Goal: Contribute content: Contribute content

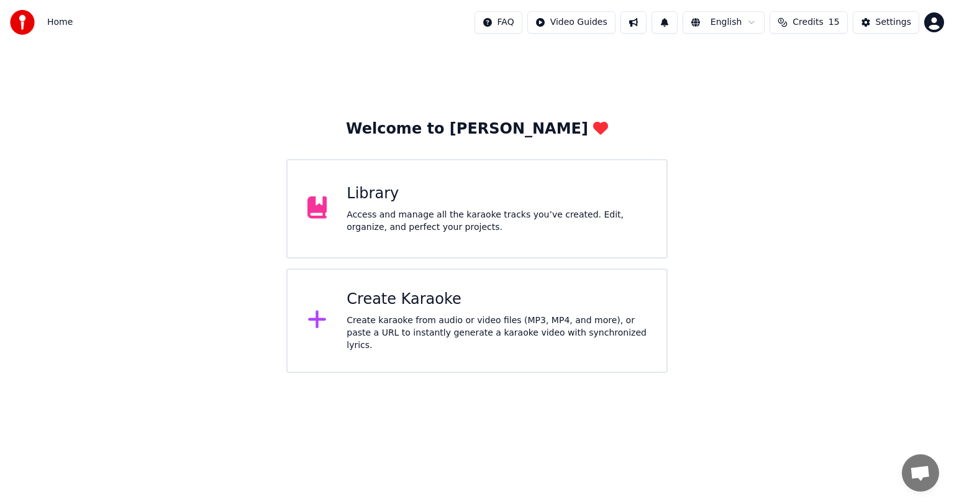
click at [414, 205] on div "Library Access and manage all the karaoke tracks you’ve created. Edit, organize…" at bounding box center [496, 209] width 300 height 50
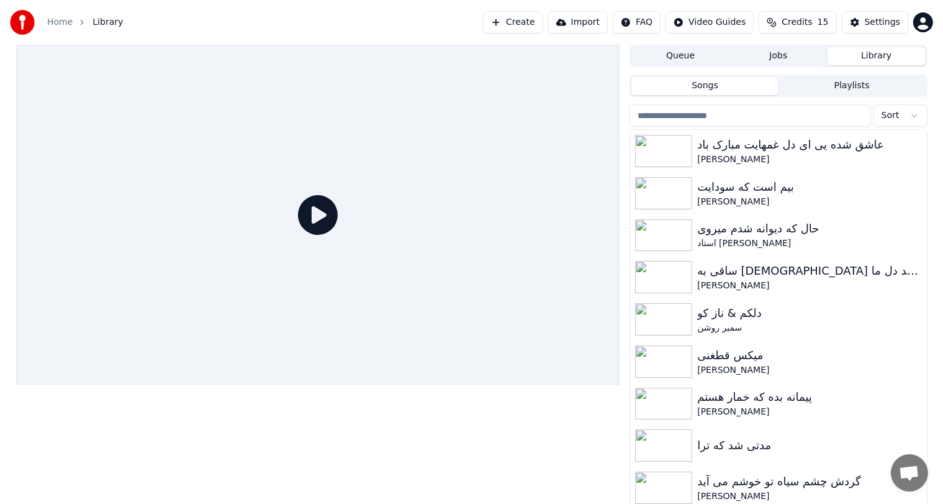
click at [525, 26] on button "Create" at bounding box center [513, 22] width 60 height 22
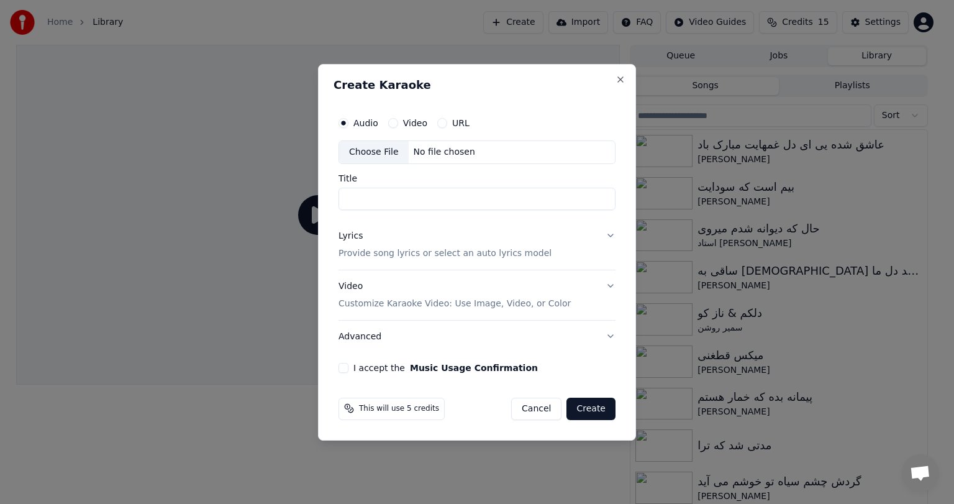
click at [442, 147] on div "No file chosen" at bounding box center [444, 152] width 71 height 12
type input "**********"
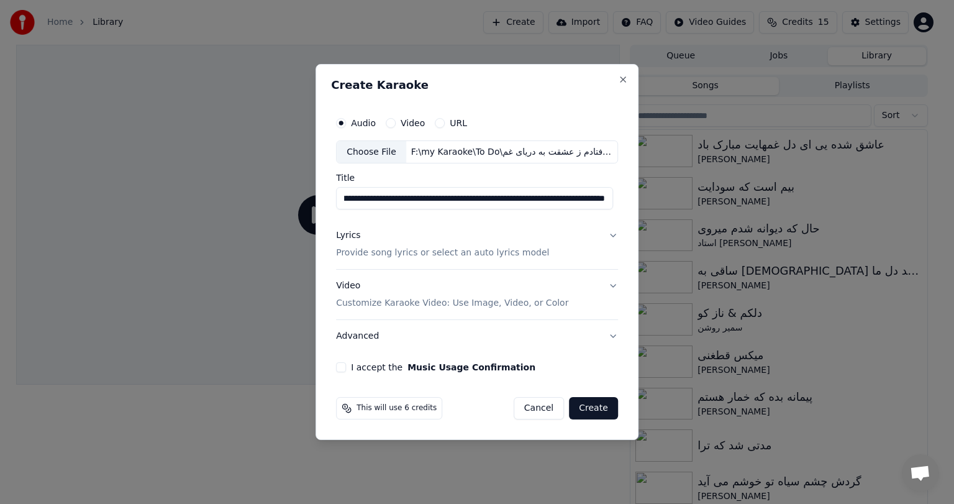
scroll to position [0, 5]
drag, startPoint x: 530, startPoint y: 200, endPoint x: 430, endPoint y: 191, distance: 100.3
click at [430, 191] on input "**********" at bounding box center [474, 199] width 277 height 22
paste input "**********"
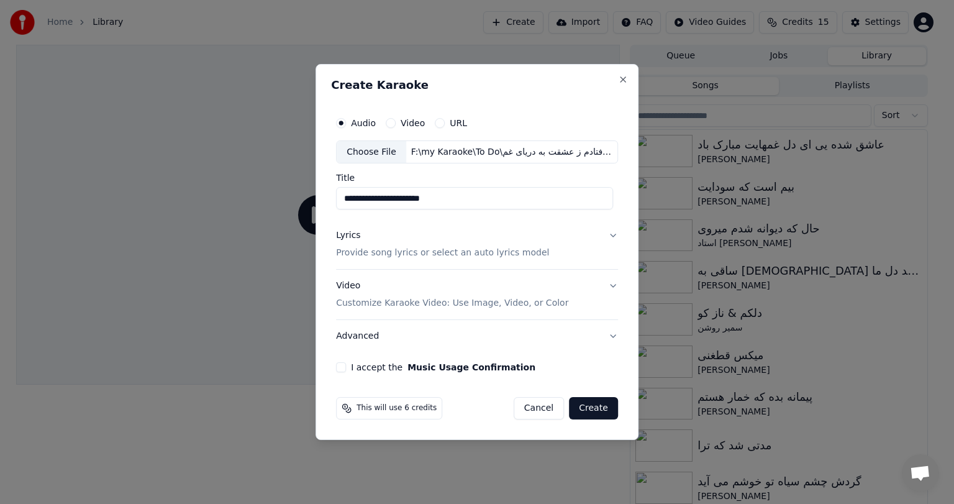
type input "**********"
click at [605, 235] on button "Lyrics Provide song lyrics or select an auto lyrics model" at bounding box center [477, 245] width 282 height 50
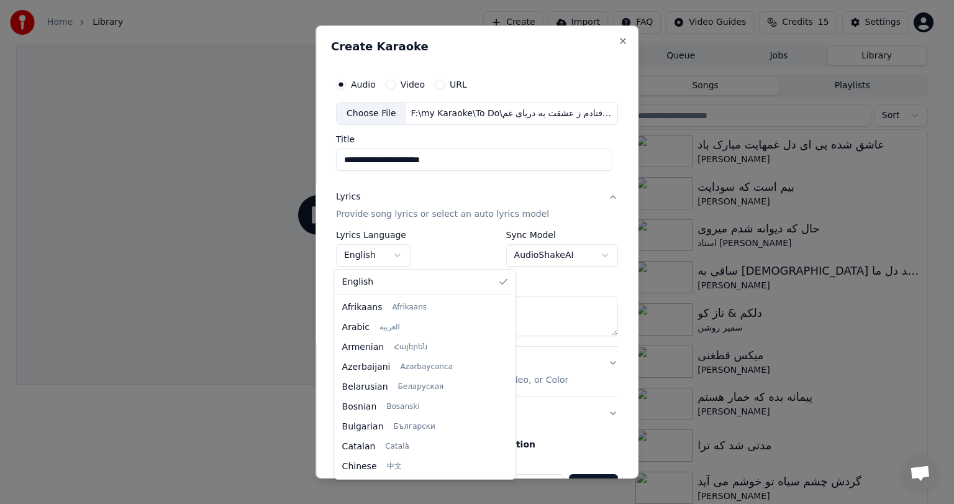
click at [384, 253] on body "Home Library Create Import FAQ Video Guides Credits 15 Settings Queue Jobs Libr…" at bounding box center [471, 252] width 943 height 504
select select "**"
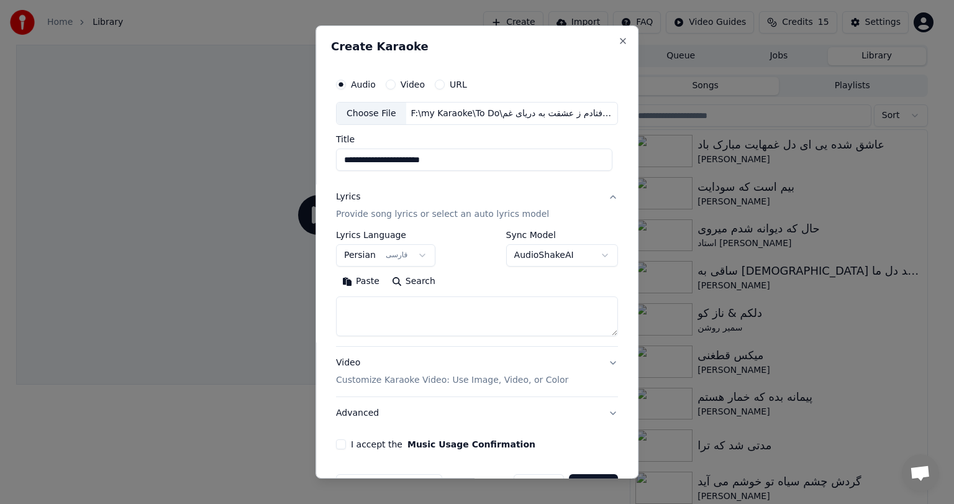
click at [513, 48] on h2 "Create Karaoke" at bounding box center [477, 46] width 292 height 11
click at [398, 318] on textarea at bounding box center [477, 317] width 282 height 40
paste textarea "**********"
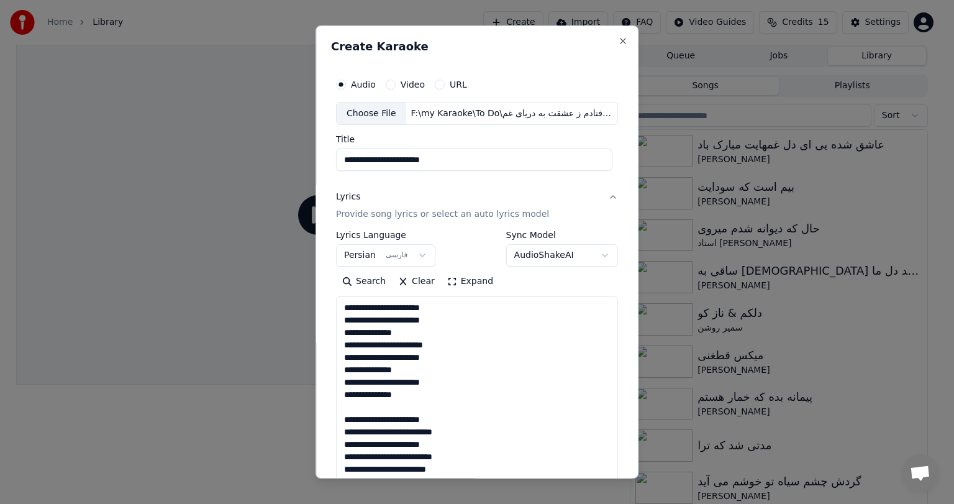
scroll to position [536, 0]
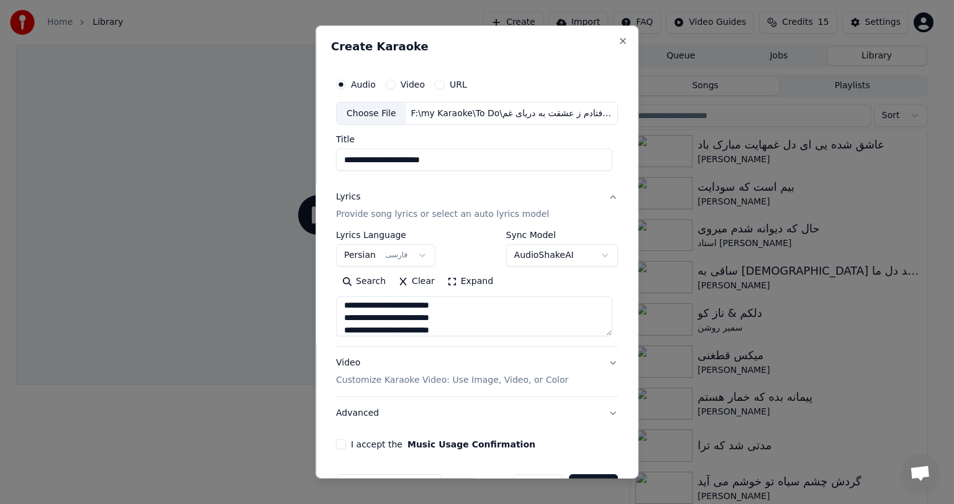
type textarea "**********"
click at [574, 364] on button "Video Customize Karaoke Video: Use Image, Video, or Color" at bounding box center [477, 372] width 282 height 50
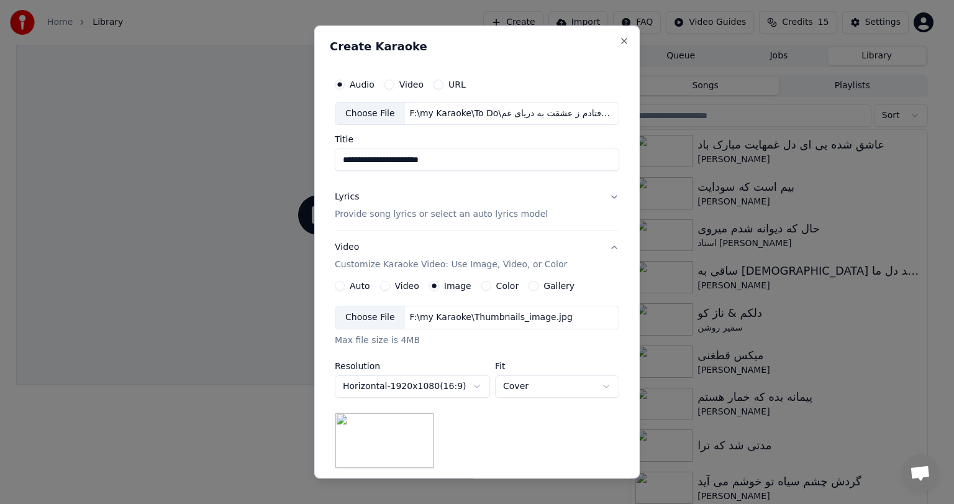
scroll to position [166, 0]
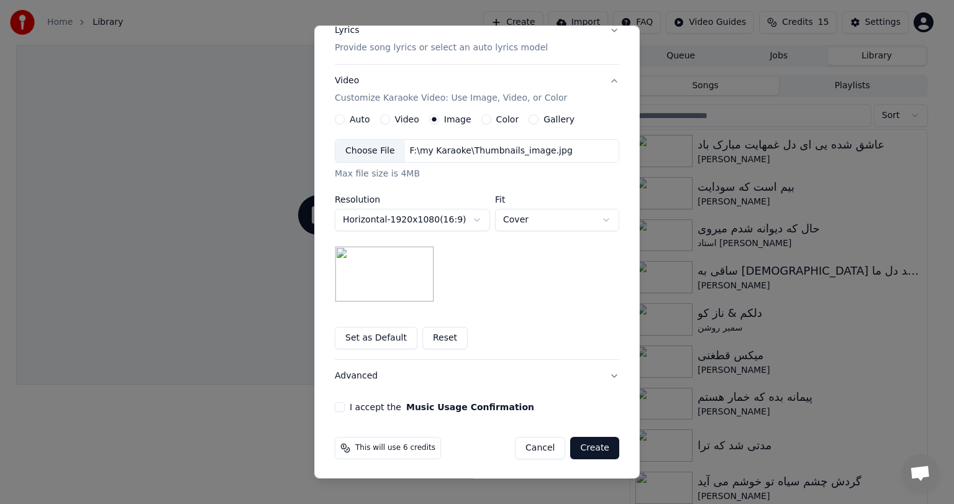
click at [491, 377] on button "Advanced" at bounding box center [477, 375] width 284 height 32
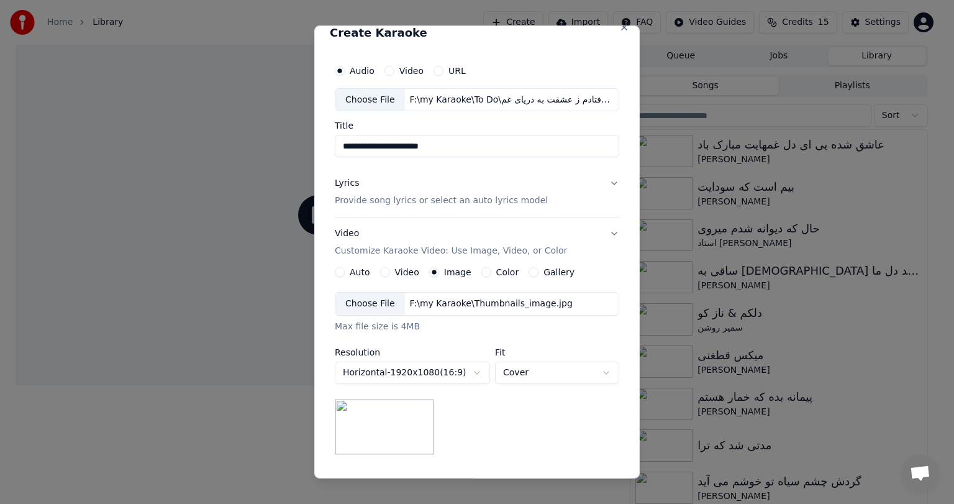
scroll to position [0, 0]
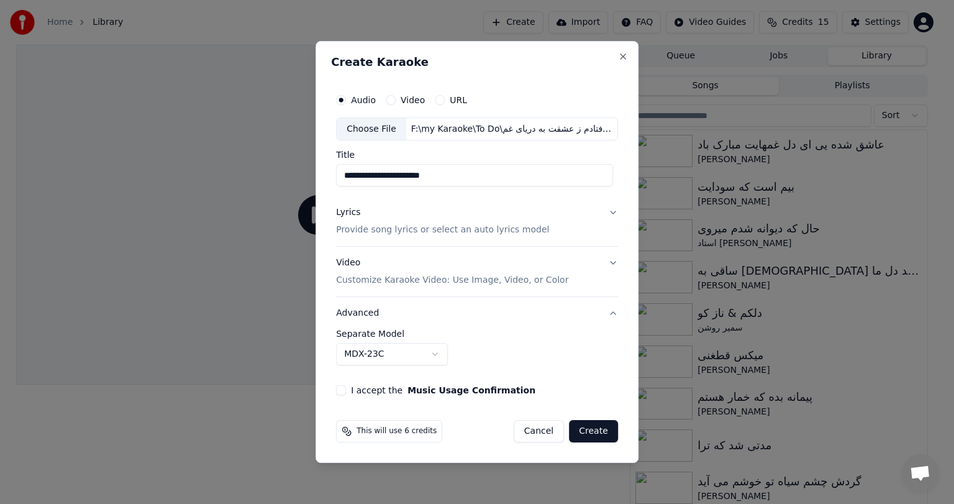
click at [341, 392] on button "I accept the Music Usage Confirmation" at bounding box center [341, 390] width 10 height 10
click at [392, 214] on div "Lyrics Provide song lyrics or select an auto lyrics model" at bounding box center [442, 222] width 213 height 30
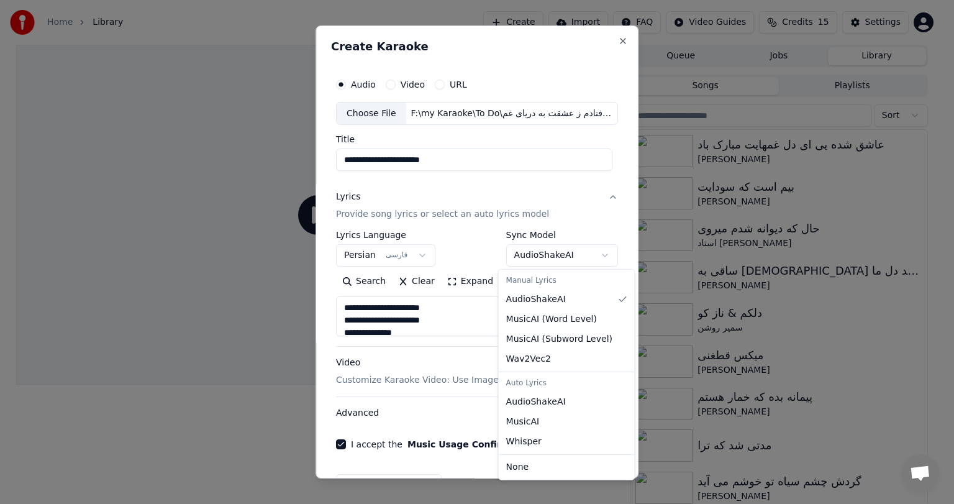
click at [572, 250] on body "Home Library Create Import FAQ Video Guides Credits 15 Settings Queue Jobs Libr…" at bounding box center [471, 252] width 943 height 504
click at [578, 255] on body "Home Library Create Import FAQ Video Guides Credits 15 Settings Queue Jobs Libr…" at bounding box center [471, 252] width 943 height 504
click at [566, 255] on body "Home Library Create Import FAQ Video Guides Credits 15 Settings Queue Jobs Libr…" at bounding box center [471, 252] width 943 height 504
select select "**********"
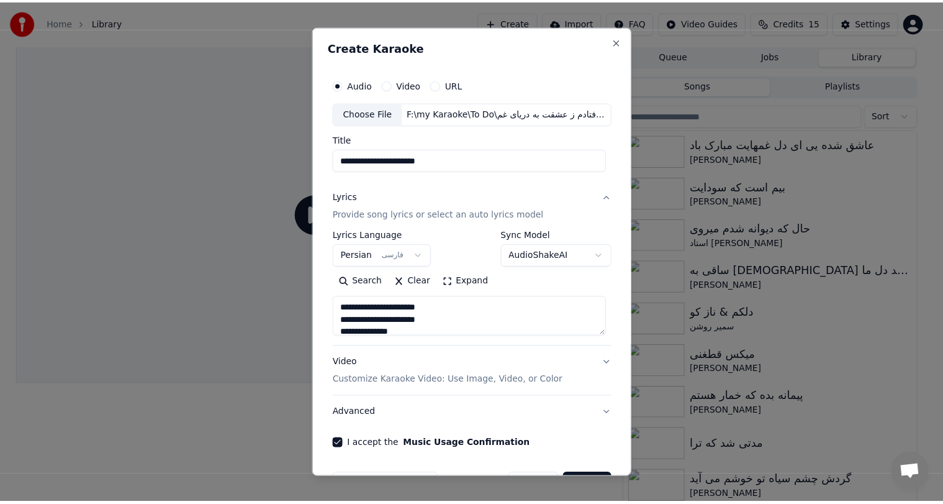
scroll to position [37, 0]
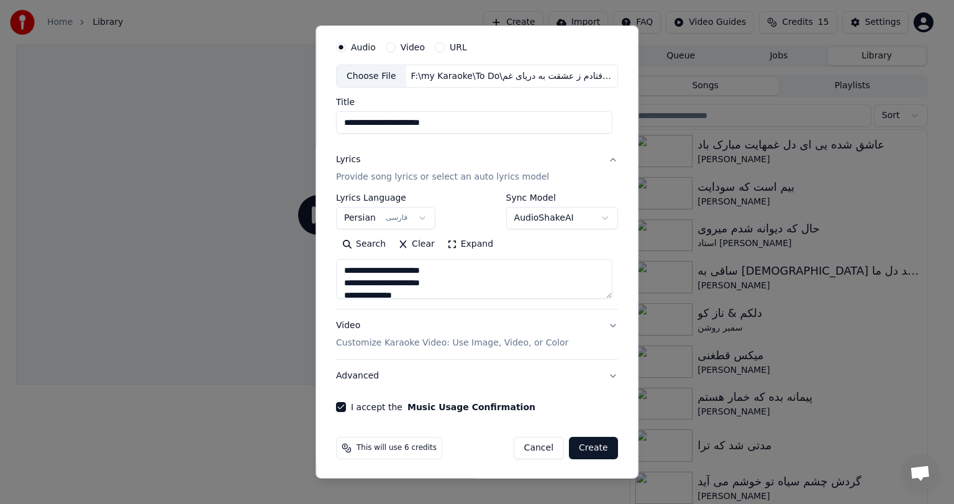
click at [587, 450] on button "Create" at bounding box center [593, 447] width 49 height 22
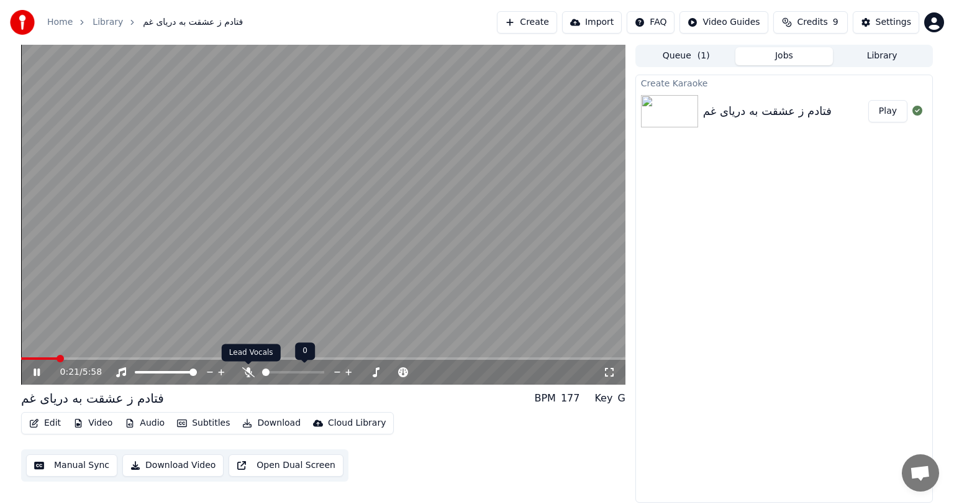
click at [248, 371] on icon at bounding box center [248, 372] width 12 height 10
click at [21, 359] on span at bounding box center [24, 358] width 7 height 7
click at [62, 327] on video at bounding box center [323, 215] width 604 height 340
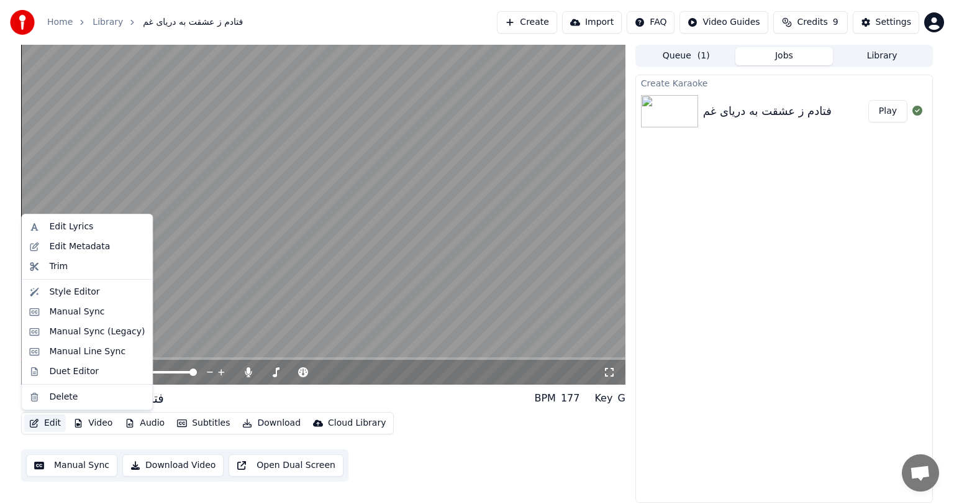
click at [52, 423] on button "Edit" at bounding box center [45, 422] width 42 height 17
click at [84, 244] on div "Edit Metadata" at bounding box center [79, 246] width 61 height 12
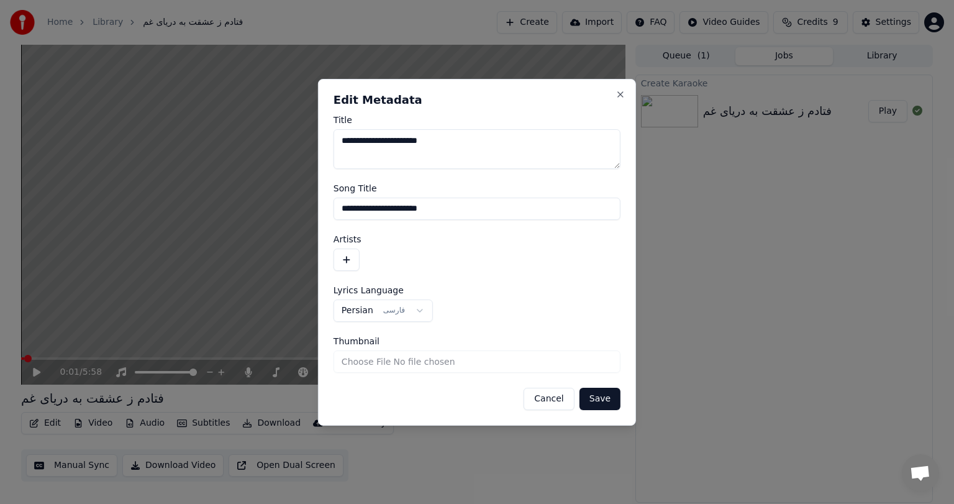
click at [347, 251] on button "button" at bounding box center [346, 259] width 26 height 22
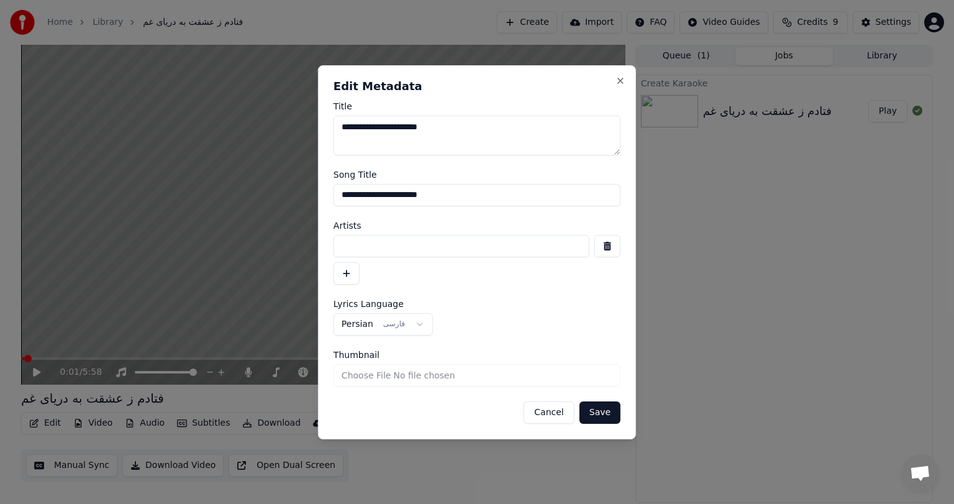
click at [397, 243] on input at bounding box center [461, 246] width 256 height 22
type input "*"
type input "**********"
click at [603, 417] on button "Save" at bounding box center [599, 412] width 41 height 22
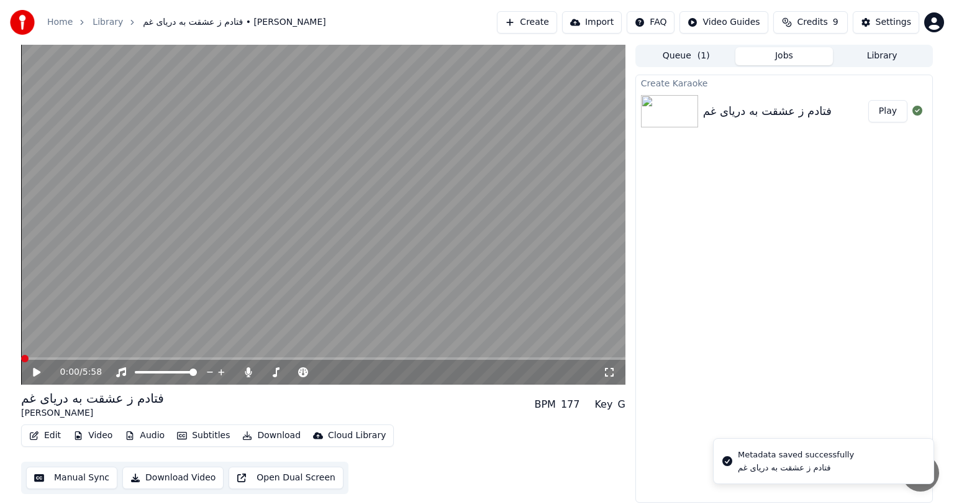
click at [46, 433] on button "Edit" at bounding box center [45, 435] width 42 height 17
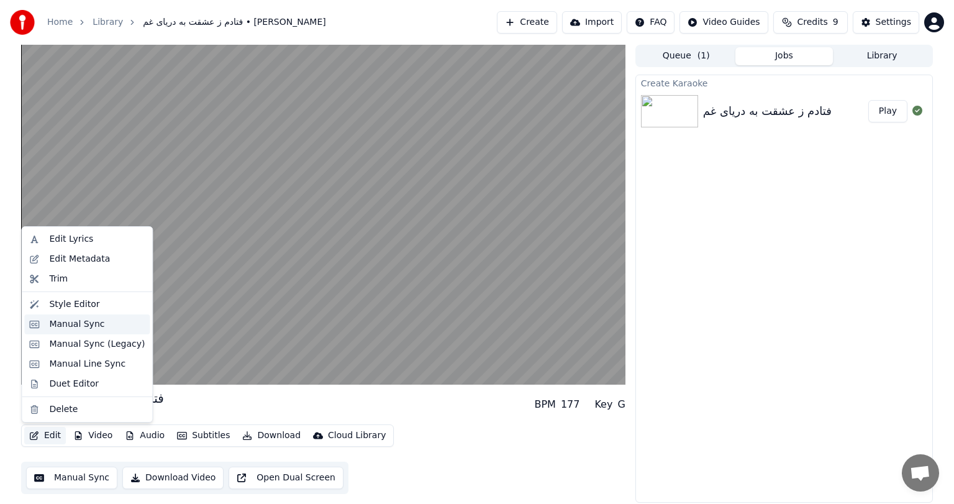
click at [83, 323] on div "Manual Sync" at bounding box center [76, 324] width 55 height 12
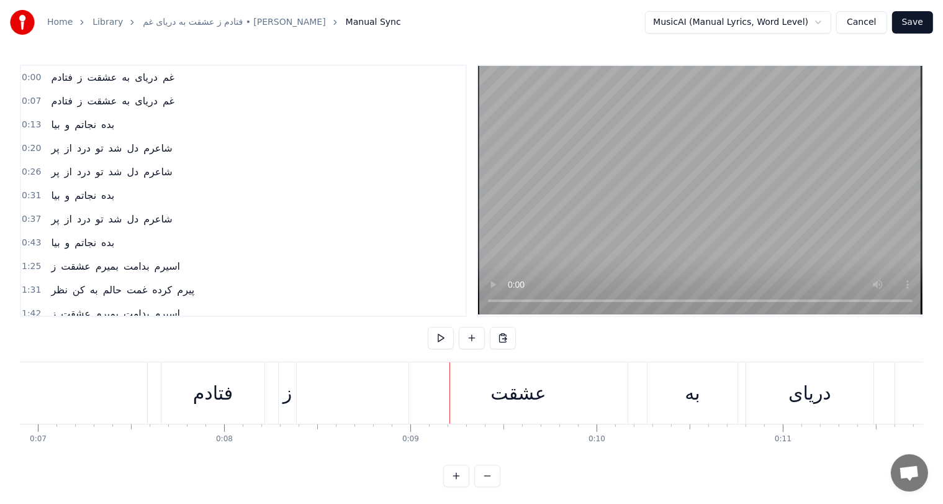
scroll to position [0, 1285]
click at [288, 401] on div "ز" at bounding box center [288, 393] width 9 height 28
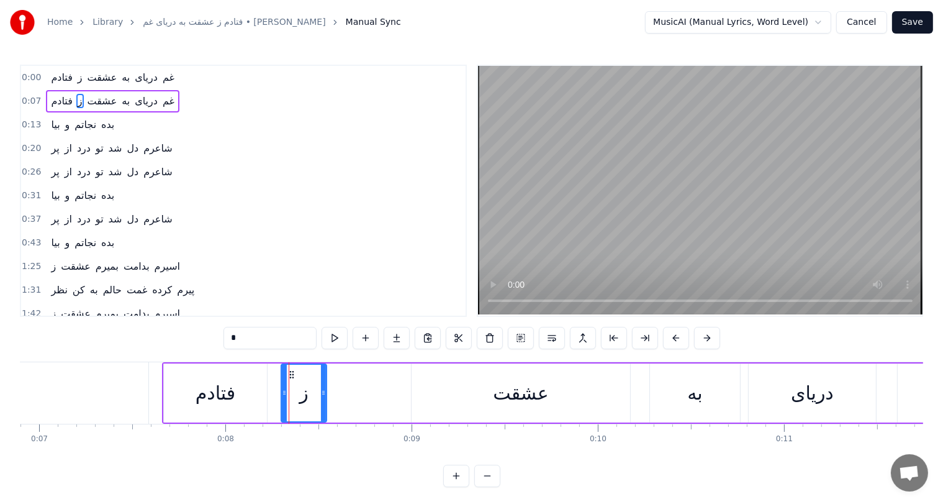
drag, startPoint x: 294, startPoint y: 388, endPoint x: 322, endPoint y: 388, distance: 27.9
click at [322, 388] on icon at bounding box center [323, 392] width 5 height 10
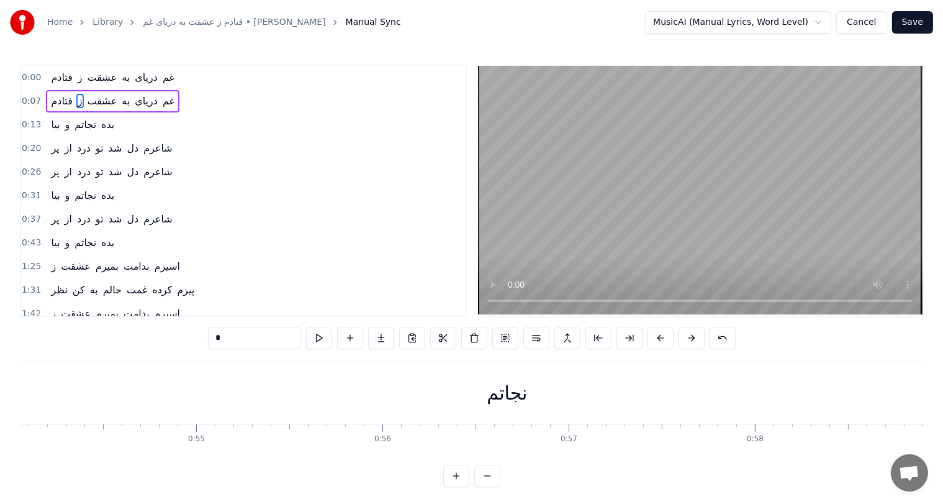
scroll to position [0, 10079]
click at [509, 395] on div "نجاتم" at bounding box center [496, 393] width 40 height 28
type input "*****"
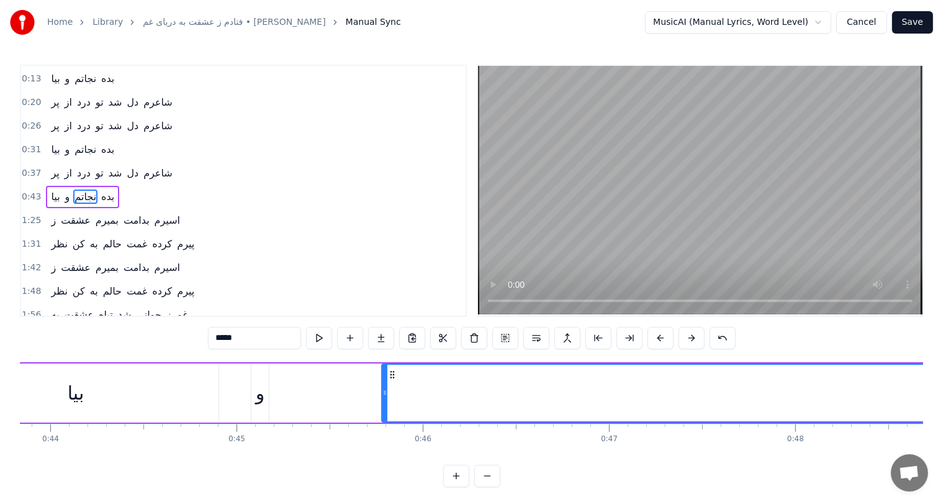
scroll to position [0, 8164]
drag, startPoint x: 387, startPoint y: 397, endPoint x: 320, endPoint y: 392, distance: 66.6
click at [325, 392] on icon at bounding box center [327, 392] width 5 height 10
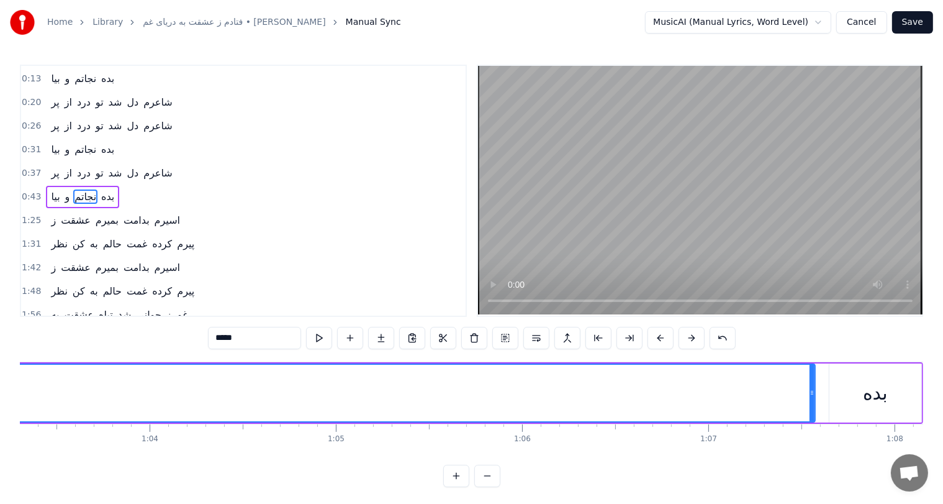
scroll to position [0, 11792]
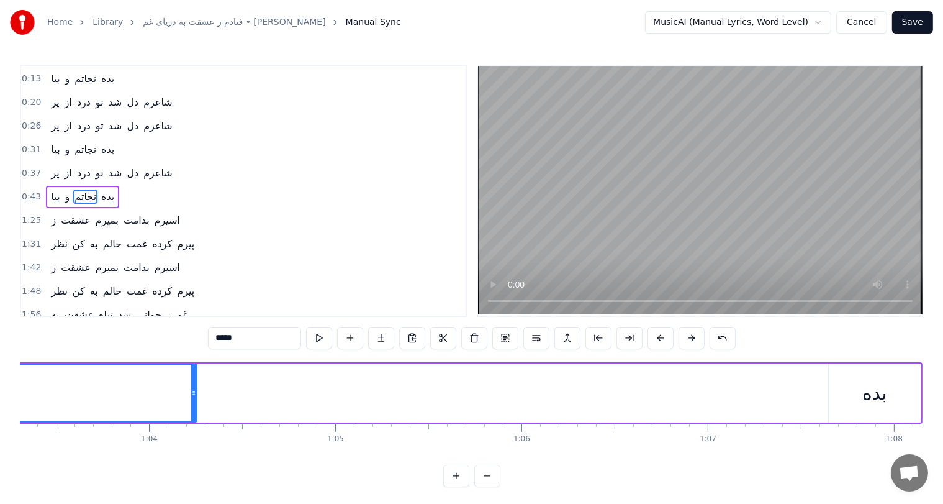
drag, startPoint x: 812, startPoint y: 390, endPoint x: 194, endPoint y: 404, distance: 617.9
click at [194, 404] on div at bounding box center [193, 392] width 5 height 57
drag, startPoint x: 194, startPoint y: 404, endPoint x: 101, endPoint y: 404, distance: 93.1
click at [101, 404] on div at bounding box center [100, 392] width 5 height 57
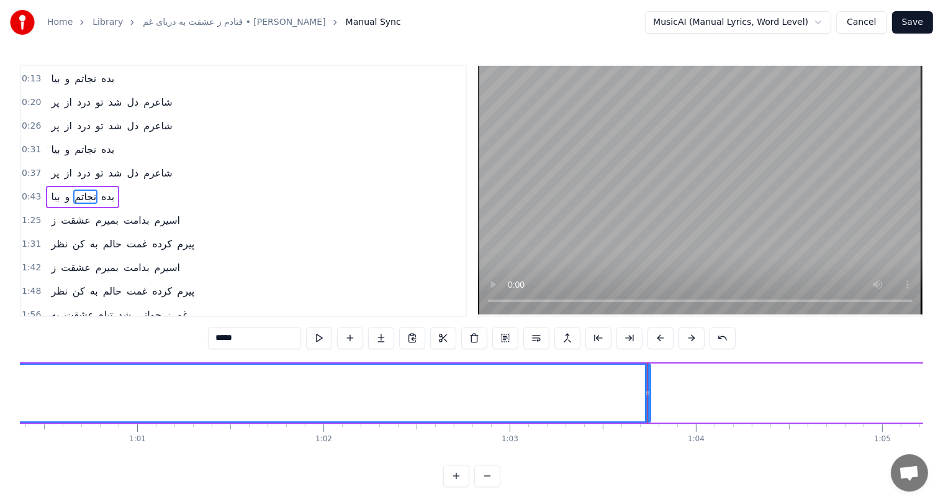
scroll to position [0, 11241]
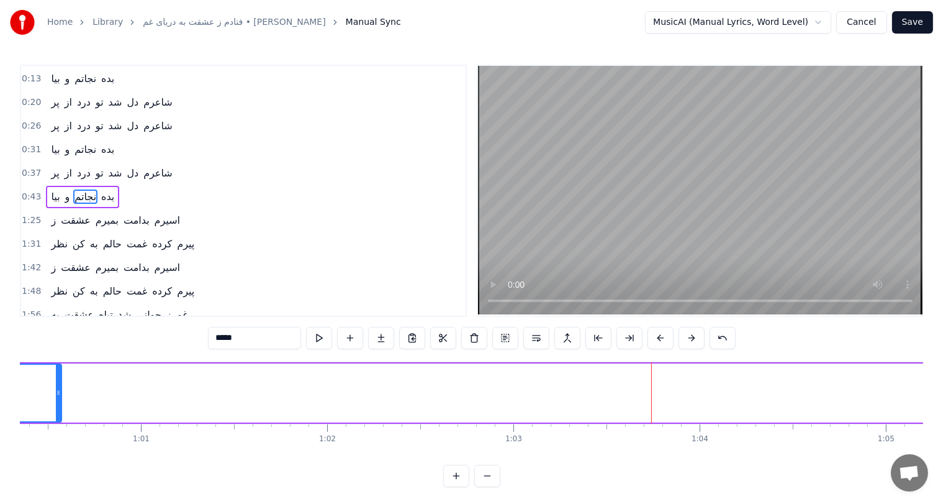
drag, startPoint x: 649, startPoint y: 391, endPoint x: 56, endPoint y: 400, distance: 593.0
click at [56, 400] on div at bounding box center [58, 392] width 5 height 57
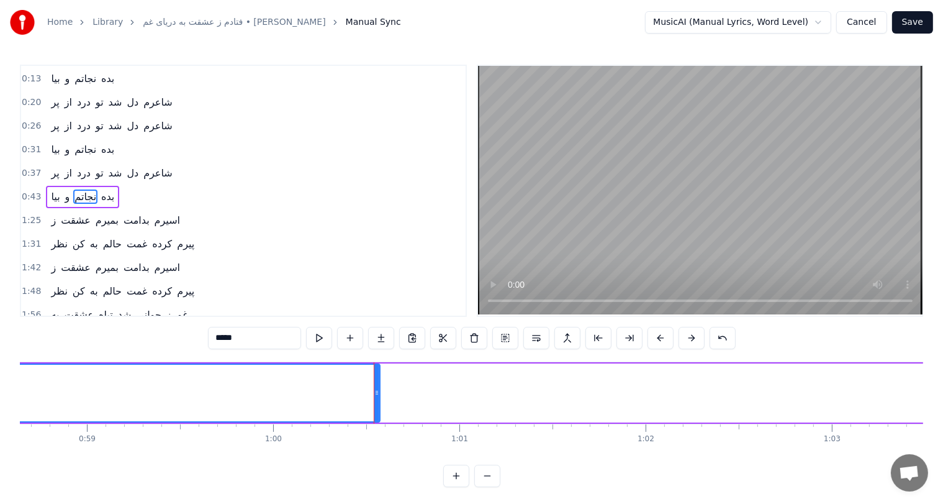
scroll to position [0, 10788]
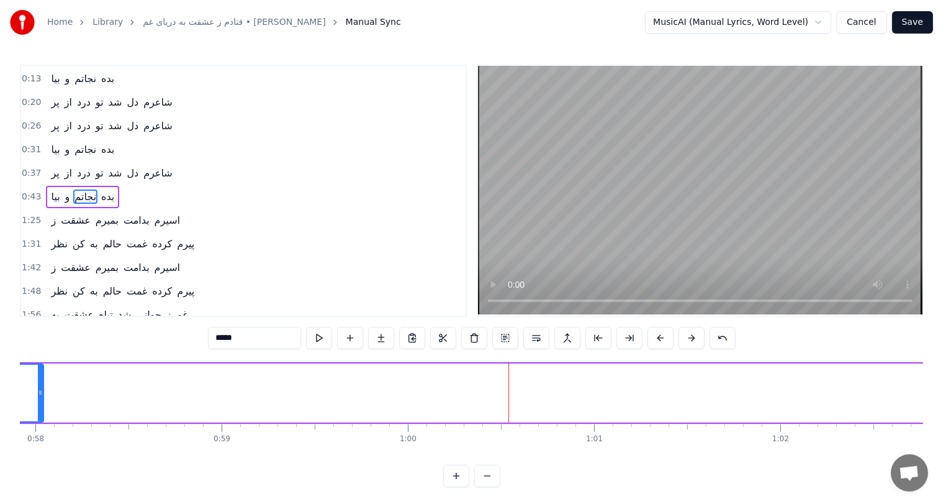
drag, startPoint x: 511, startPoint y: 385, endPoint x: 42, endPoint y: 381, distance: 468.8
click at [42, 381] on div at bounding box center [40, 392] width 5 height 57
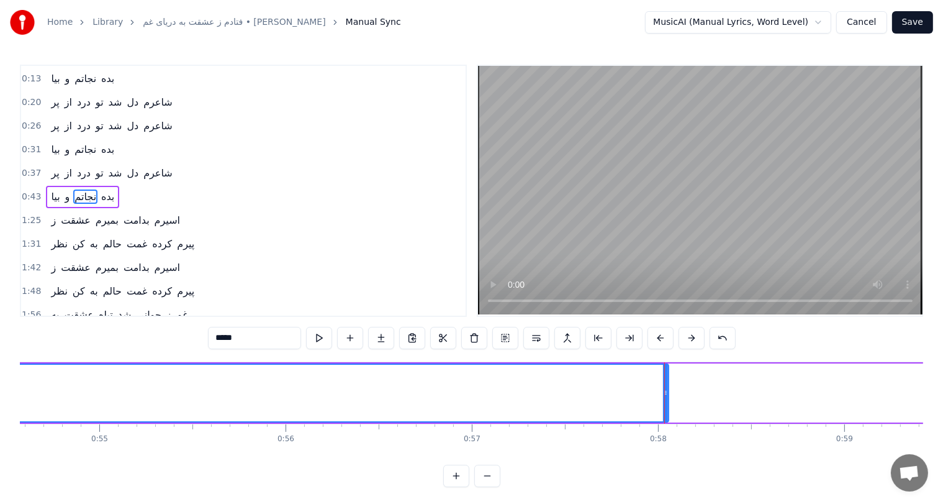
scroll to position [0, 10165]
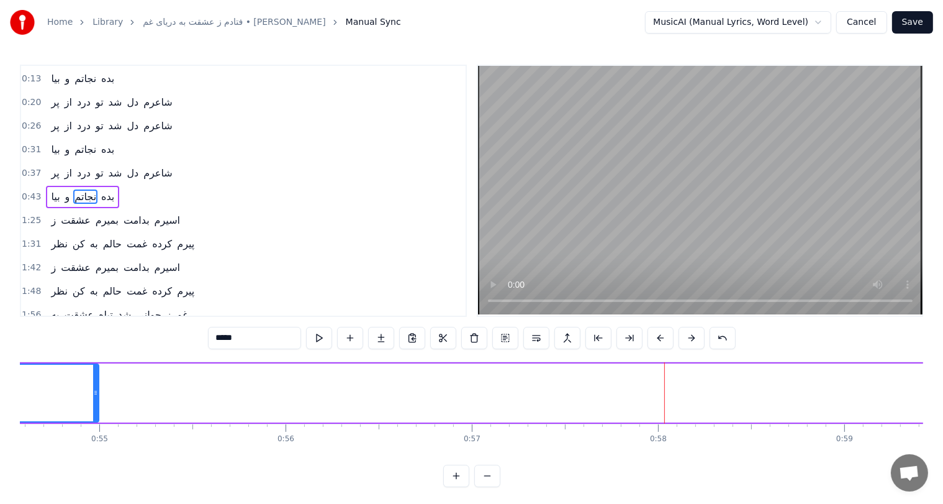
drag, startPoint x: 665, startPoint y: 400, endPoint x: 93, endPoint y: 379, distance: 572.3
click at [93, 379] on div at bounding box center [95, 392] width 5 height 57
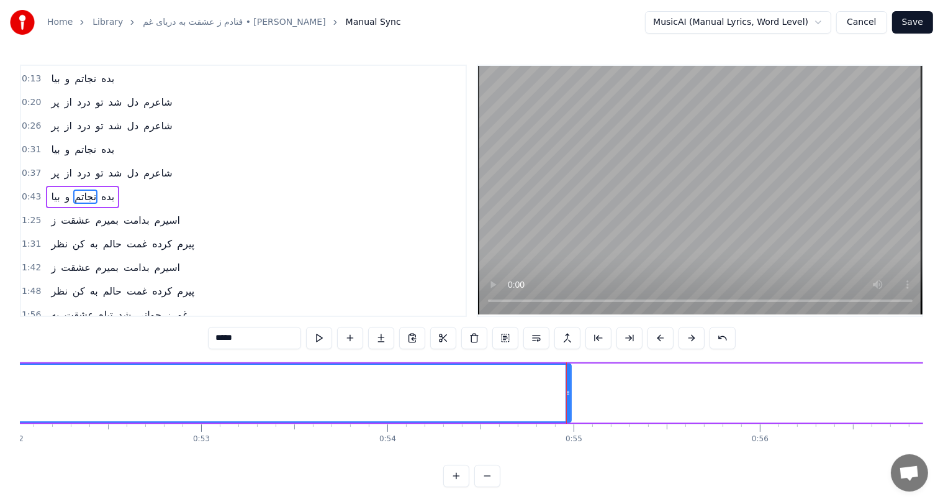
scroll to position [0, 9661]
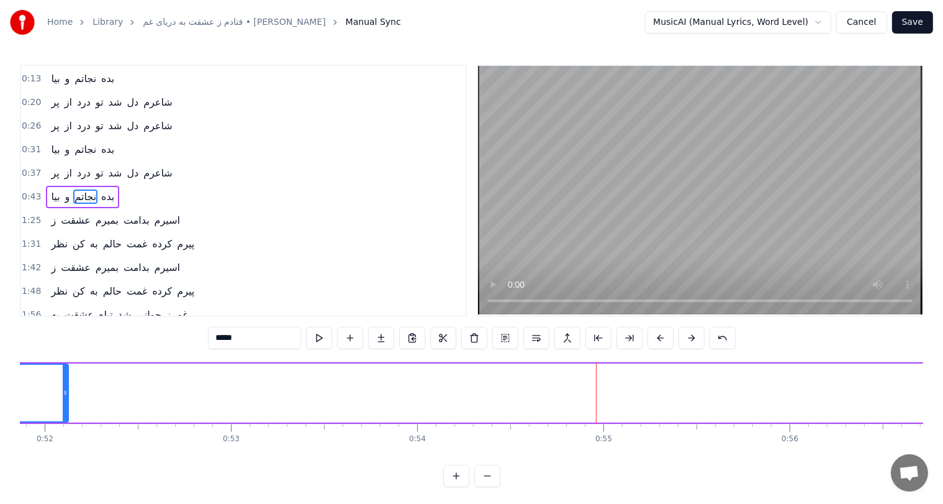
drag, startPoint x: 597, startPoint y: 383, endPoint x: 65, endPoint y: 373, distance: 532.8
click at [65, 373] on div at bounding box center [65, 392] width 5 height 57
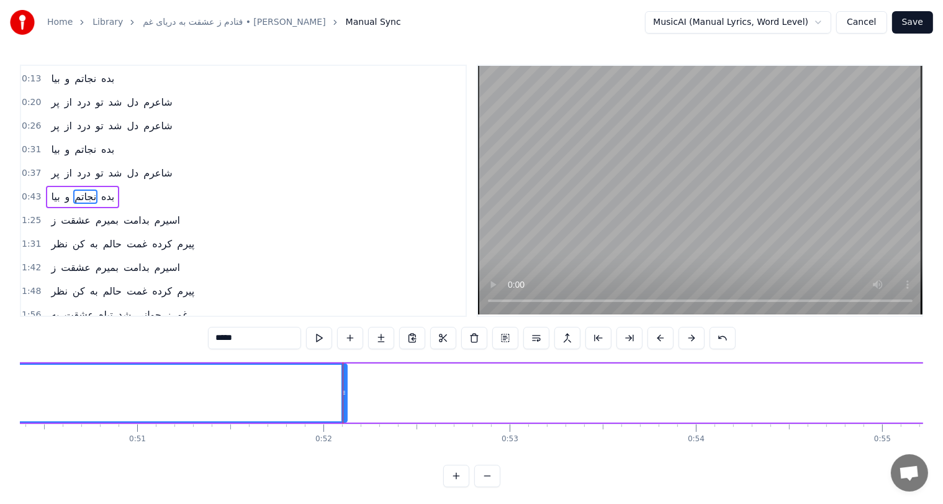
scroll to position [0, 9372]
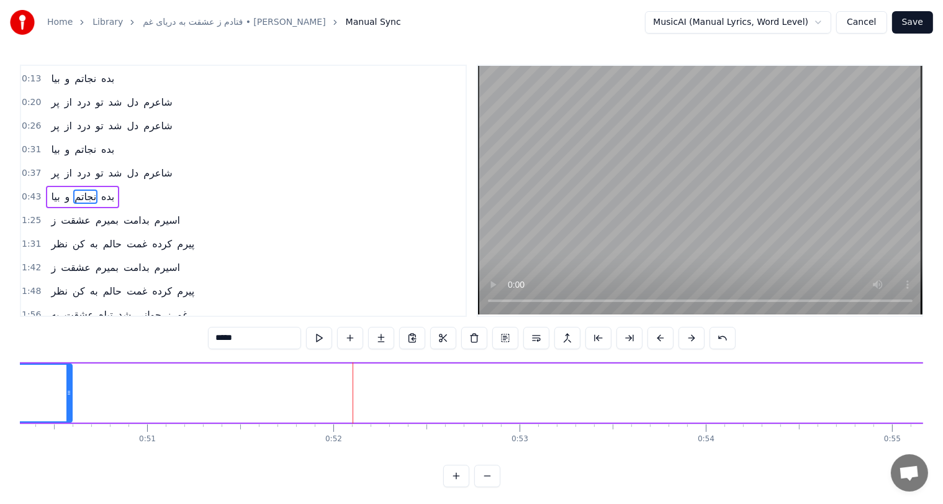
drag, startPoint x: 355, startPoint y: 392, endPoint x: 65, endPoint y: 389, distance: 290.0
click at [66, 389] on icon at bounding box center [68, 392] width 5 height 10
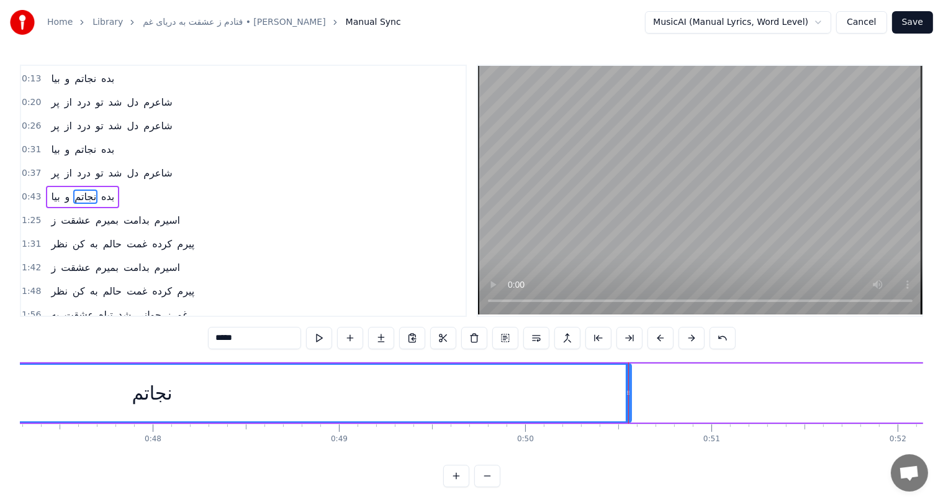
scroll to position [0, 8788]
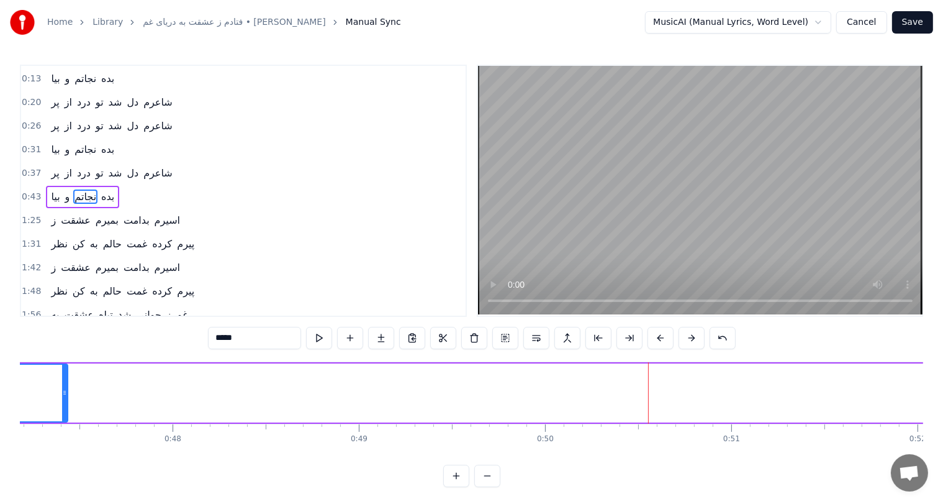
drag, startPoint x: 649, startPoint y: 386, endPoint x: 65, endPoint y: 386, distance: 583.6
click at [65, 386] on div at bounding box center [64, 392] width 5 height 57
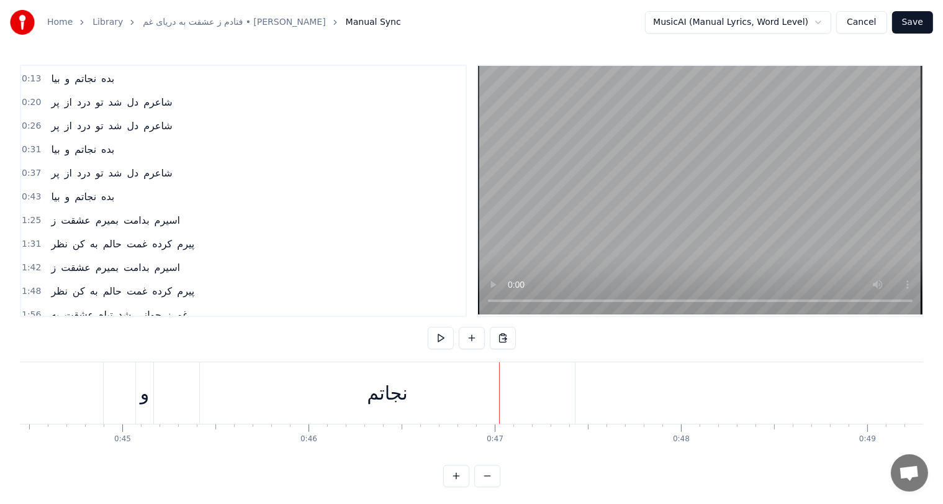
scroll to position [0, 8270]
click at [397, 386] on div "نجاتم" at bounding box center [397, 393] width 40 height 28
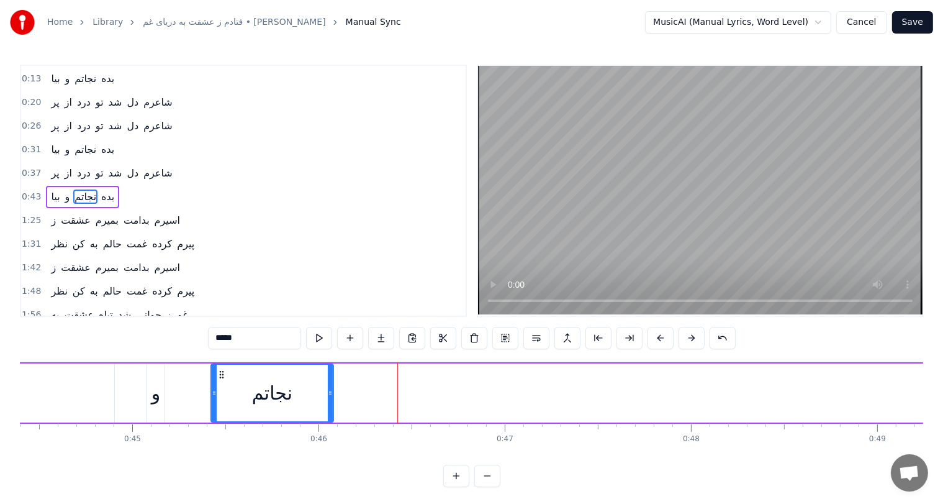
drag, startPoint x: 582, startPoint y: 384, endPoint x: 329, endPoint y: 395, distance: 252.9
click at [329, 395] on div at bounding box center [330, 392] width 5 height 57
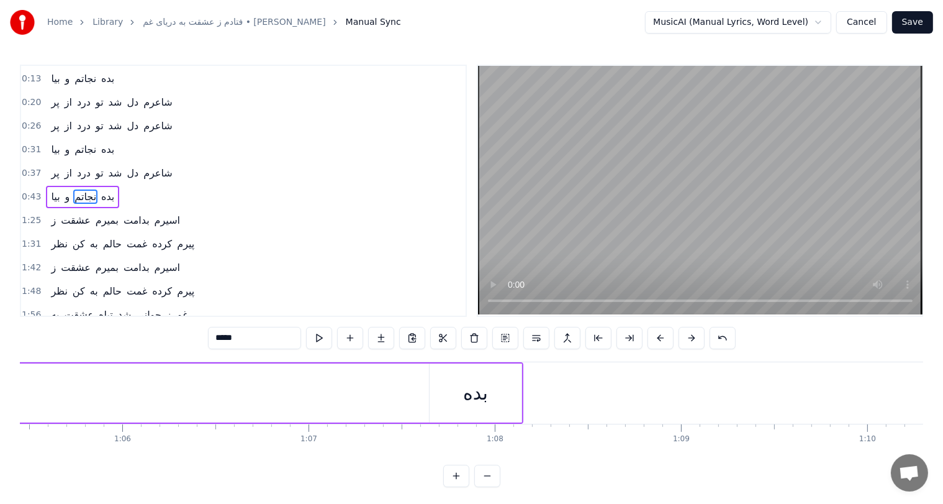
scroll to position [0, 12173]
click at [490, 392] on div "بده" at bounding box center [494, 393] width 25 height 28
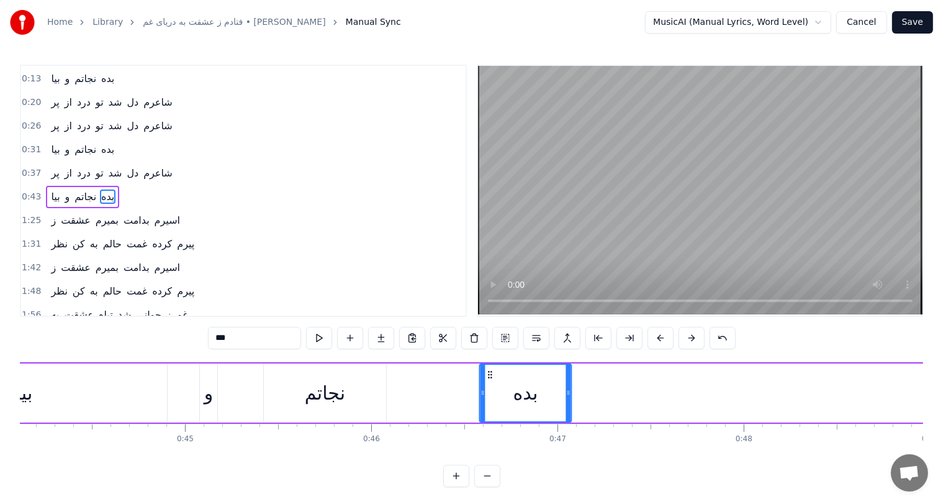
scroll to position [0, 8202]
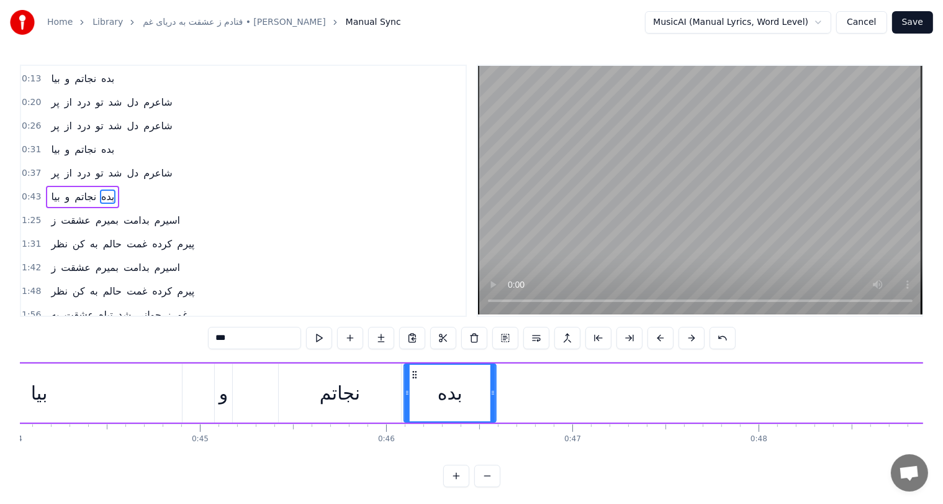
drag, startPoint x: 459, startPoint y: 373, endPoint x: 415, endPoint y: 379, distance: 45.1
click at [415, 379] on div "بده" at bounding box center [450, 392] width 91 height 57
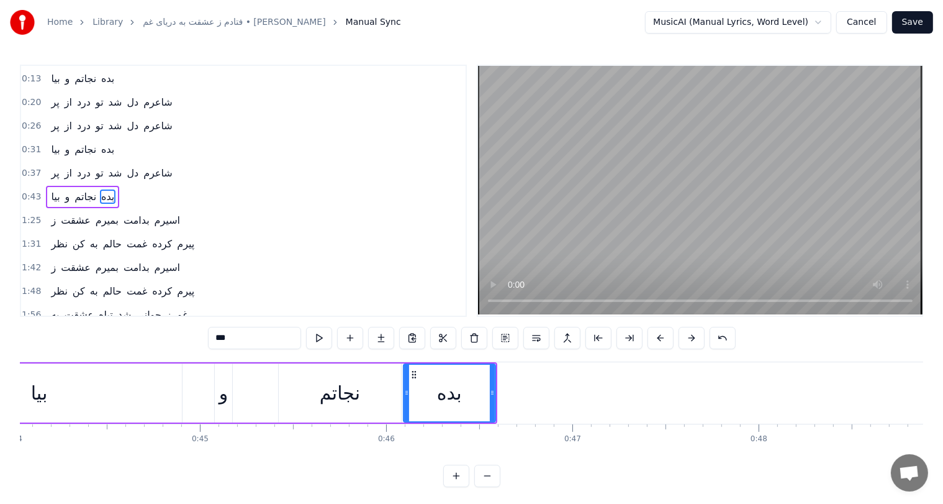
click at [335, 398] on div "نجاتم" at bounding box center [340, 393] width 40 height 28
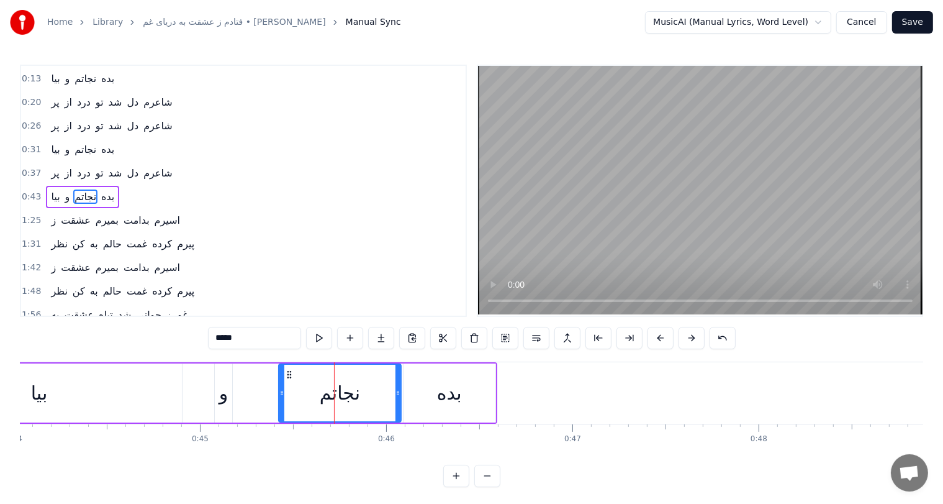
click at [453, 393] on div "بده" at bounding box center [449, 393] width 25 height 28
type input "***"
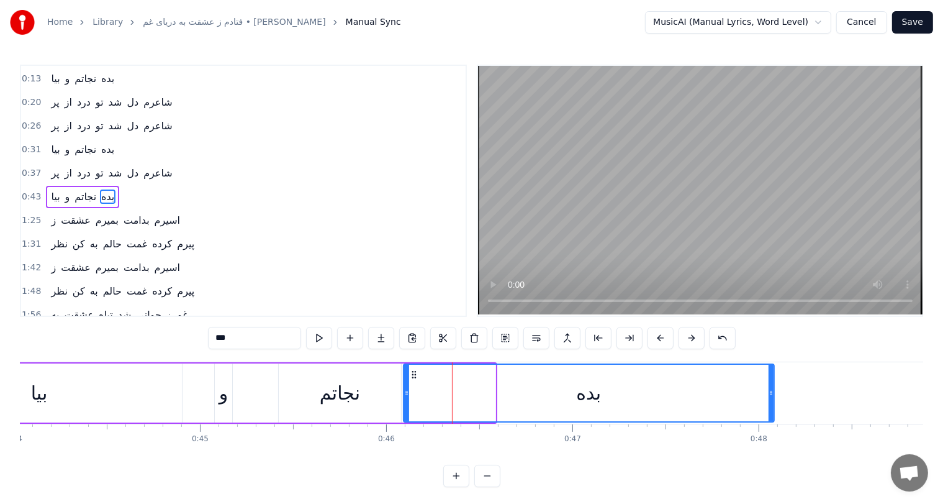
drag, startPoint x: 491, startPoint y: 392, endPoint x: 770, endPoint y: 381, distance: 279.0
click at [770, 381] on div at bounding box center [771, 392] width 5 height 57
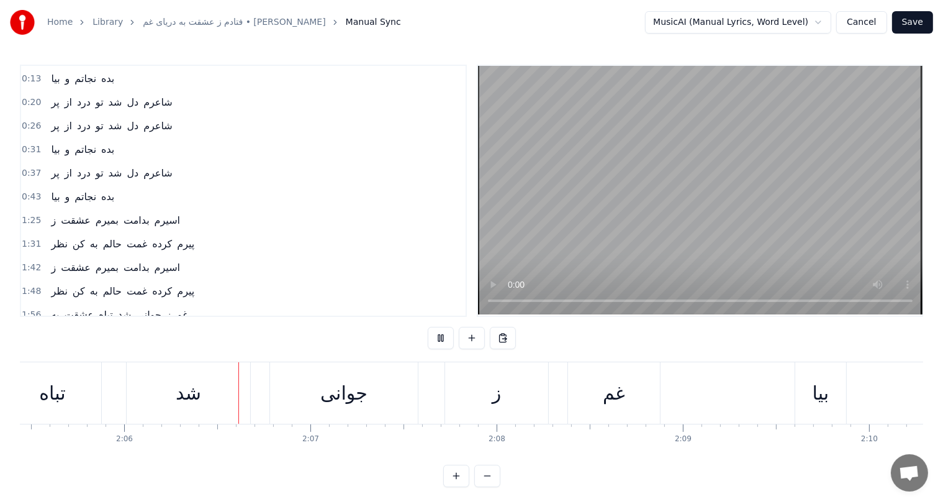
scroll to position [0, 23389]
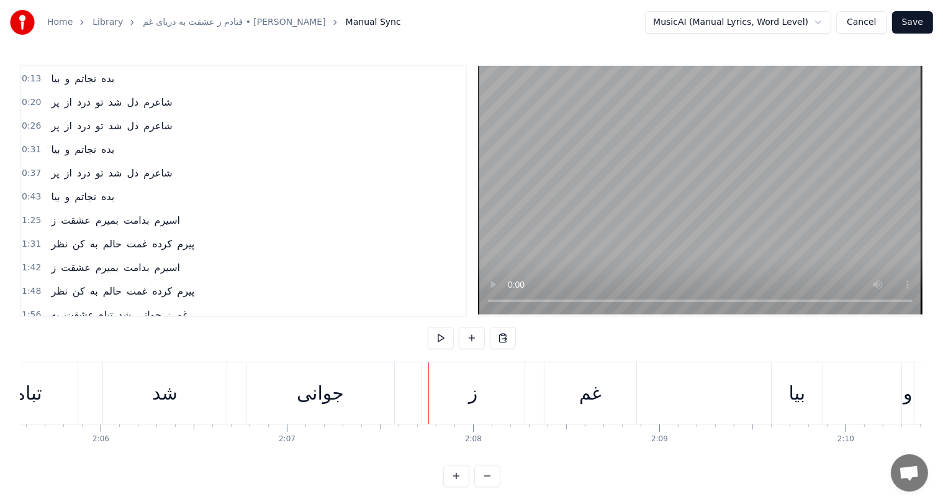
click at [585, 395] on div "غم" at bounding box center [590, 393] width 22 height 28
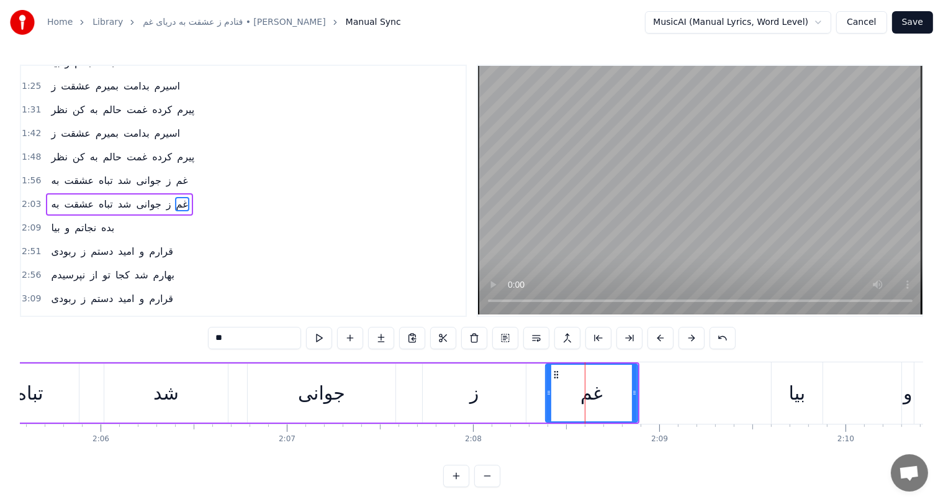
scroll to position [183, 0]
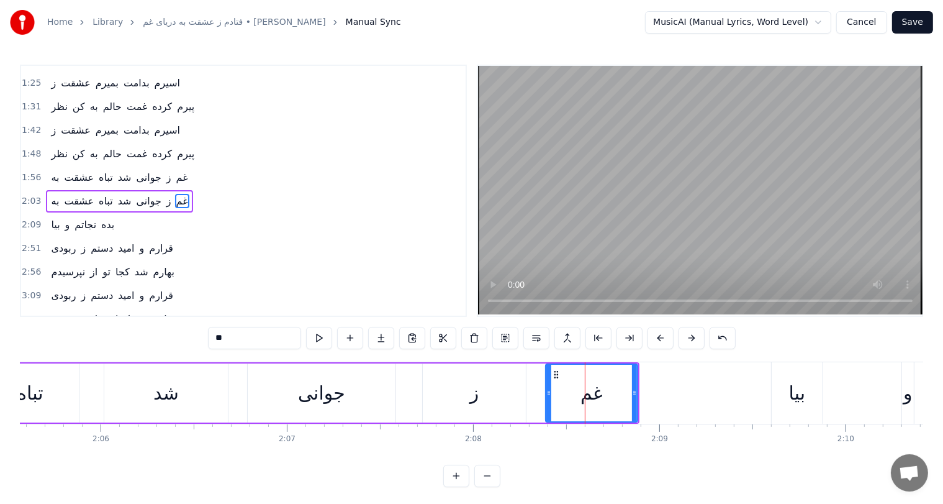
click at [477, 396] on div "ز" at bounding box center [474, 393] width 9 height 28
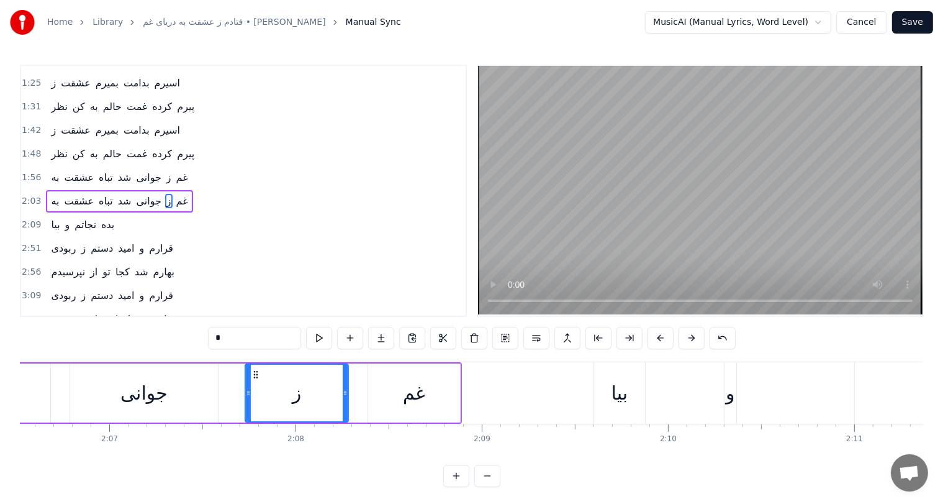
scroll to position [0, 23566]
click at [201, 388] on div "جوانی" at bounding box center [144, 392] width 148 height 59
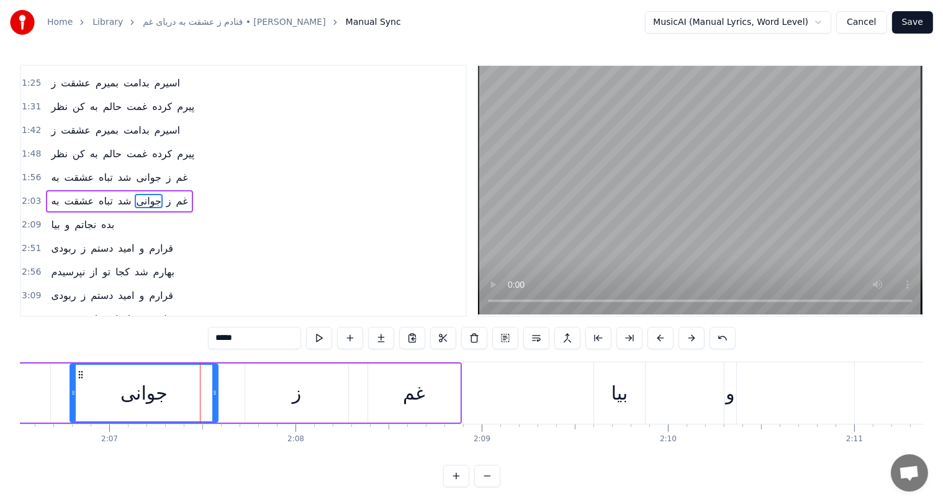
click at [301, 395] on div "ز" at bounding box center [296, 392] width 103 height 59
type input "*"
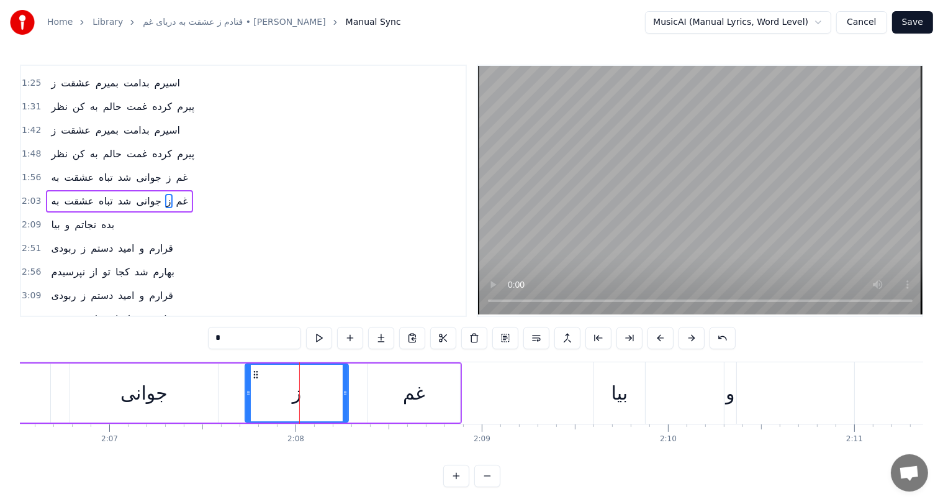
drag, startPoint x: 236, startPoint y: 342, endPoint x: 172, endPoint y: 336, distance: 64.3
click at [172, 336] on div "0:00 فتادم ز عشقت به دریای غم 0:07 فتادم ز عشقت به دریای غم 0:13 بيا و نجاتم بد…" at bounding box center [471, 276] width 903 height 422
click at [159, 401] on div "جوانی" at bounding box center [143, 393] width 47 height 28
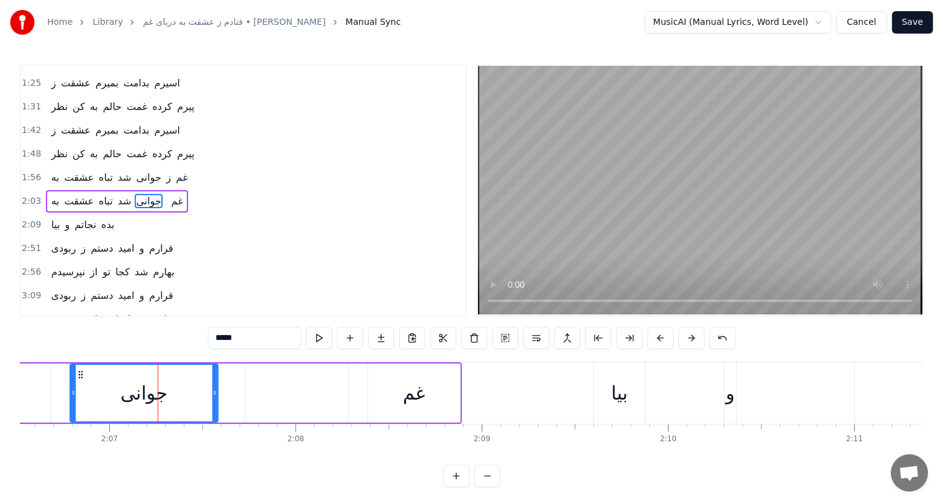
click at [414, 395] on div "غم" at bounding box center [414, 393] width 22 height 28
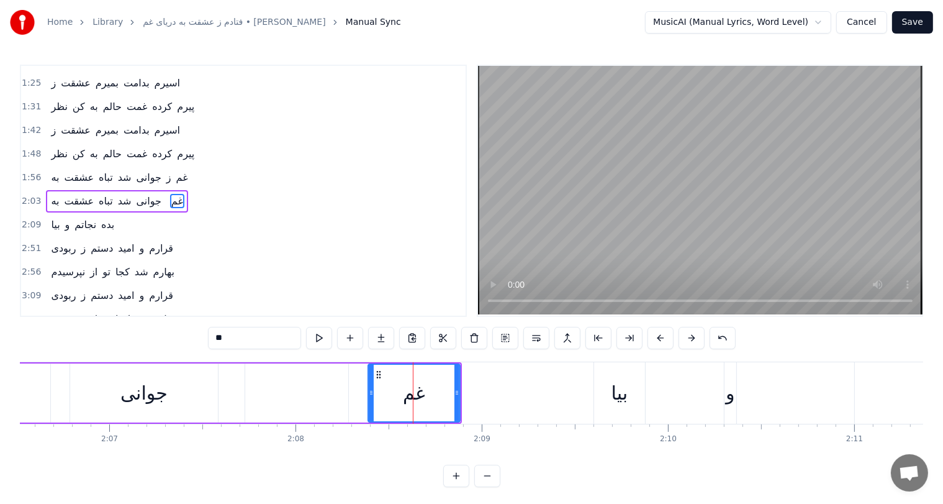
click at [258, 337] on input "**" at bounding box center [254, 338] width 93 height 22
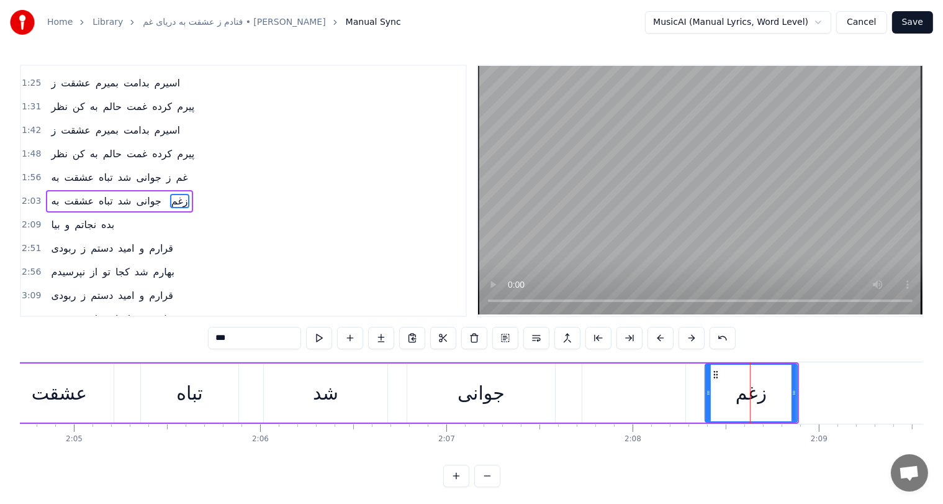
scroll to position [0, 23225]
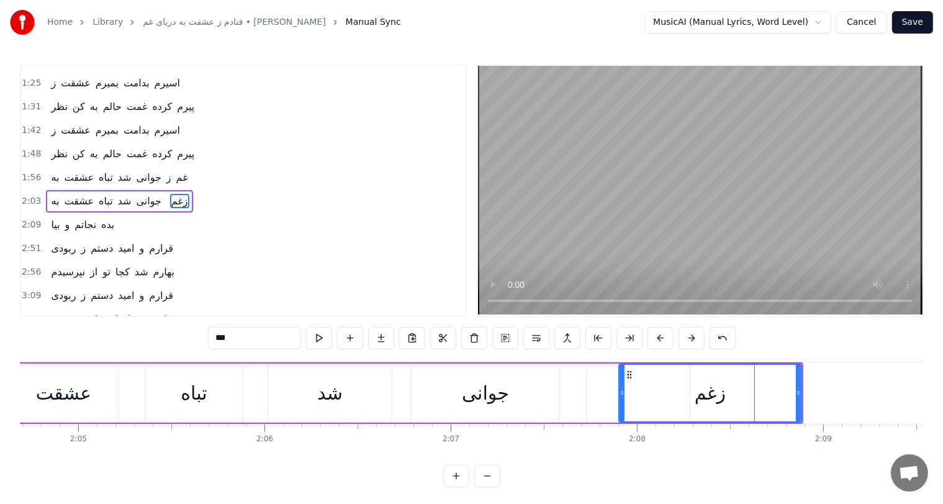
drag, startPoint x: 713, startPoint y: 390, endPoint x: 623, endPoint y: 391, distance: 90.7
click at [623, 391] on icon at bounding box center [622, 392] width 5 height 10
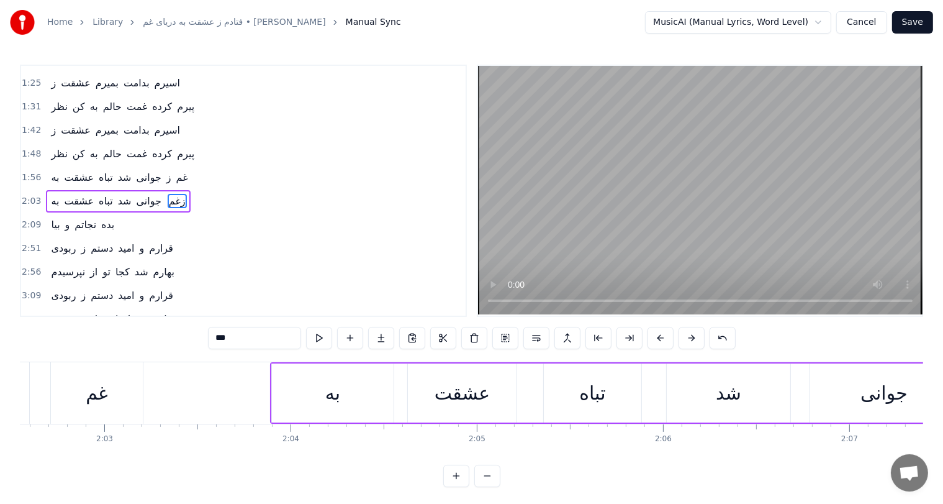
scroll to position [0, 22456]
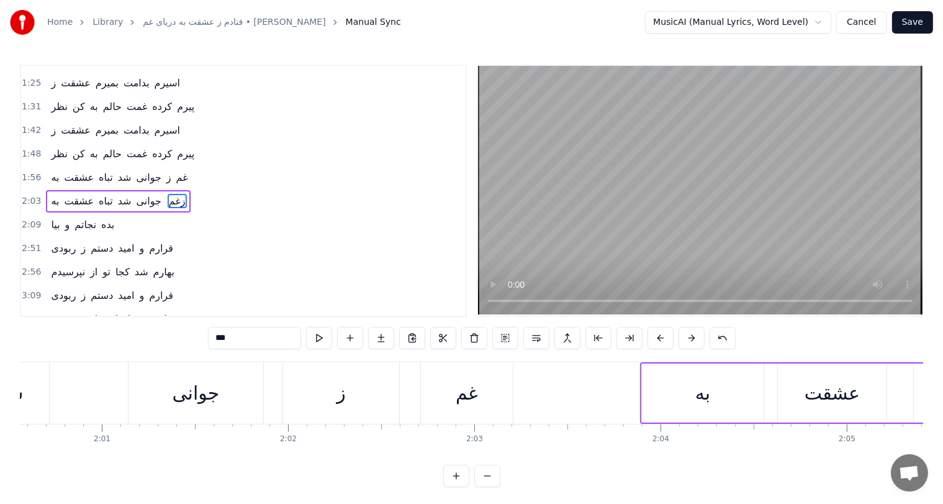
click at [454, 395] on div "غم" at bounding box center [467, 392] width 92 height 61
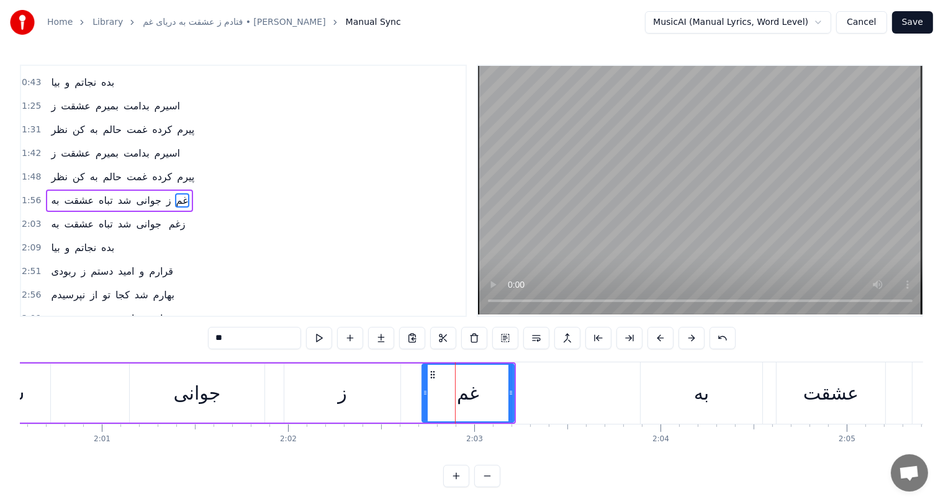
click at [252, 331] on input "**" at bounding box center [254, 338] width 93 height 22
click at [217, 336] on input "**" at bounding box center [254, 338] width 93 height 22
type input "*"
click at [360, 392] on div "ز" at bounding box center [342, 392] width 116 height 59
type input "*"
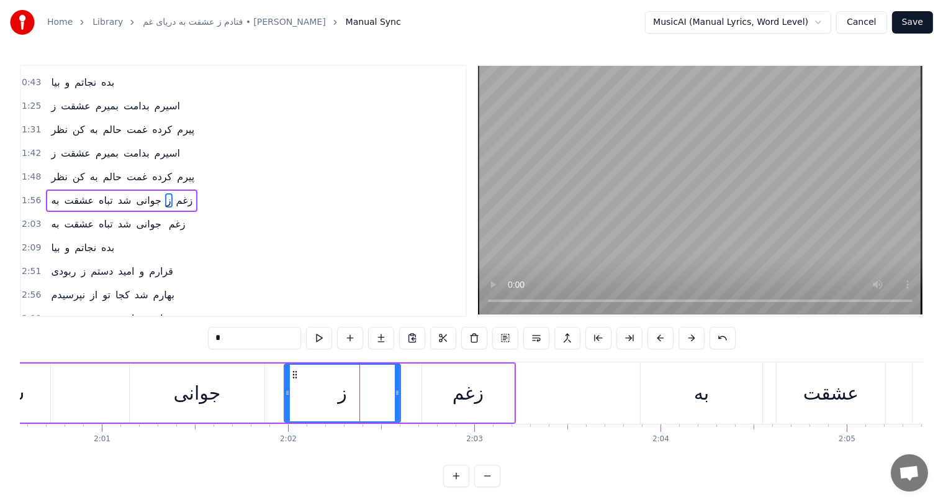
click at [246, 342] on input "*" at bounding box center [254, 338] width 93 height 22
drag, startPoint x: 246, startPoint y: 342, endPoint x: 209, endPoint y: 340, distance: 38.0
click at [209, 340] on input "*" at bounding box center [254, 338] width 93 height 22
click at [457, 393] on div "زغم" at bounding box center [468, 393] width 31 height 28
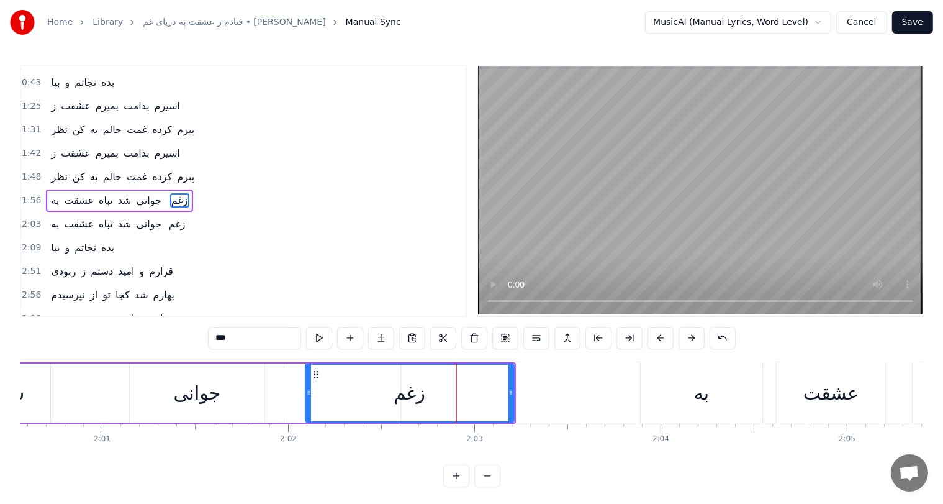
drag, startPoint x: 424, startPoint y: 382, endPoint x: 307, endPoint y: 382, distance: 116.7
click at [307, 382] on div at bounding box center [308, 392] width 5 height 57
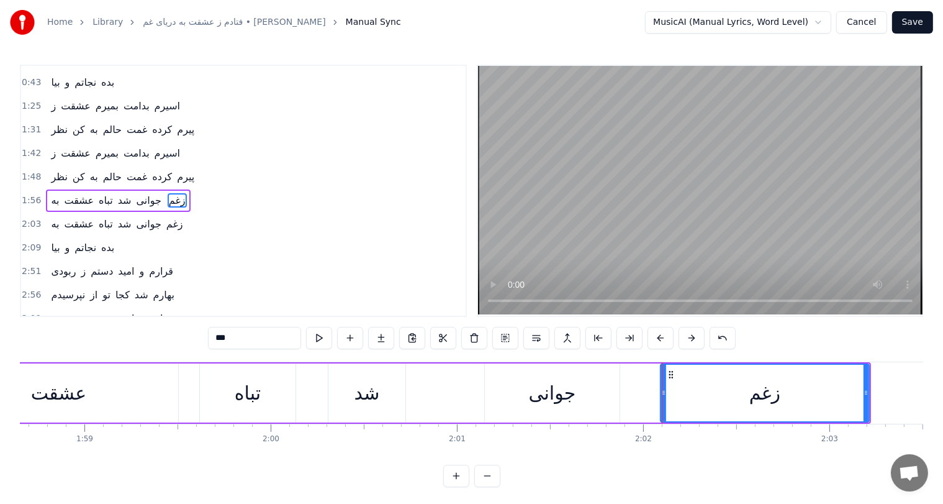
click at [75, 391] on div "عشقت" at bounding box center [58, 393] width 55 height 28
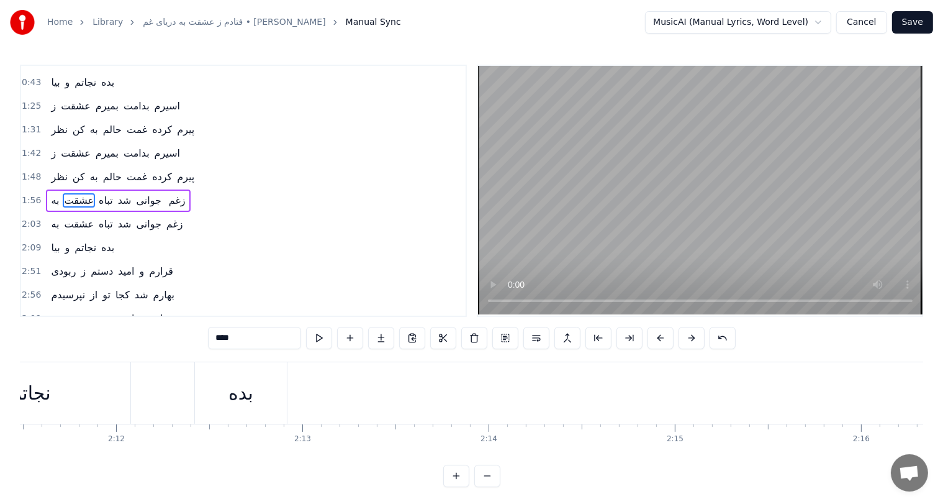
scroll to position [0, 24490]
click at [235, 381] on div "بده" at bounding box center [241, 393] width 25 height 28
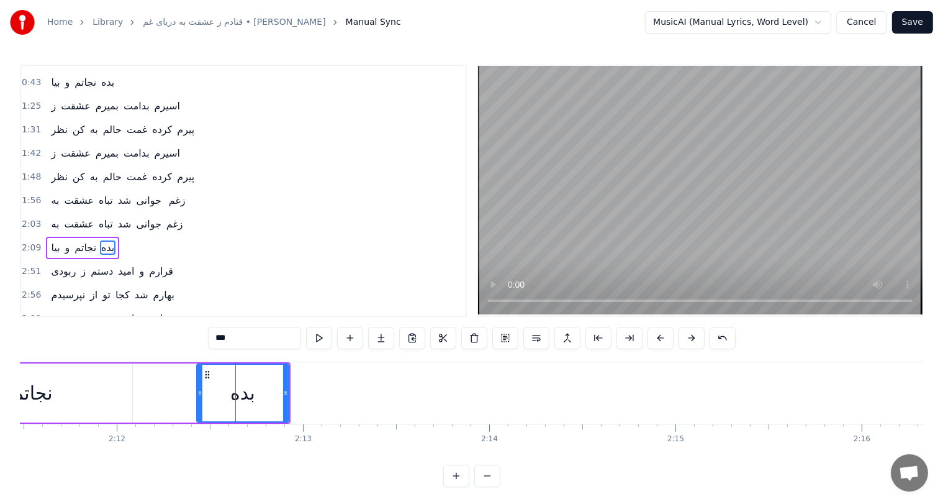
scroll to position [206, 0]
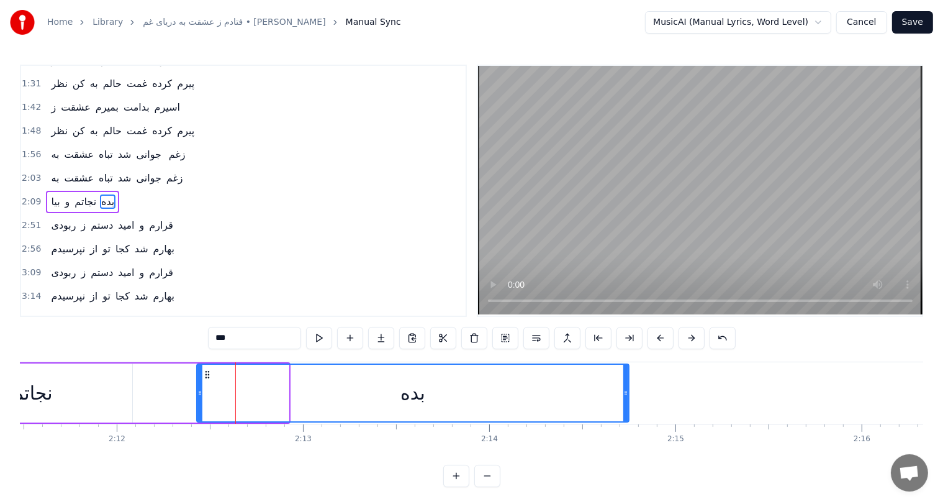
drag, startPoint x: 286, startPoint y: 394, endPoint x: 626, endPoint y: 389, distance: 340.3
click at [626, 389] on icon at bounding box center [625, 392] width 5 height 10
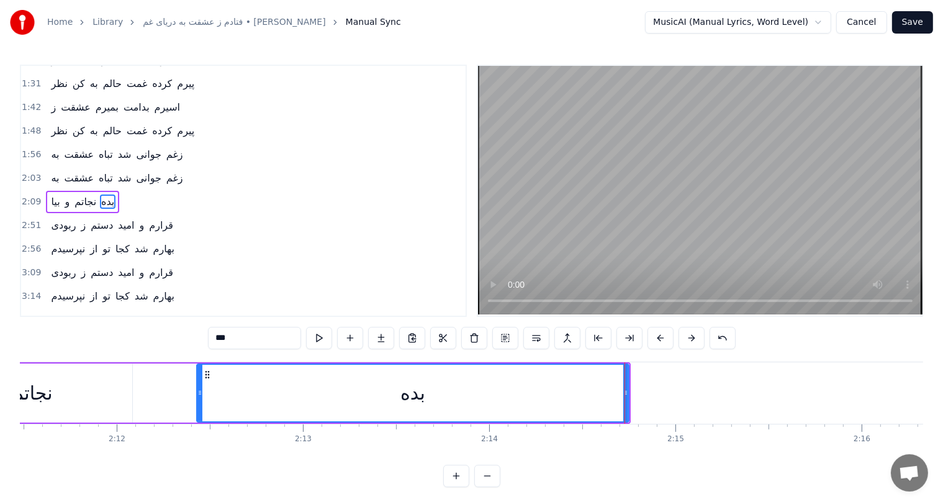
click at [62, 385] on div "نجاتم" at bounding box center [32, 392] width 200 height 59
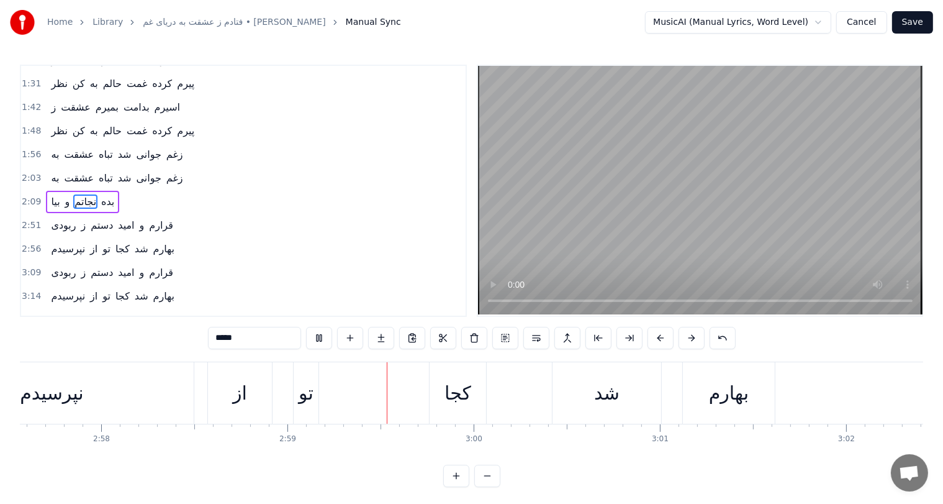
scroll to position [0, 33277]
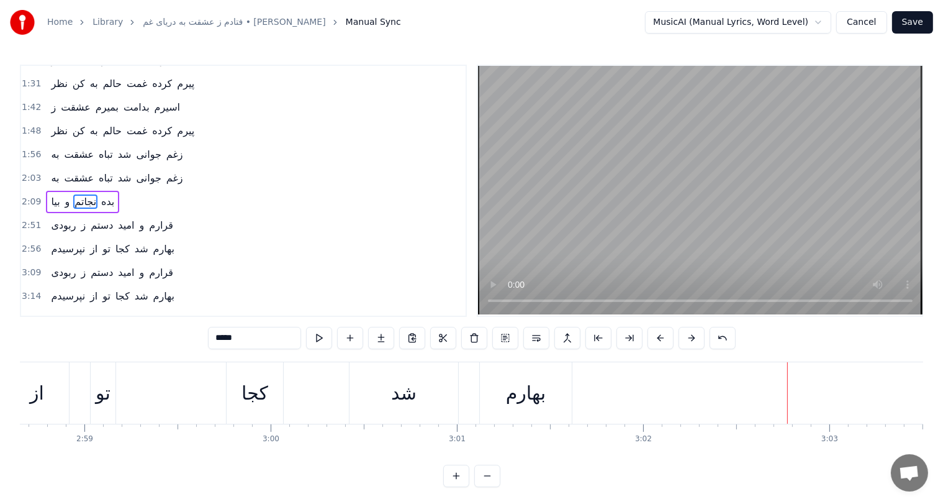
click at [533, 415] on div "بهارم" at bounding box center [526, 392] width 92 height 61
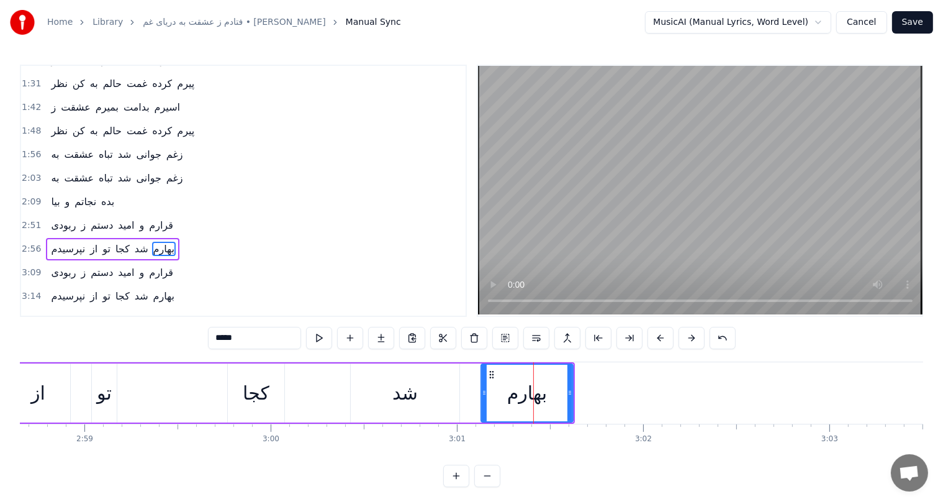
scroll to position [251, 0]
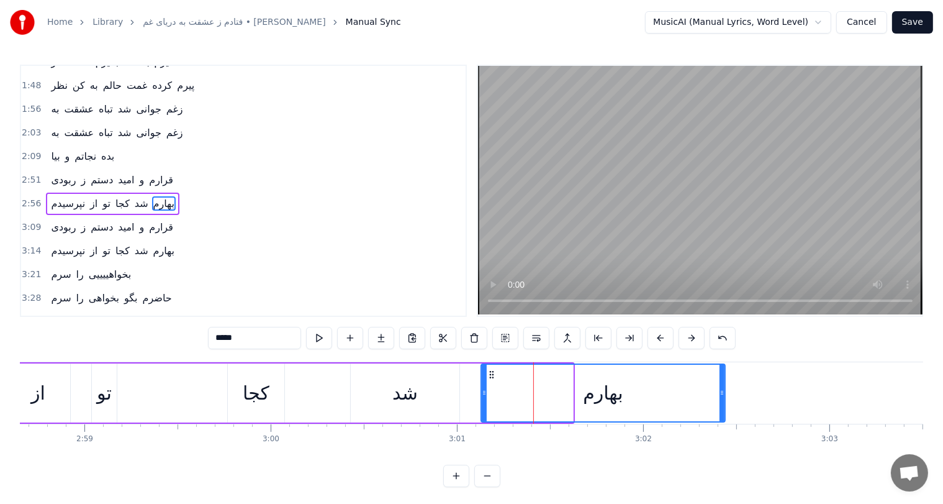
drag, startPoint x: 568, startPoint y: 396, endPoint x: 728, endPoint y: 399, distance: 159.6
click at [725, 399] on div at bounding box center [722, 392] width 5 height 57
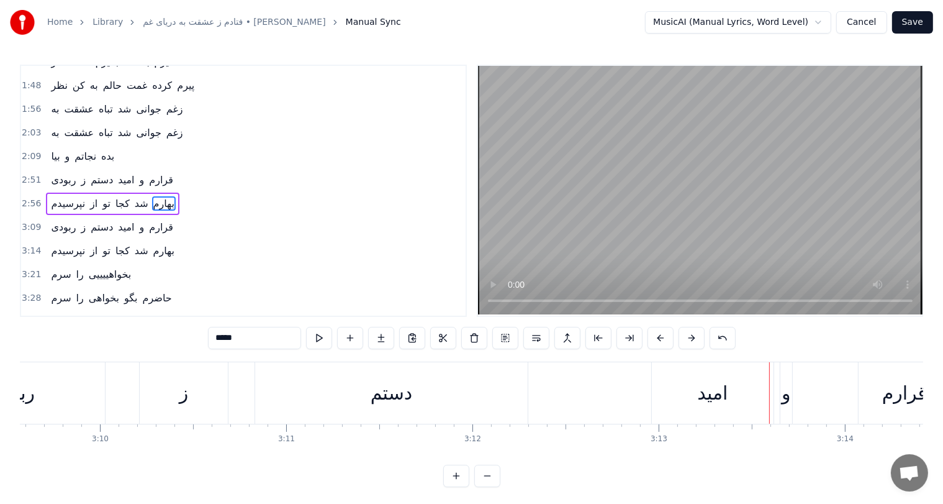
scroll to position [0, 35305]
click at [93, 390] on div "ربودی" at bounding box center [17, 392] width 187 height 61
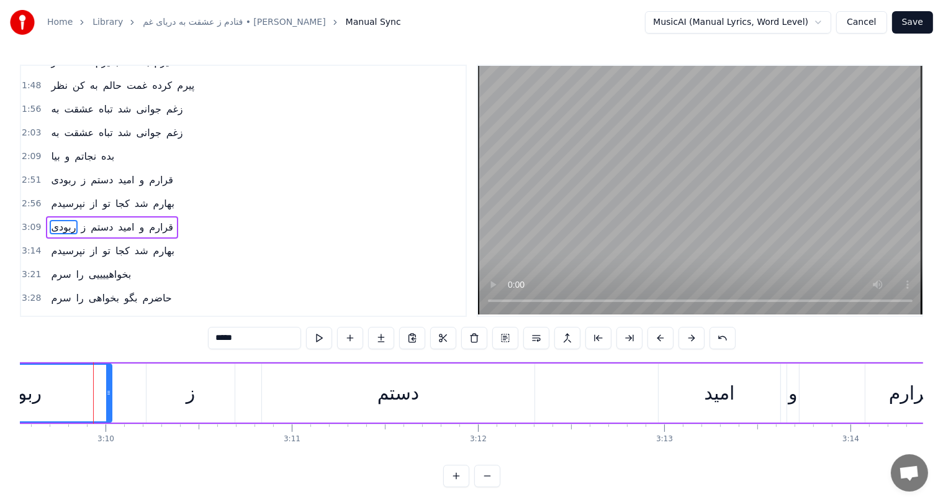
scroll to position [274, 0]
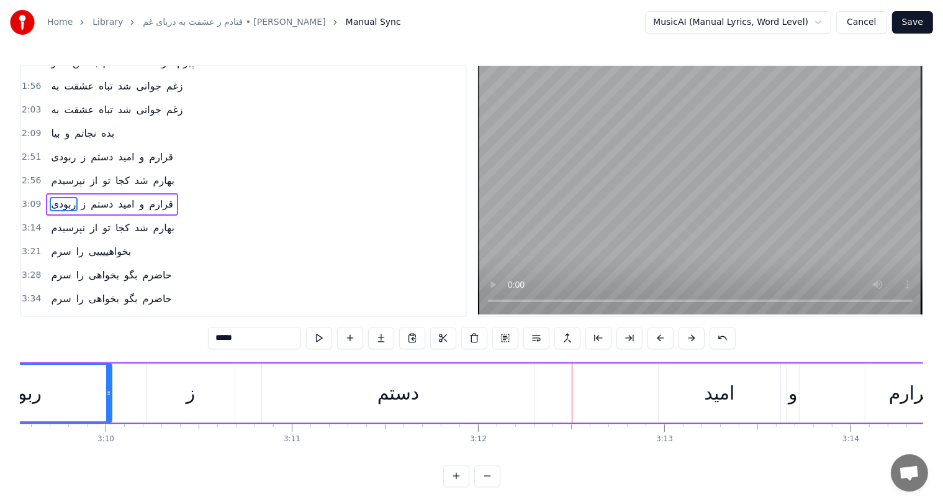
click at [702, 394] on div "امید" at bounding box center [720, 392] width 122 height 59
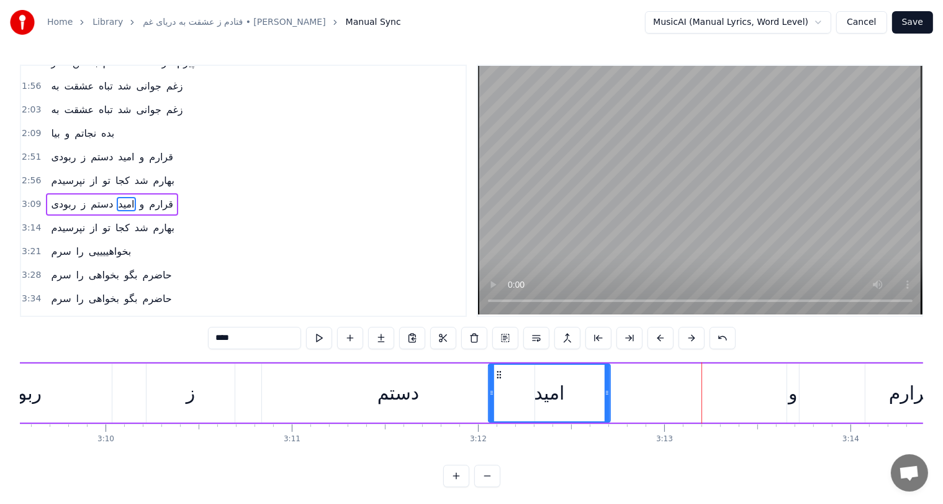
drag, startPoint x: 671, startPoint y: 370, endPoint x: 500, endPoint y: 372, distance: 170.1
click at [500, 372] on icon at bounding box center [499, 374] width 10 height 10
click at [385, 397] on div "دستم" at bounding box center [399, 393] width 42 height 28
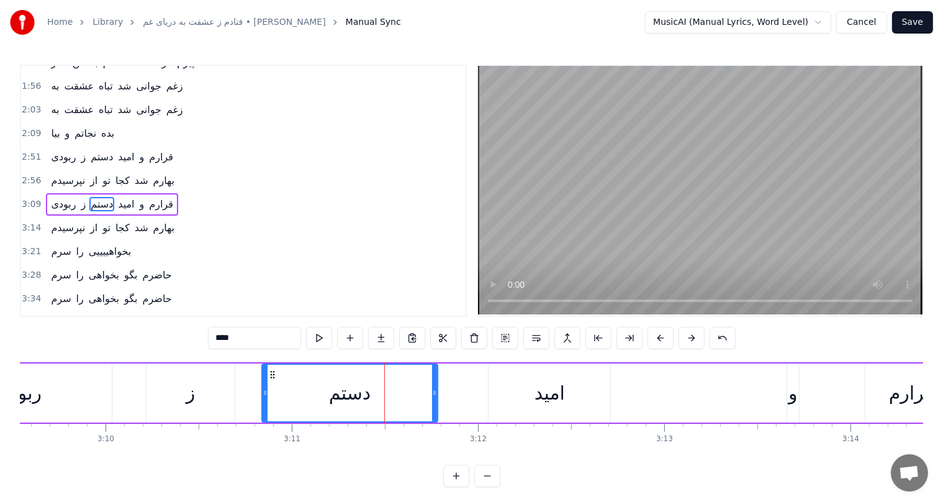
drag, startPoint x: 531, startPoint y: 392, endPoint x: 433, endPoint y: 390, distance: 98.8
click at [433, 390] on icon at bounding box center [434, 392] width 5 height 10
click at [75, 389] on div "ربودی" at bounding box center [18, 392] width 187 height 59
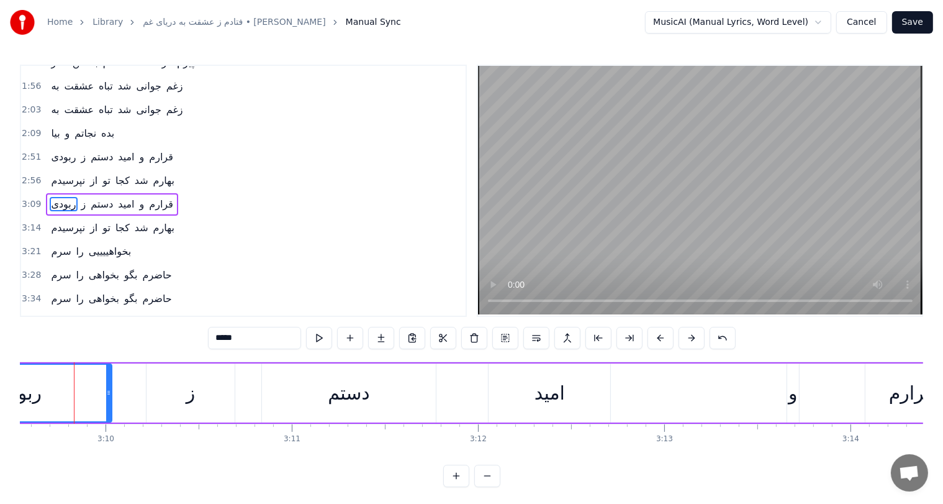
scroll to position [0, 35296]
click at [798, 394] on div "و" at bounding box center [801, 393] width 9 height 28
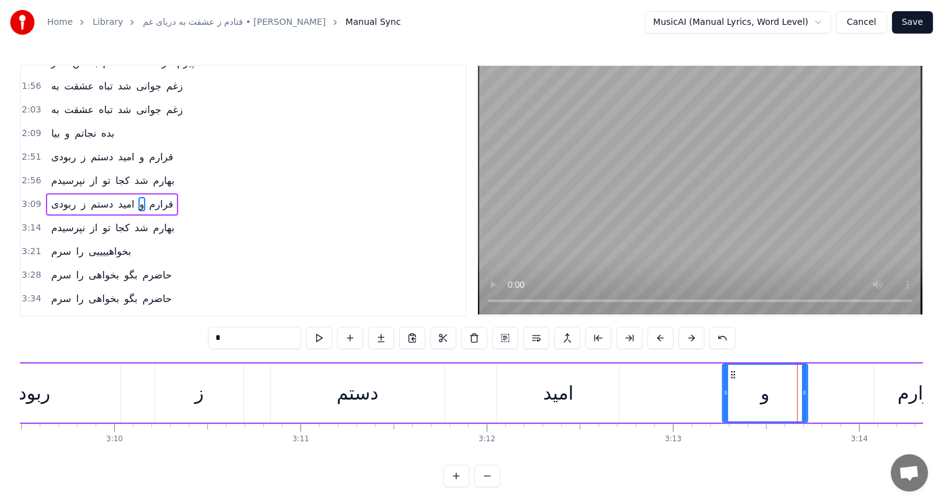
drag, startPoint x: 796, startPoint y: 390, endPoint x: 723, endPoint y: 389, distance: 73.3
click at [723, 389] on icon at bounding box center [725, 392] width 5 height 10
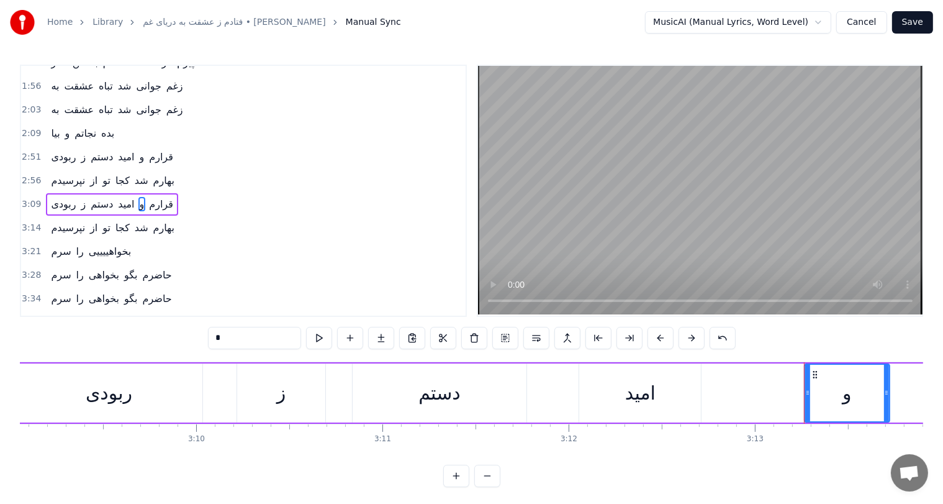
scroll to position [0, 35181]
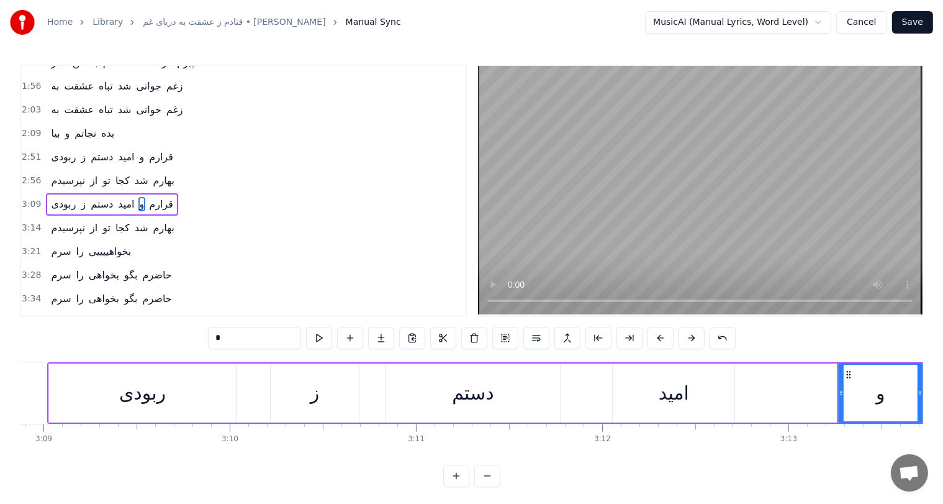
click at [217, 391] on div "ربودی" at bounding box center [142, 392] width 187 height 59
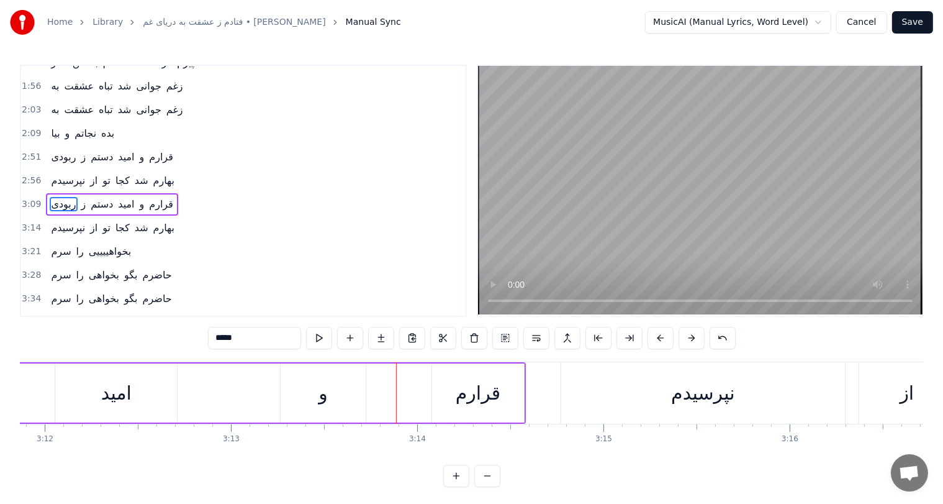
scroll to position [0, 35737]
click at [327, 387] on div "و" at bounding box center [324, 393] width 9 height 28
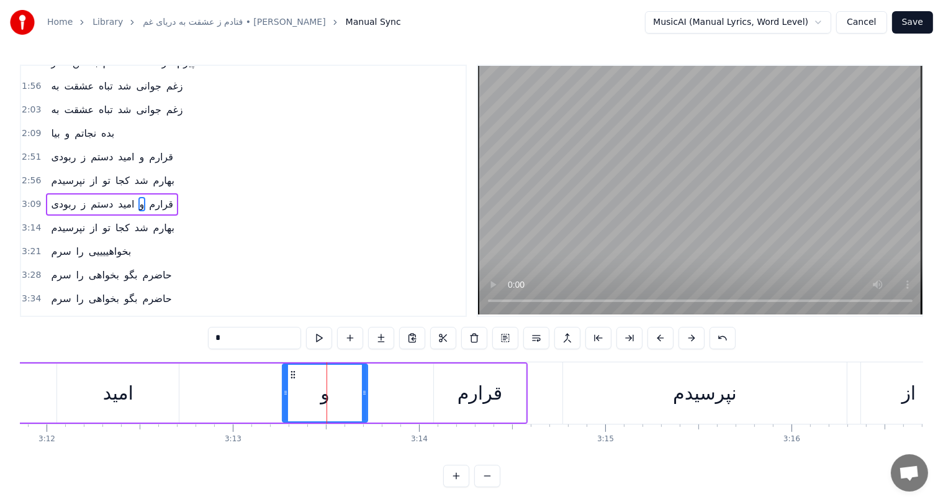
click at [122, 404] on div "امید" at bounding box center [118, 393] width 30 height 28
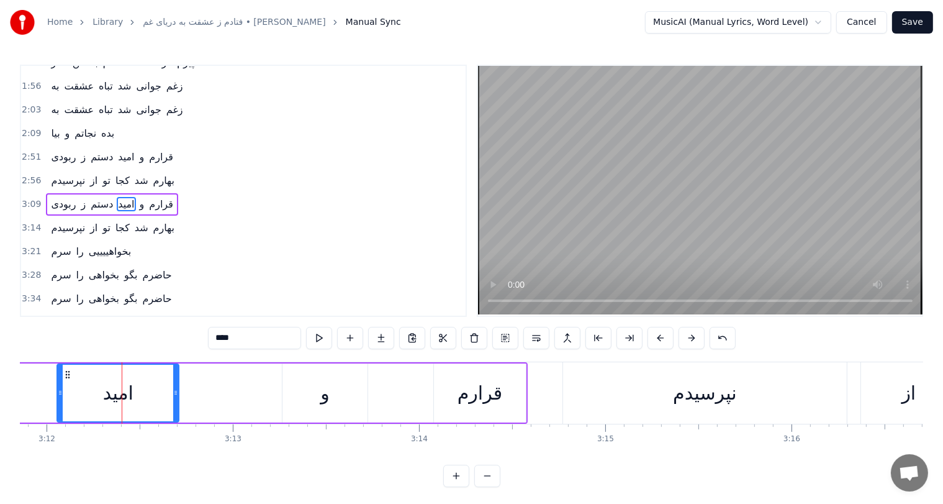
click at [341, 406] on div "و" at bounding box center [325, 392] width 85 height 59
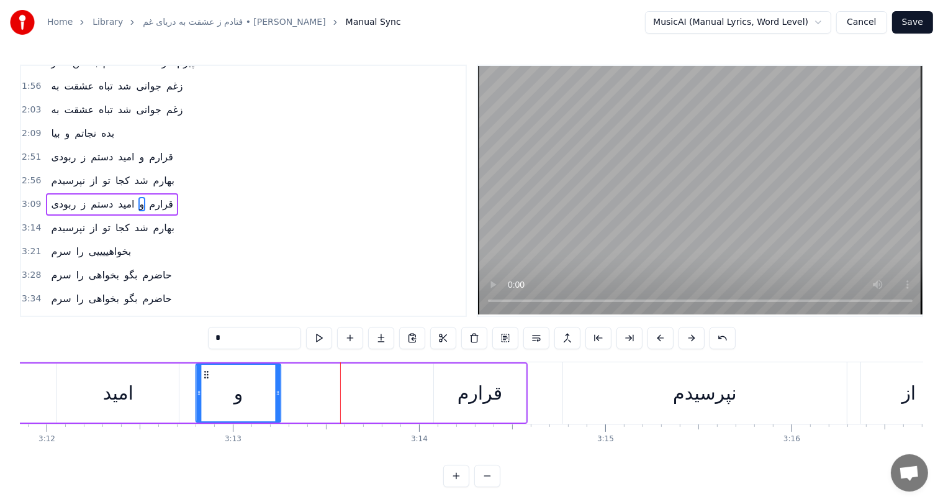
drag, startPoint x: 291, startPoint y: 375, endPoint x: 204, endPoint y: 373, distance: 86.9
click at [204, 373] on icon at bounding box center [206, 374] width 10 height 10
click at [94, 387] on div "امید" at bounding box center [118, 392] width 122 height 59
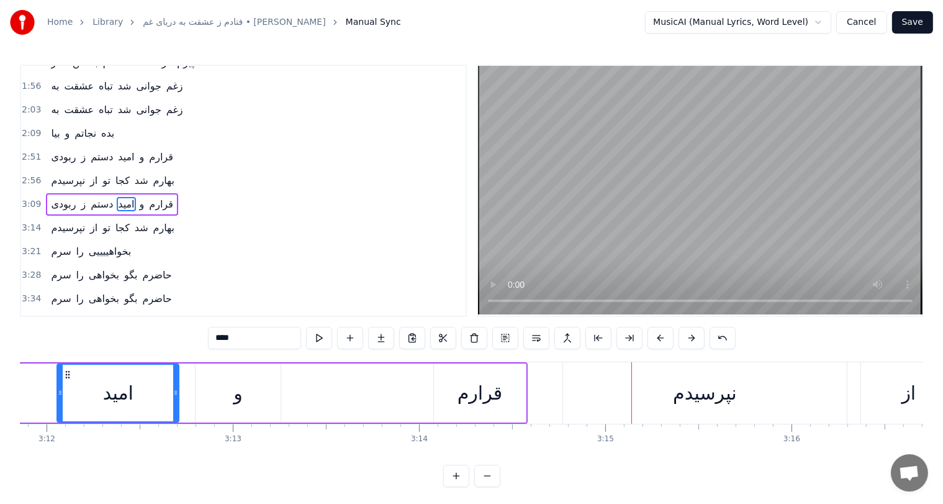
click at [484, 391] on div "قرارم" at bounding box center [480, 393] width 45 height 28
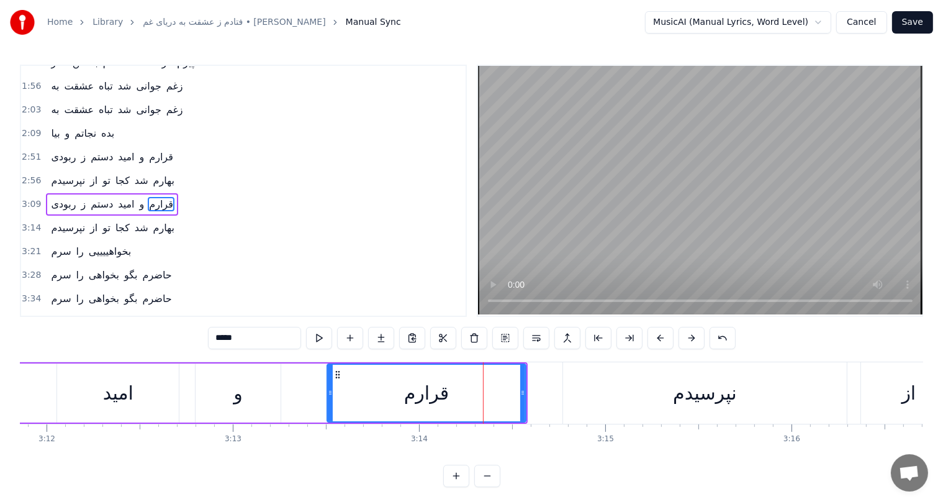
drag, startPoint x: 436, startPoint y: 389, endPoint x: 325, endPoint y: 393, distance: 111.2
click at [328, 393] on icon at bounding box center [330, 392] width 5 height 10
drag, startPoint x: 522, startPoint y: 392, endPoint x: 472, endPoint y: 394, distance: 50.3
click at [472, 394] on icon at bounding box center [473, 392] width 5 height 10
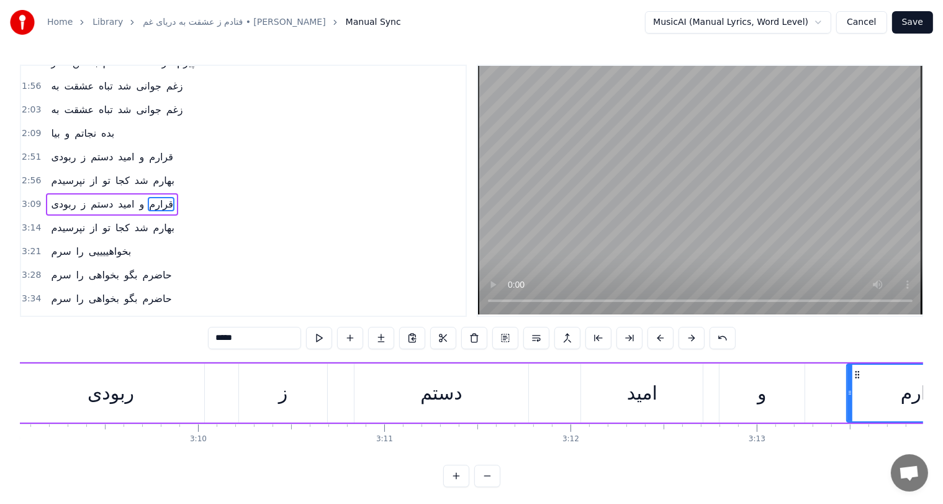
click at [72, 398] on div "ربودی" at bounding box center [110, 392] width 187 height 59
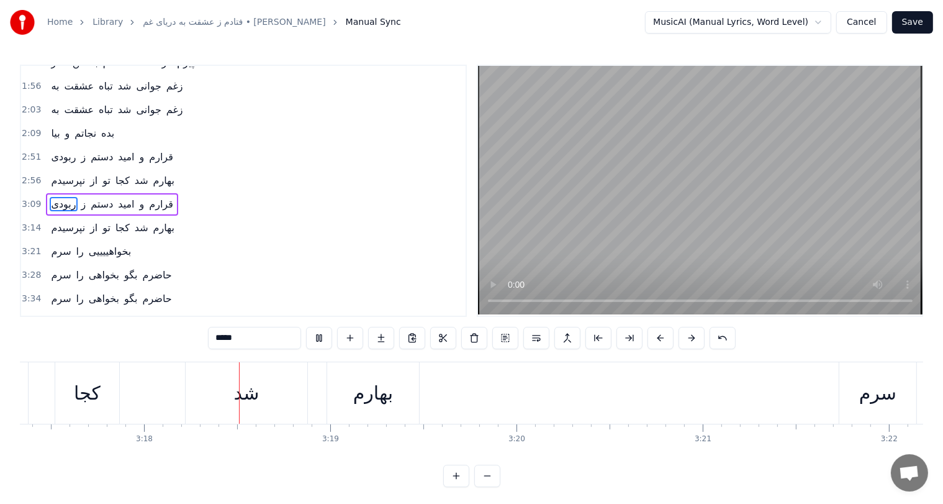
scroll to position [0, 36781]
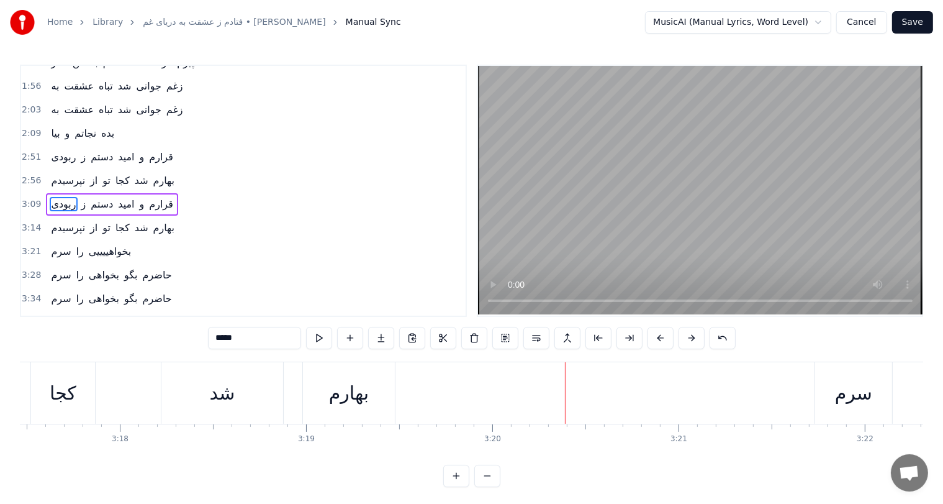
click at [363, 385] on div "بهارم" at bounding box center [349, 393] width 40 height 28
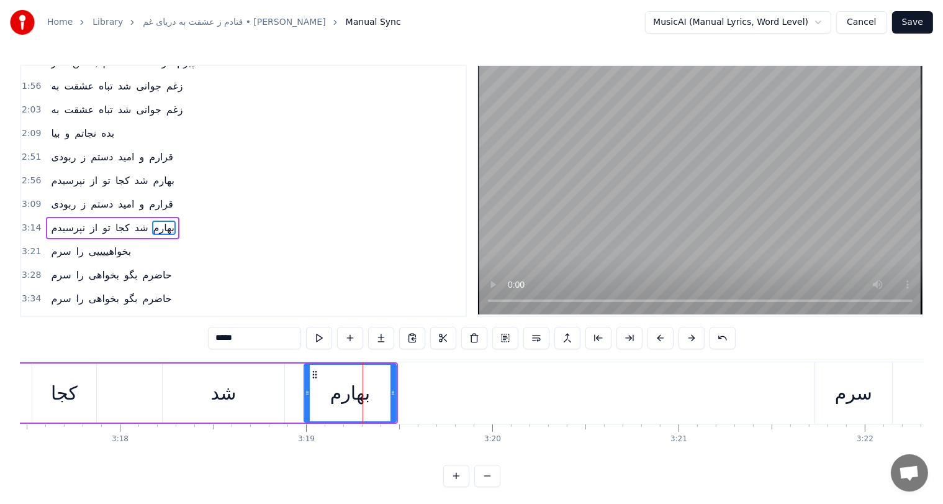
scroll to position [297, 0]
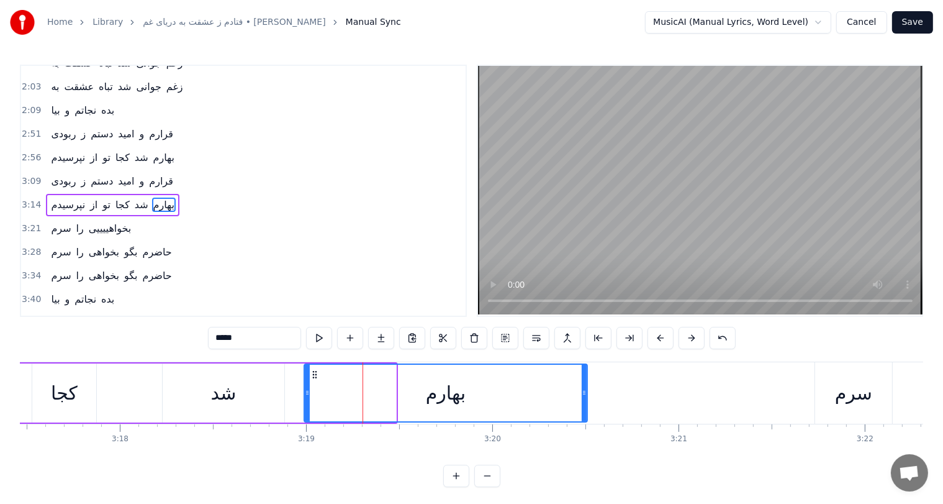
drag, startPoint x: 392, startPoint y: 390, endPoint x: 602, endPoint y: 378, distance: 210.2
click at [587, 378] on div at bounding box center [584, 392] width 5 height 57
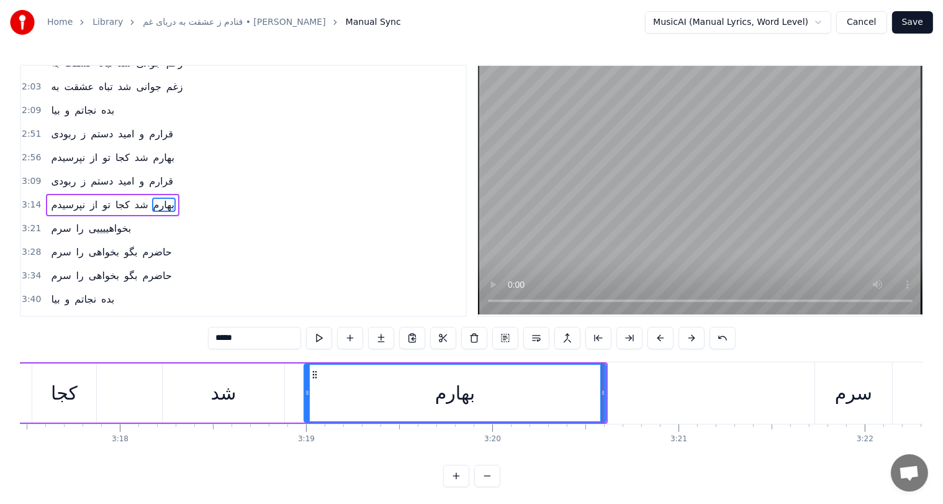
click at [227, 399] on div "شد" at bounding box center [223, 393] width 25 height 28
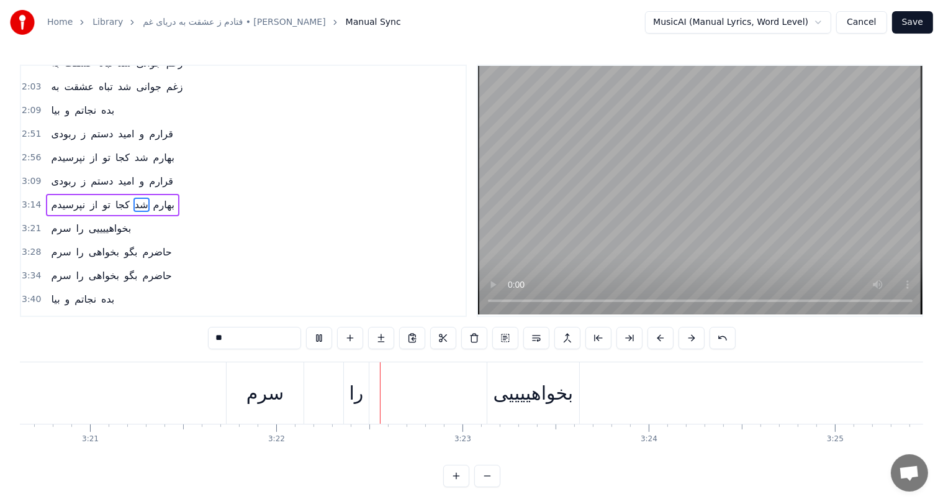
scroll to position [0, 37566]
click at [340, 396] on div "بخواهییییی" at bounding box center [337, 393] width 80 height 28
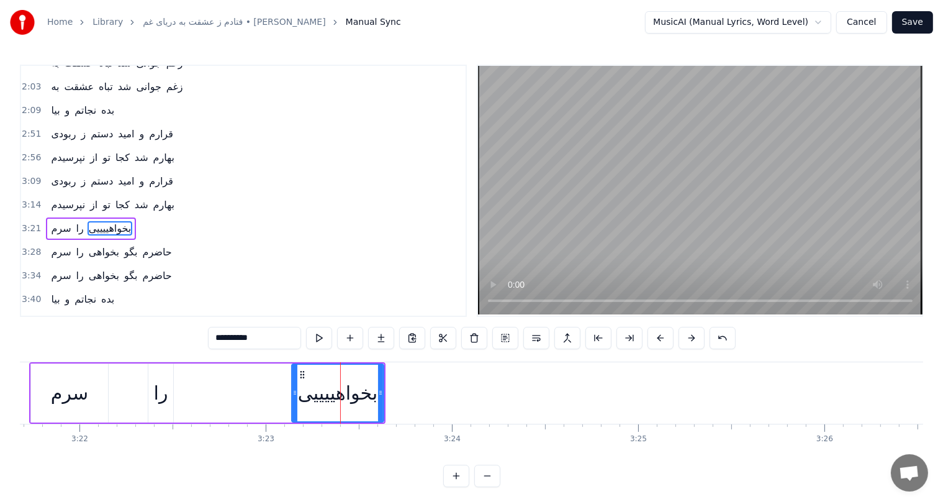
scroll to position [320, 0]
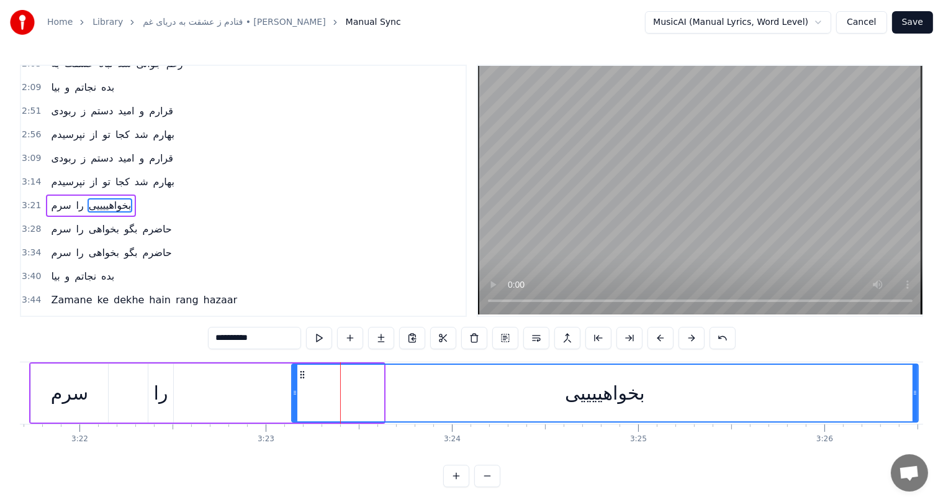
drag, startPoint x: 382, startPoint y: 393, endPoint x: 916, endPoint y: 386, distance: 534.0
click at [916, 386] on div at bounding box center [915, 392] width 5 height 57
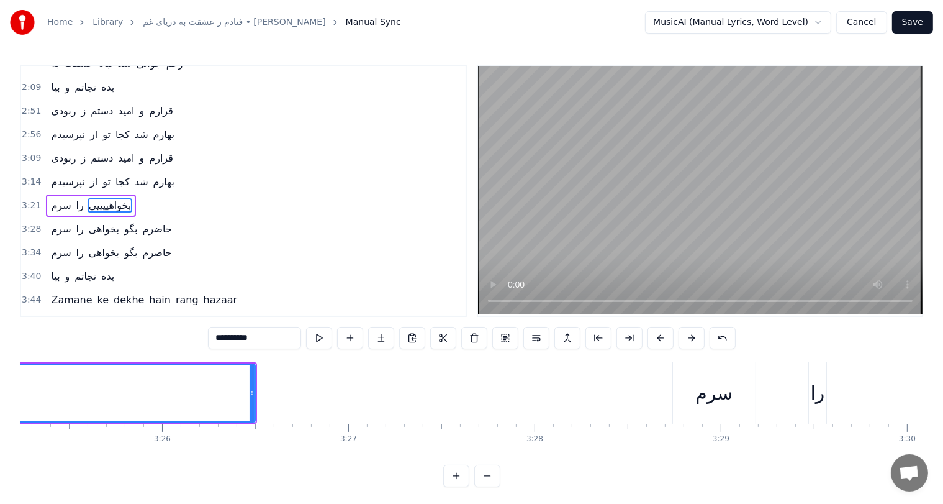
scroll to position [0, 38228]
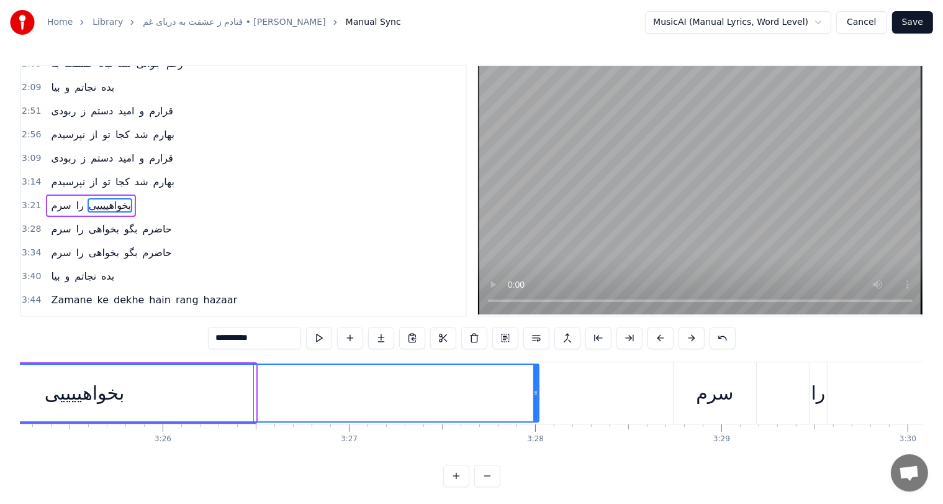
drag, startPoint x: 251, startPoint y: 392, endPoint x: 534, endPoint y: 378, distance: 283.5
click at [534, 378] on div at bounding box center [535, 392] width 5 height 57
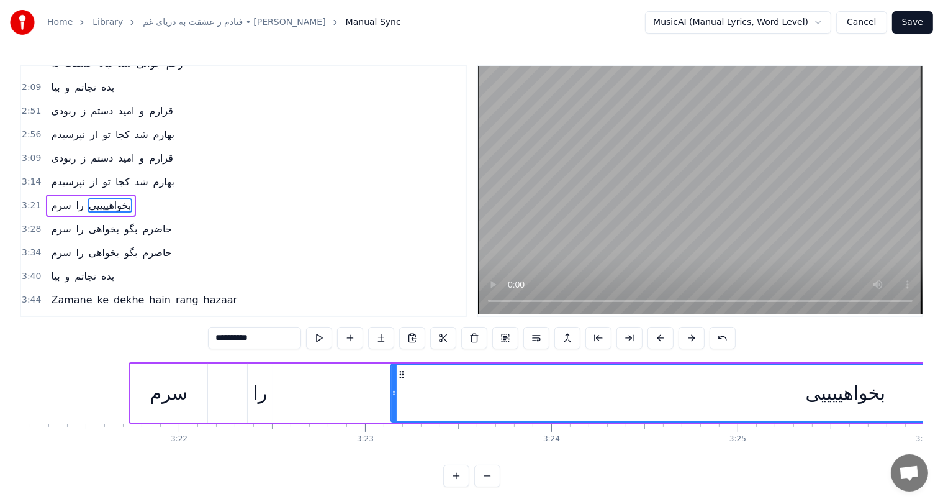
scroll to position [0, 37465]
click at [158, 395] on div "سرم" at bounding box center [170, 393] width 37 height 28
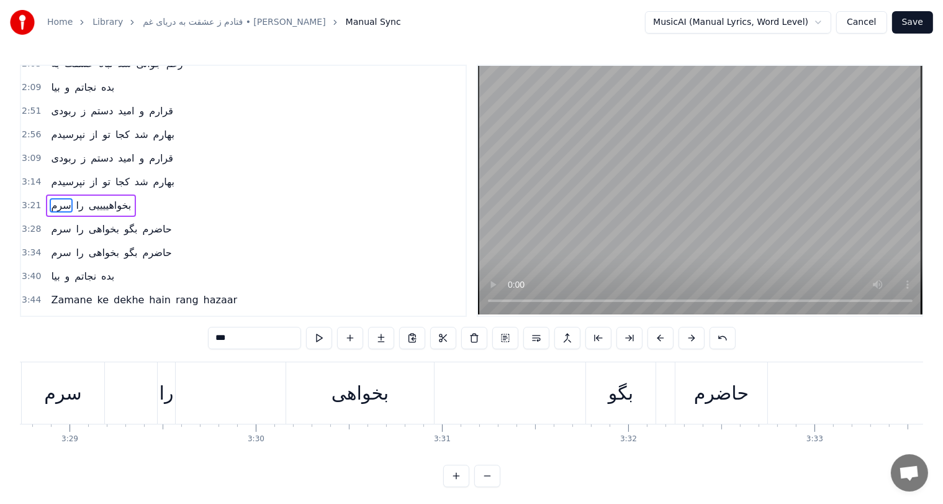
scroll to position [0, 38880]
click at [370, 390] on div "بخواهی" at bounding box center [360, 393] width 57 height 28
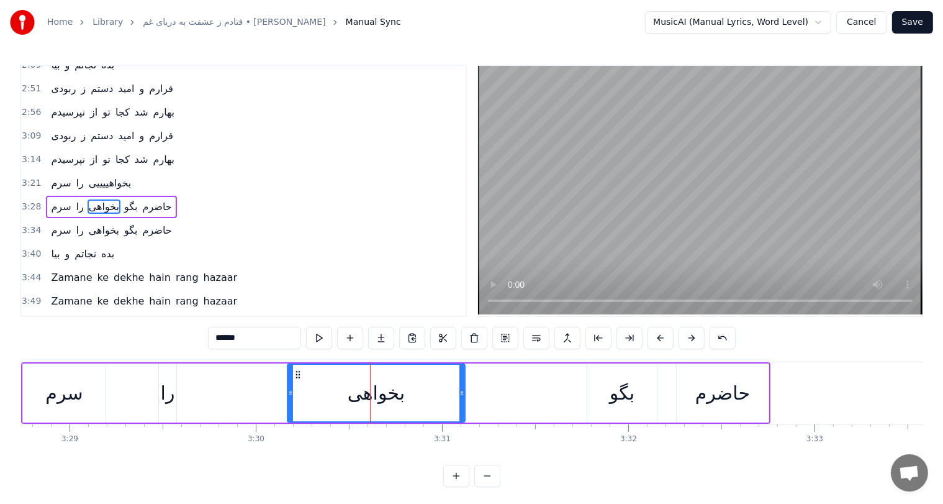
drag, startPoint x: 432, startPoint y: 390, endPoint x: 462, endPoint y: 392, distance: 29.9
click at [462, 392] on icon at bounding box center [461, 392] width 5 height 10
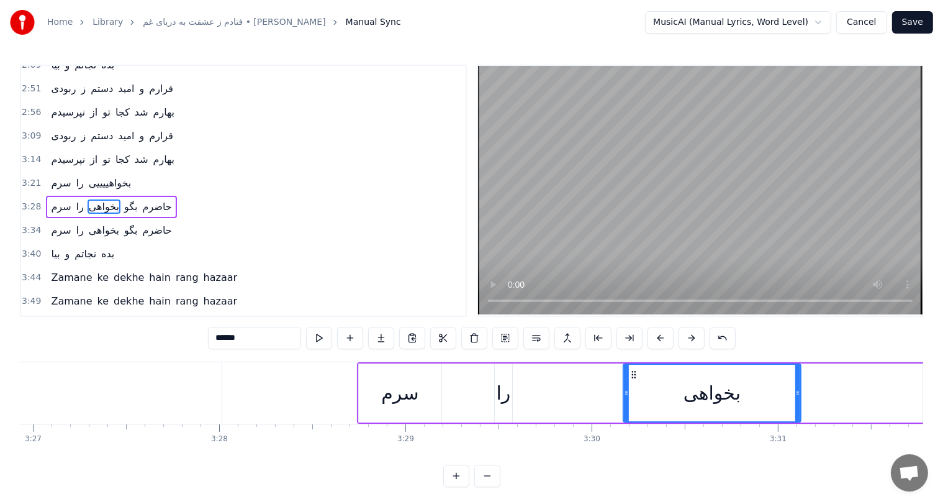
scroll to position [0, 38542]
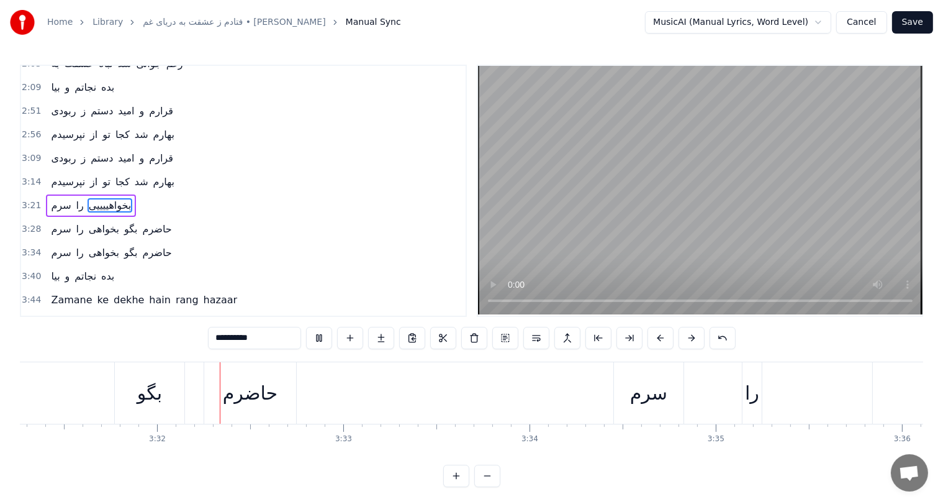
scroll to position [0, 39353]
click at [255, 401] on div "حاضرم" at bounding box center [248, 393] width 55 height 28
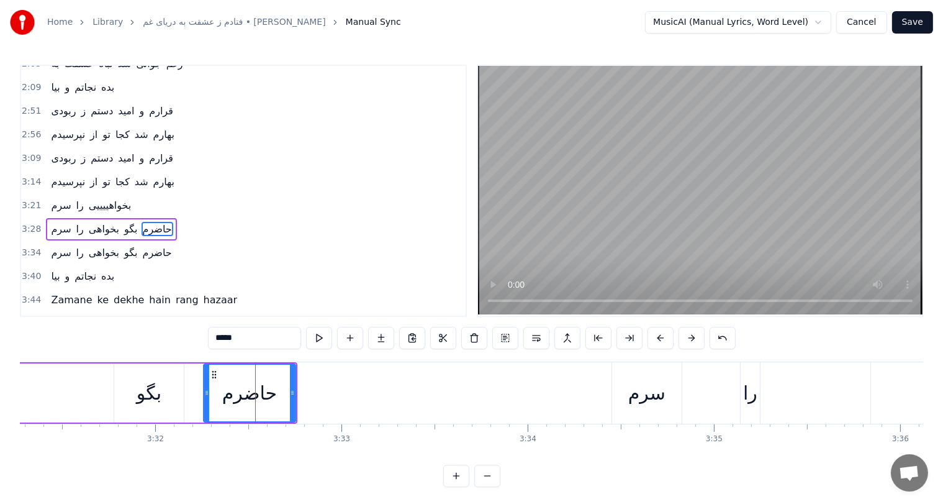
scroll to position [343, 0]
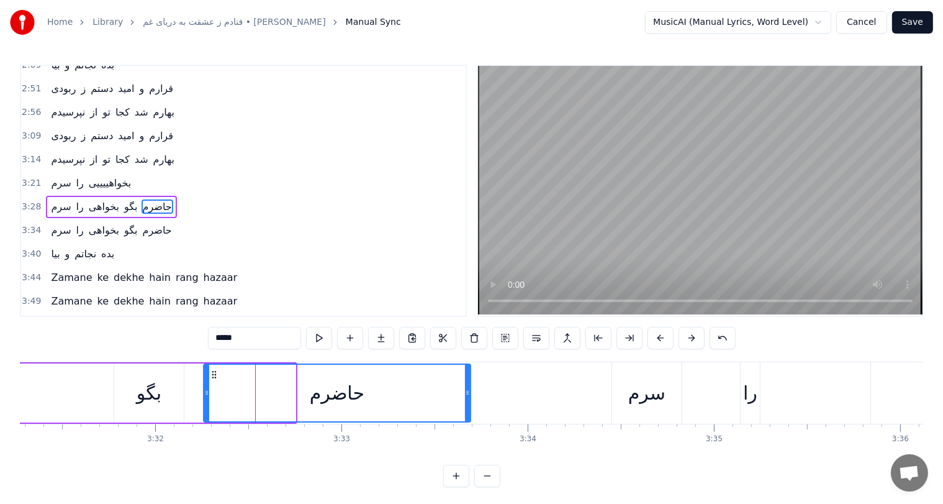
drag, startPoint x: 293, startPoint y: 392, endPoint x: 469, endPoint y: 391, distance: 175.7
click at [469, 391] on icon at bounding box center [467, 392] width 5 height 10
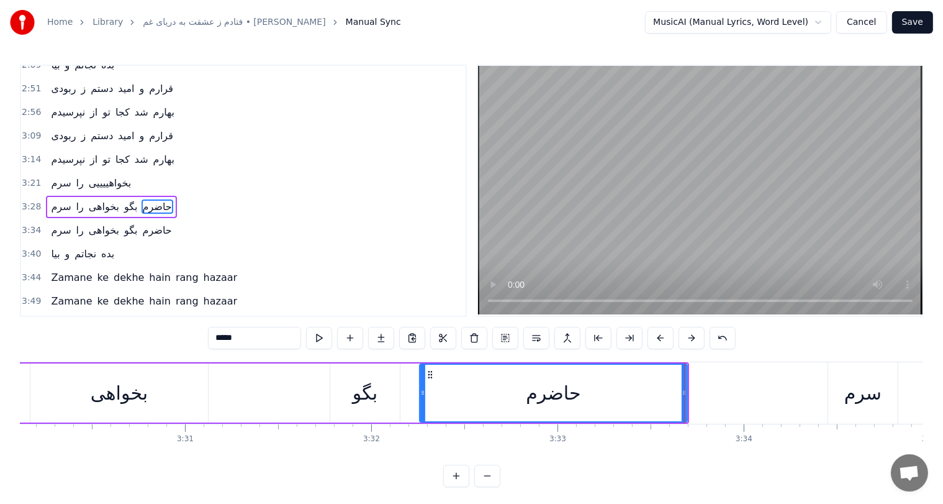
scroll to position [0, 39119]
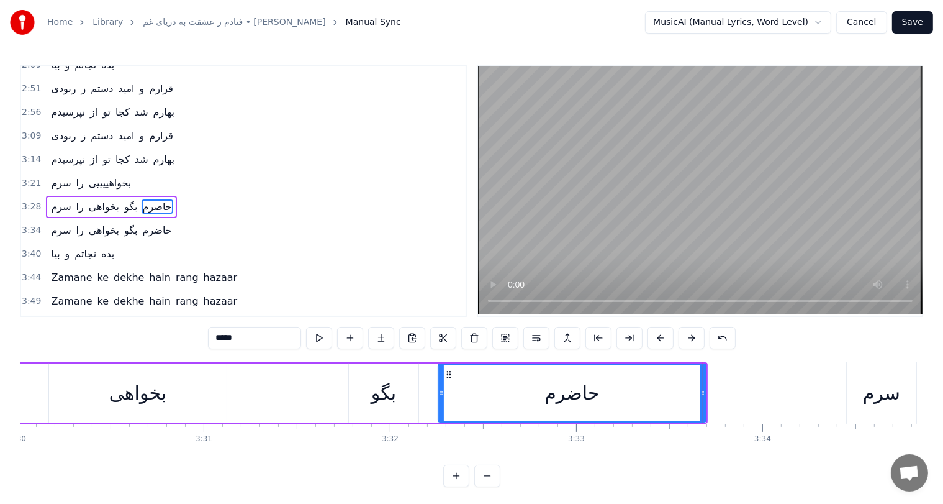
click at [148, 392] on div "بخواهی" at bounding box center [137, 393] width 57 height 28
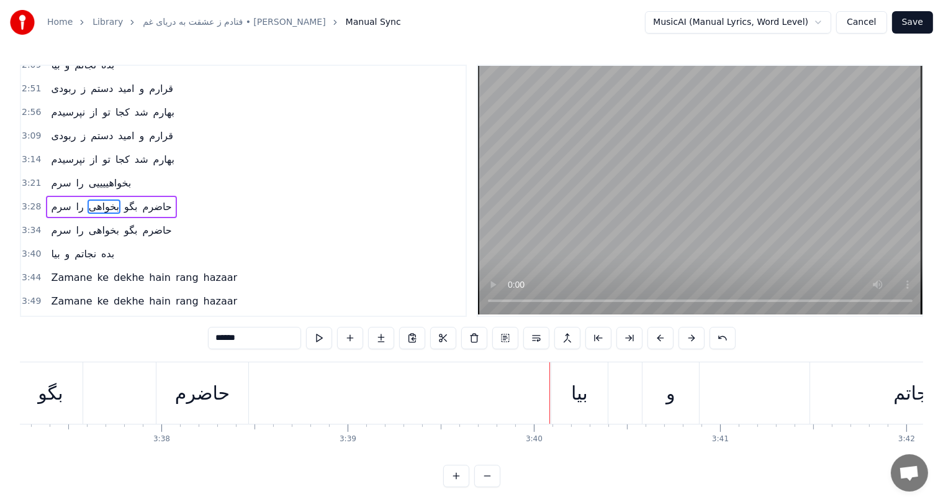
scroll to position [0, 40440]
click at [228, 390] on div "حاضرم" at bounding box center [227, 393] width 55 height 28
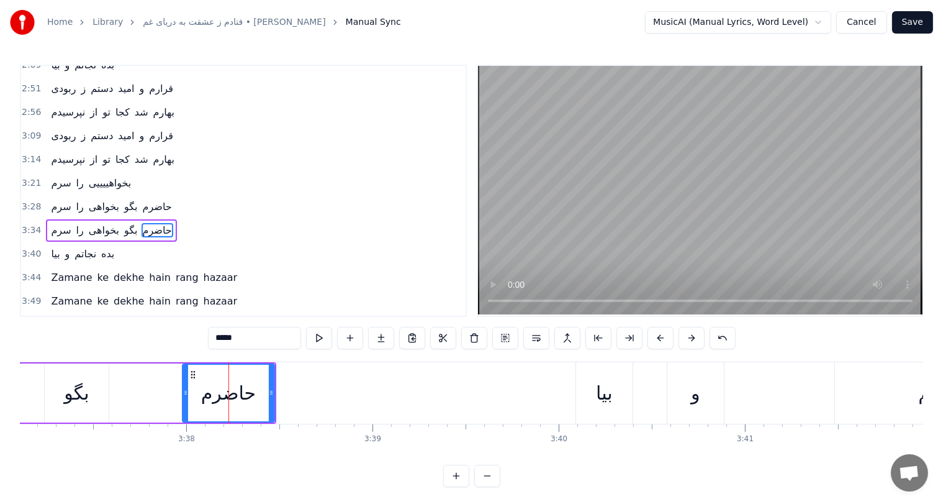
scroll to position [366, 0]
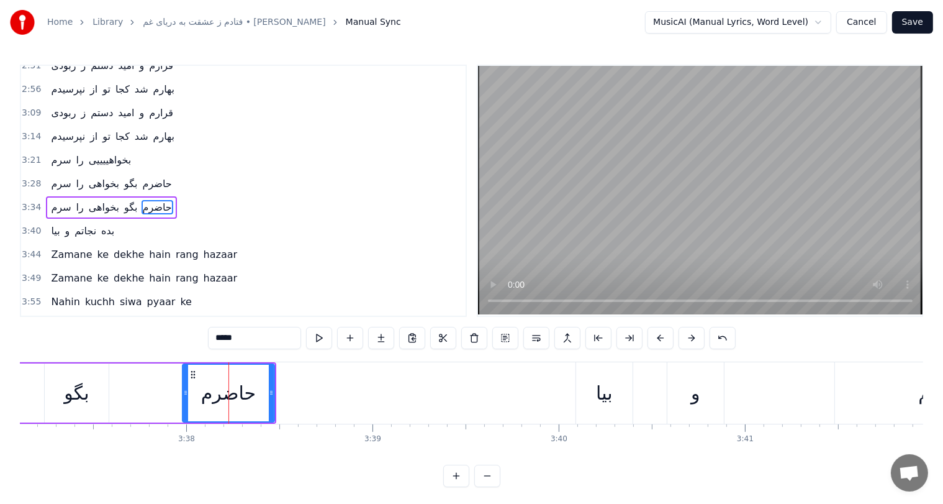
click at [269, 392] on icon at bounding box center [271, 392] width 5 height 10
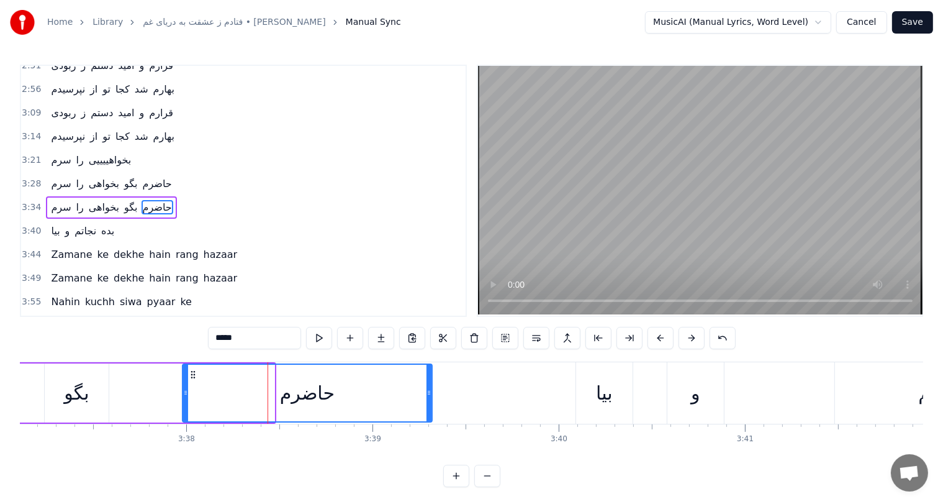
drag, startPoint x: 268, startPoint y: 392, endPoint x: 427, endPoint y: 390, distance: 158.3
click at [427, 390] on icon at bounding box center [429, 392] width 5 height 10
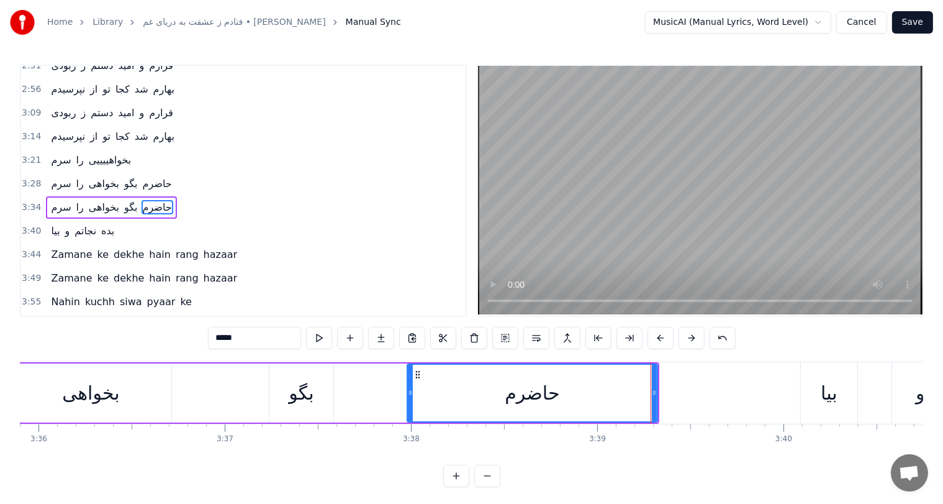
scroll to position [0, 40172]
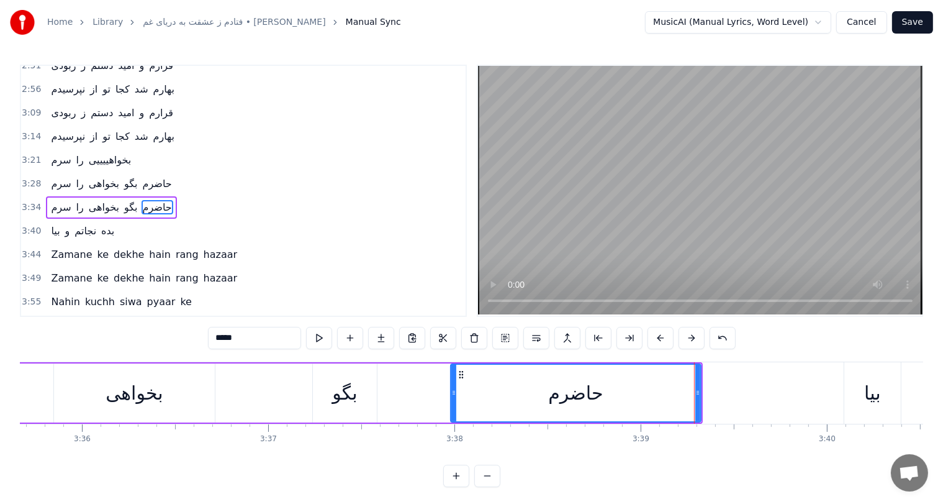
click at [99, 402] on div "بخواهی" at bounding box center [134, 392] width 161 height 59
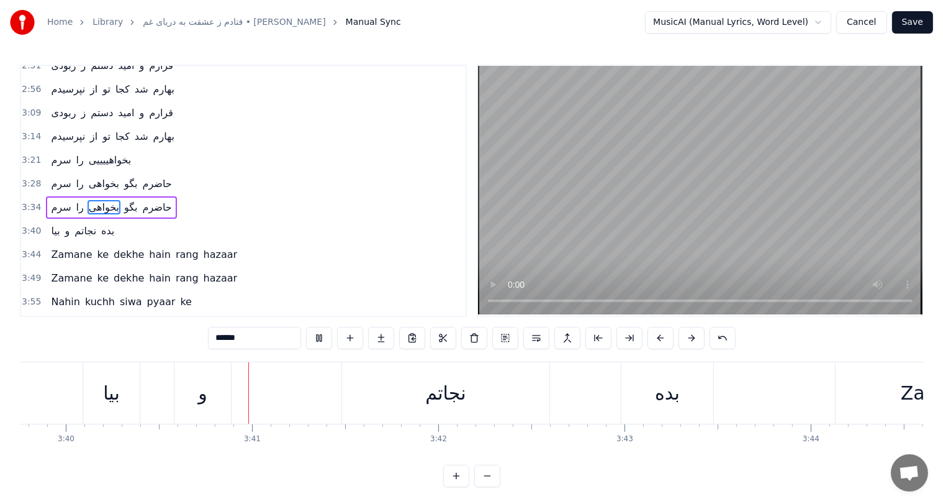
scroll to position [0, 40971]
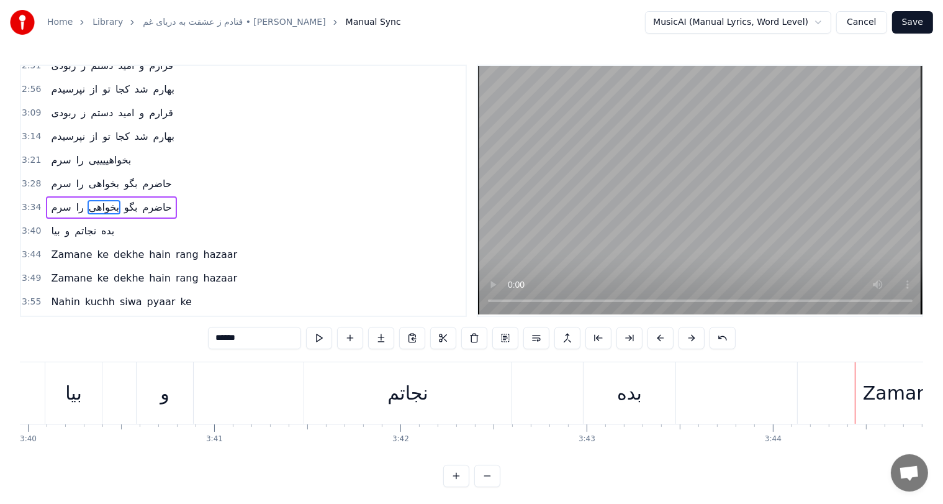
click at [617, 390] on div "بده" at bounding box center [629, 393] width 25 height 28
type input "***"
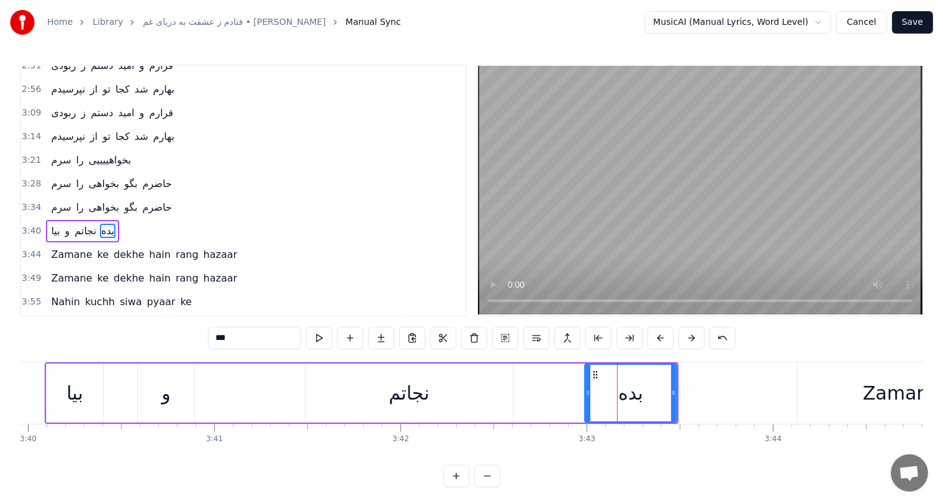
scroll to position [389, 0]
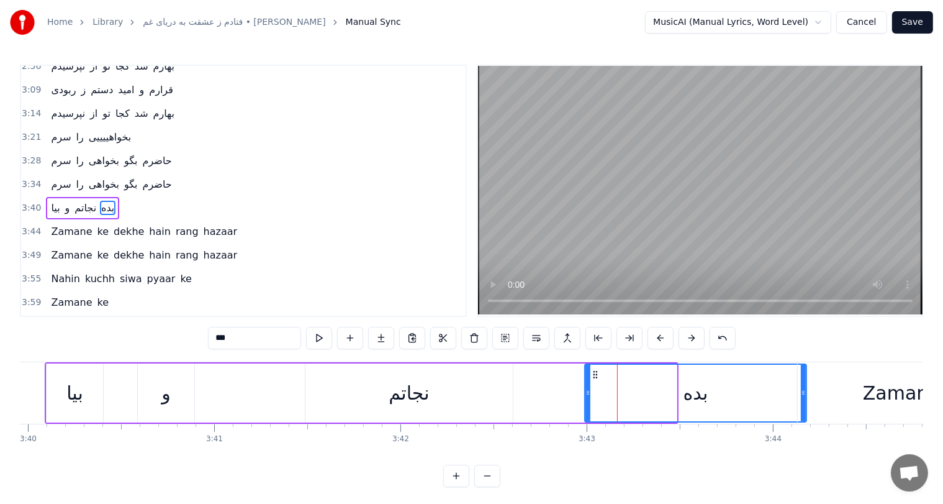
drag, startPoint x: 672, startPoint y: 391, endPoint x: 802, endPoint y: 378, distance: 131.1
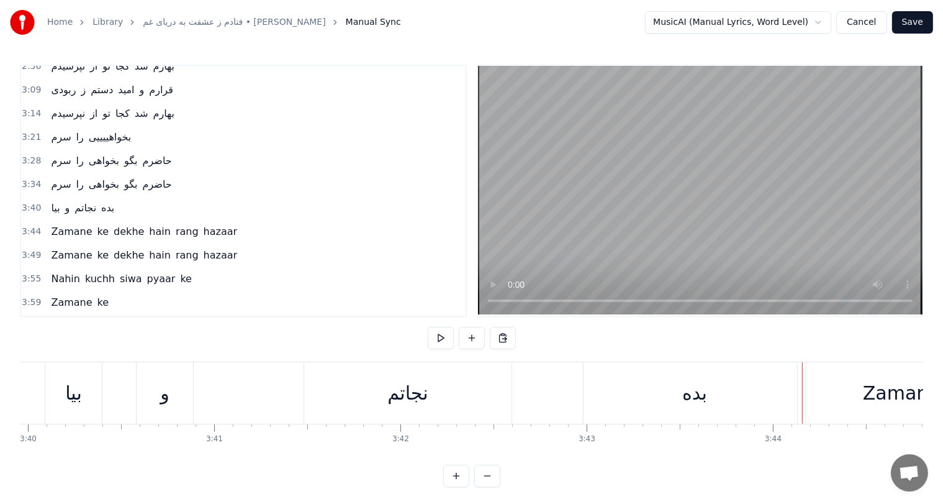
click at [400, 410] on div "نجاتم" at bounding box center [407, 392] width 207 height 61
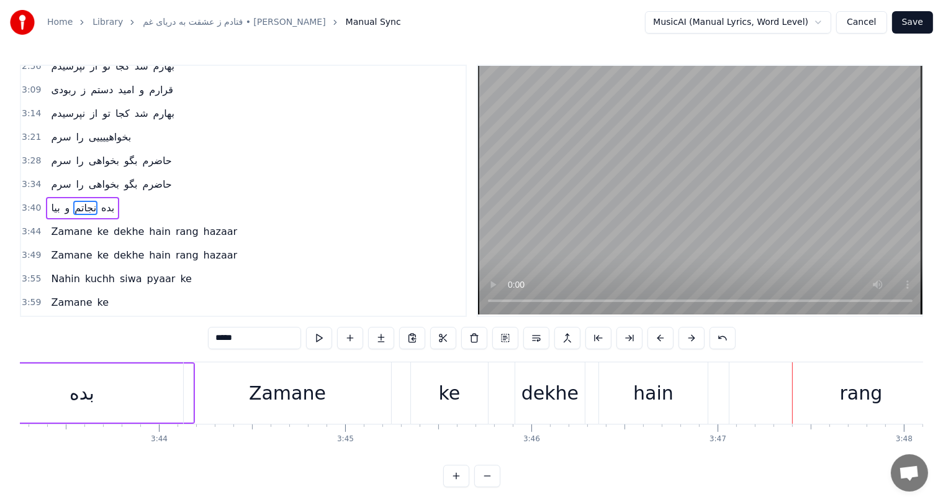
scroll to position [0, 41584]
click at [271, 387] on div "Zamane" at bounding box center [288, 393] width 77 height 28
type input "******"
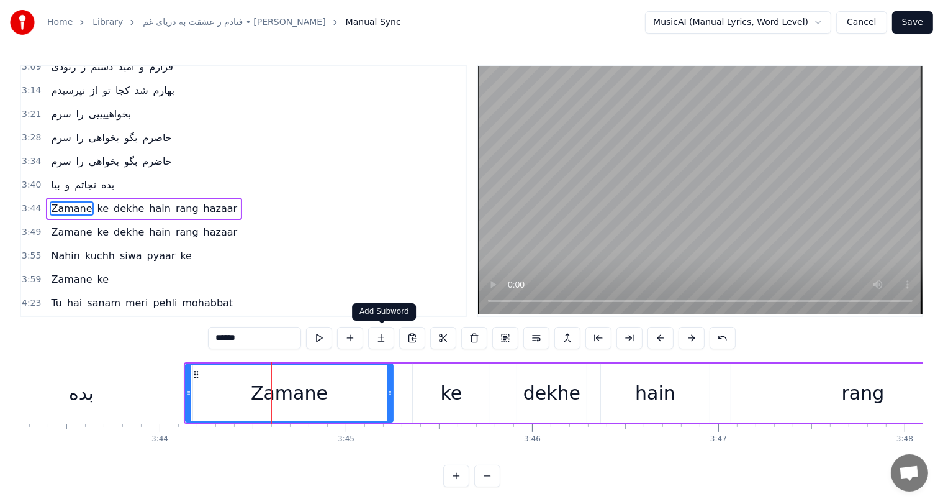
click at [379, 335] on button at bounding box center [381, 338] width 26 height 22
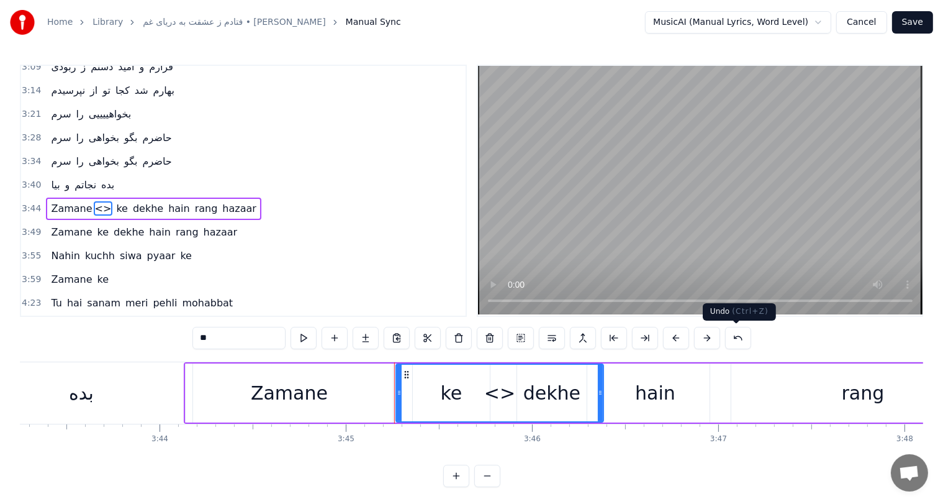
click at [733, 337] on button at bounding box center [738, 338] width 26 height 22
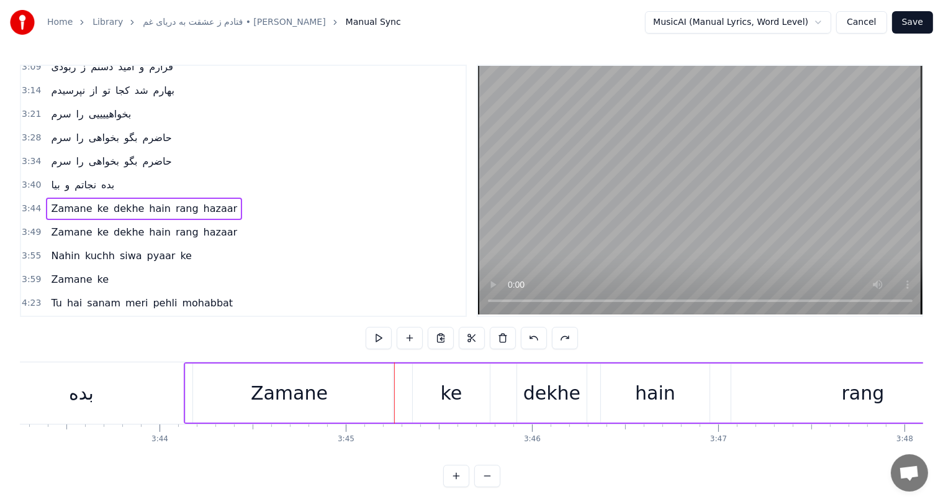
click at [297, 389] on div "Zamane" at bounding box center [289, 393] width 77 height 28
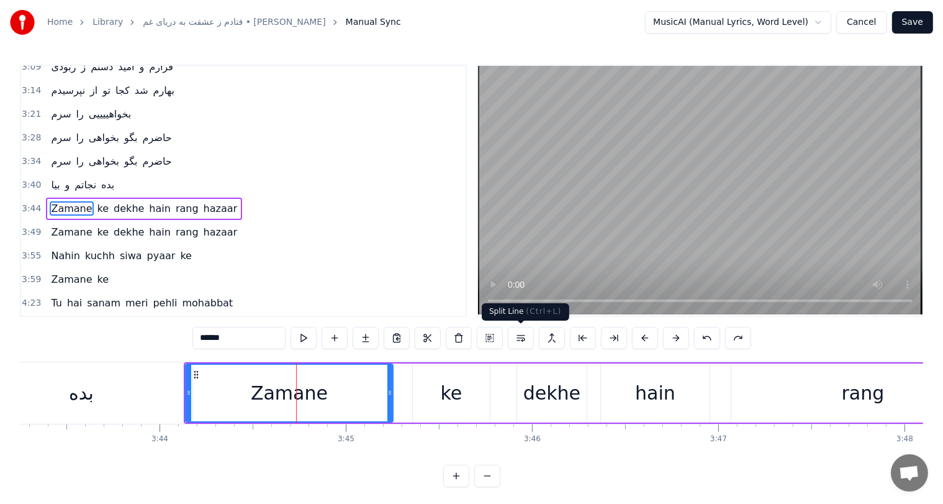
click at [520, 334] on button at bounding box center [521, 338] width 26 height 22
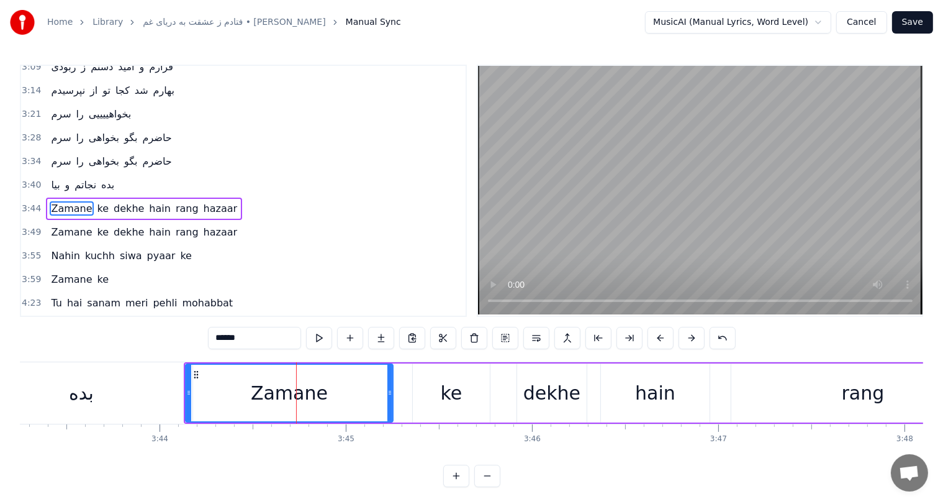
click at [114, 403] on div "بده" at bounding box center [81, 392] width 222 height 61
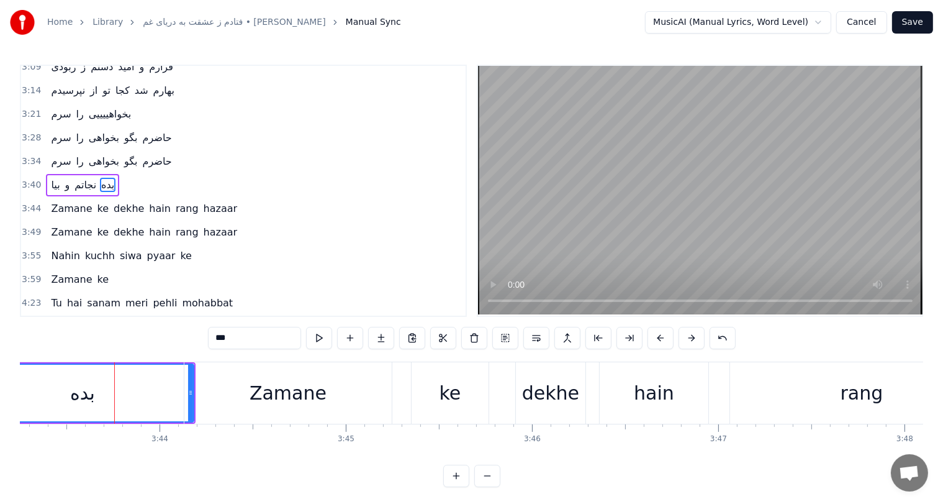
scroll to position [389, 0]
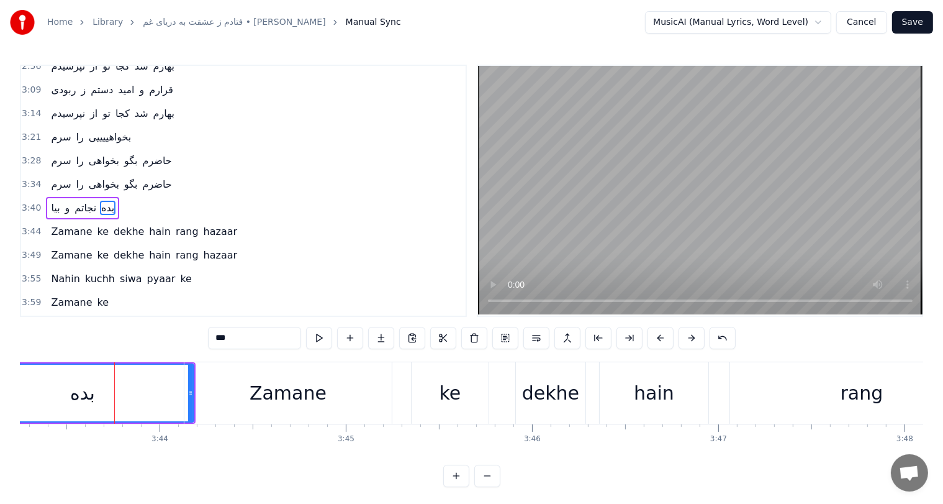
click at [305, 395] on div "Zamane" at bounding box center [288, 393] width 77 height 28
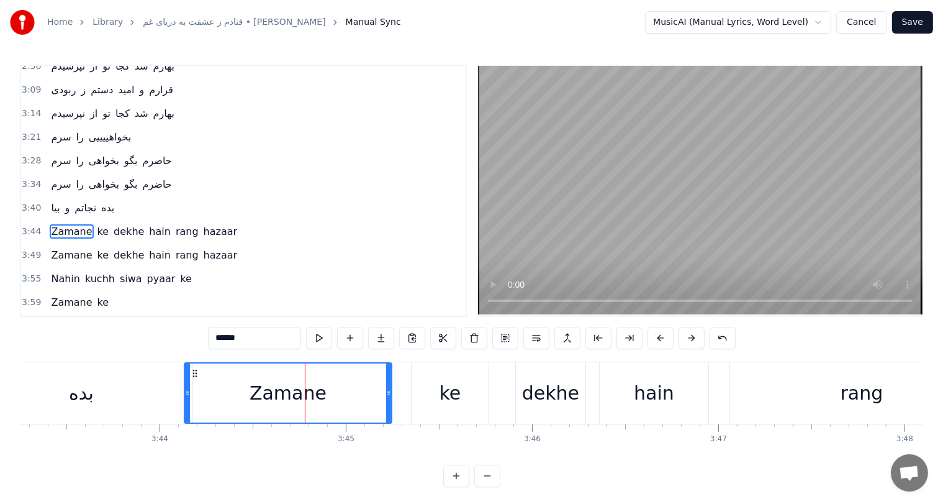
scroll to position [412, 0]
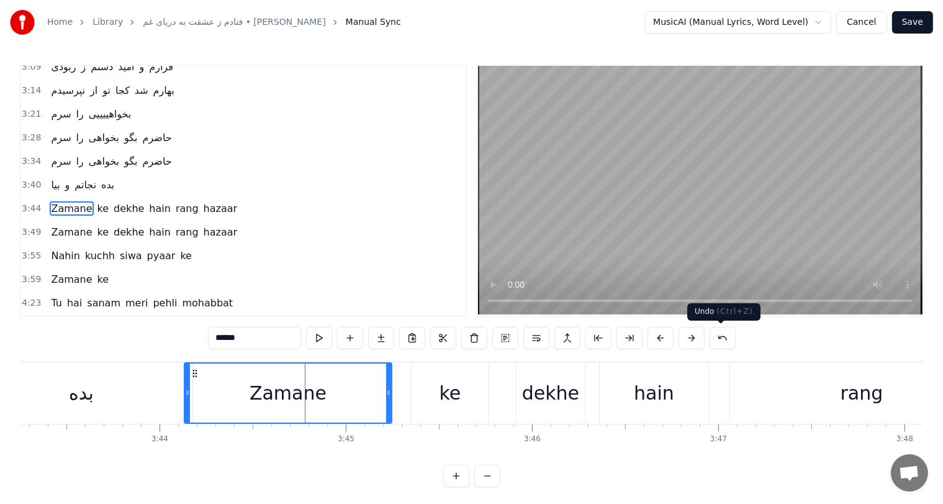
click at [718, 337] on button at bounding box center [723, 338] width 26 height 22
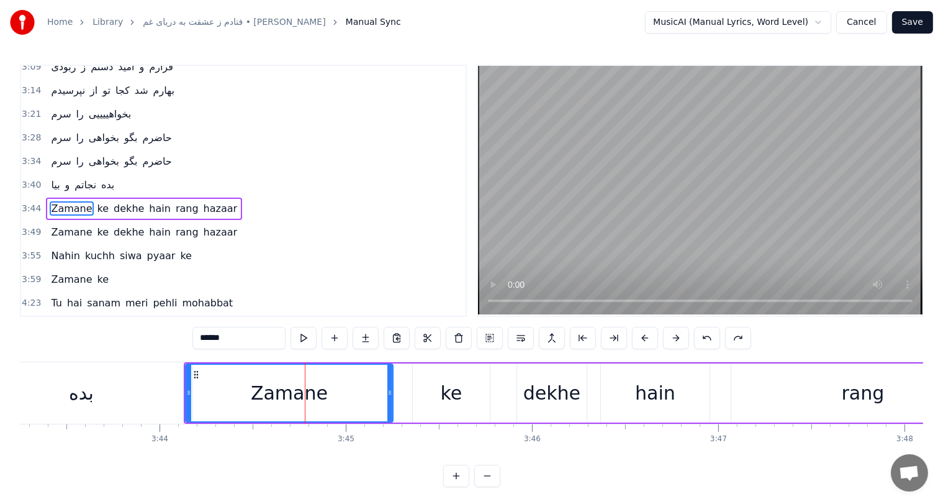
click at [282, 389] on div "Zamane" at bounding box center [289, 393] width 77 height 28
click at [451, 389] on div "ke" at bounding box center [452, 393] width 22 height 28
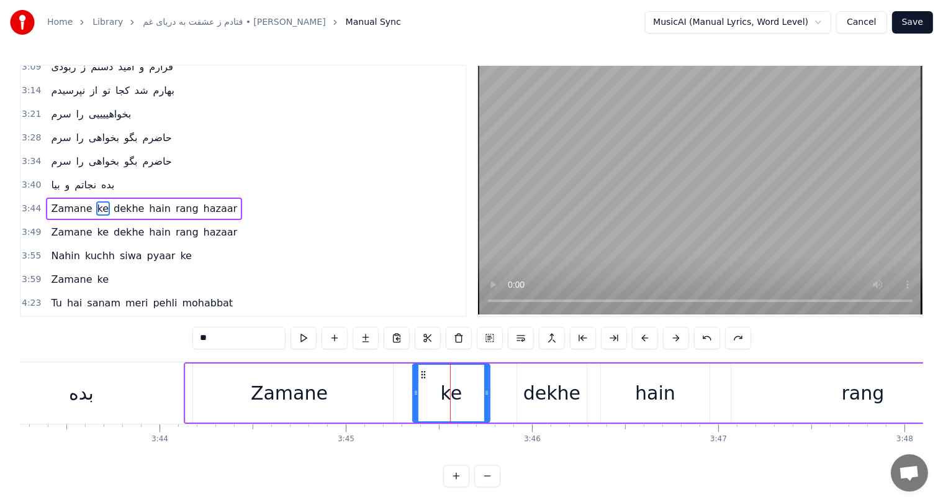
click at [298, 398] on div "Zamane" at bounding box center [289, 393] width 77 height 28
type input "******"
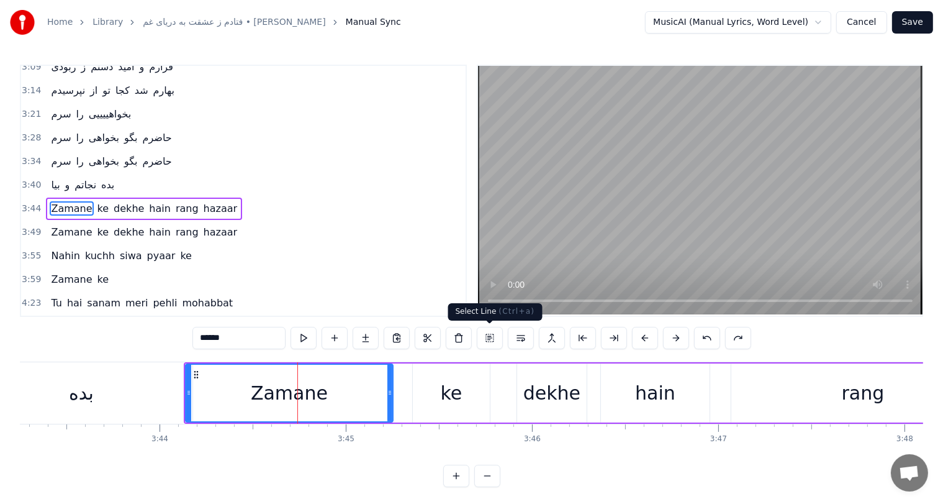
click at [487, 335] on button at bounding box center [490, 338] width 26 height 22
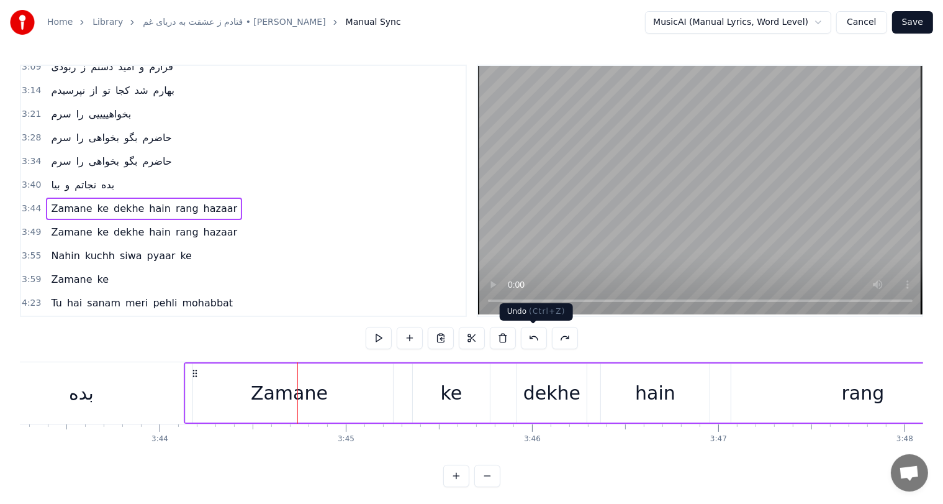
click at [534, 338] on button at bounding box center [534, 338] width 26 height 22
click at [194, 373] on circle at bounding box center [193, 373] width 1 height 1
click at [550, 340] on button at bounding box center [549, 338] width 26 height 22
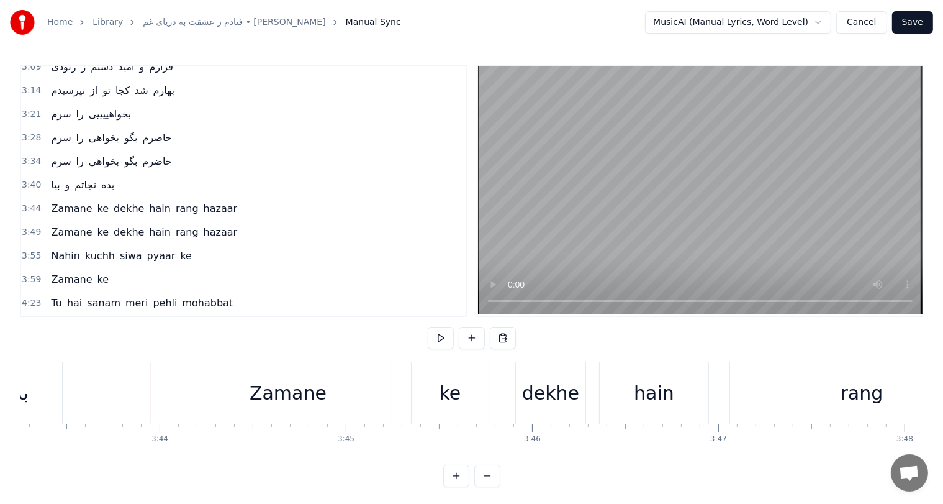
click at [268, 394] on div "Zamane" at bounding box center [288, 393] width 77 height 28
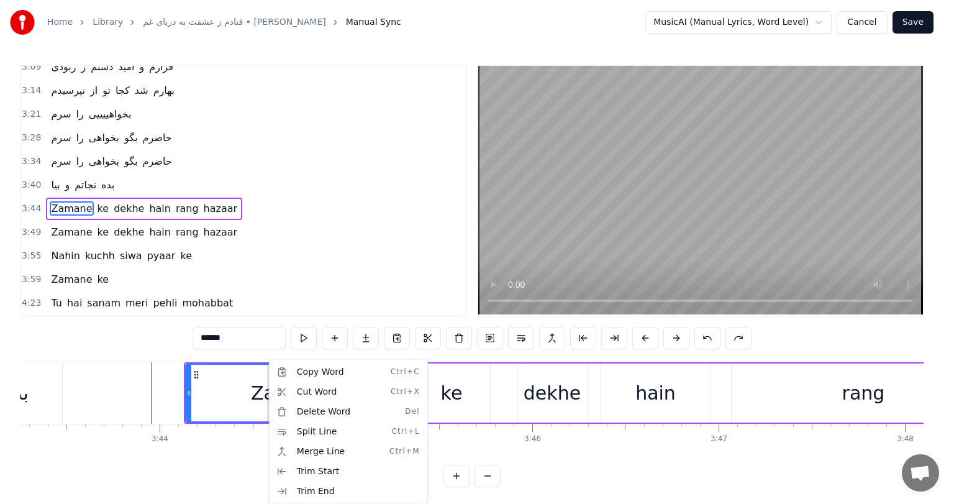
click at [318, 268] on div "3:59 Zamane ke" at bounding box center [243, 280] width 445 height 24
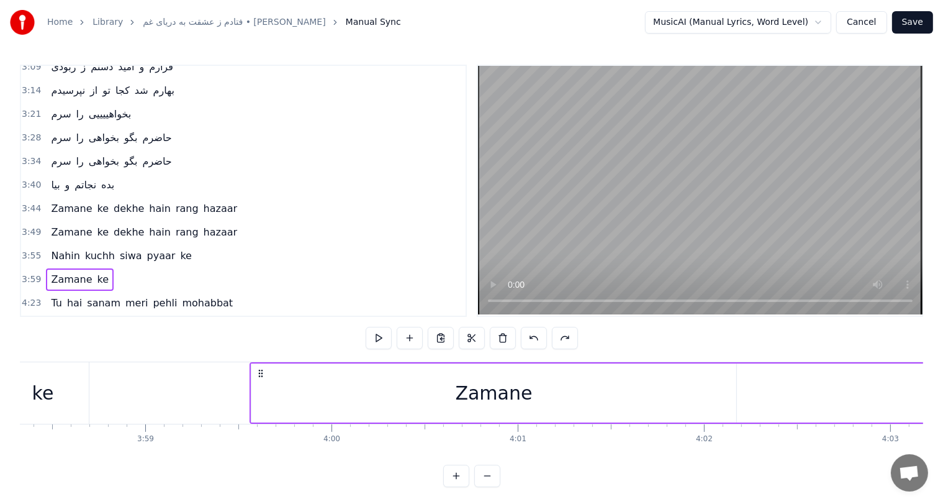
scroll to position [0, 44560]
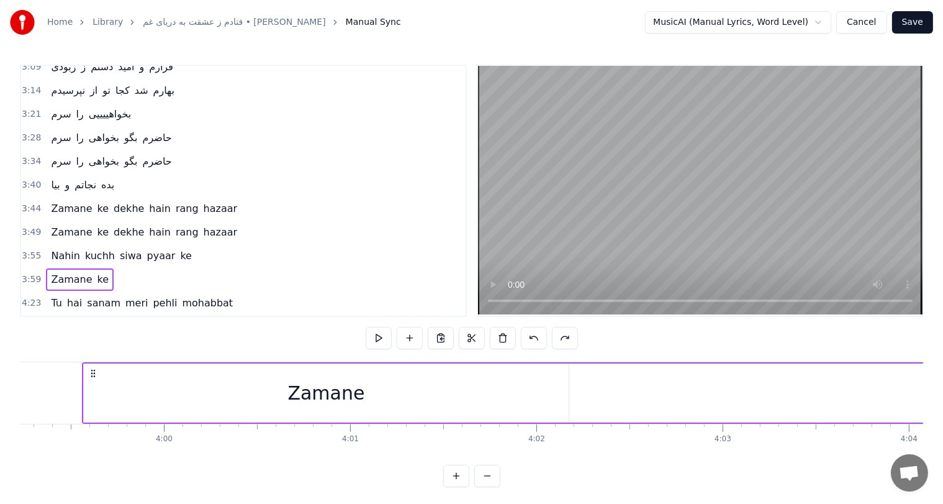
click at [350, 385] on div "Zamane" at bounding box center [325, 393] width 77 height 28
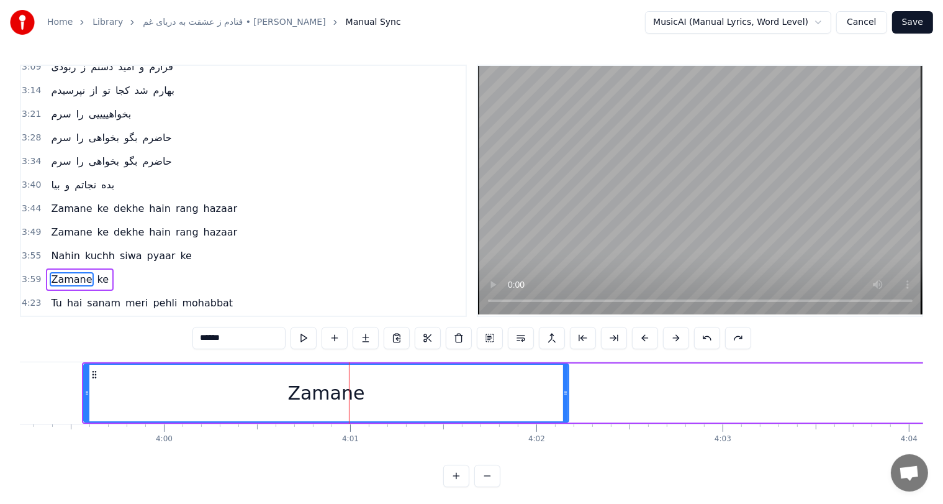
scroll to position [480, 0]
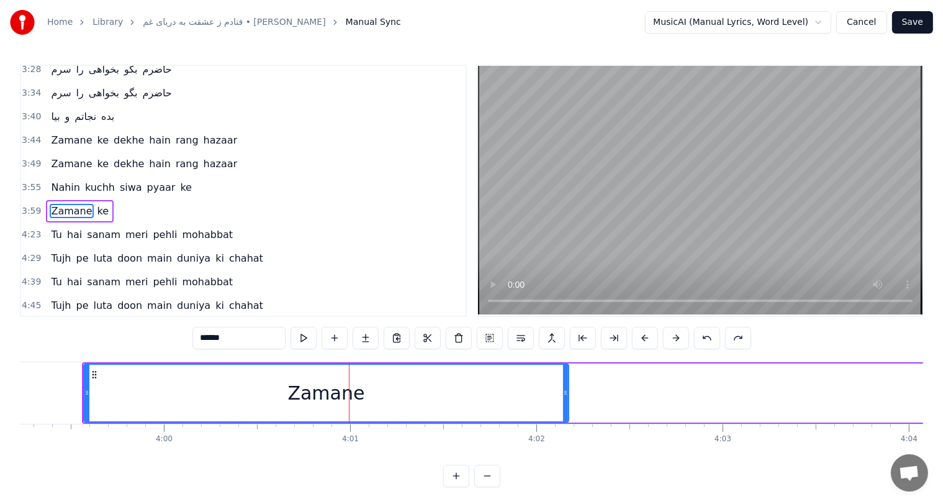
click at [66, 129] on div "Zamane ke dekhe hain rang hazaar" at bounding box center [144, 140] width 196 height 22
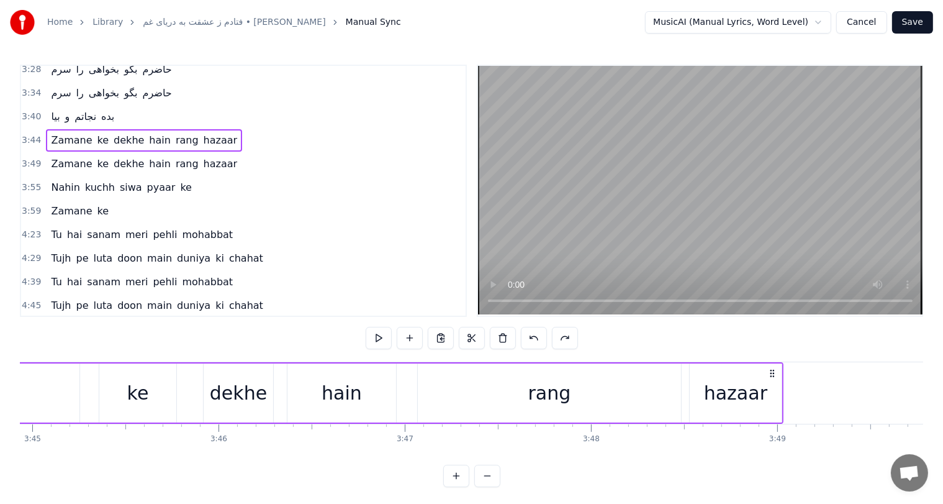
scroll to position [0, 41685]
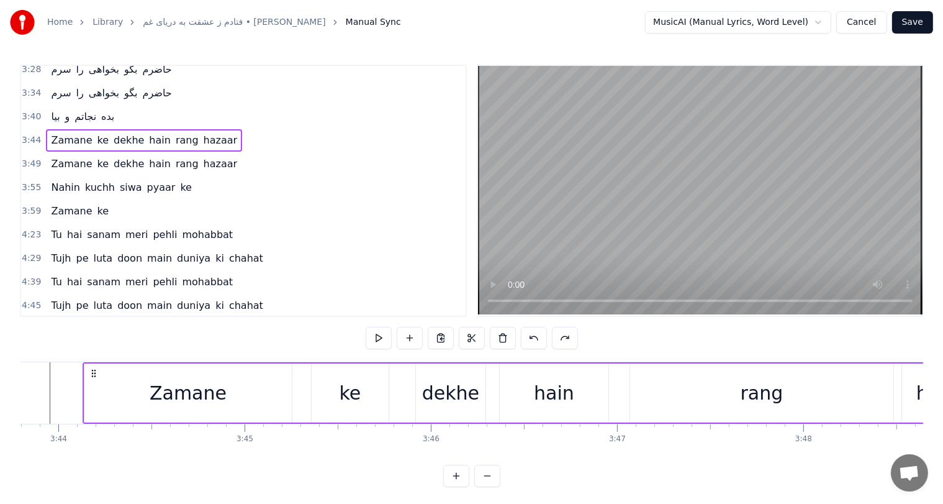
click at [65, 133] on span "Zamane" at bounding box center [71, 140] width 43 height 14
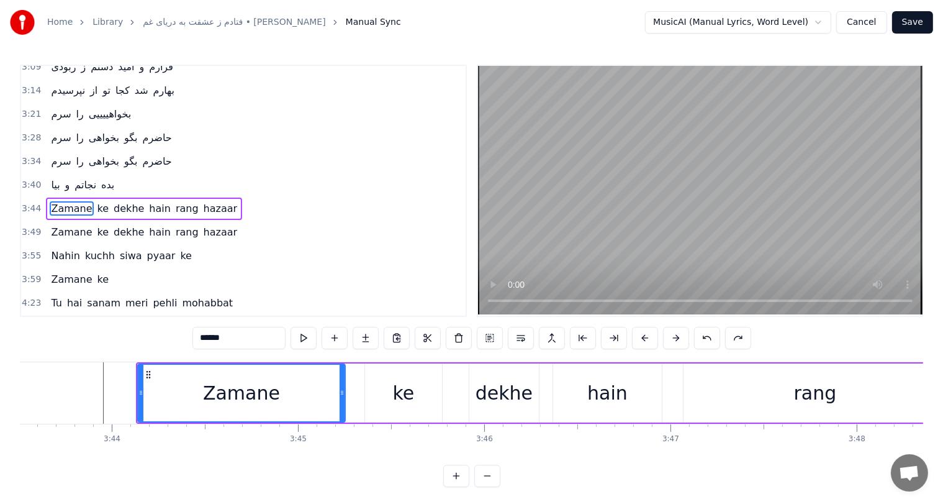
scroll to position [0, 41599]
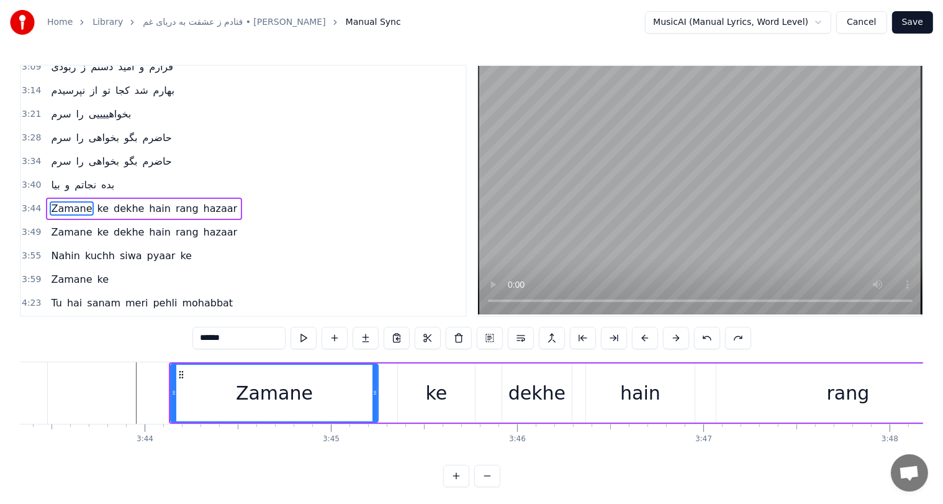
click at [256, 390] on div "Zamane" at bounding box center [274, 393] width 77 height 28
click at [620, 386] on div "hain" at bounding box center [640, 392] width 109 height 59
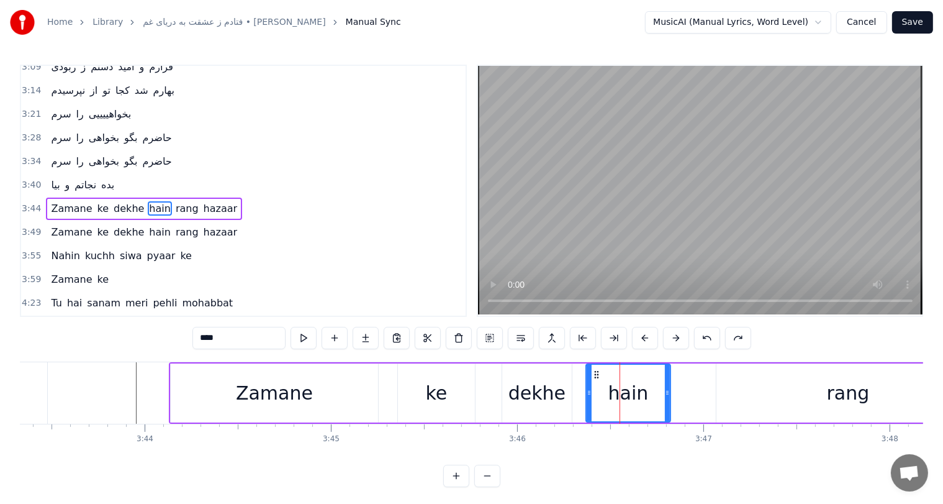
drag, startPoint x: 693, startPoint y: 387, endPoint x: 669, endPoint y: 392, distance: 24.7
click at [669, 392] on icon at bounding box center [667, 392] width 5 height 10
click at [850, 397] on div "rang" at bounding box center [848, 393] width 43 height 28
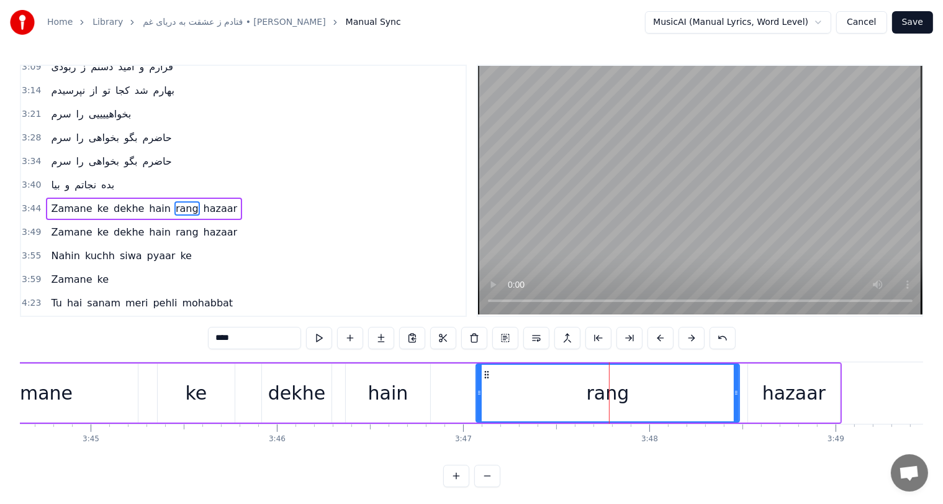
scroll to position [0, 41842]
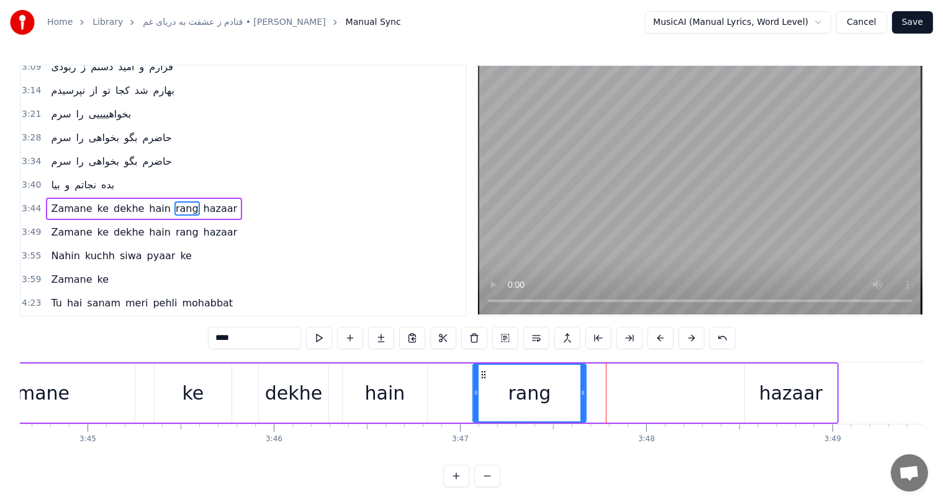
drag, startPoint x: 731, startPoint y: 392, endPoint x: 577, endPoint y: 394, distance: 154.6
click at [581, 394] on icon at bounding box center [583, 392] width 5 height 10
click at [790, 391] on div "hazaar" at bounding box center [790, 393] width 63 height 28
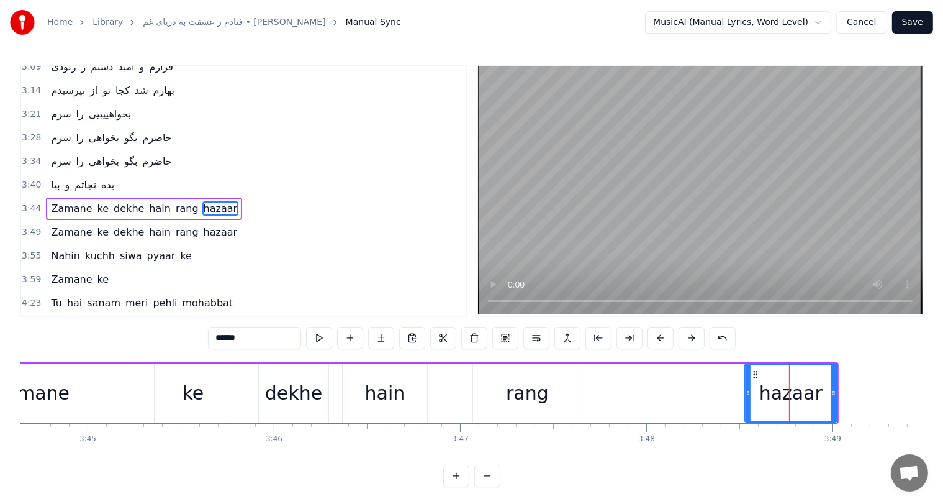
click at [755, 373] on div "hazaar" at bounding box center [791, 392] width 91 height 57
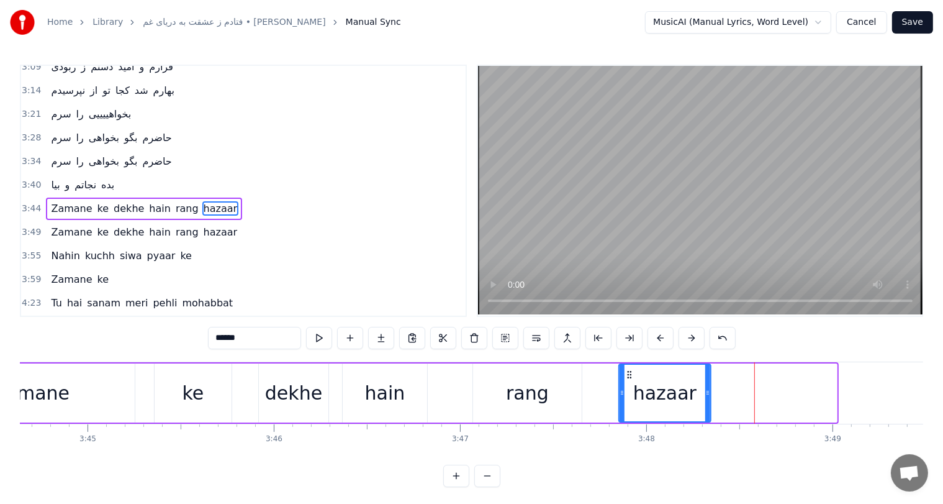
drag, startPoint x: 755, startPoint y: 373, endPoint x: 629, endPoint y: 385, distance: 126.7
click at [629, 385] on div "hazaar" at bounding box center [665, 392] width 91 height 57
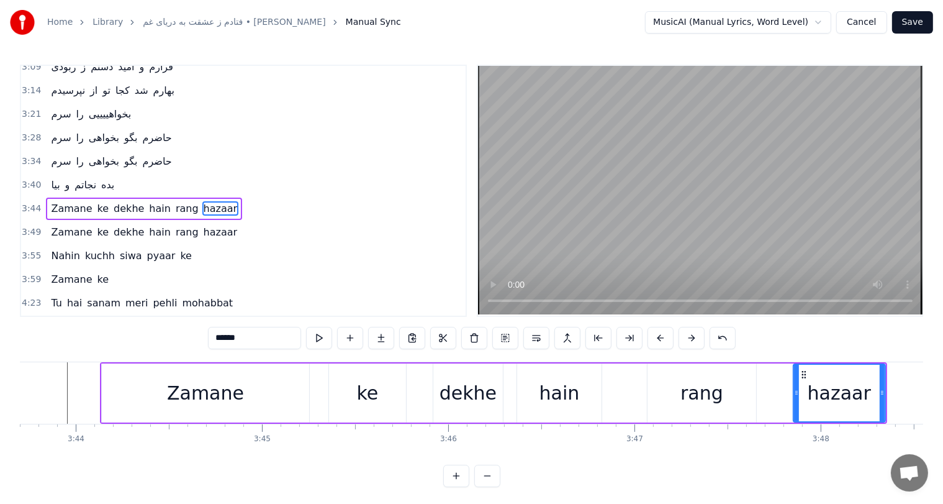
scroll to position [0, 41665]
click at [209, 390] on div "Zamane" at bounding box center [208, 393] width 77 height 28
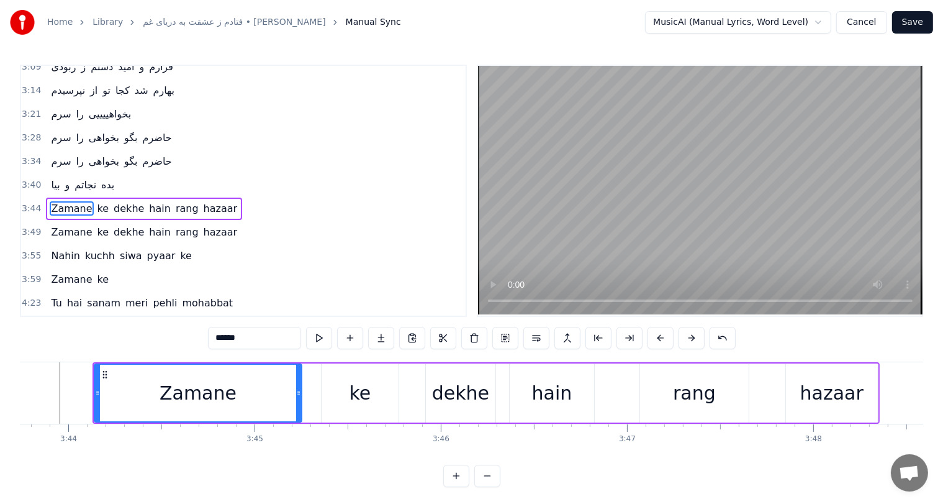
scroll to position [0, 41674]
click at [717, 338] on button at bounding box center [723, 338] width 26 height 22
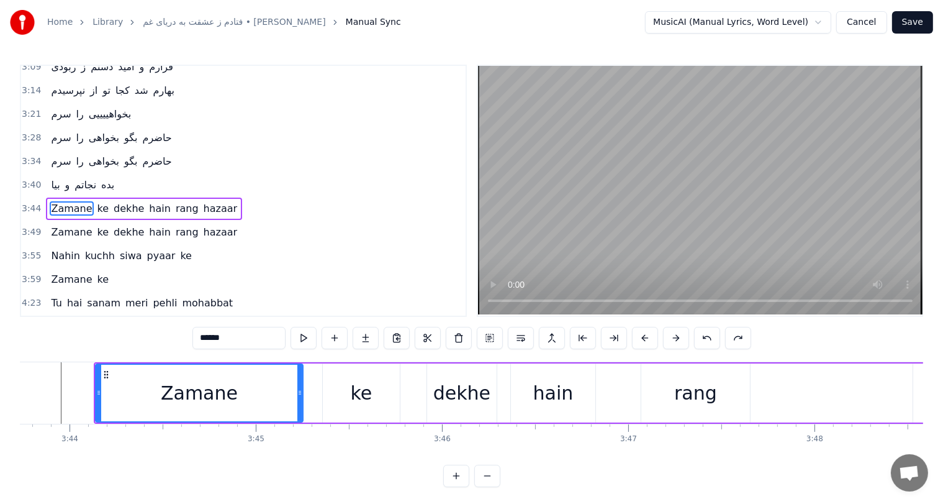
click at [717, 338] on button at bounding box center [707, 338] width 26 height 22
click at [705, 338] on button at bounding box center [707, 338] width 26 height 22
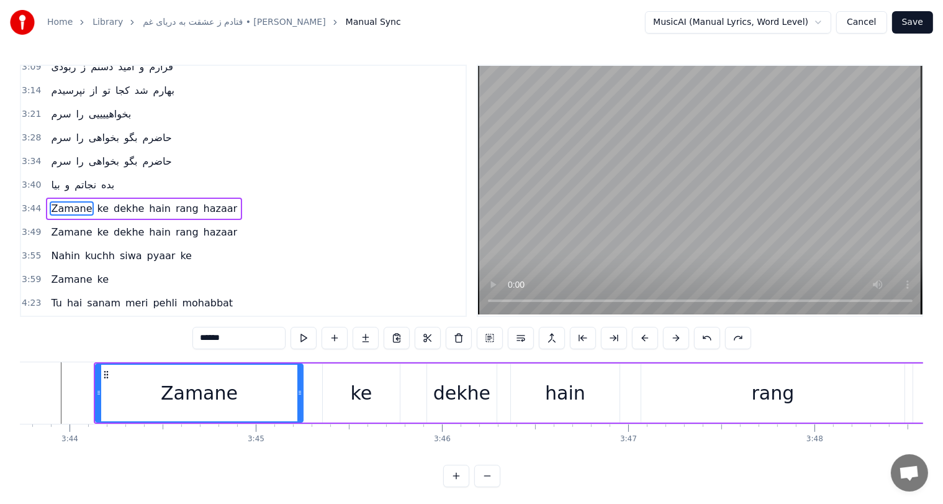
click at [705, 338] on button at bounding box center [707, 338] width 26 height 22
click at [743, 333] on button at bounding box center [738, 338] width 26 height 22
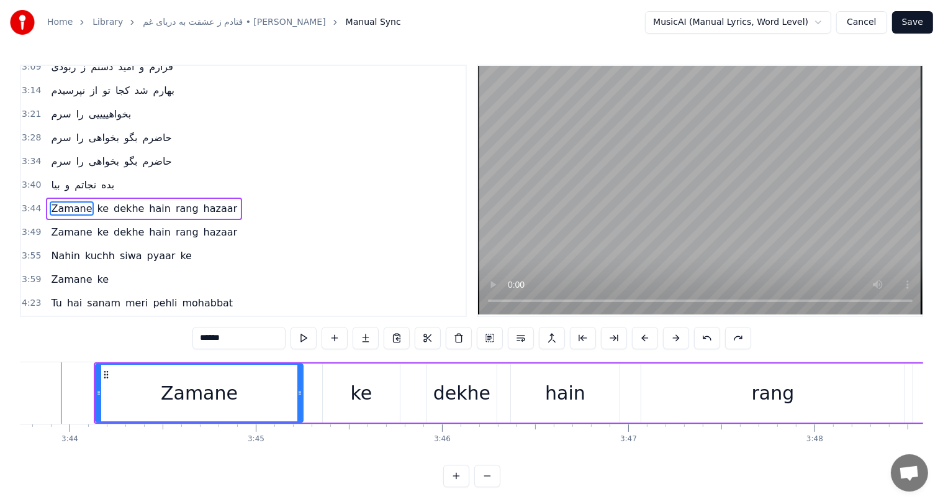
click at [743, 333] on button at bounding box center [738, 338] width 26 height 22
click at [705, 335] on button at bounding box center [707, 338] width 26 height 22
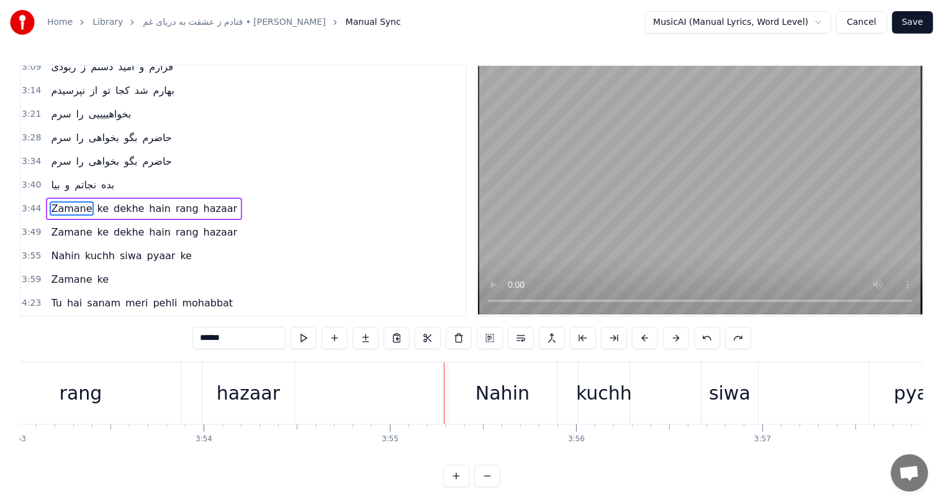
scroll to position [0, 43400]
click at [246, 390] on div "hazaar" at bounding box center [251, 393] width 63 height 28
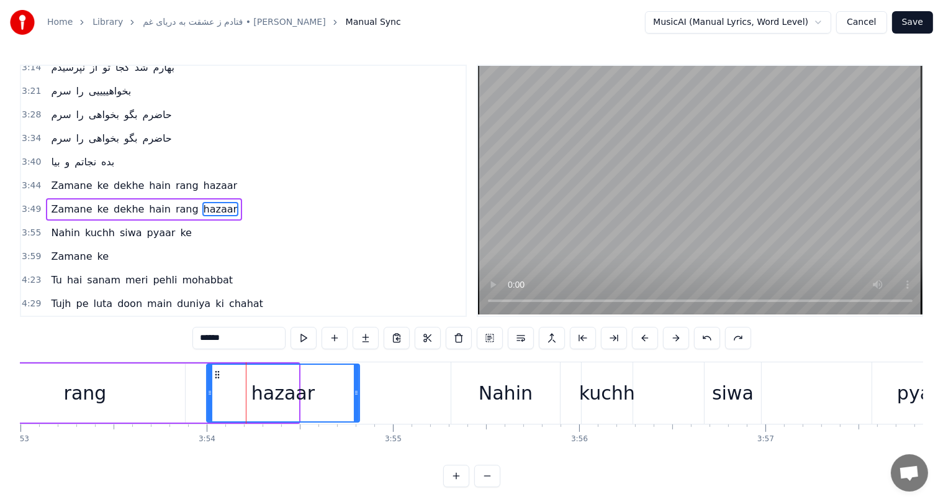
drag, startPoint x: 294, startPoint y: 386, endPoint x: 364, endPoint y: 387, distance: 69.6
click at [359, 387] on div at bounding box center [356, 392] width 5 height 57
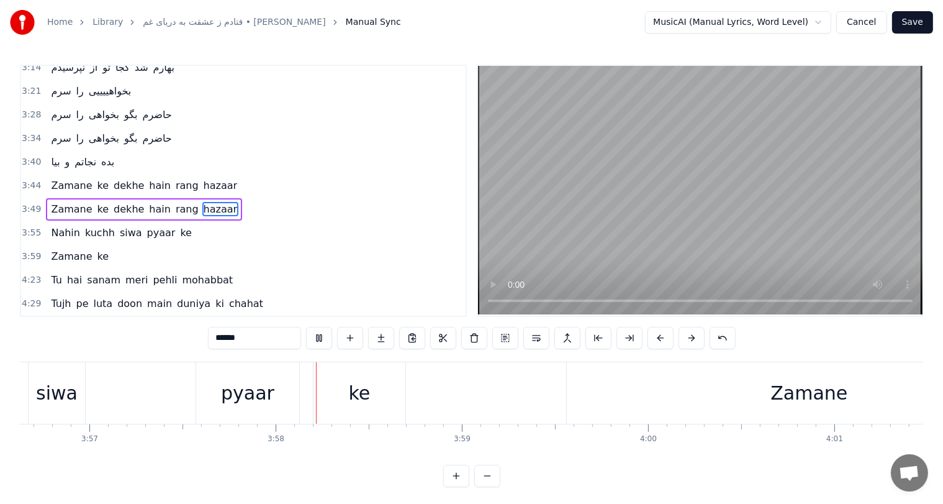
scroll to position [0, 44211]
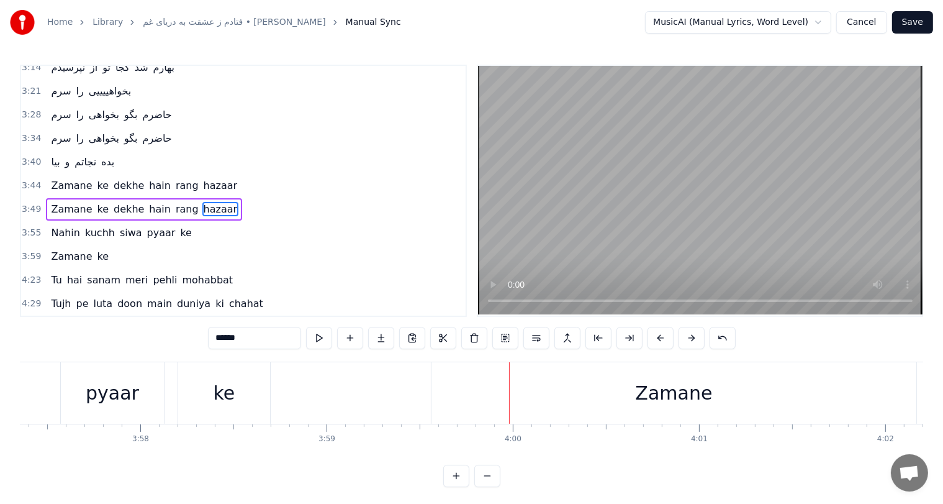
click at [226, 399] on div "ke" at bounding box center [225, 393] width 22 height 28
type input "**"
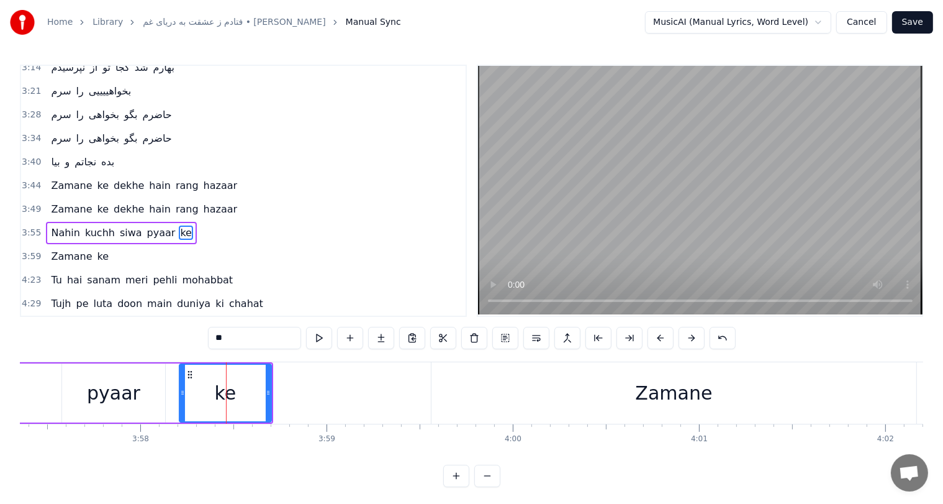
scroll to position [457, 0]
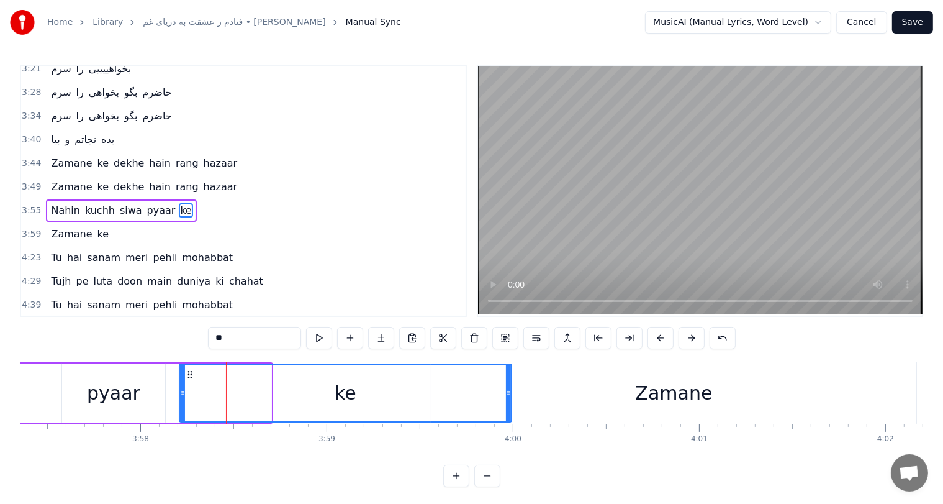
drag, startPoint x: 265, startPoint y: 387, endPoint x: 505, endPoint y: 396, distance: 240.4
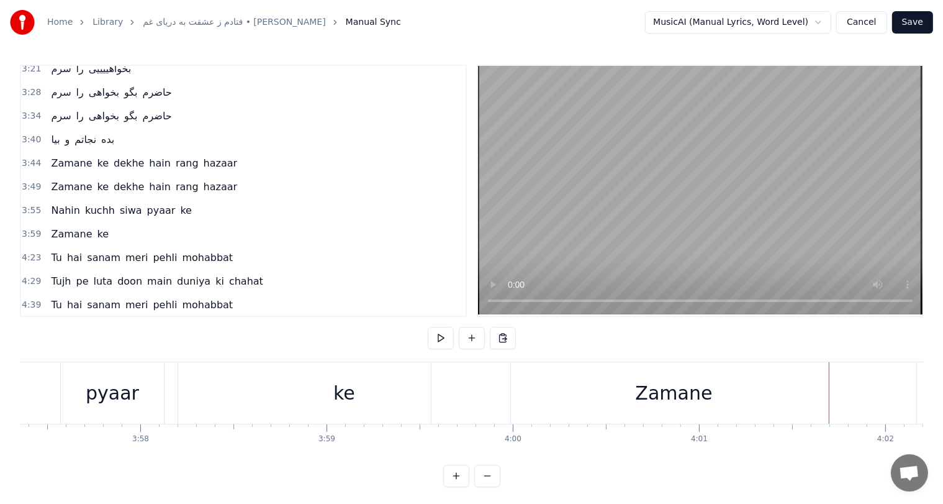
click at [666, 397] on div "Zamane" at bounding box center [673, 393] width 77 height 28
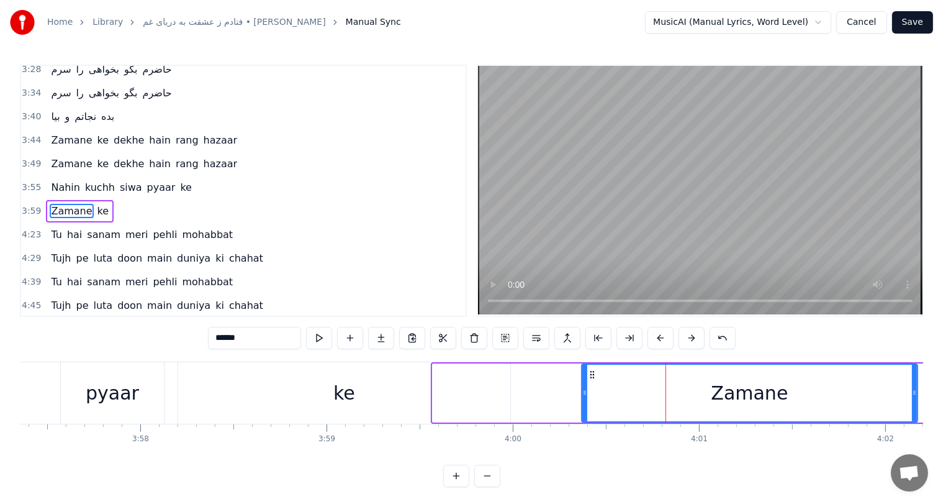
drag, startPoint x: 435, startPoint y: 386, endPoint x: 584, endPoint y: 397, distance: 149.4
click at [584, 397] on div at bounding box center [584, 392] width 5 height 57
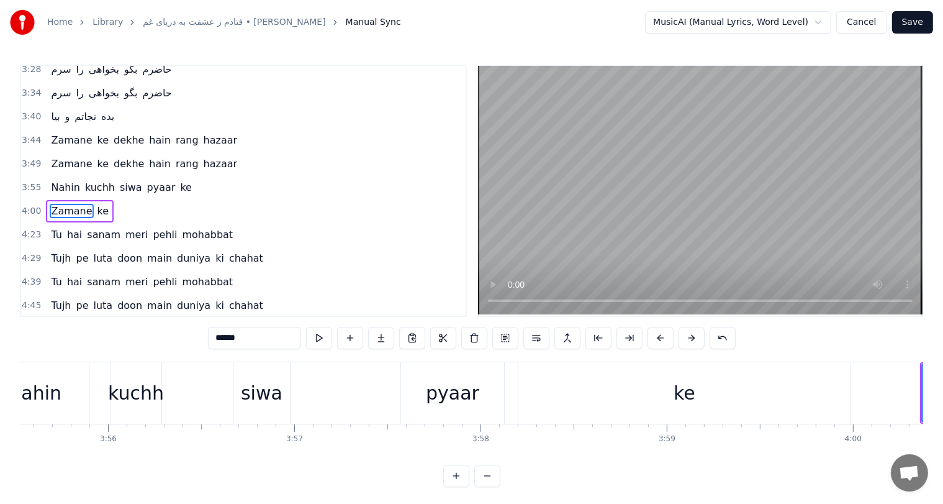
click at [123, 386] on div "kuchh" at bounding box center [136, 393] width 56 height 28
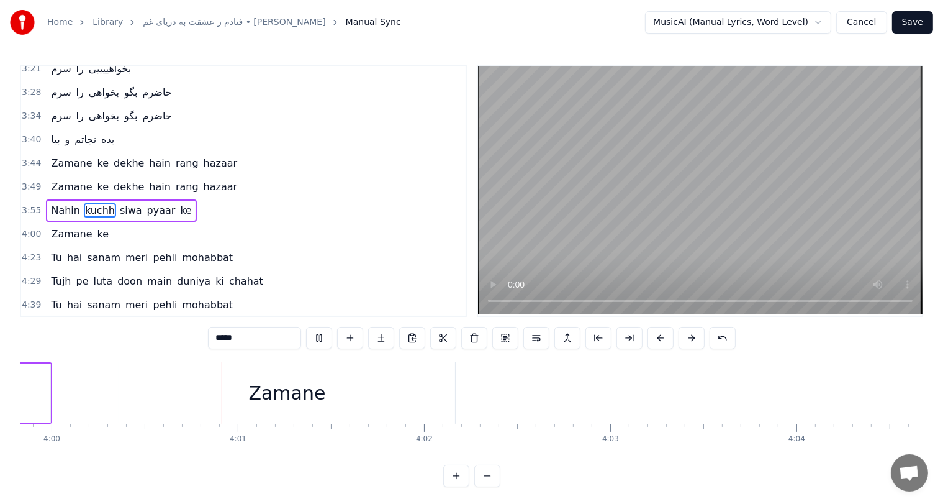
scroll to position [0, 44695]
click at [271, 391] on div "Zamane" at bounding box center [264, 393] width 77 height 28
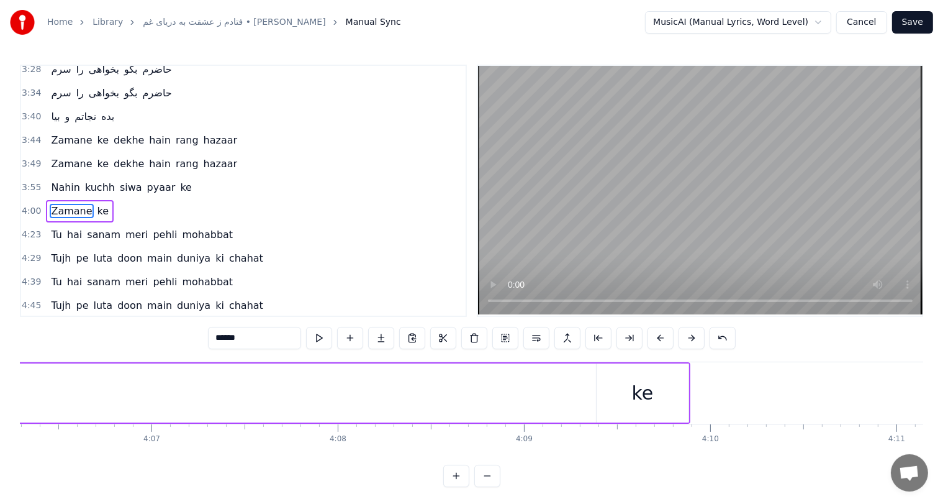
scroll to position [0, 45894]
click at [621, 390] on div "ke" at bounding box center [626, 393] width 22 height 28
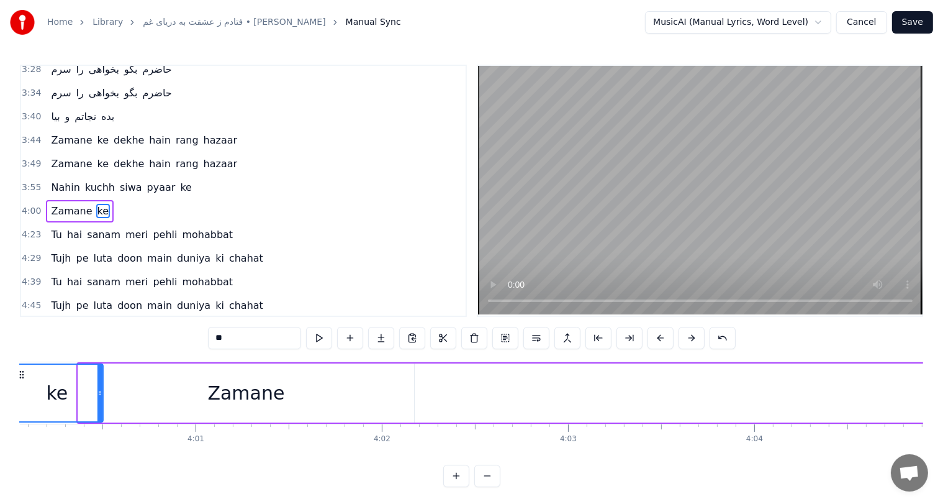
scroll to position [0, 44682]
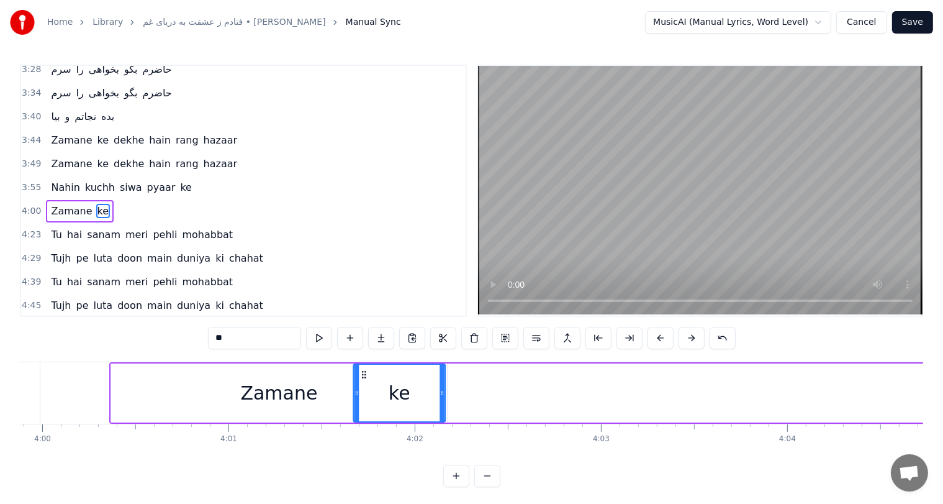
drag, startPoint x: 589, startPoint y: 372, endPoint x: 363, endPoint y: 380, distance: 225.5
click at [363, 380] on div "ke" at bounding box center [400, 392] width 91 height 57
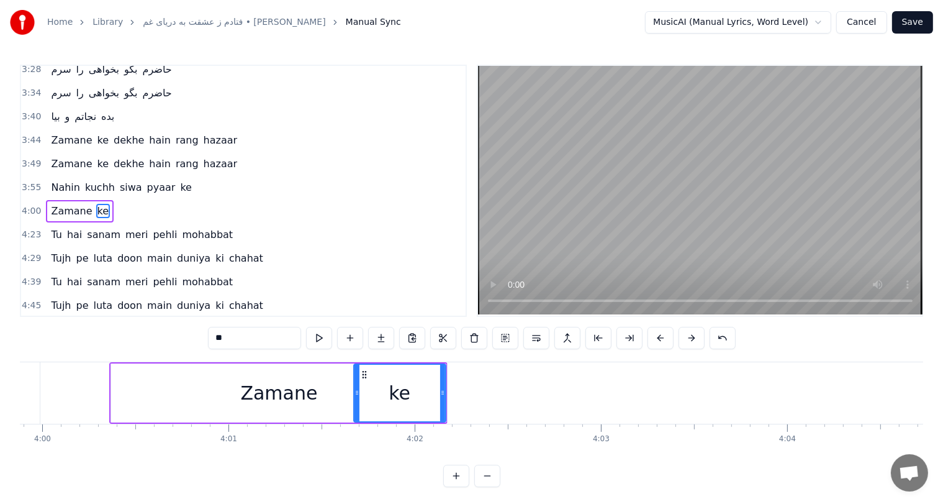
click at [291, 407] on div "Zamane" at bounding box center [279, 392] width 336 height 59
type input "******"
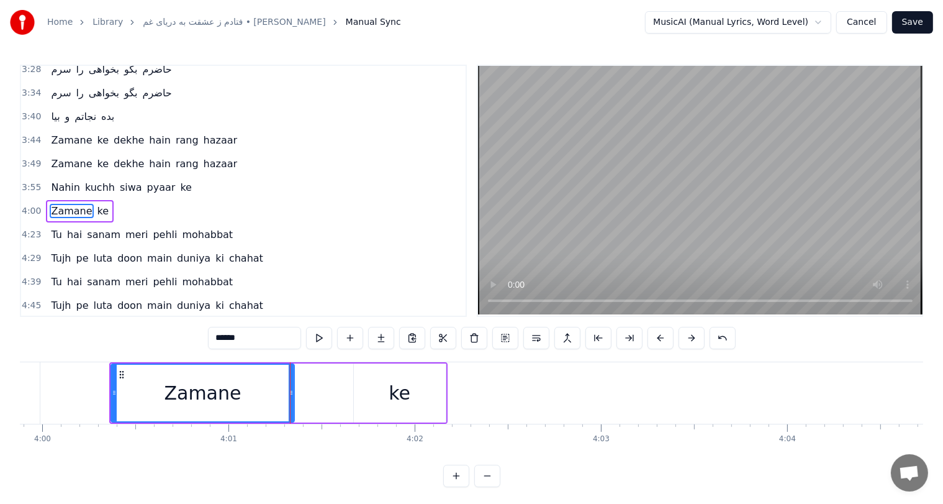
drag, startPoint x: 443, startPoint y: 392, endPoint x: 290, endPoint y: 384, distance: 153.0
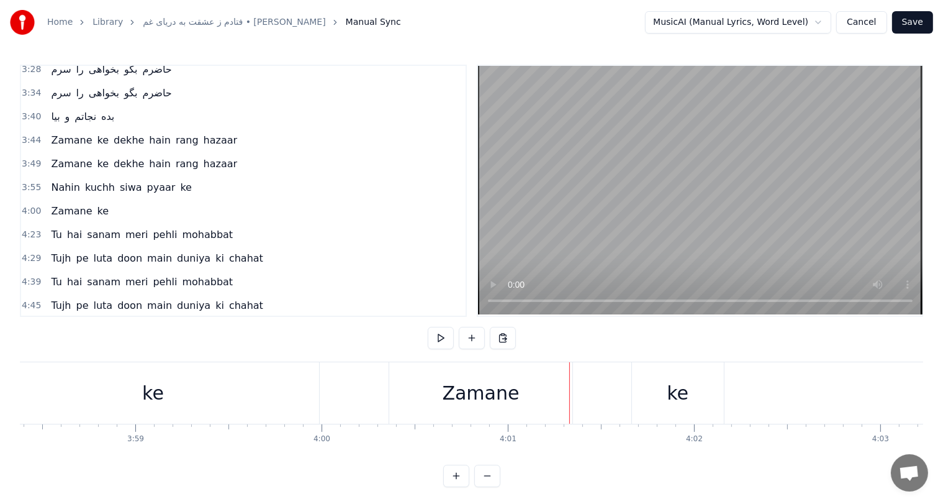
scroll to position [0, 44401]
click at [176, 386] on div "ke" at bounding box center [154, 392] width 332 height 61
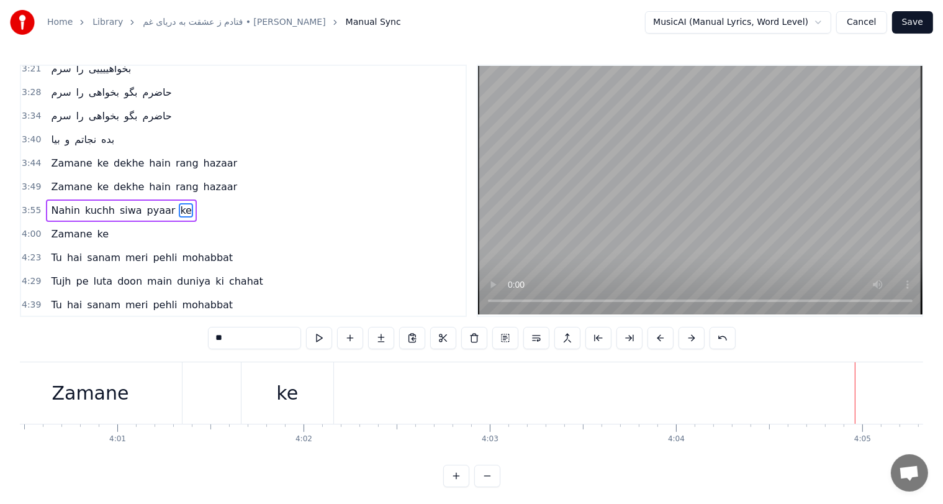
scroll to position [0, 44792]
click at [291, 389] on div "ke" at bounding box center [288, 393] width 22 height 28
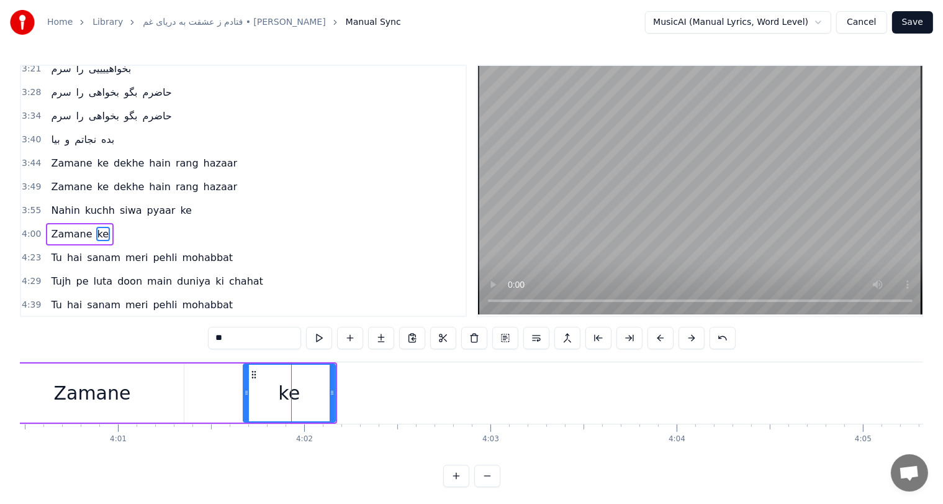
scroll to position [480, 0]
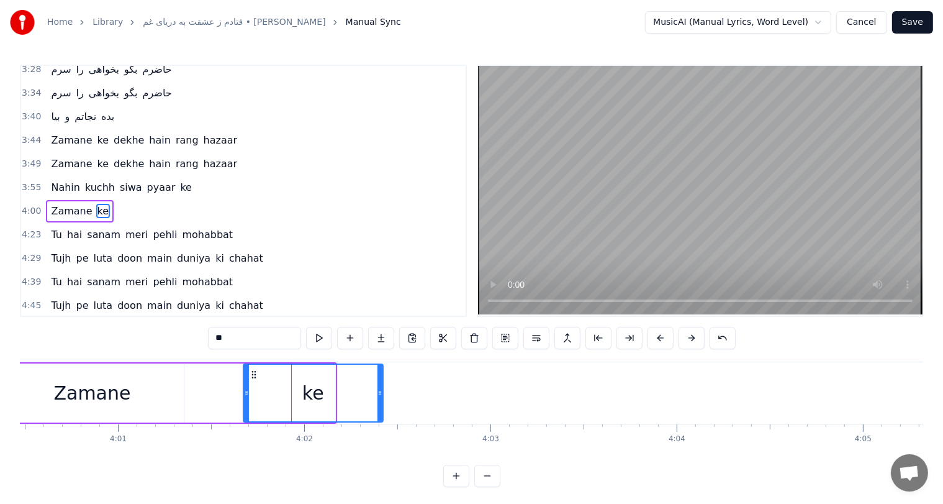
drag, startPoint x: 330, startPoint y: 392, endPoint x: 380, endPoint y: 391, distance: 49.7
click at [380, 391] on icon at bounding box center [380, 392] width 5 height 10
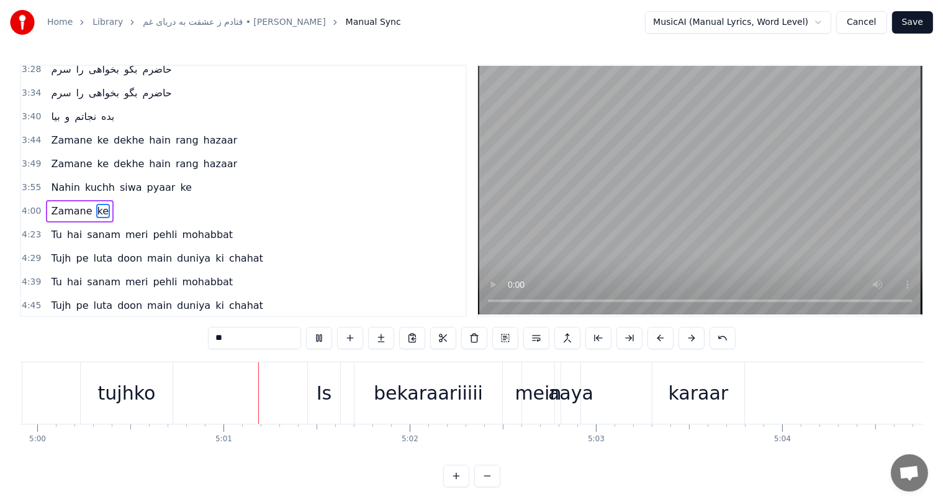
scroll to position [0, 55912]
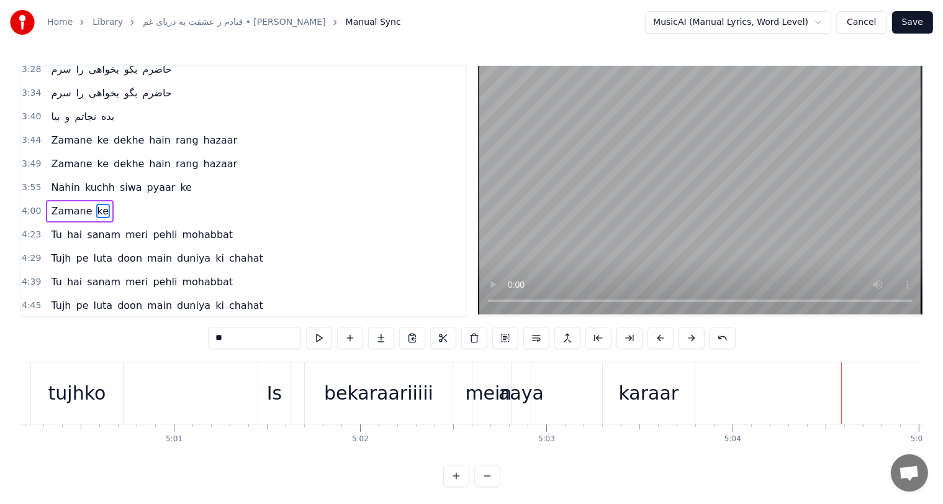
click at [392, 388] on div "bekaraariiiii" at bounding box center [378, 393] width 109 height 28
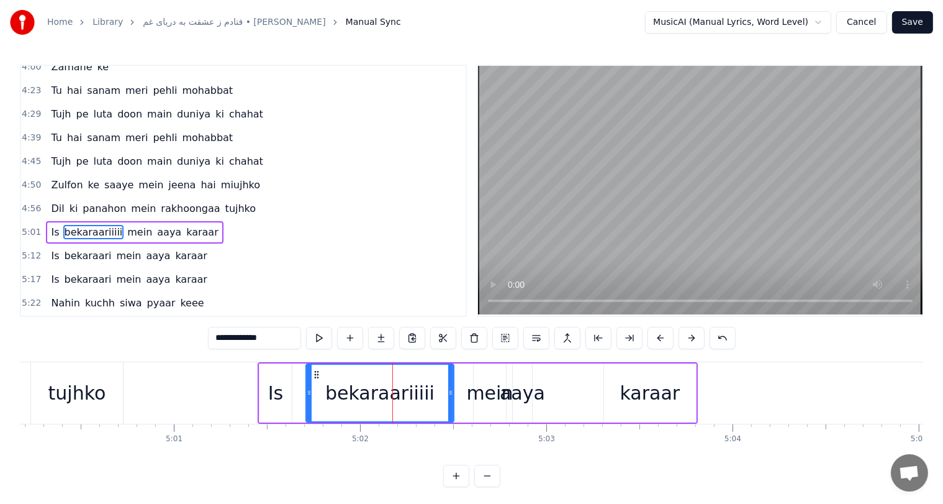
scroll to position [640, 0]
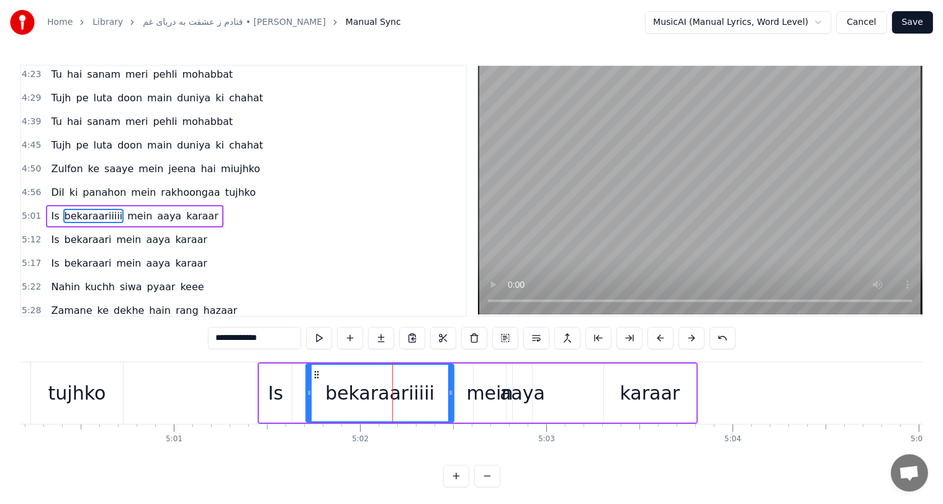
click at [642, 394] on div "karaar" at bounding box center [650, 393] width 60 height 28
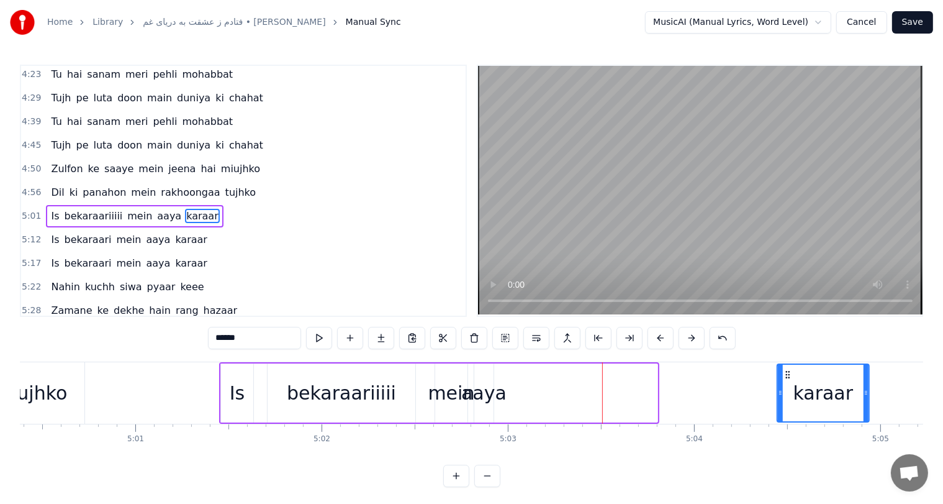
drag, startPoint x: 613, startPoint y: 375, endPoint x: 792, endPoint y: 378, distance: 178.8
click at [792, 378] on icon at bounding box center [788, 374] width 10 height 10
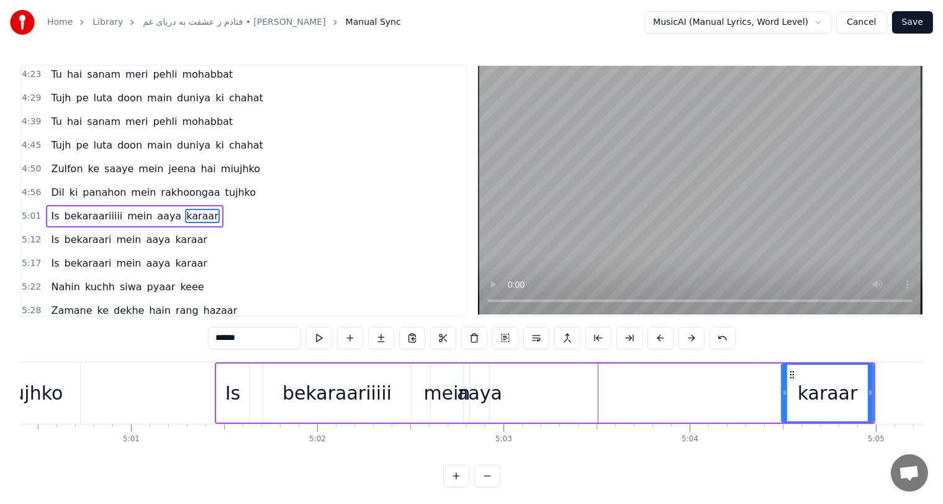
click at [449, 397] on div "mein" at bounding box center [446, 393] width 47 height 28
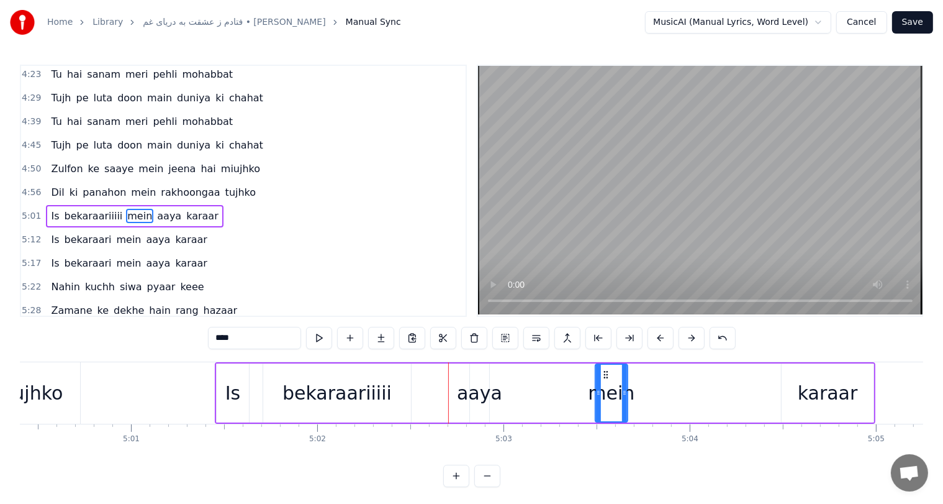
drag, startPoint x: 438, startPoint y: 373, endPoint x: 599, endPoint y: 393, distance: 162.0
click at [494, 384] on div "aaya" at bounding box center [479, 393] width 45 height 28
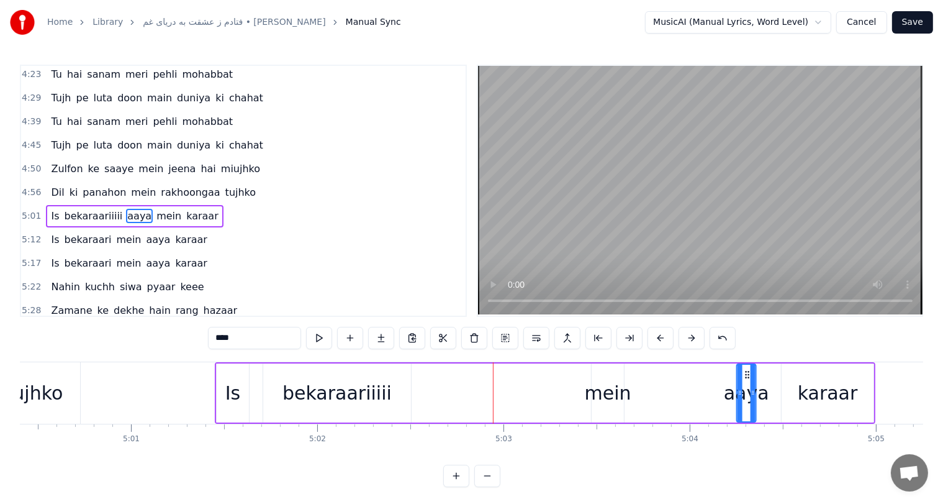
drag, startPoint x: 476, startPoint y: 373, endPoint x: 747, endPoint y: 379, distance: 271.4
click at [355, 395] on div "bekaraariiiii" at bounding box center [337, 393] width 109 height 28
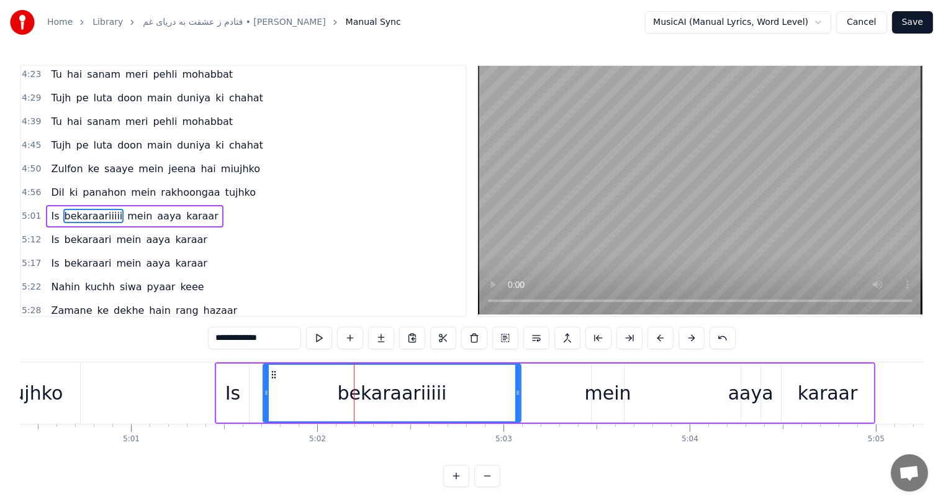
drag, startPoint x: 405, startPoint y: 392, endPoint x: 515, endPoint y: 399, distance: 110.1
click at [515, 399] on div at bounding box center [517, 392] width 5 height 57
click at [228, 386] on div "Is" at bounding box center [232, 393] width 15 height 28
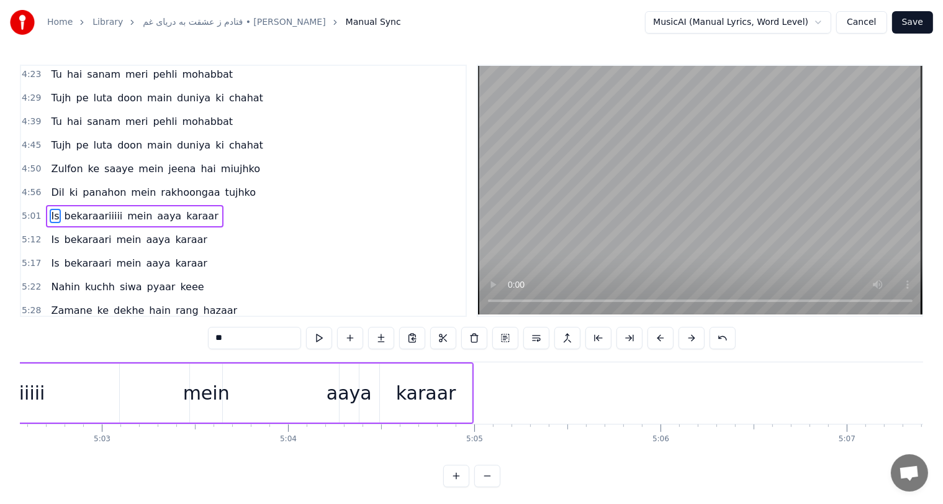
scroll to position [0, 56356]
click at [201, 387] on div "mein" at bounding box center [207, 393] width 47 height 28
type input "****"
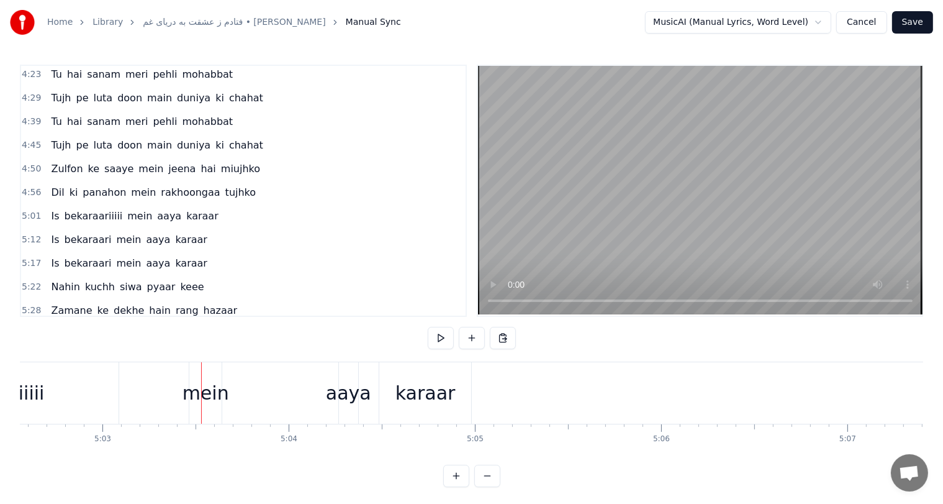
click at [435, 395] on div "karaar" at bounding box center [426, 393] width 60 height 28
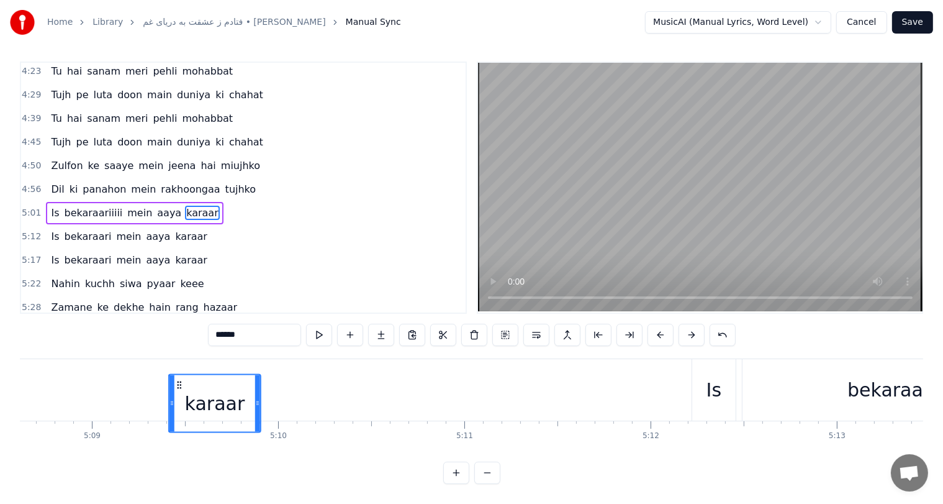
scroll to position [0, 57465]
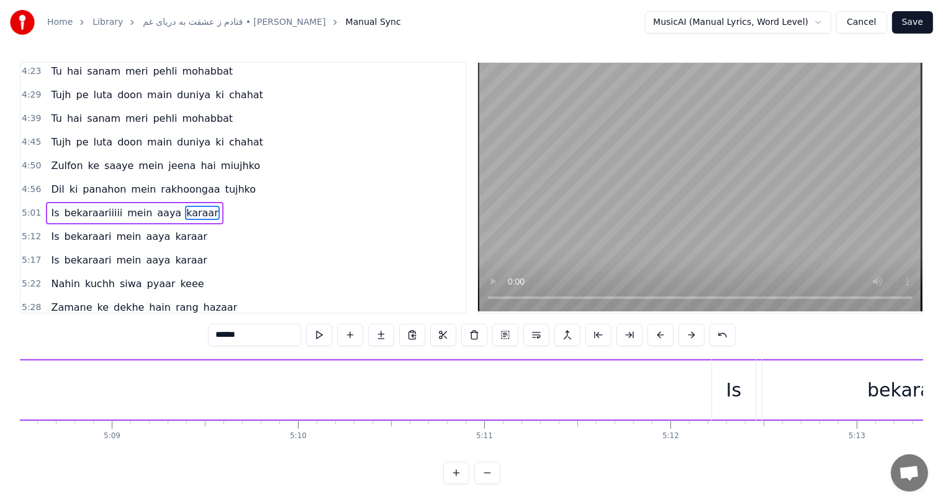
click at [82, 206] on span "bekaraariiiii" at bounding box center [93, 213] width 61 height 14
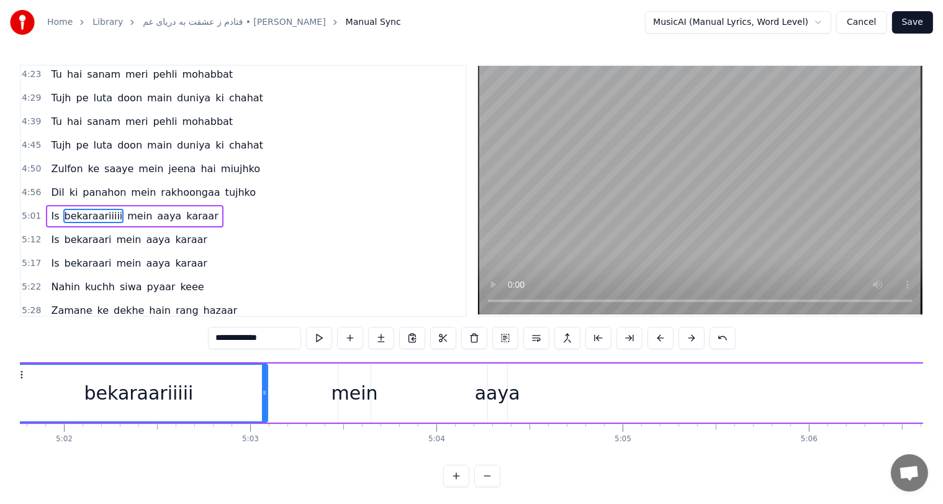
scroll to position [0, 56134]
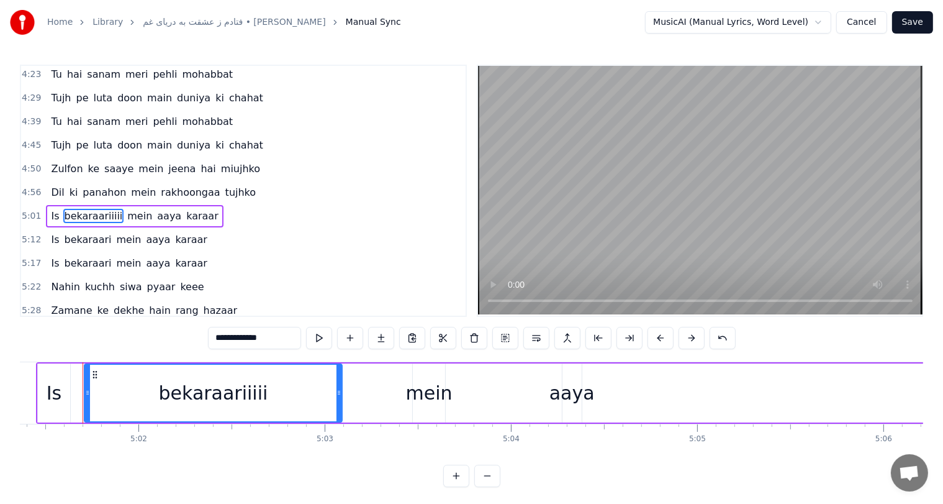
click at [435, 400] on div "mein" at bounding box center [429, 393] width 47 height 28
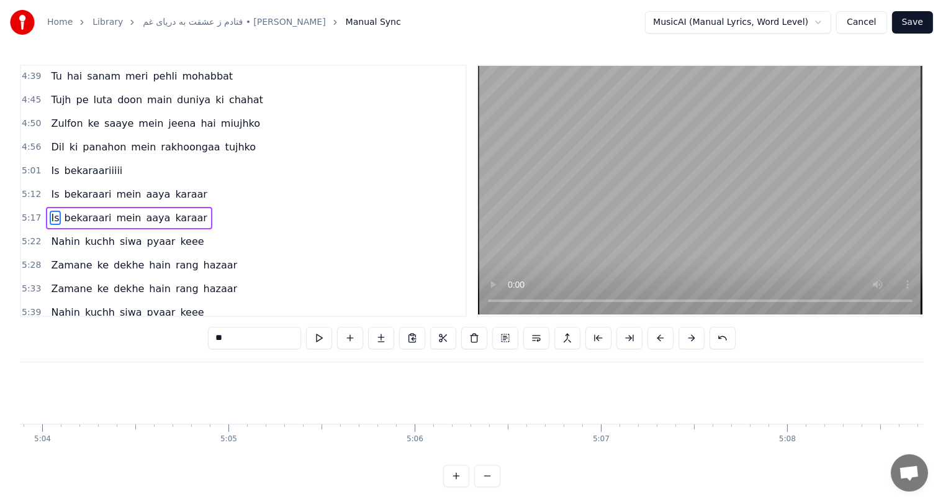
scroll to position [0, 56598]
click at [63, 187] on span "bekaraari" at bounding box center [88, 194] width 50 height 14
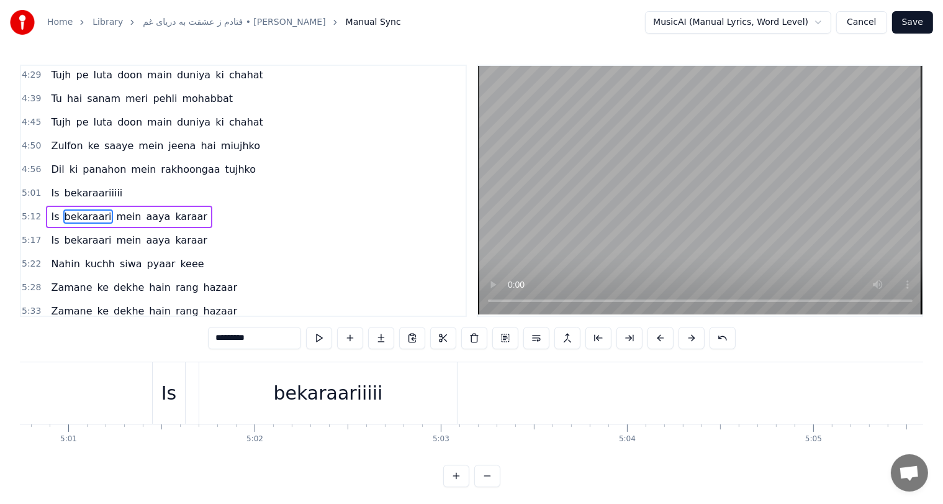
scroll to position [0, 56013]
click at [339, 399] on div "bekaraariiiii" at bounding box center [333, 393] width 109 height 28
type input "**********"
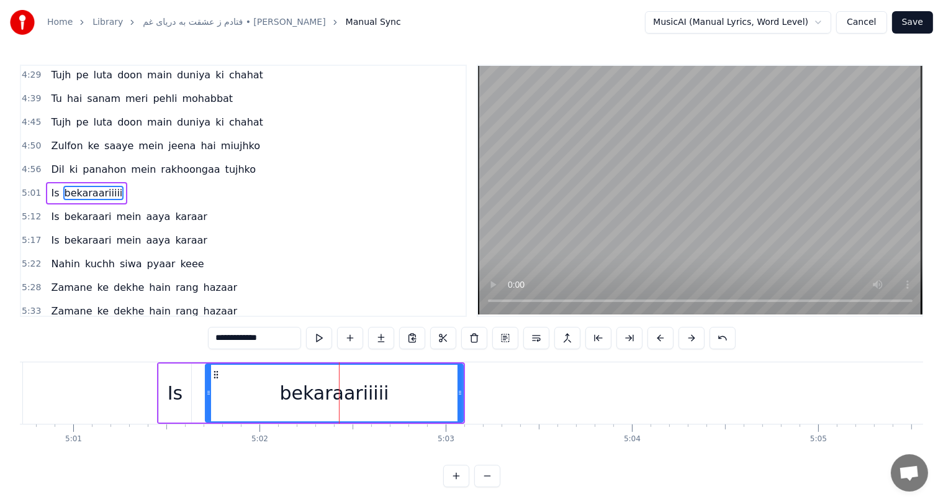
scroll to position [640, 0]
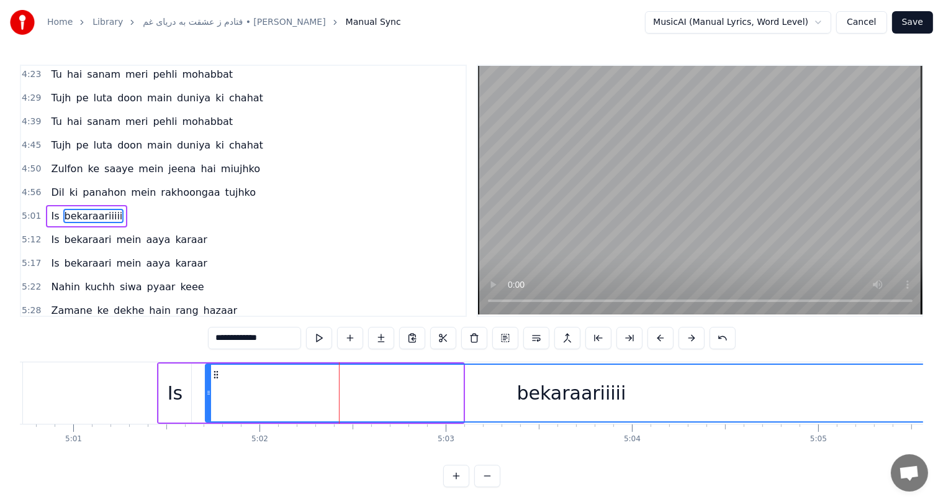
drag, startPoint x: 462, startPoint y: 390, endPoint x: 936, endPoint y: 399, distance: 474.4
click at [936, 399] on div "Home Library فتادم ز عشقت به دریای غم • کیانوش رحیمی Manual Sync MusicAI (Manua…" at bounding box center [471, 243] width 943 height 487
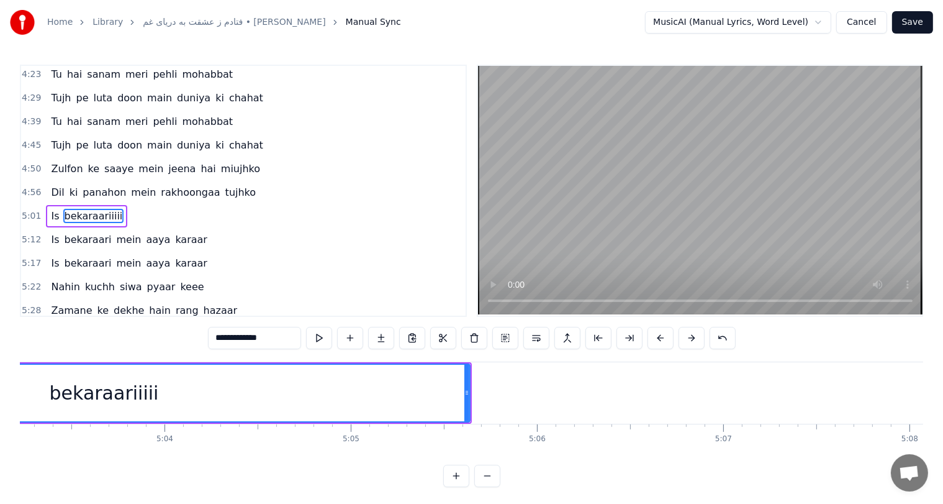
scroll to position [0, 56489]
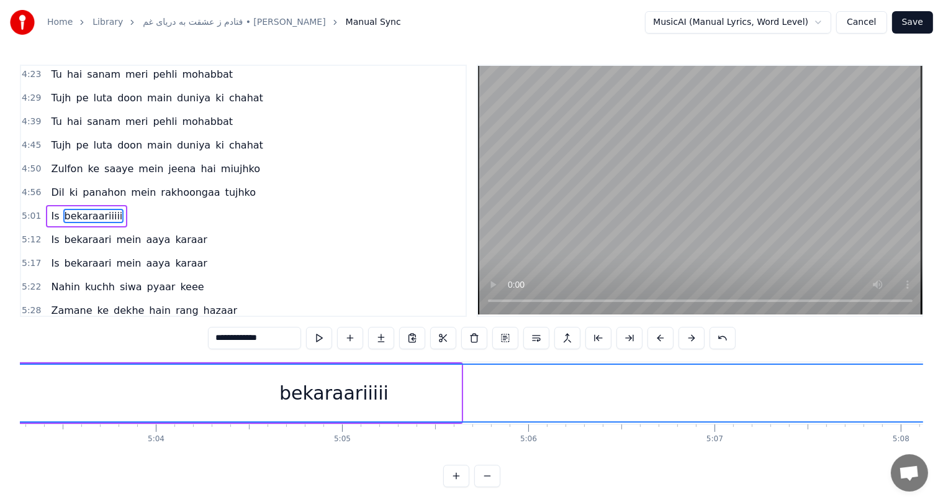
drag, startPoint x: 456, startPoint y: 390, endPoint x: 933, endPoint y: 430, distance: 479.1
click at [933, 430] on div "Home Library فتادم ز عشقت به دریای غم • کیانوش رحیمی Manual Sync MusicAI (Manua…" at bounding box center [471, 243] width 943 height 487
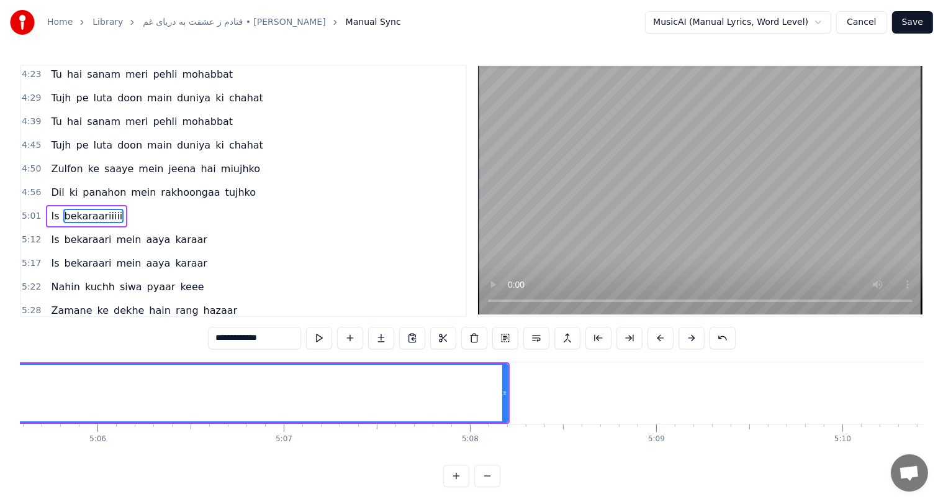
scroll to position [0, 56924]
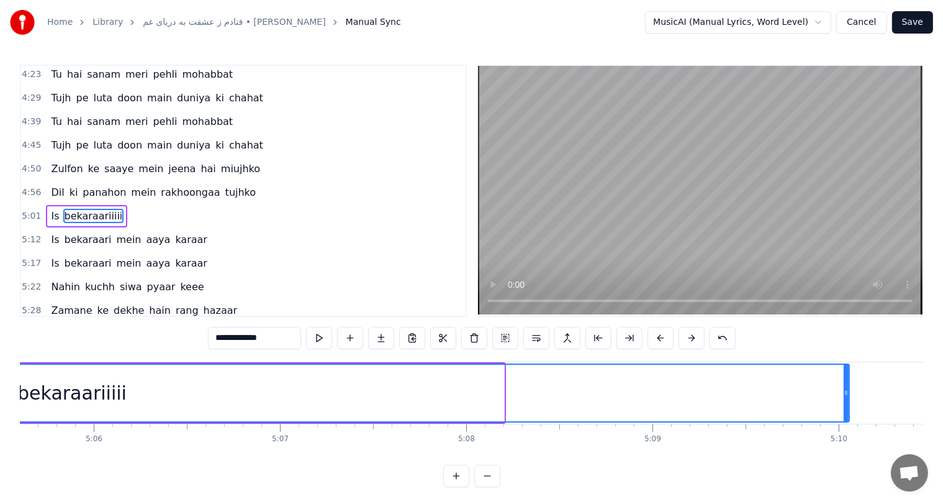
drag, startPoint x: 500, startPoint y: 397, endPoint x: 845, endPoint y: 389, distance: 345.3
click at [845, 389] on div at bounding box center [846, 392] width 5 height 57
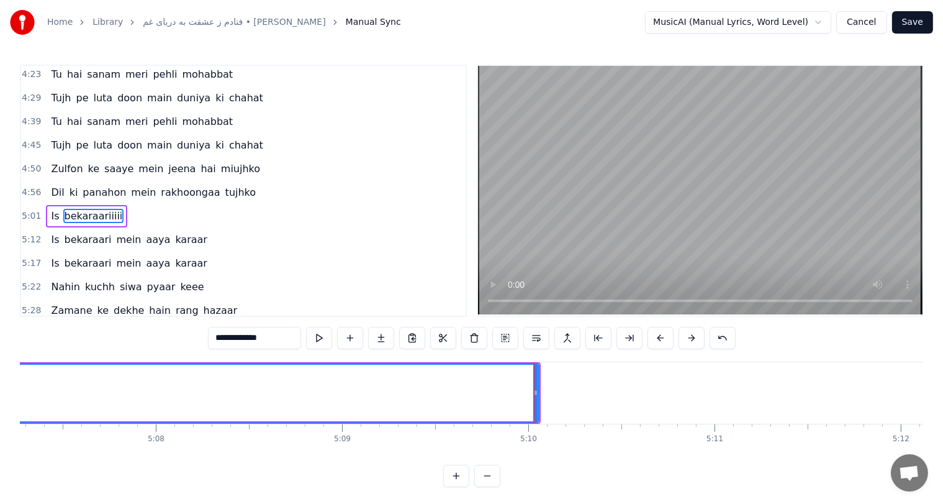
scroll to position [0, 57237]
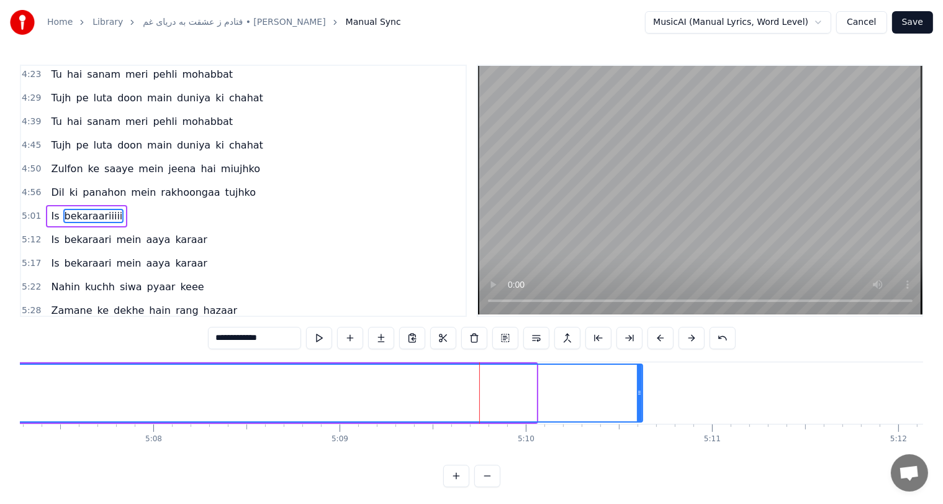
drag, startPoint x: 531, startPoint y: 391, endPoint x: 640, endPoint y: 394, distance: 108.7
click at [640, 394] on icon at bounding box center [639, 392] width 5 height 10
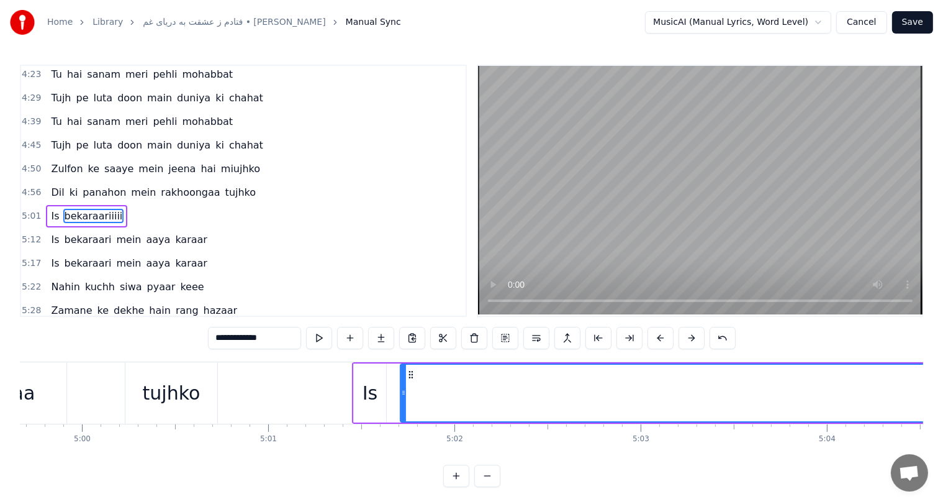
scroll to position [0, 55814]
click at [130, 396] on div "tujhko" at bounding box center [176, 392] width 92 height 61
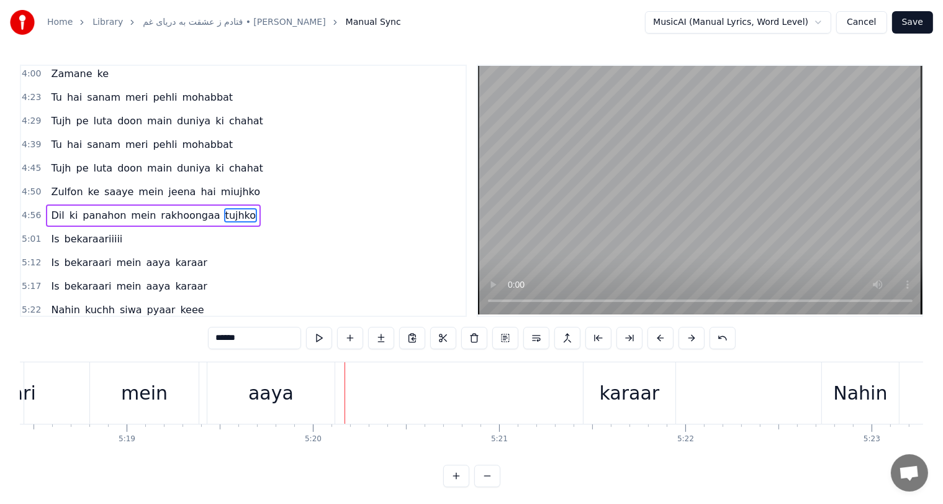
scroll to position [0, 59315]
click at [644, 397] on div "karaar" at bounding box center [627, 393] width 60 height 28
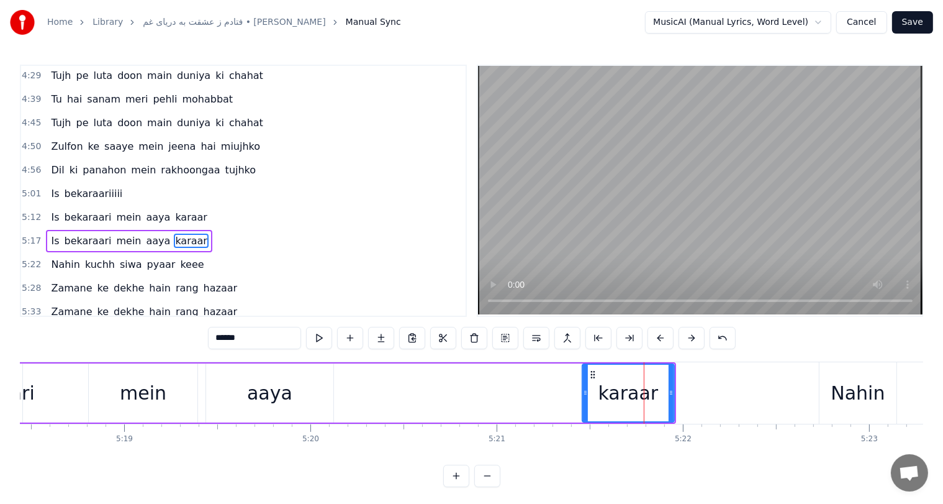
scroll to position [685, 0]
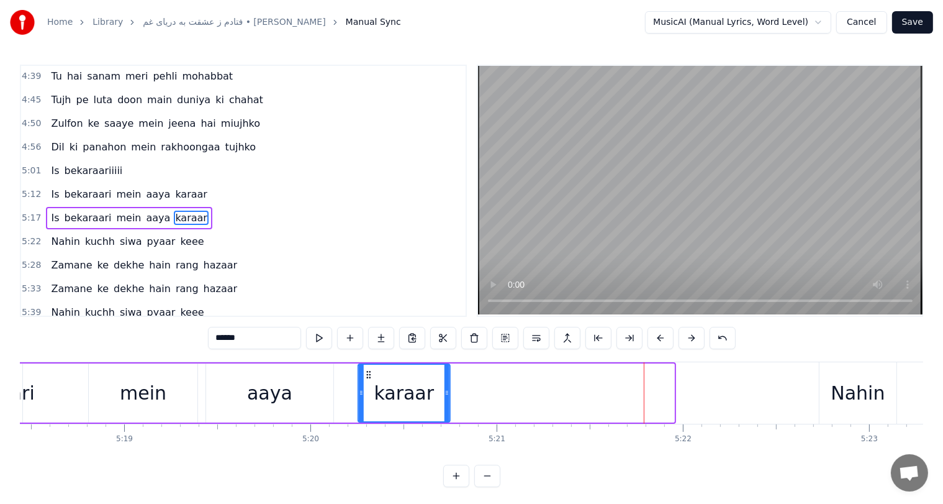
drag, startPoint x: 590, startPoint y: 374, endPoint x: 365, endPoint y: 380, distance: 224.8
click at [365, 380] on div "karaar" at bounding box center [403, 392] width 91 height 57
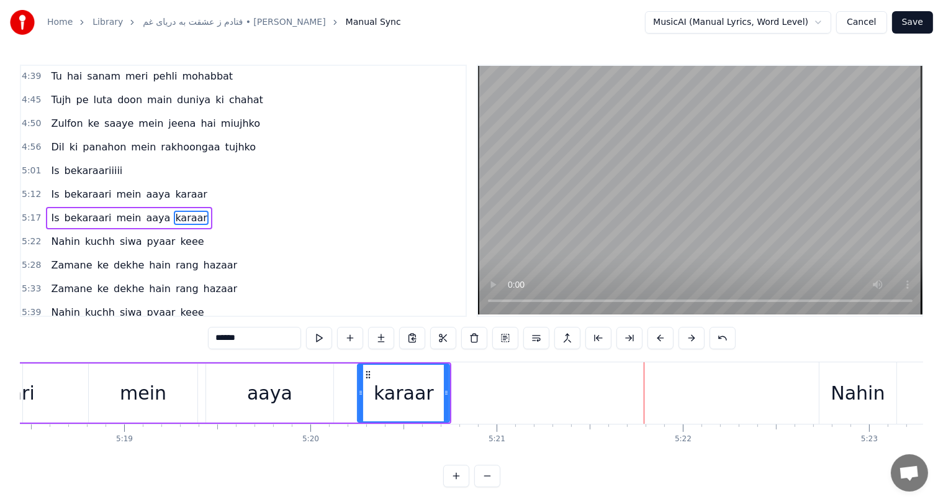
click at [150, 393] on div "mein" at bounding box center [143, 393] width 47 height 28
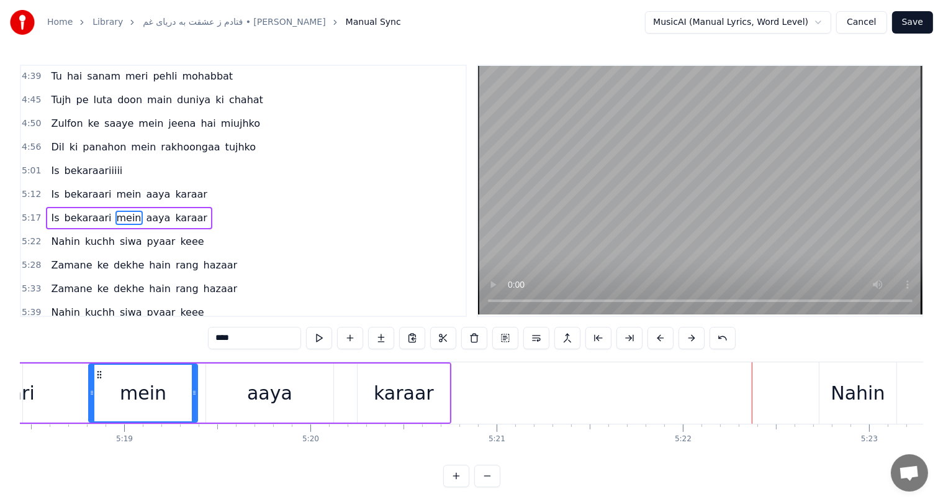
click at [251, 405] on div "aaya" at bounding box center [269, 393] width 45 height 28
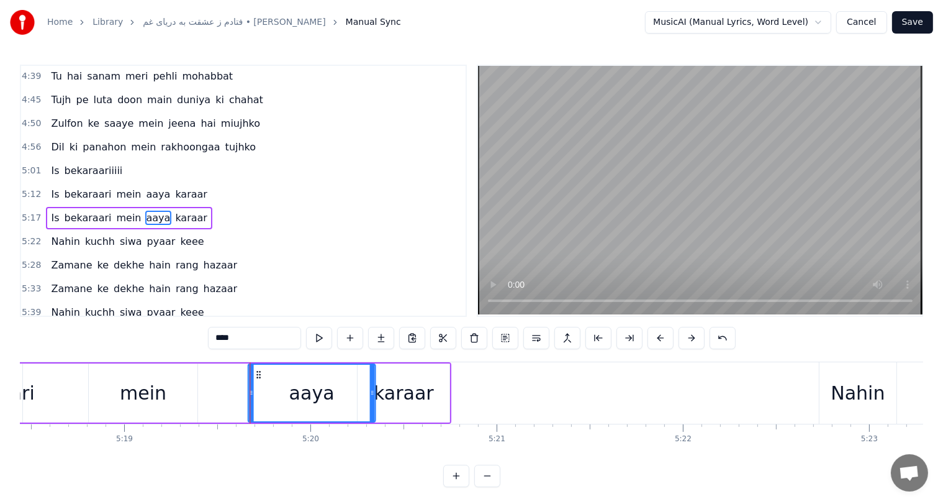
drag, startPoint x: 214, startPoint y: 372, endPoint x: 256, endPoint y: 372, distance: 42.2
click at [256, 372] on icon at bounding box center [258, 374] width 10 height 10
click at [418, 391] on div "karaar" at bounding box center [404, 393] width 60 height 28
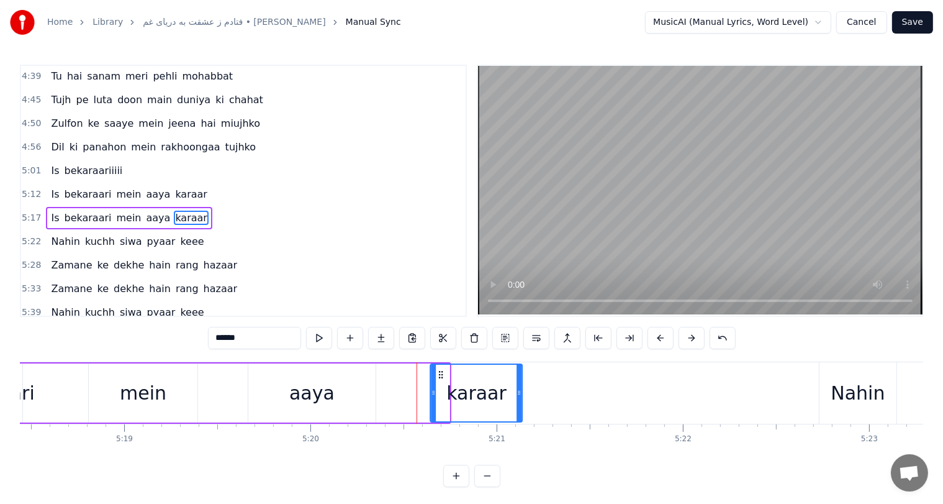
drag, startPoint x: 364, startPoint y: 372, endPoint x: 445, endPoint y: 378, distance: 80.9
click at [445, 378] on icon at bounding box center [441, 374] width 10 height 10
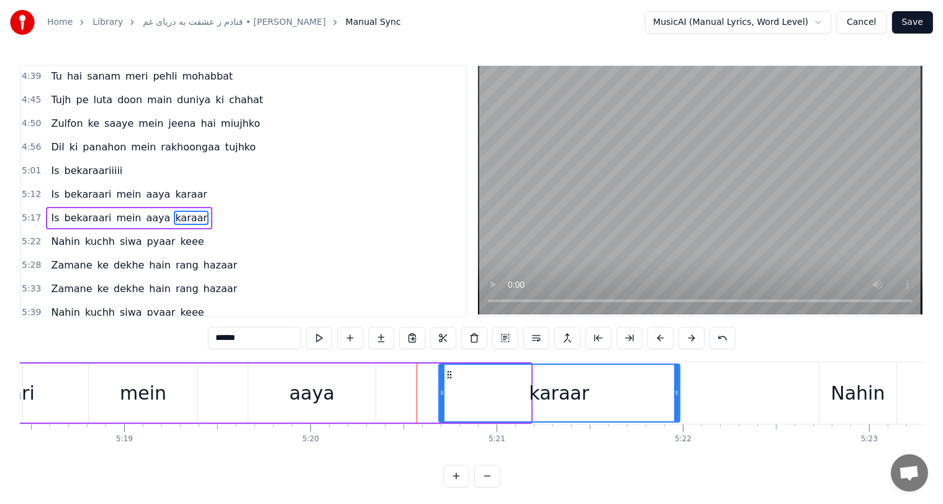
drag, startPoint x: 528, startPoint y: 397, endPoint x: 684, endPoint y: 391, distance: 156.6
click at [679, 391] on div at bounding box center [676, 392] width 5 height 57
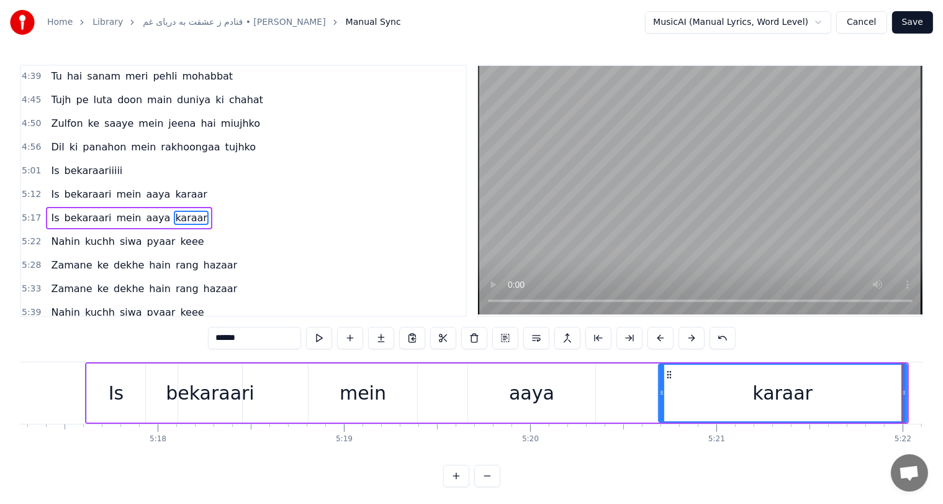
scroll to position [0, 59094]
click at [179, 400] on div "bekaraari" at bounding box center [210, 393] width 89 height 28
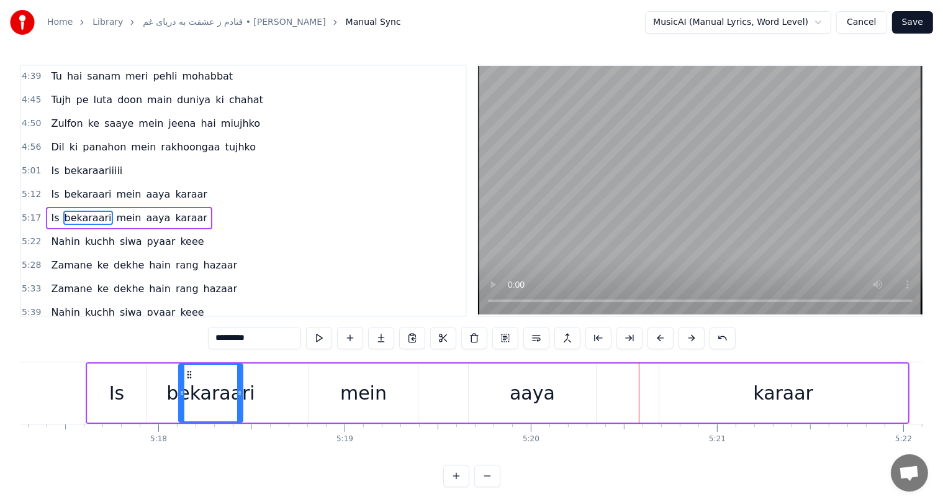
click at [112, 387] on div "Is" at bounding box center [116, 393] width 15 height 28
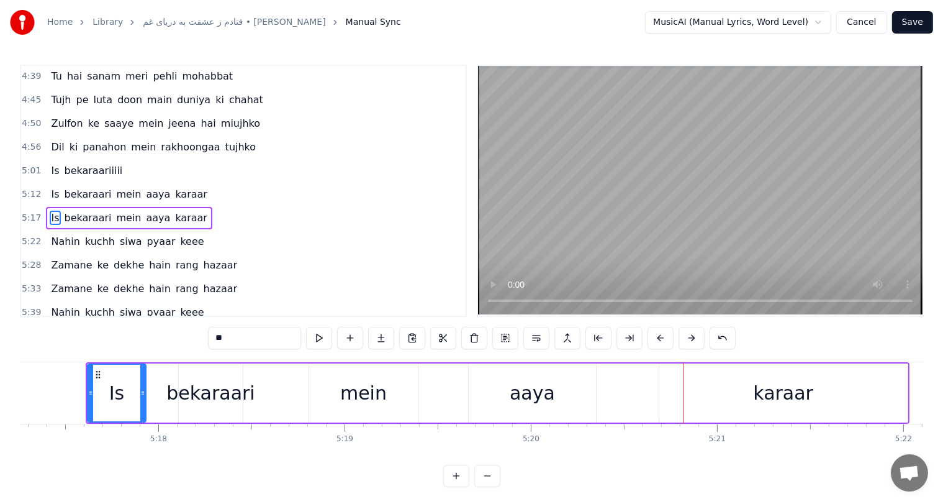
click at [210, 397] on div "bekaraari" at bounding box center [210, 393] width 89 height 28
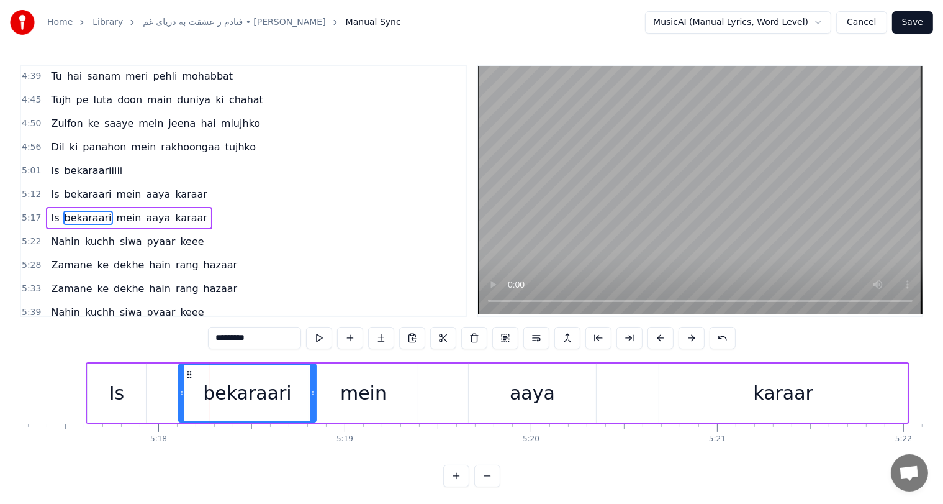
drag, startPoint x: 240, startPoint y: 393, endPoint x: 320, endPoint y: 391, distance: 80.1
click at [315, 391] on icon at bounding box center [312, 392] width 5 height 10
click at [359, 394] on div "mein" at bounding box center [363, 393] width 47 height 28
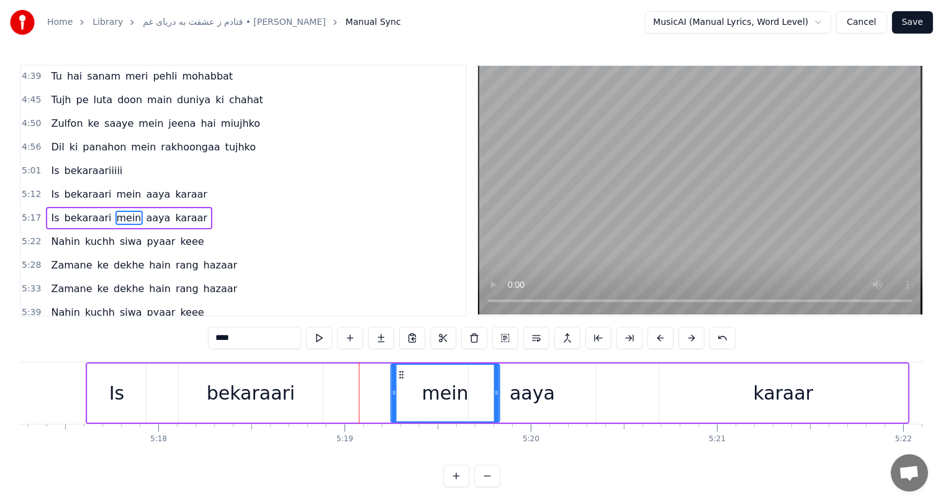
drag, startPoint x: 315, startPoint y: 373, endPoint x: 396, endPoint y: 380, distance: 81.7
click at [396, 380] on div "mein" at bounding box center [444, 392] width 107 height 57
click at [536, 399] on div "aaya" at bounding box center [532, 393] width 45 height 28
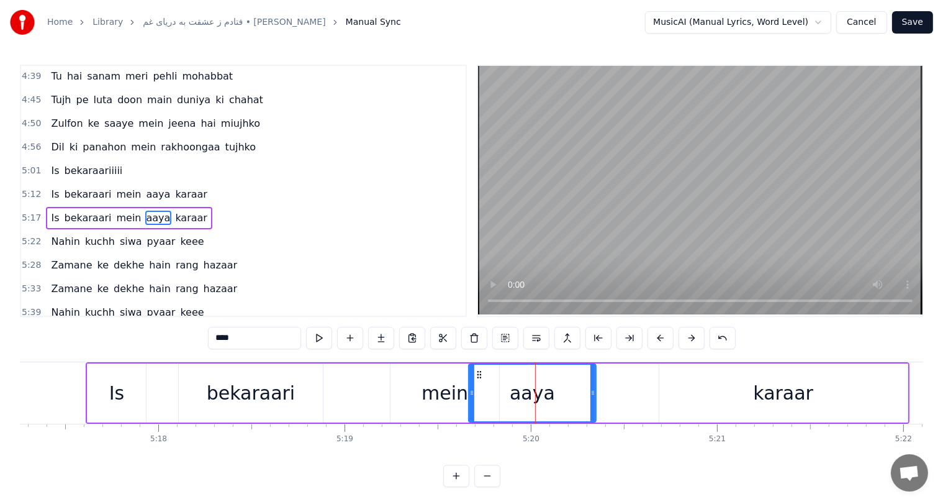
click at [475, 373] on div "aaya" at bounding box center [532, 392] width 126 height 57
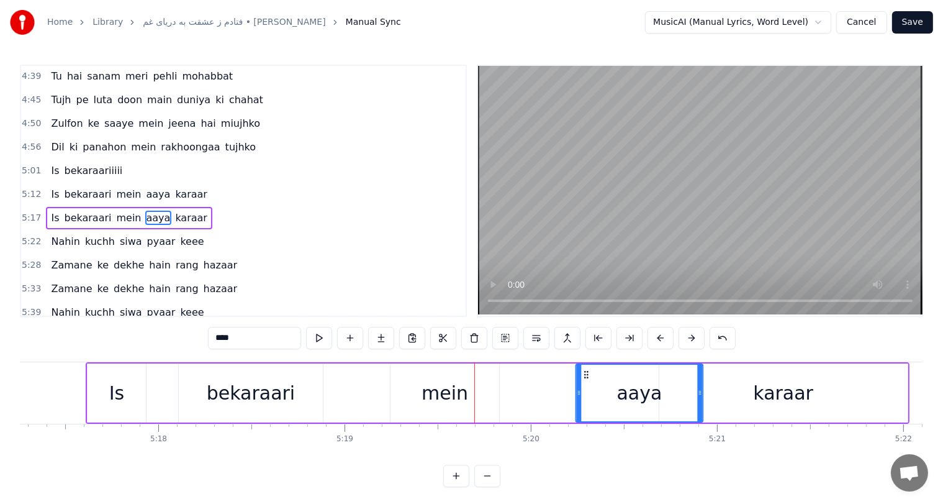
drag, startPoint x: 475, startPoint y: 373, endPoint x: 582, endPoint y: 378, distance: 106.9
click at [582, 378] on icon at bounding box center [586, 374] width 10 height 10
drag, startPoint x: 582, startPoint y: 378, endPoint x: 595, endPoint y: 378, distance: 13.0
click at [595, 378] on icon at bounding box center [599, 374] width 10 height 10
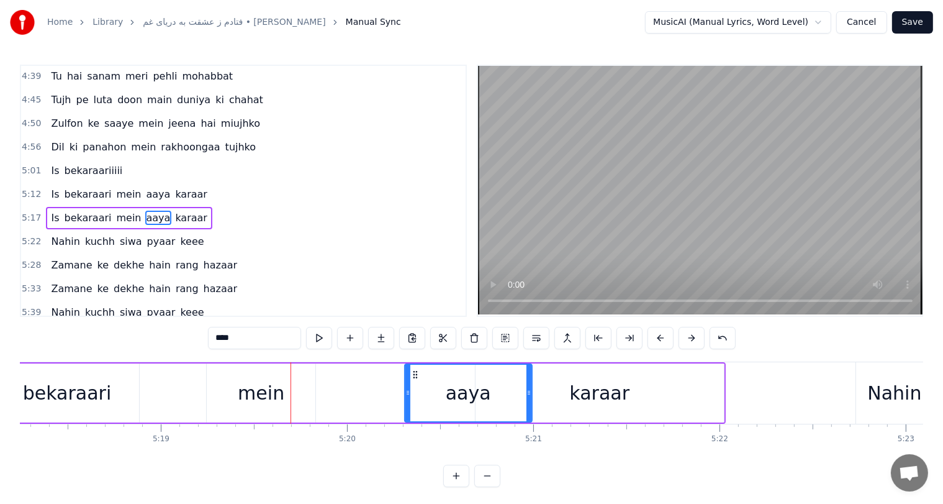
scroll to position [0, 59279]
click at [596, 390] on div "karaar" at bounding box center [598, 393] width 60 height 28
type input "******"
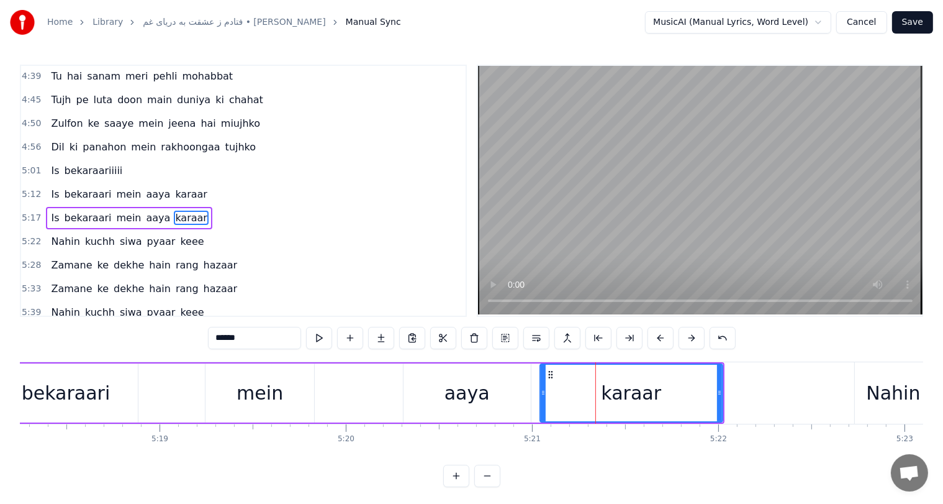
drag, startPoint x: 476, startPoint y: 391, endPoint x: 541, endPoint y: 397, distance: 66.1
click at [541, 397] on div at bounding box center [543, 392] width 5 height 57
drag, startPoint x: 541, startPoint y: 397, endPoint x: 572, endPoint y: 398, distance: 30.4
click at [572, 398] on div at bounding box center [573, 392] width 5 height 57
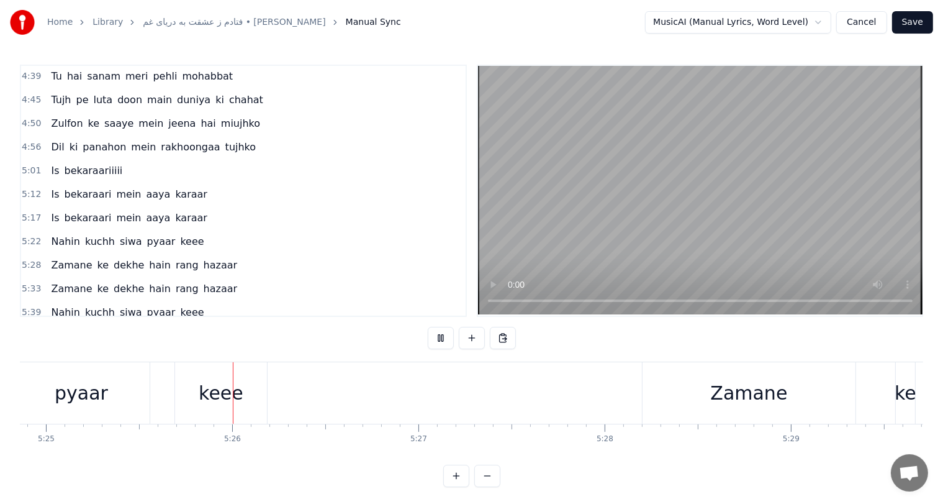
scroll to position [0, 60537]
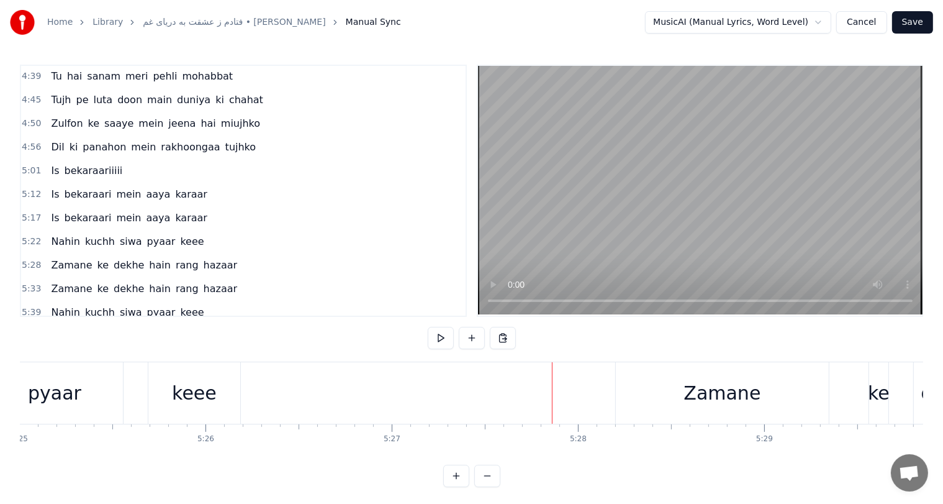
click at [207, 382] on div "keee" at bounding box center [194, 393] width 45 height 28
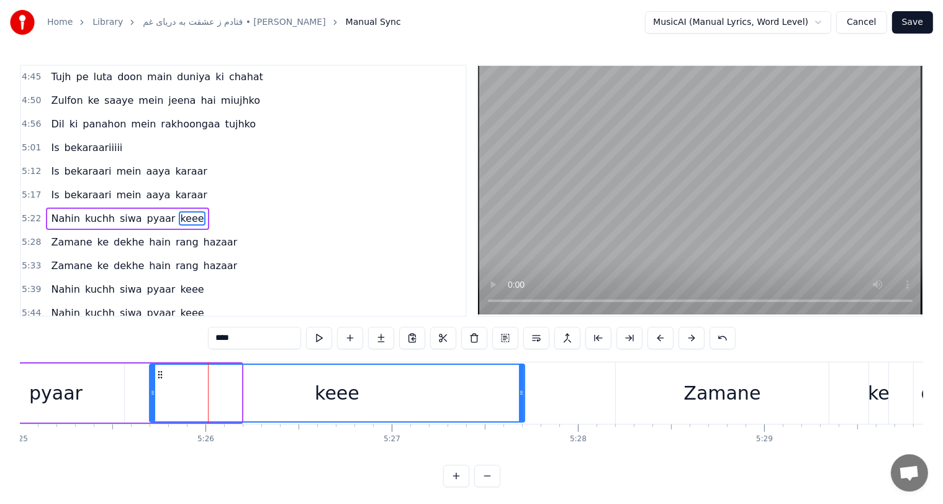
drag, startPoint x: 238, startPoint y: 392, endPoint x: 520, endPoint y: 385, distance: 282.0
click at [520, 385] on div at bounding box center [521, 392] width 5 height 57
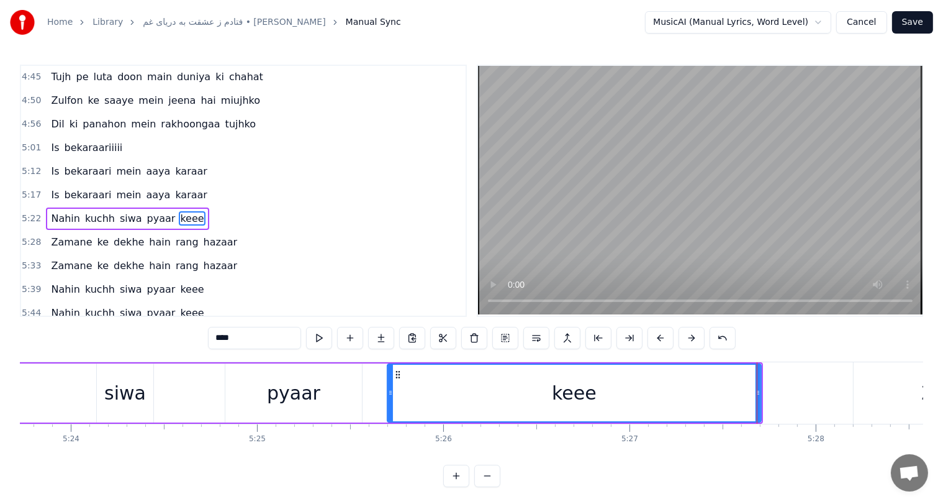
scroll to position [0, 60297]
click at [174, 389] on div "Nahin kuchh siwa pyaar keee" at bounding box center [301, 392] width 929 height 61
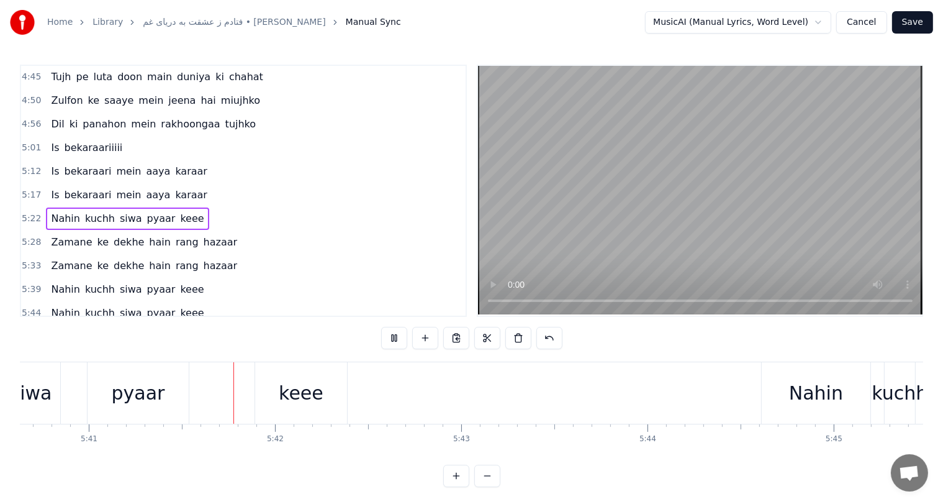
scroll to position [0, 63464]
click at [288, 392] on div "keee" at bounding box center [285, 393] width 45 height 28
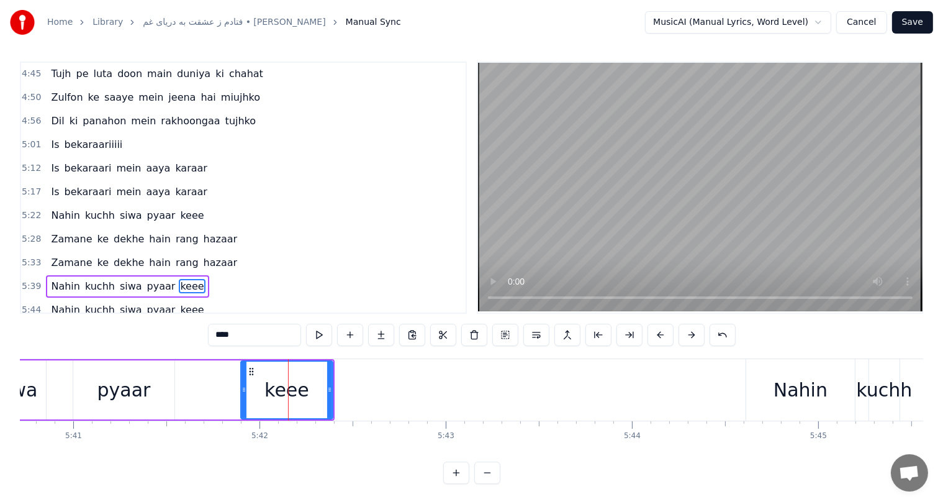
scroll to position [710, 0]
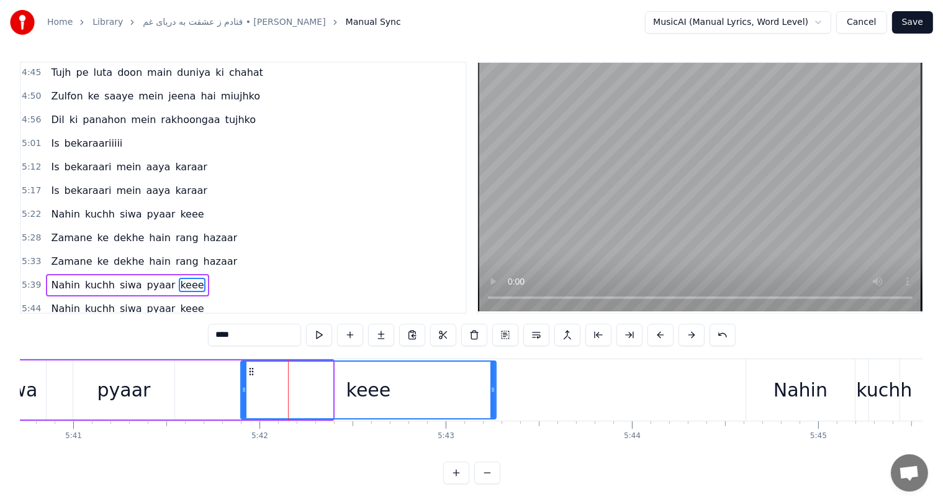
drag, startPoint x: 328, startPoint y: 386, endPoint x: 491, endPoint y: 378, distance: 163.5
click at [491, 378] on div at bounding box center [493, 389] width 5 height 57
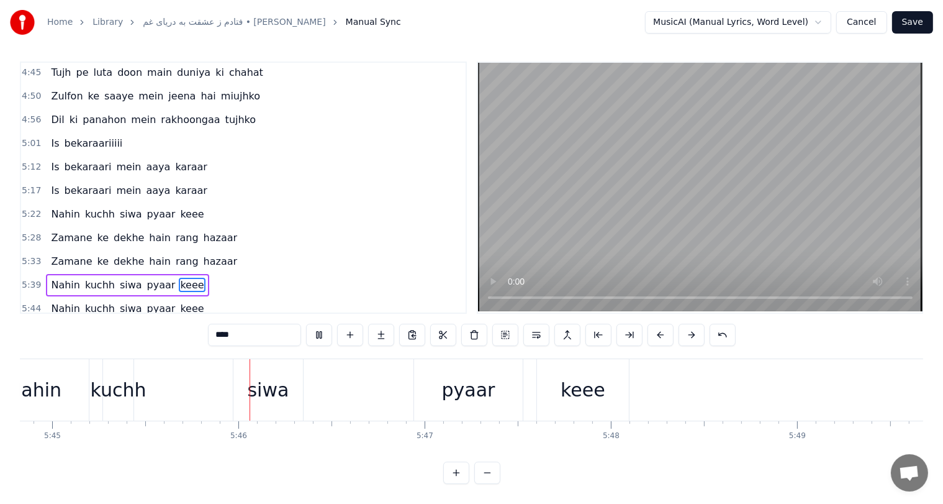
scroll to position [0, 64269]
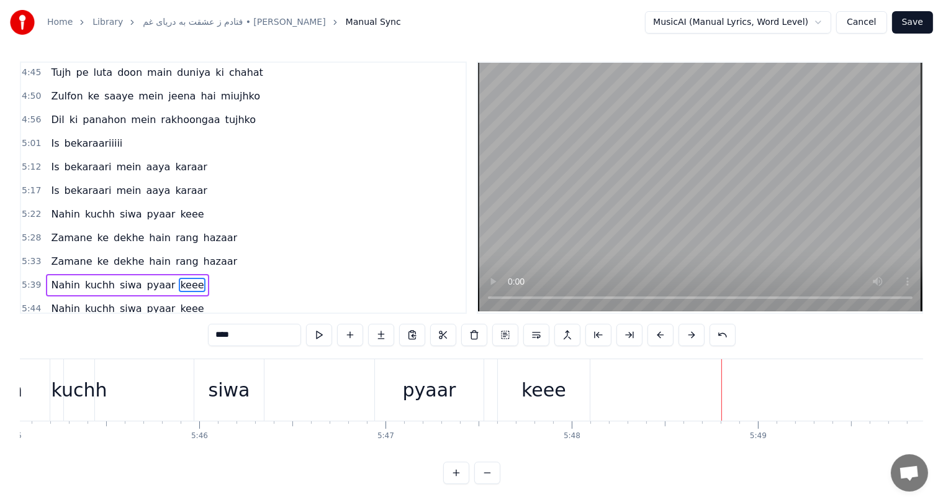
click at [541, 385] on div "keee" at bounding box center [544, 390] width 45 height 28
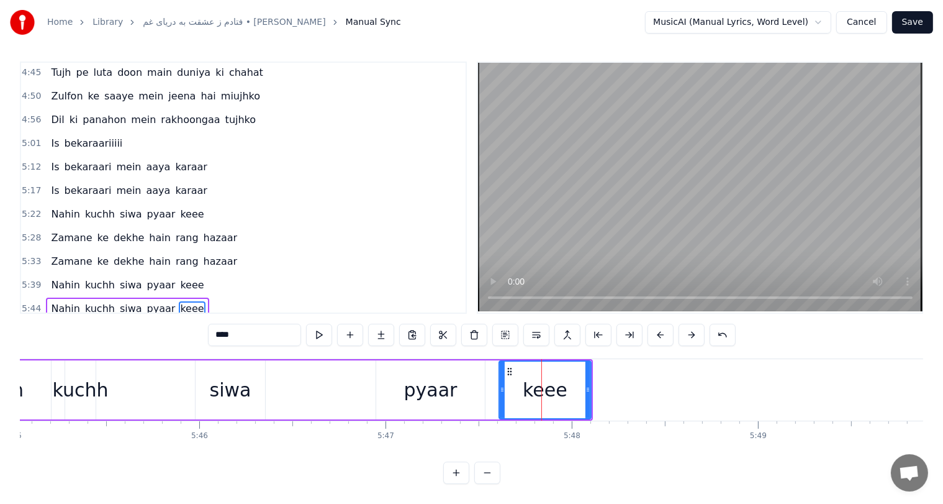
scroll to position [13, 0]
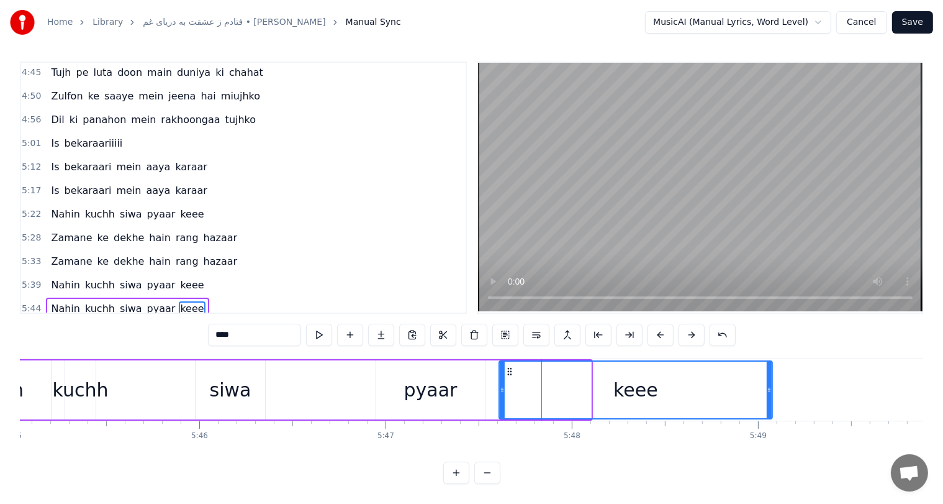
drag, startPoint x: 590, startPoint y: 370, endPoint x: 777, endPoint y: 375, distance: 187.6
click at [773, 375] on div "keee" at bounding box center [636, 389] width 274 height 59
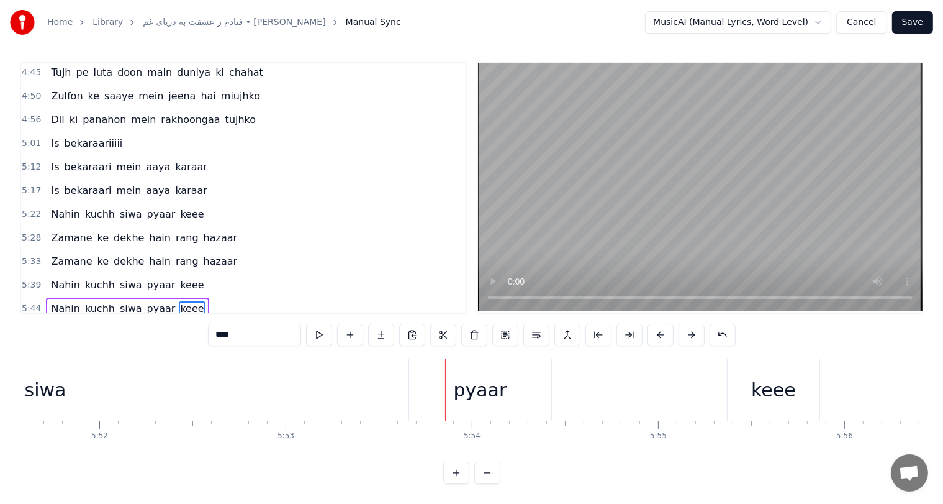
scroll to position [0, 65449]
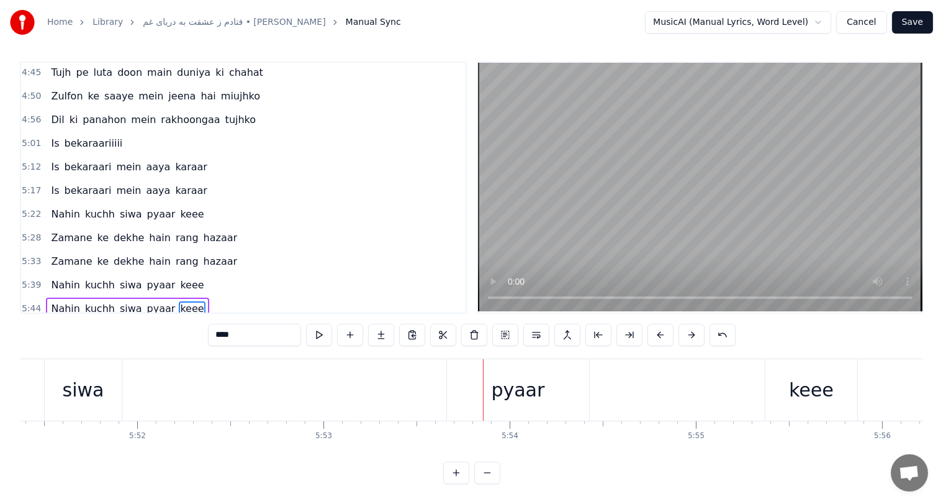
click at [91, 377] on div "siwa" at bounding box center [84, 390] width 42 height 28
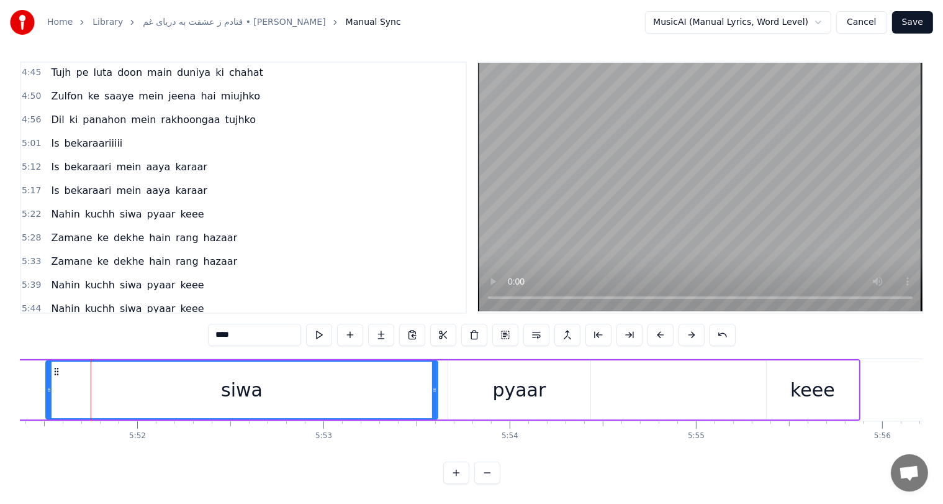
drag, startPoint x: 122, startPoint y: 378, endPoint x: 436, endPoint y: 396, distance: 315.3
click at [436, 396] on div at bounding box center [434, 389] width 5 height 57
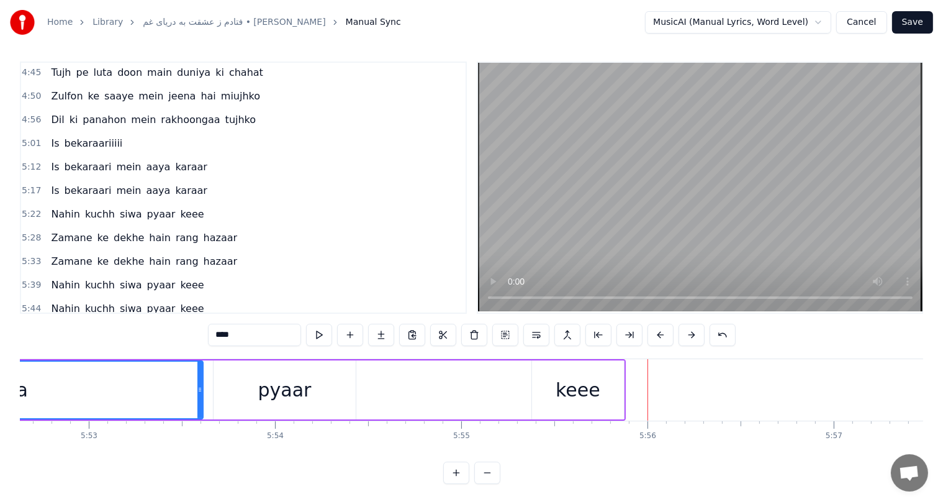
scroll to position [0, 65683]
click at [292, 376] on div "pyaar" at bounding box center [285, 390] width 53 height 28
type input "*****"
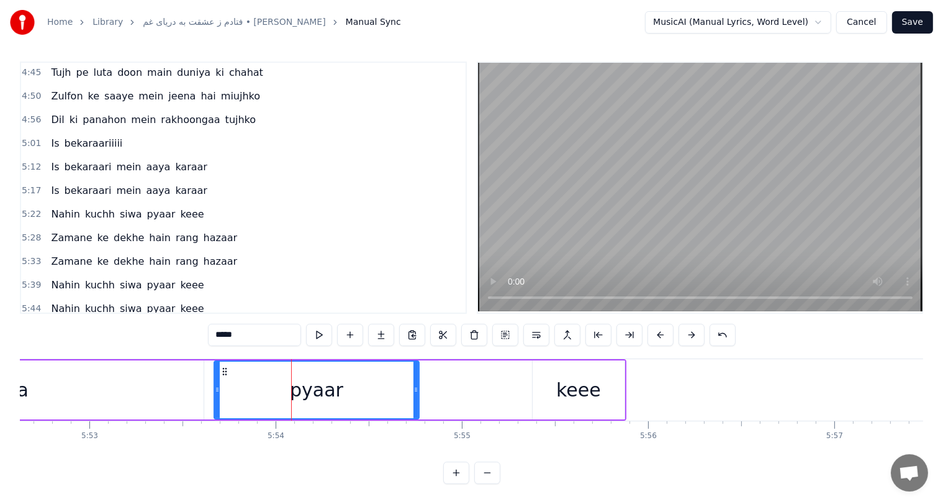
drag, startPoint x: 352, startPoint y: 378, endPoint x: 425, endPoint y: 382, distance: 72.8
click at [418, 384] on icon at bounding box center [416, 389] width 5 height 10
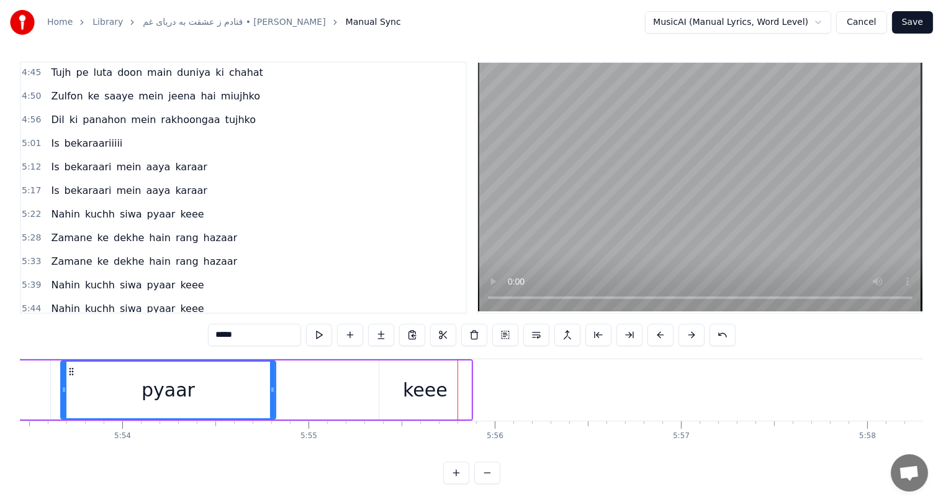
click at [913, 23] on button "Save" at bounding box center [912, 22] width 41 height 22
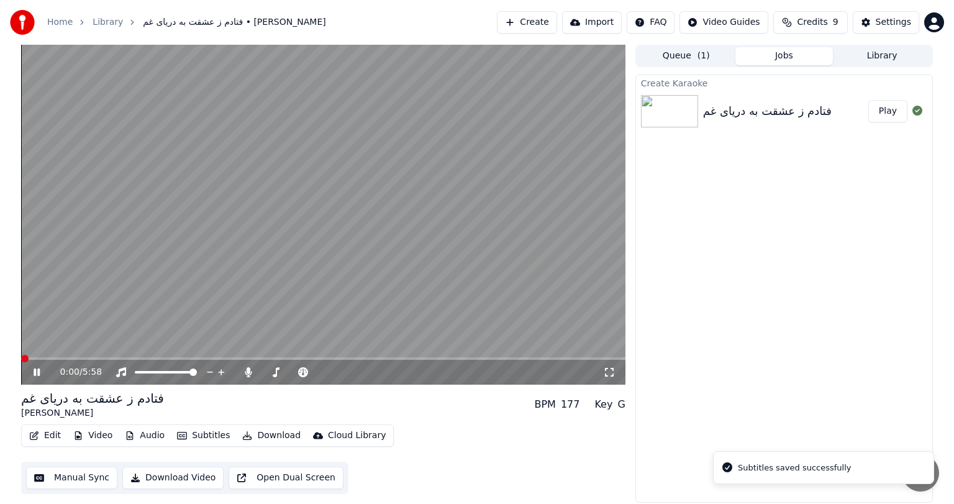
click at [33, 369] on icon at bounding box center [45, 372] width 29 height 10
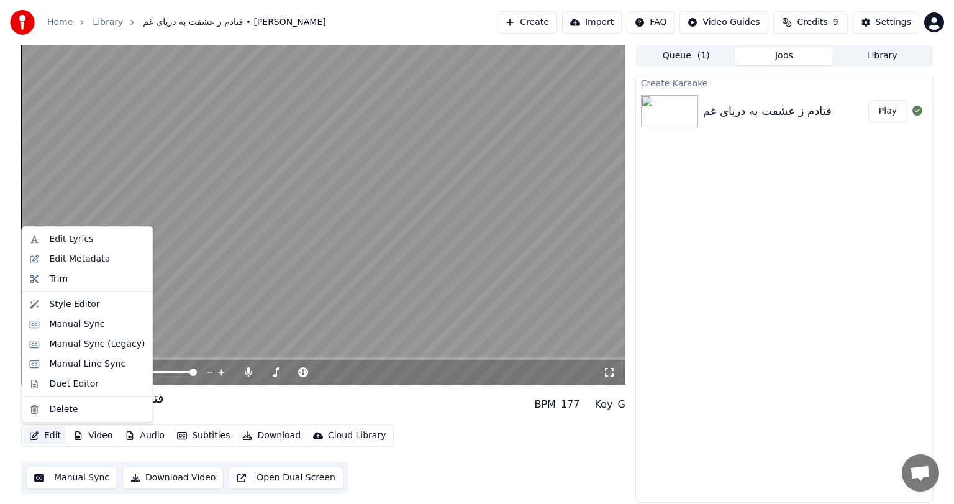
click at [49, 436] on button "Edit" at bounding box center [45, 435] width 42 height 17
click at [86, 349] on div "Manual Sync (Legacy)" at bounding box center [97, 344] width 96 height 12
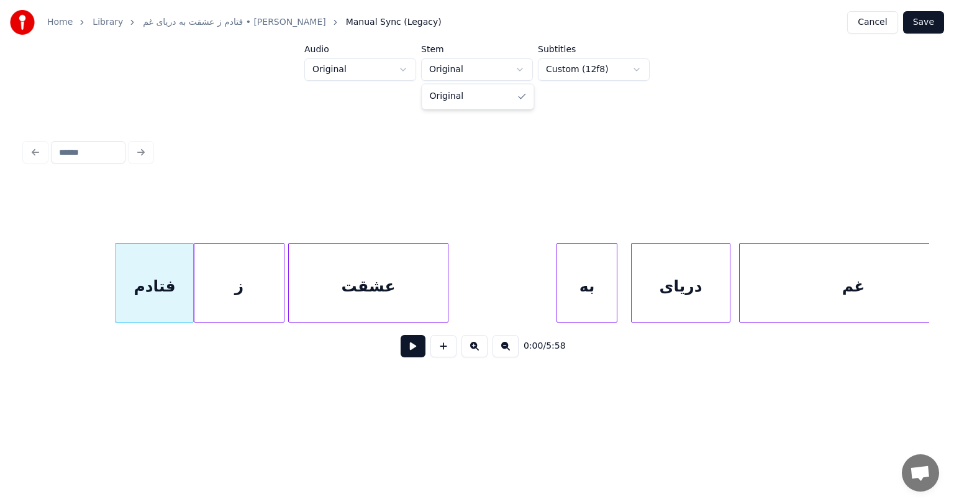
click at [500, 66] on html "Home Library فتادم ز عشقت به دریای غم • کیانوش رحیمی Manual Sync (Legacy) Cance…" at bounding box center [477, 211] width 954 height 423
click at [417, 357] on button at bounding box center [412, 346] width 25 height 22
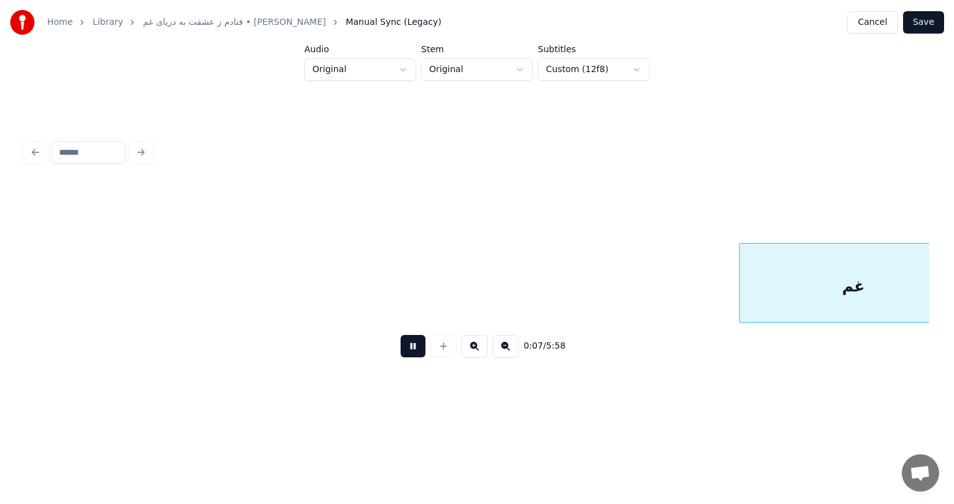
scroll to position [0, 905]
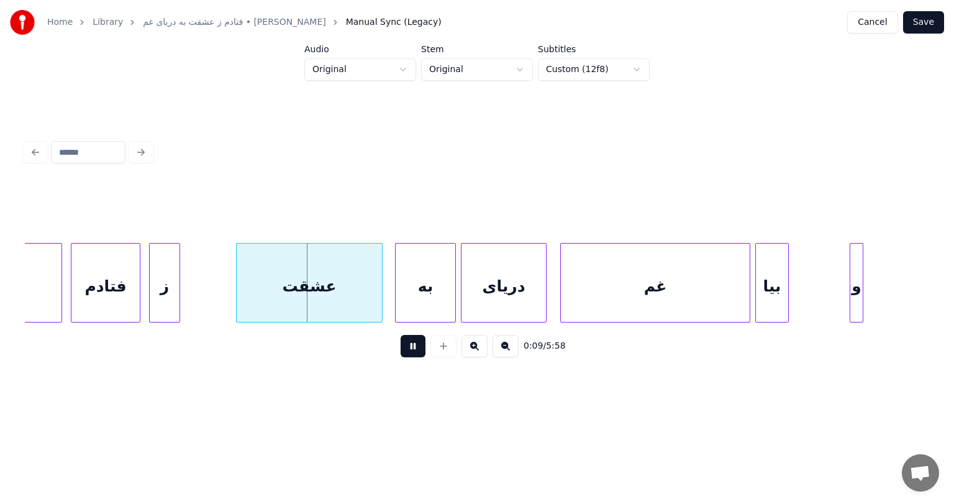
click at [417, 350] on button at bounding box center [412, 346] width 25 height 22
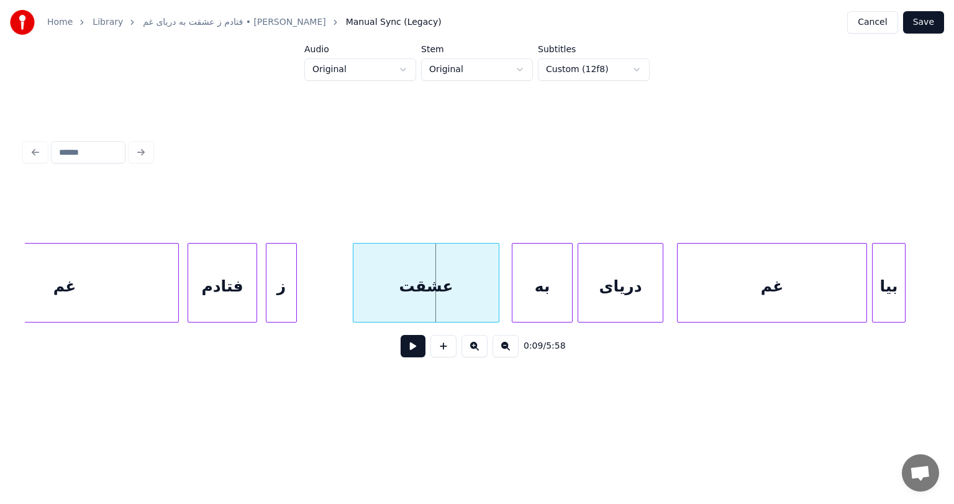
click at [145, 288] on div "غم" at bounding box center [64, 285] width 227 height 84
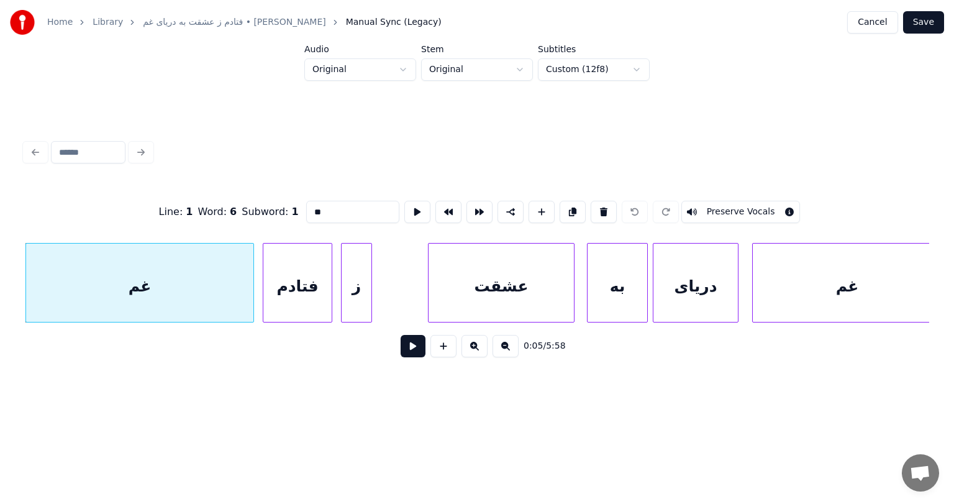
click at [415, 350] on button at bounding box center [412, 346] width 25 height 22
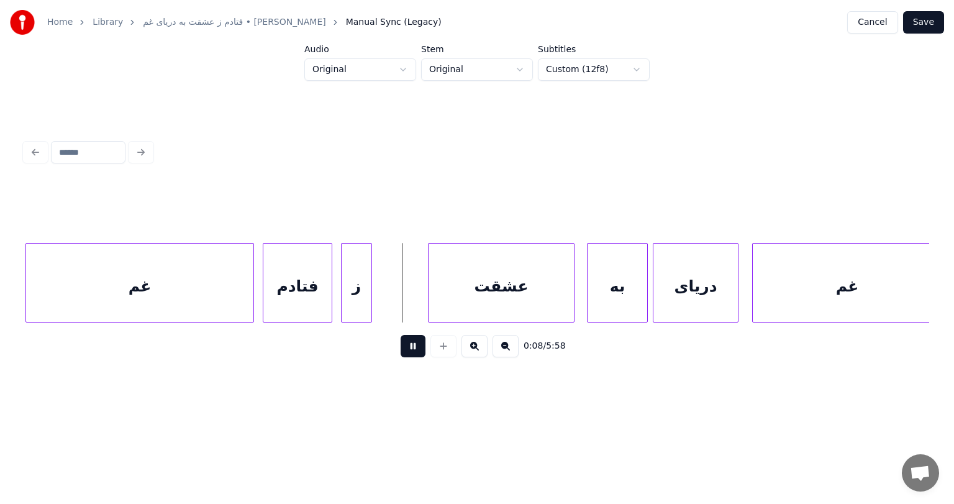
click at [415, 350] on button at bounding box center [412, 346] width 25 height 22
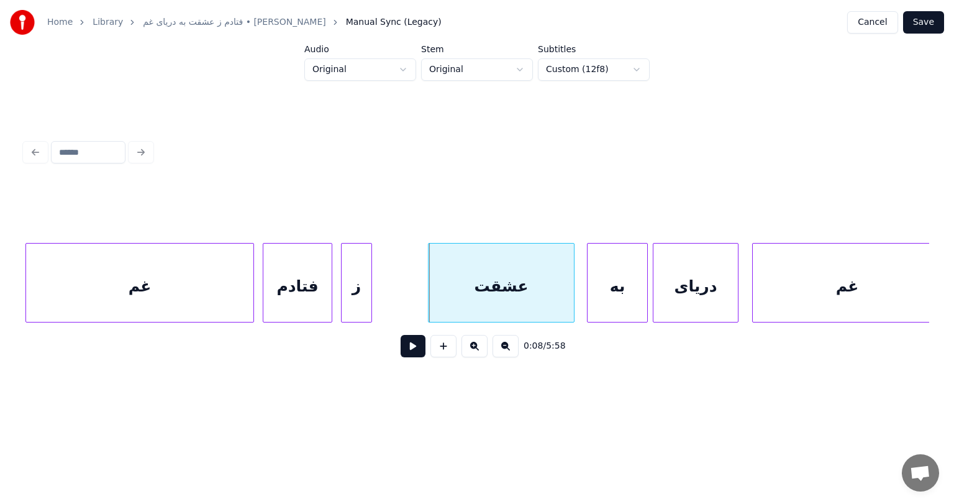
click at [415, 350] on button at bounding box center [412, 346] width 25 height 22
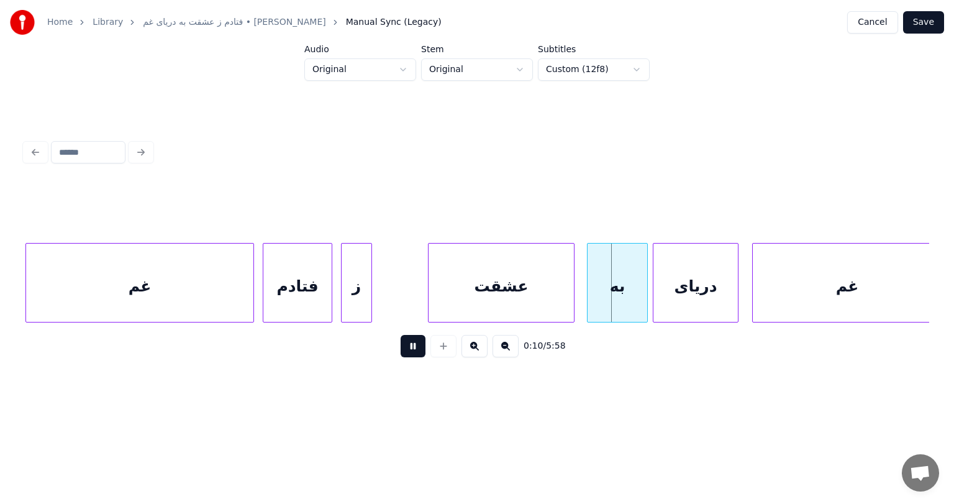
click at [415, 350] on button at bounding box center [412, 346] width 25 height 22
click at [353, 283] on div "ز" at bounding box center [356, 285] width 30 height 84
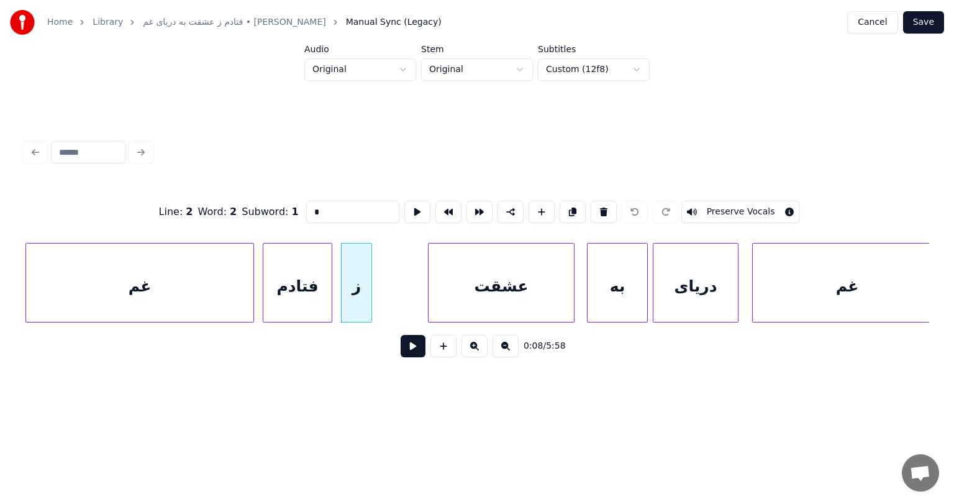
click at [181, 291] on div "غم" at bounding box center [139, 285] width 227 height 84
type input "**"
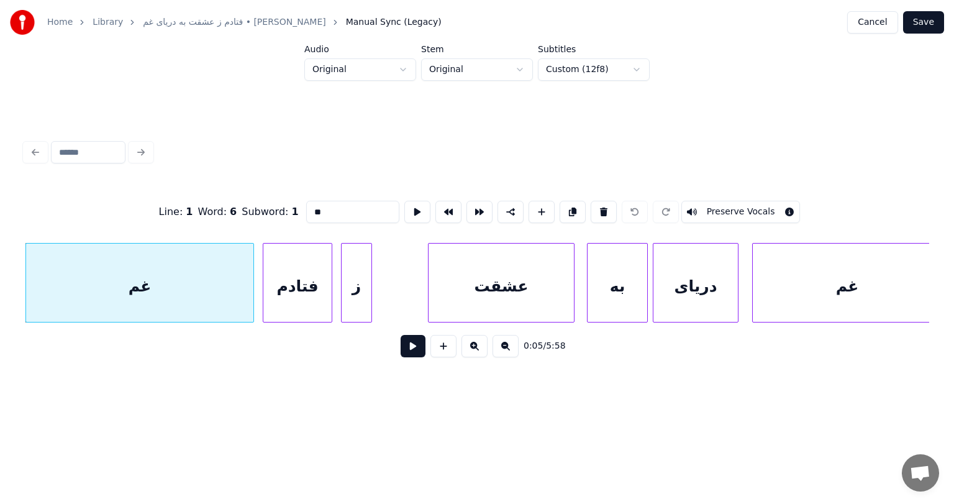
click at [415, 348] on button at bounding box center [412, 346] width 25 height 22
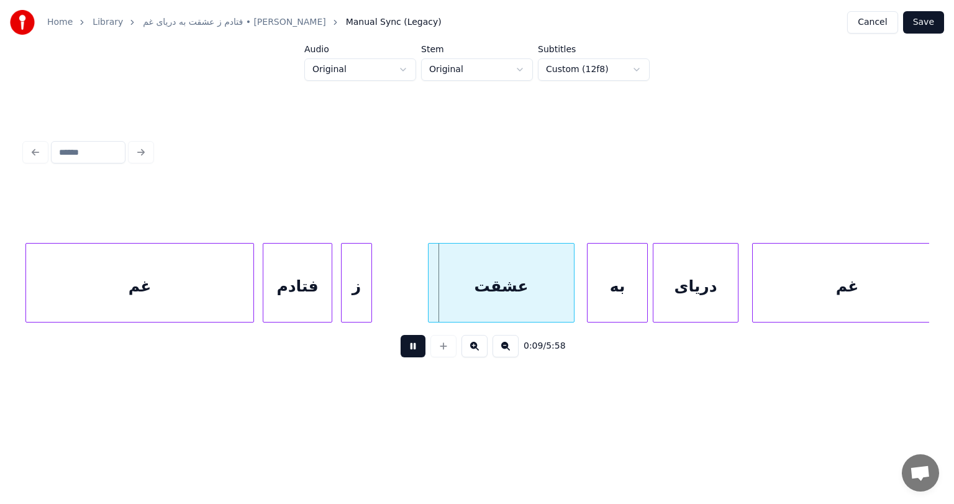
click at [415, 348] on button at bounding box center [412, 346] width 25 height 22
click at [317, 273] on div "فتادم" at bounding box center [297, 285] width 68 height 84
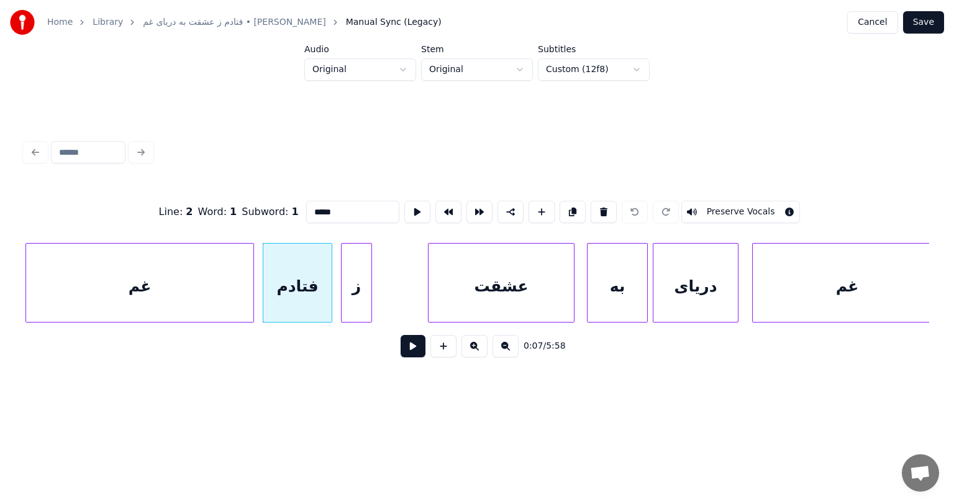
click at [358, 273] on div "ز" at bounding box center [356, 285] width 30 height 84
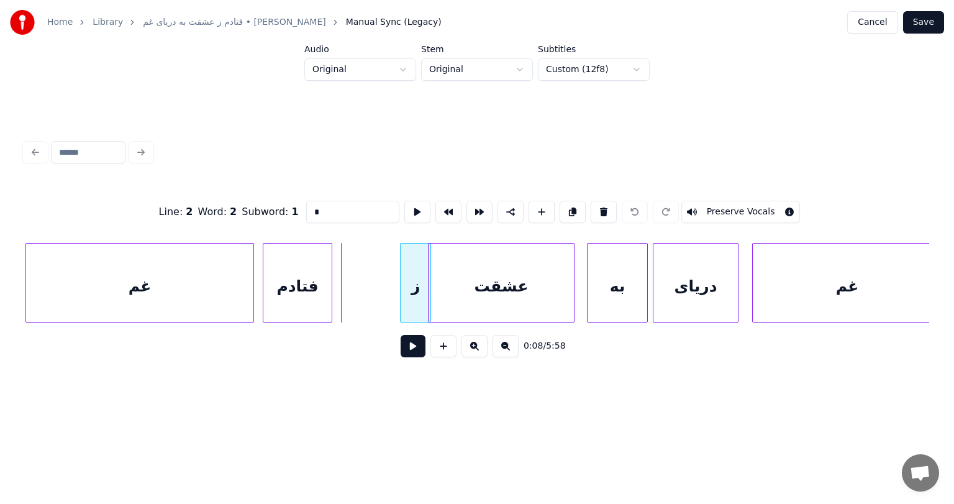
click at [417, 276] on div "ز" at bounding box center [415, 285] width 30 height 84
click at [304, 266] on div "فتادم" at bounding box center [297, 285] width 68 height 84
type input "*****"
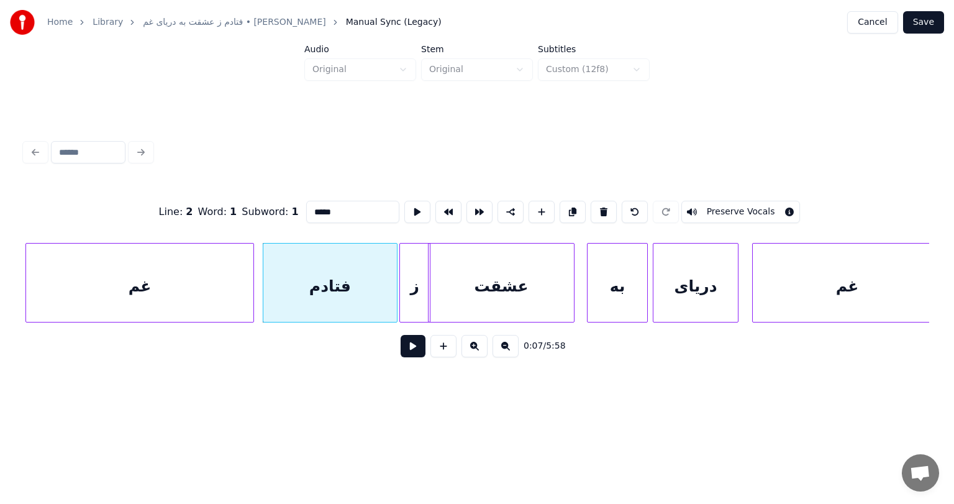
click at [394, 278] on div at bounding box center [395, 282] width 4 height 78
click at [418, 350] on button at bounding box center [412, 346] width 25 height 22
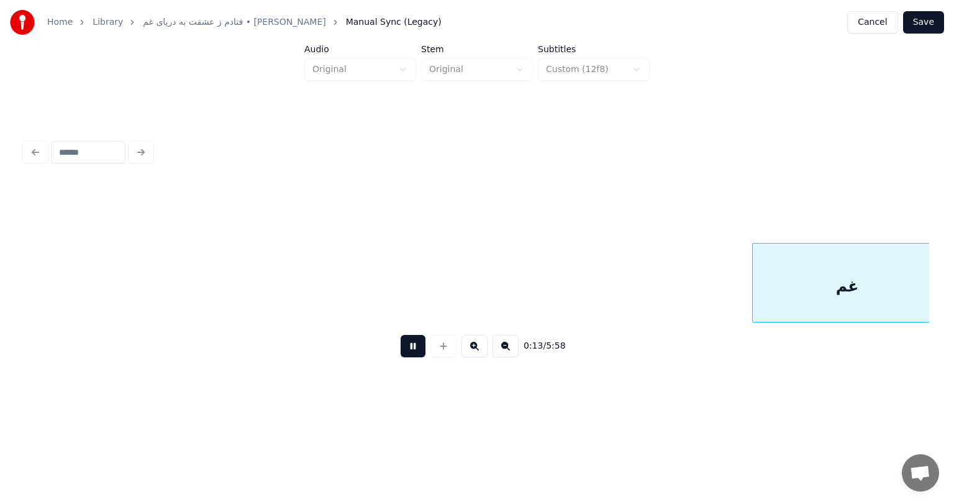
scroll to position [0, 1619]
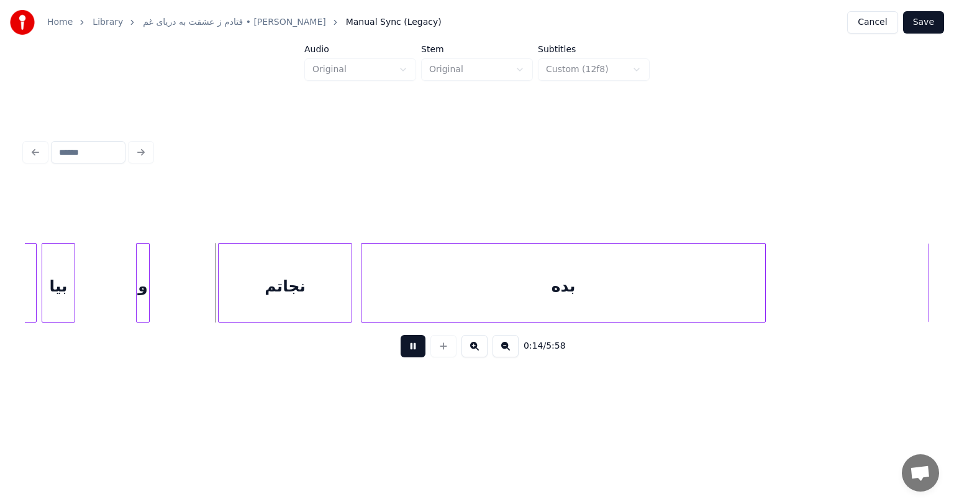
click at [418, 350] on button at bounding box center [412, 346] width 25 height 22
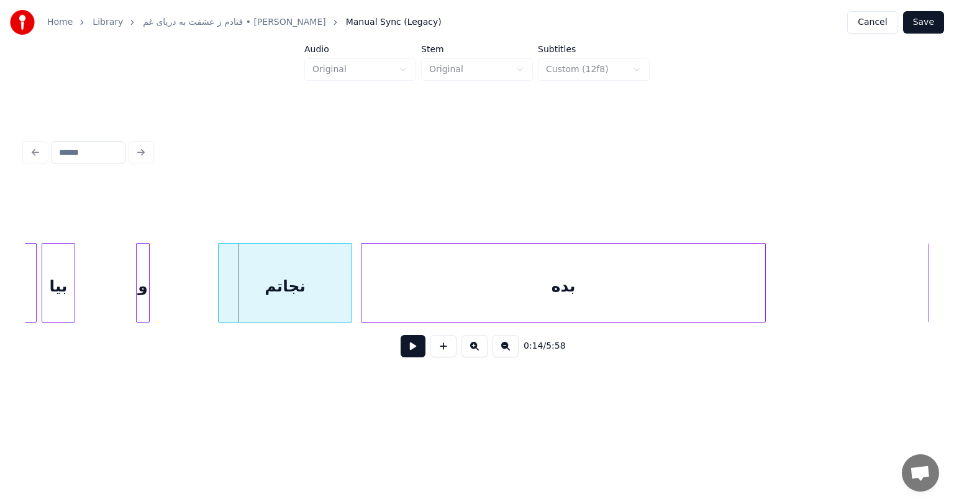
click at [418, 350] on button at bounding box center [412, 346] width 25 height 22
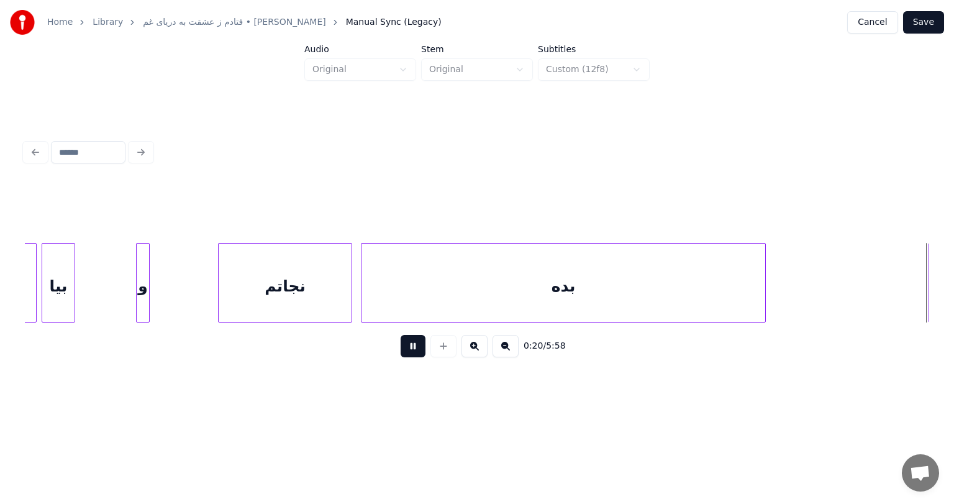
scroll to position [0, 2523]
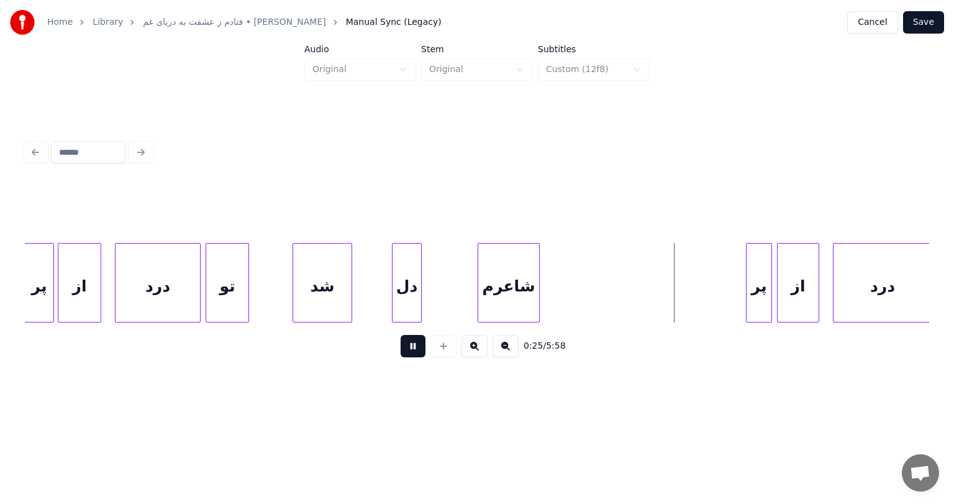
click at [411, 350] on button at bounding box center [412, 346] width 25 height 22
click at [510, 278] on div "شاعرم" at bounding box center [508, 285] width 61 height 84
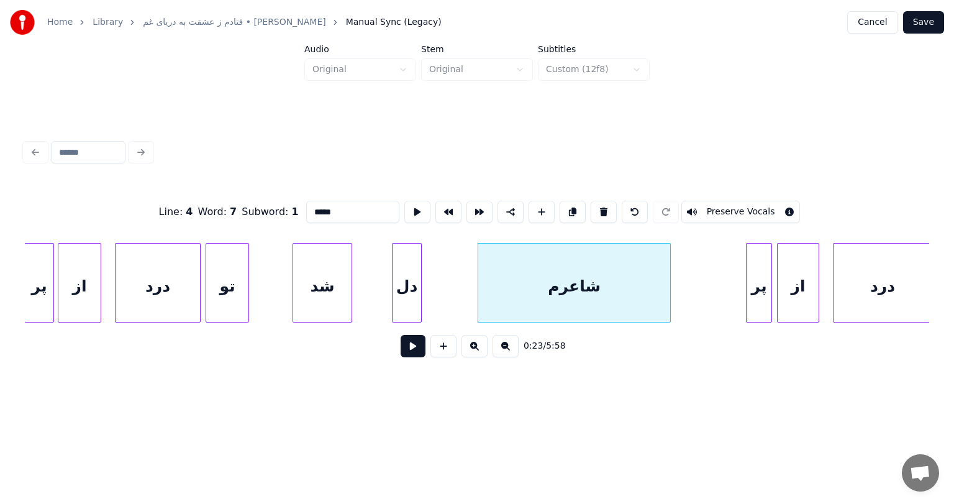
click at [666, 286] on div at bounding box center [668, 282] width 4 height 78
click at [421, 355] on button at bounding box center [412, 346] width 25 height 22
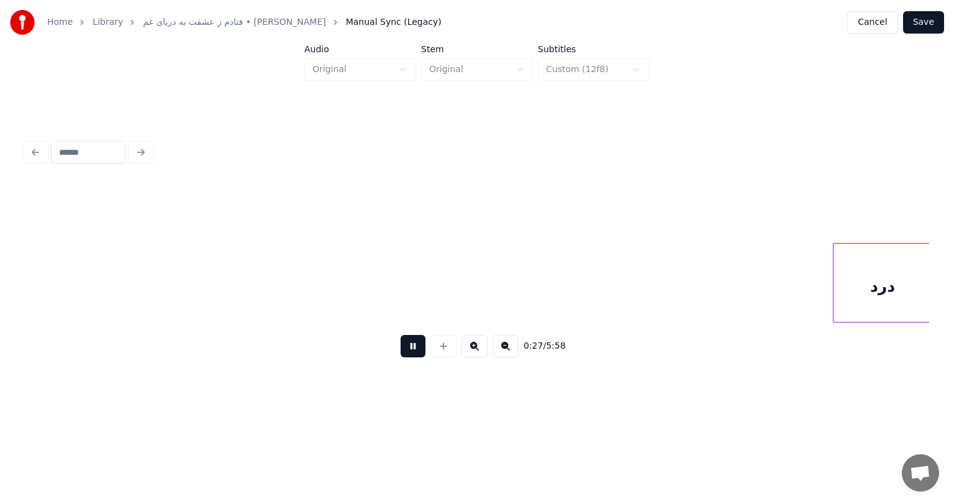
scroll to position [0, 3427]
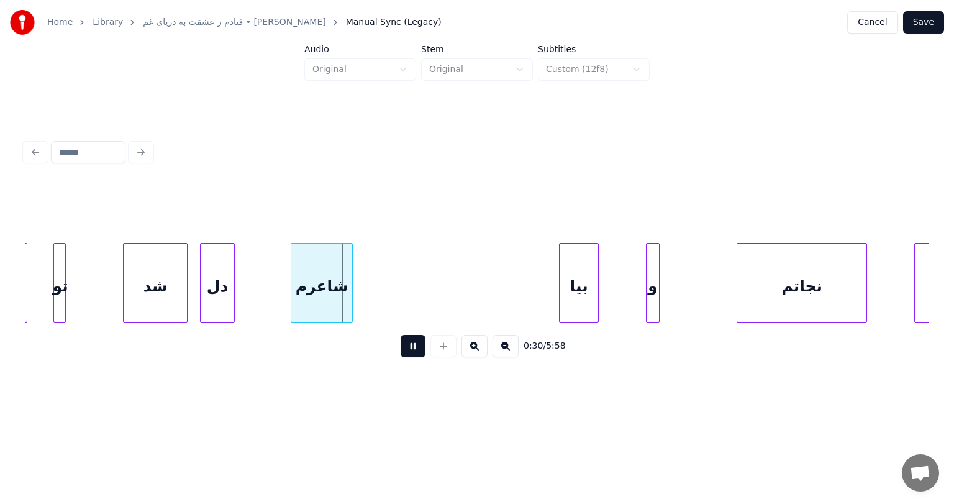
click at [421, 355] on button at bounding box center [412, 346] width 25 height 22
click at [328, 294] on div "شاعرم" at bounding box center [321, 285] width 61 height 84
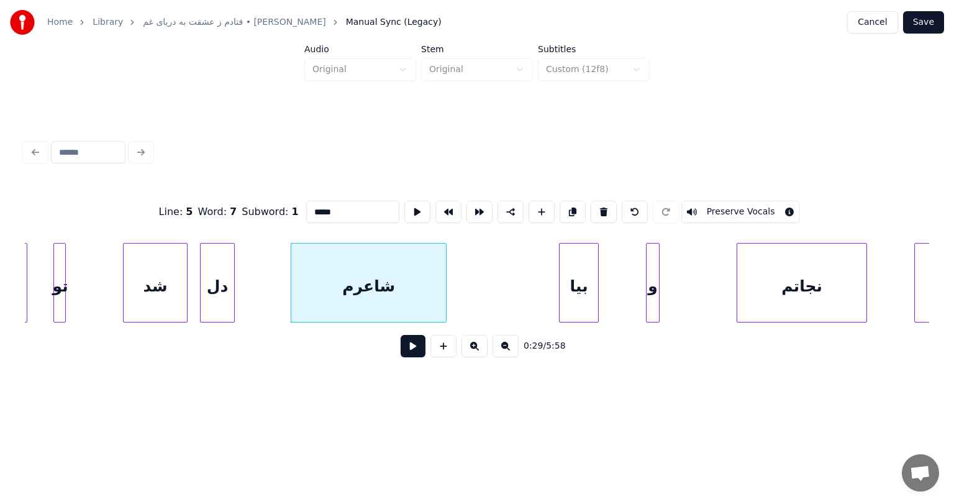
click at [445, 281] on div at bounding box center [444, 282] width 4 height 78
click at [417, 348] on button at bounding box center [412, 346] width 25 height 22
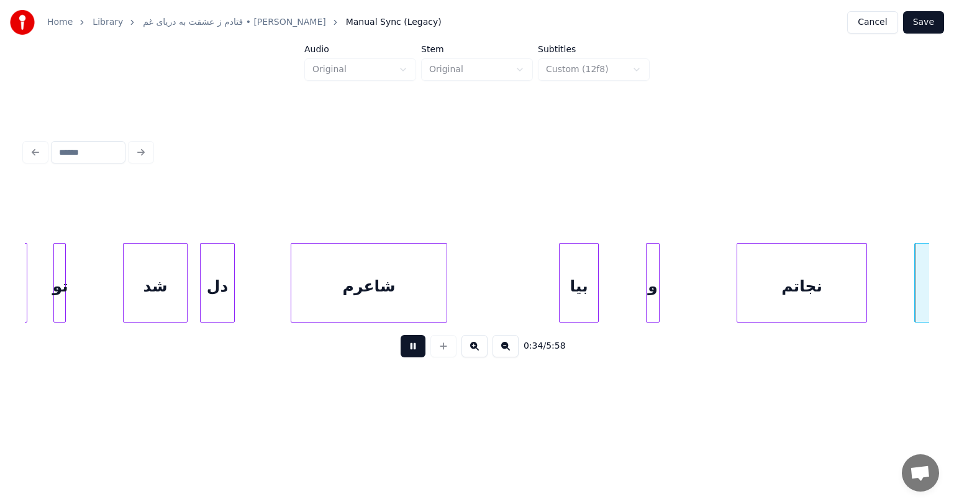
scroll to position [0, 4331]
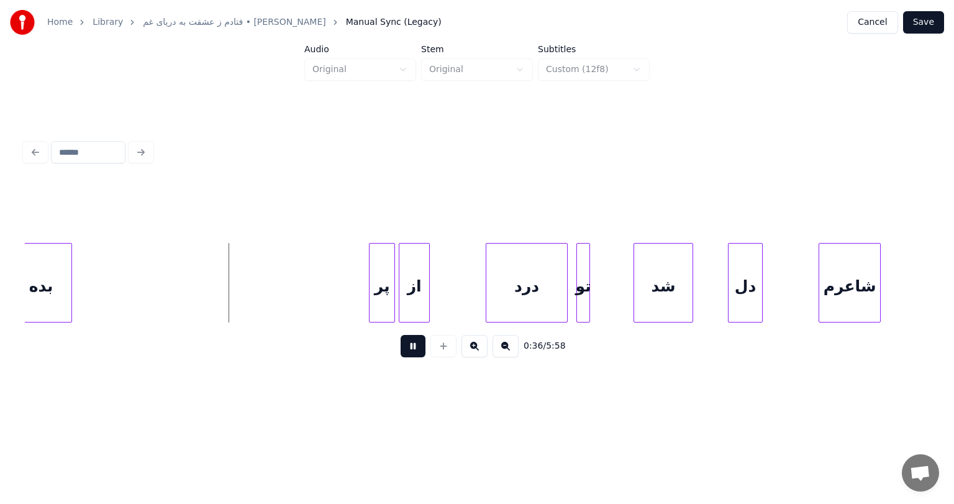
click at [417, 348] on button at bounding box center [412, 346] width 25 height 22
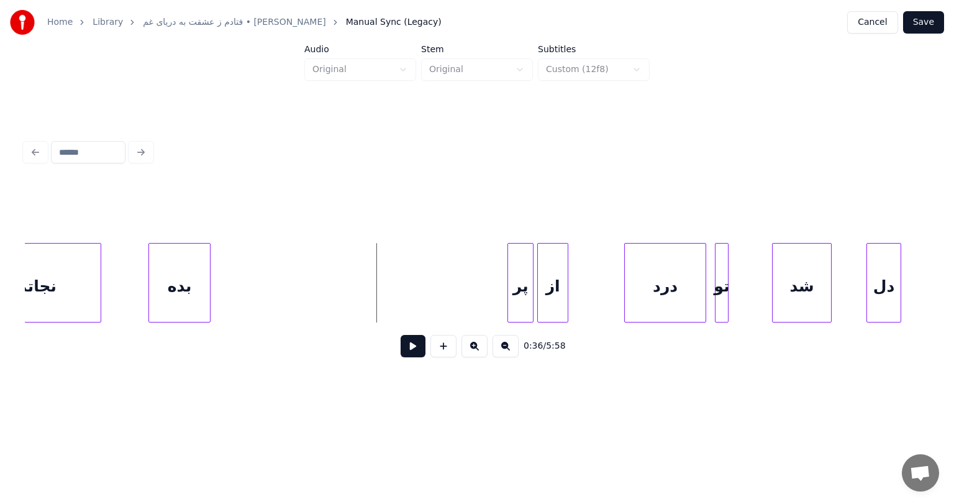
scroll to position [0, 4192]
click at [191, 281] on div "بده" at bounding box center [180, 285] width 61 height 84
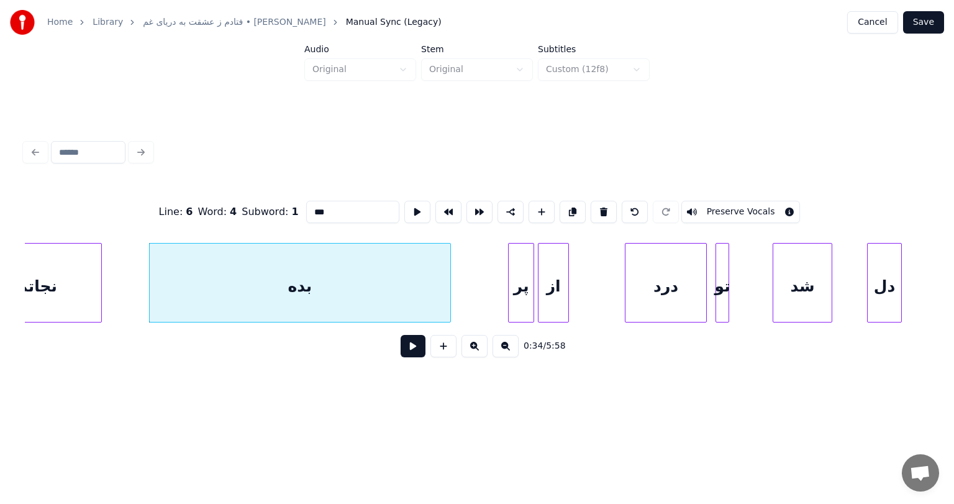
click at [450, 283] on div at bounding box center [448, 282] width 4 height 78
click at [415, 353] on button at bounding box center [412, 346] width 25 height 22
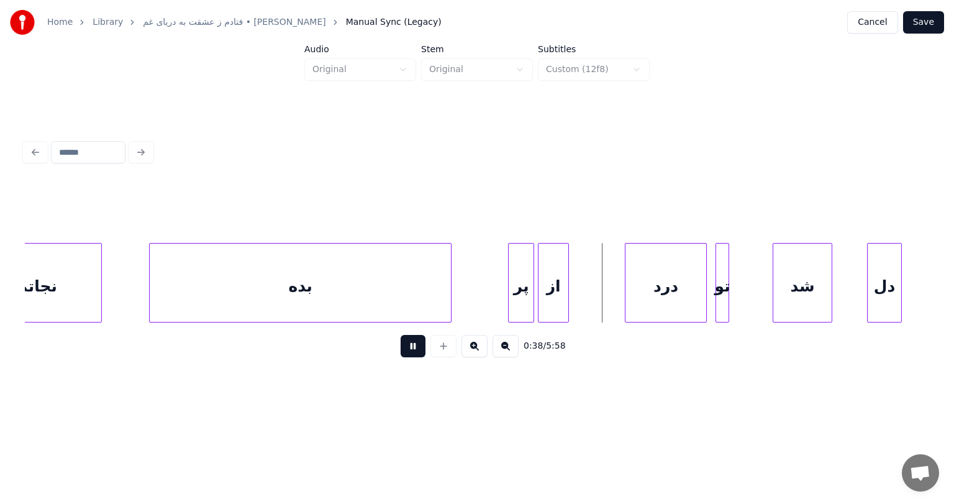
click at [415, 353] on button at bounding box center [412, 346] width 25 height 22
click at [430, 284] on div "بده" at bounding box center [300, 285] width 301 height 84
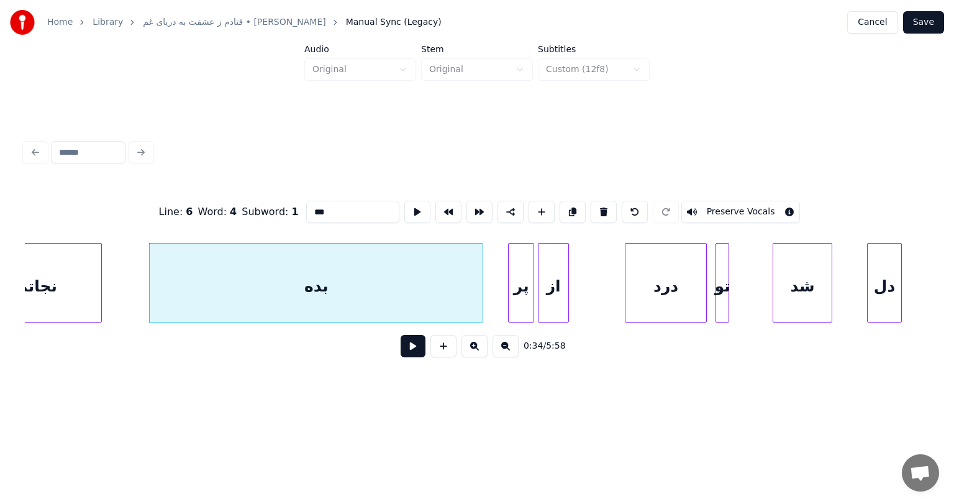
click at [479, 283] on div at bounding box center [481, 282] width 4 height 78
click at [415, 351] on button at bounding box center [412, 346] width 25 height 22
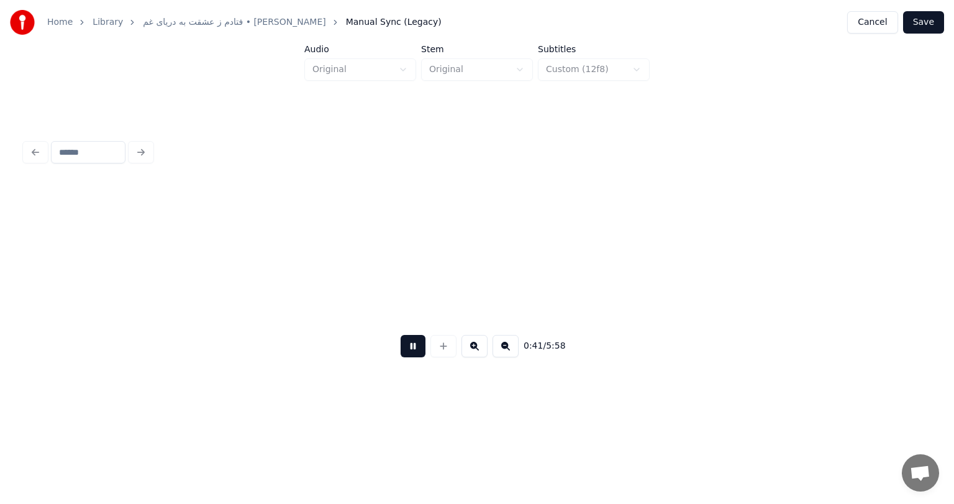
scroll to position [0, 5096]
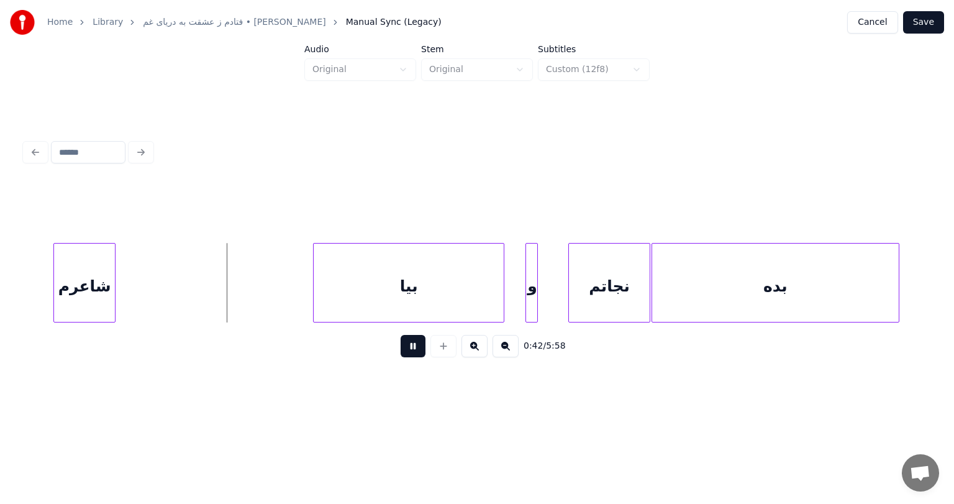
click at [415, 351] on button at bounding box center [412, 346] width 25 height 22
click at [94, 265] on div "شاعرم" at bounding box center [84, 285] width 61 height 84
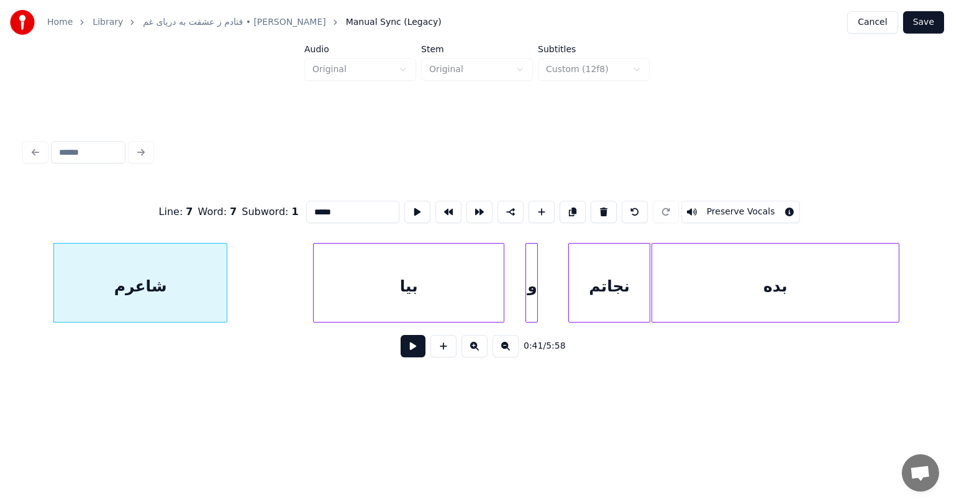
click at [227, 279] on div at bounding box center [225, 282] width 4 height 78
click at [409, 350] on button at bounding box center [412, 346] width 25 height 22
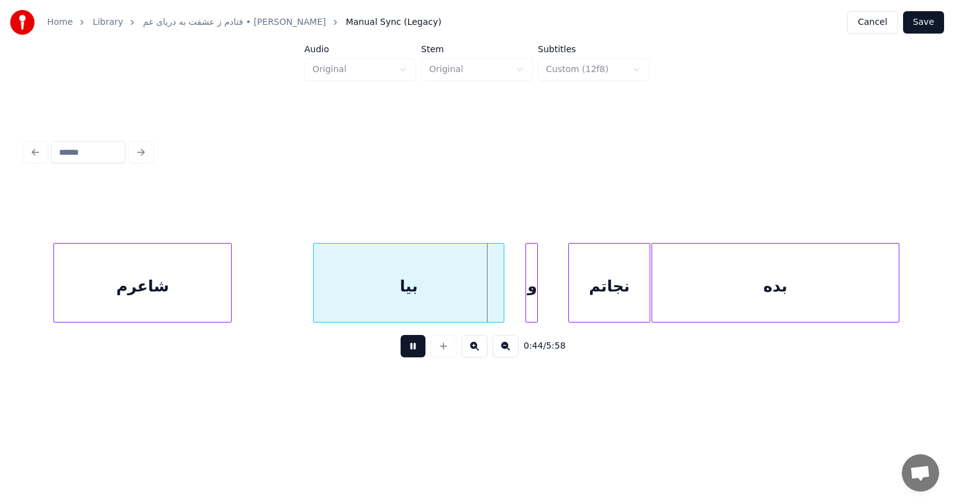
click at [409, 350] on button at bounding box center [412, 346] width 25 height 22
click at [483, 286] on div "بيا" at bounding box center [409, 285] width 190 height 84
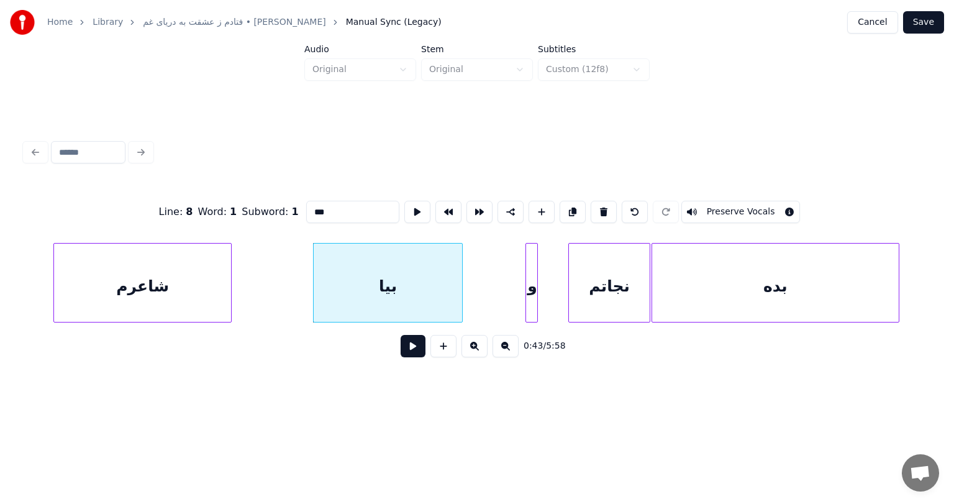
click at [459, 274] on div at bounding box center [460, 282] width 4 height 78
click at [531, 278] on div "و" at bounding box center [532, 285] width 12 height 84
type input "*"
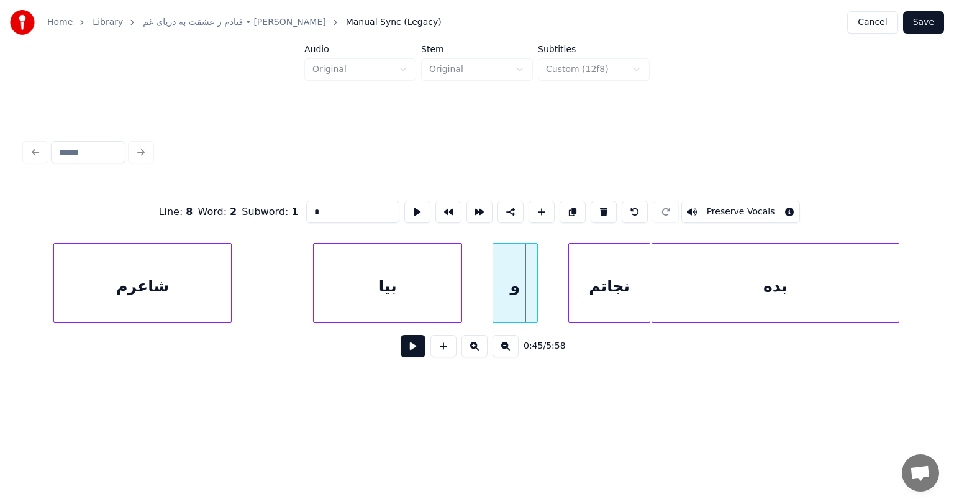
click at [493, 283] on div at bounding box center [495, 282] width 4 height 78
click at [492, 269] on div "و" at bounding box center [492, 285] width 45 height 84
click at [415, 350] on button at bounding box center [412, 346] width 25 height 22
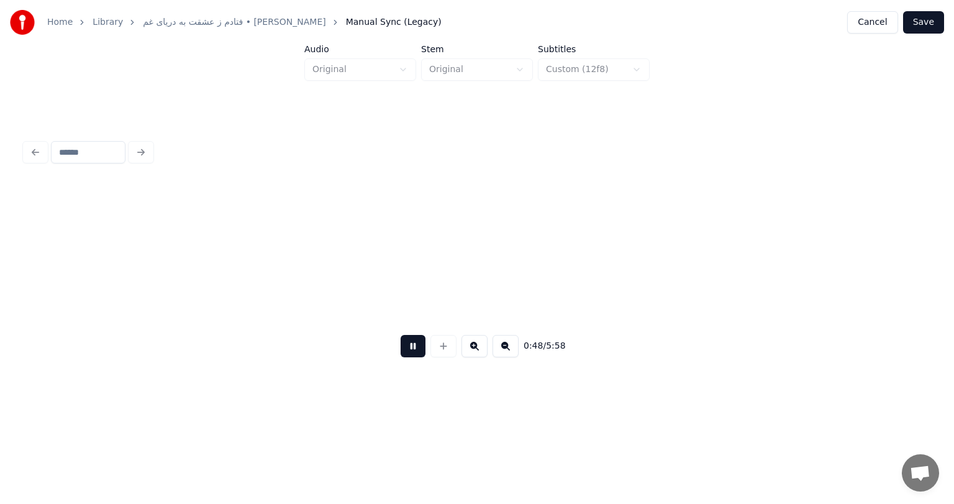
scroll to position [0, 6003]
click at [505, 351] on button at bounding box center [505, 346] width 26 height 22
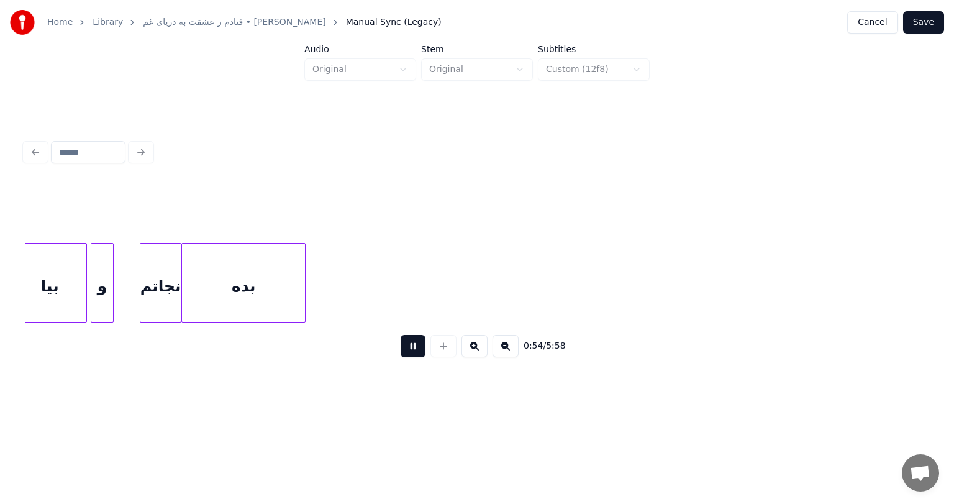
click at [505, 351] on button at bounding box center [505, 346] width 26 height 22
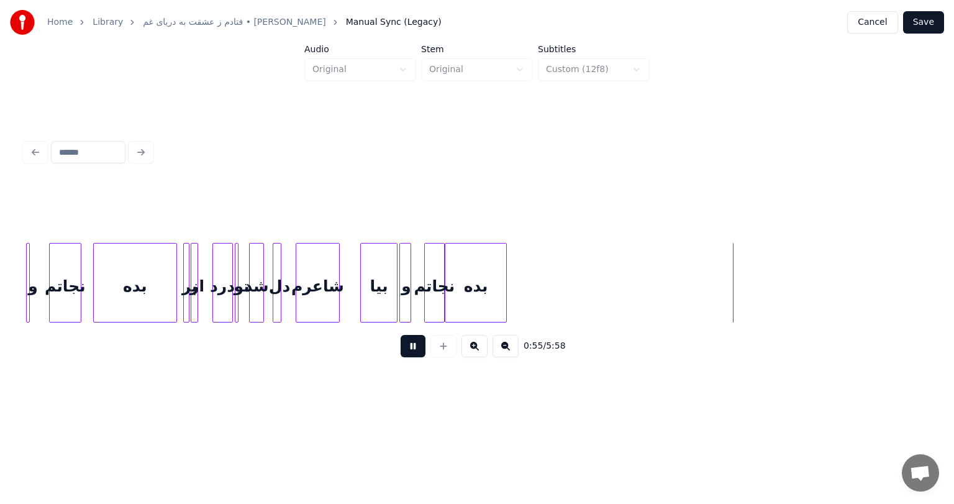
click at [505, 351] on button at bounding box center [505, 346] width 26 height 22
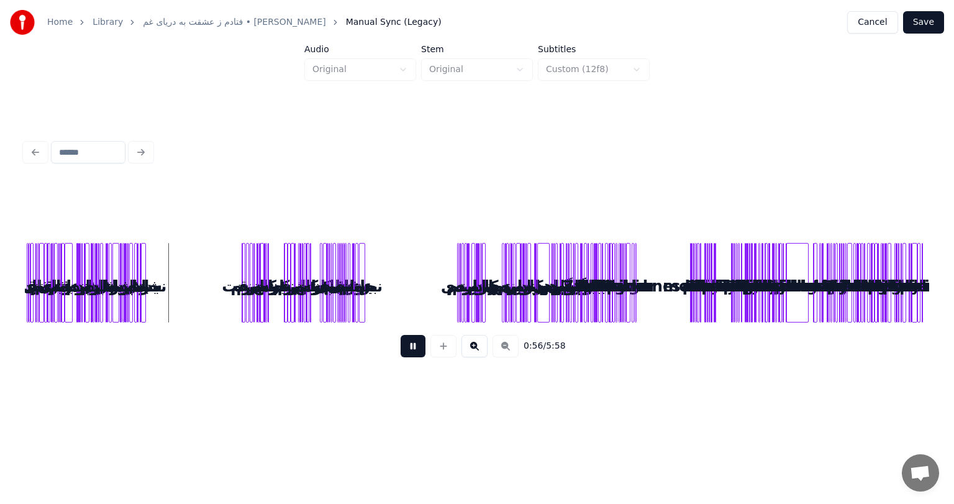
click at [475, 344] on button at bounding box center [474, 346] width 26 height 22
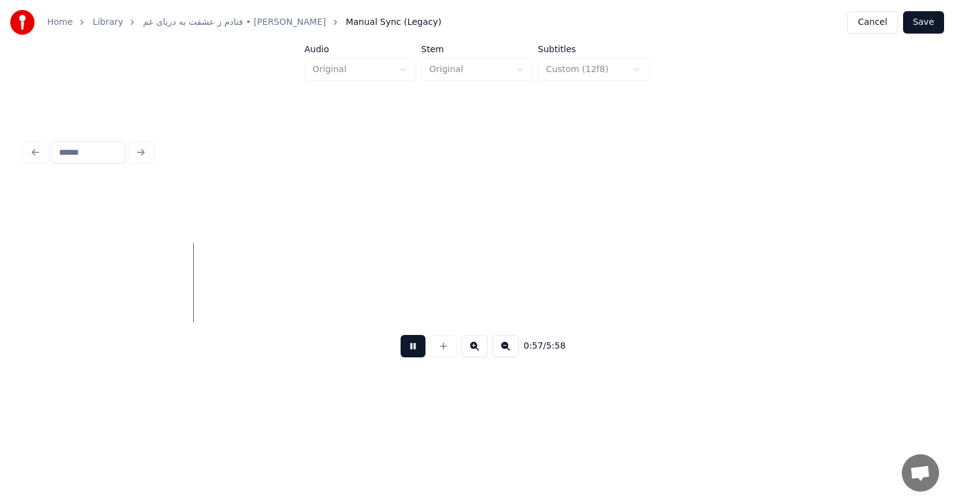
click at [475, 344] on button at bounding box center [474, 346] width 26 height 22
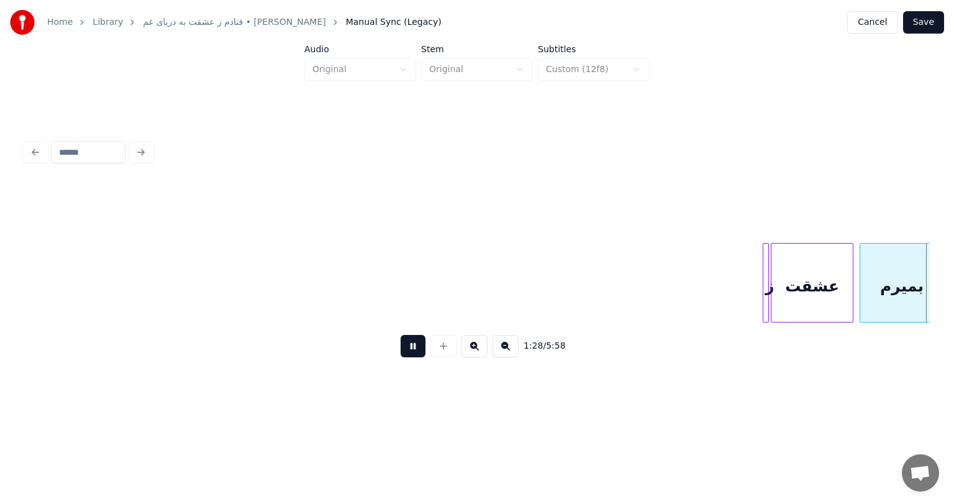
scroll to position [0, 5502]
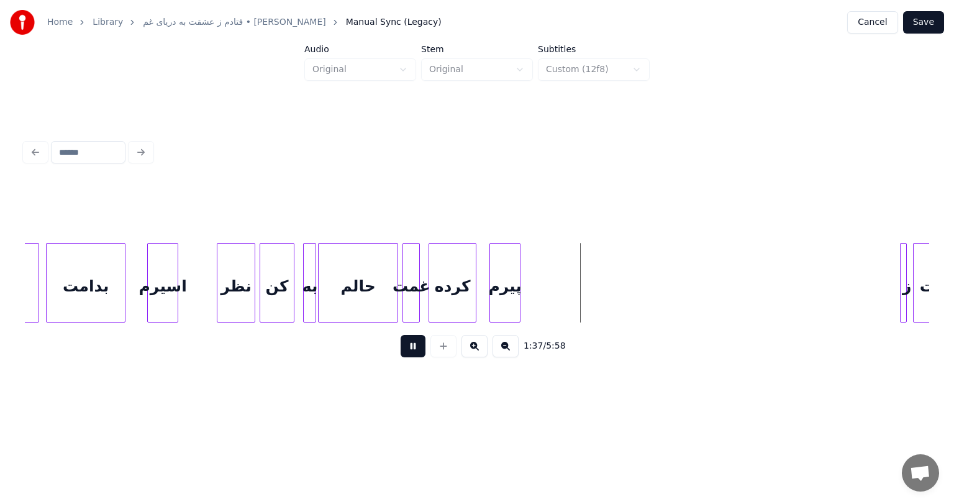
click at [407, 350] on button at bounding box center [412, 346] width 25 height 22
click at [520, 271] on div "پیرم" at bounding box center [504, 282] width 31 height 79
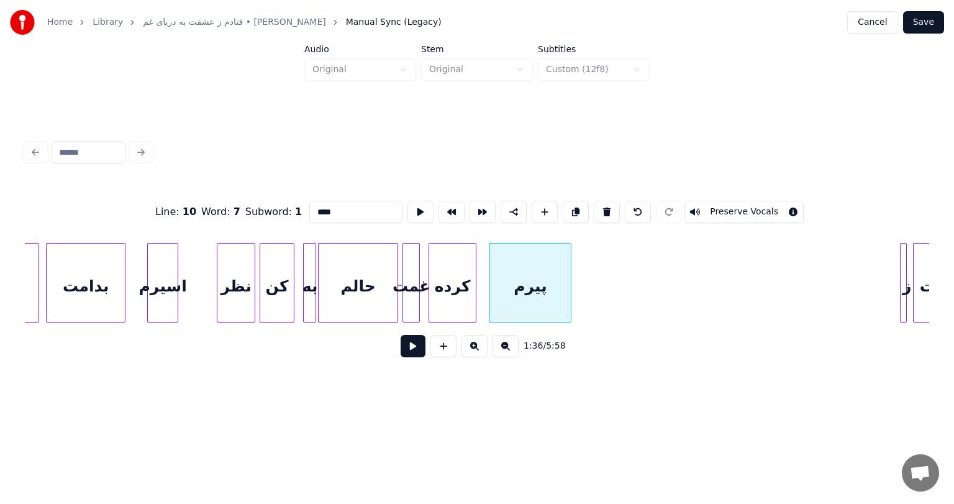
click at [569, 276] on div at bounding box center [569, 282] width 4 height 78
click at [417, 342] on button at bounding box center [412, 346] width 25 height 22
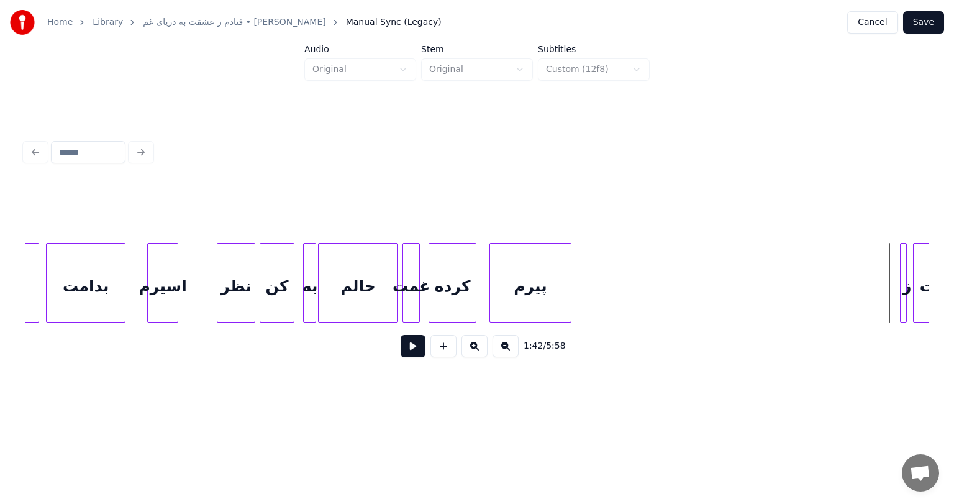
click at [414, 353] on button at bounding box center [412, 346] width 25 height 22
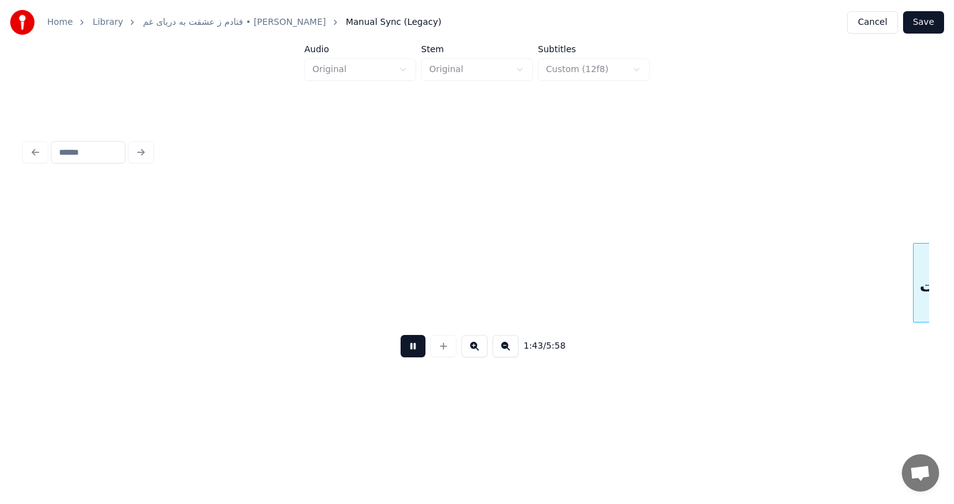
scroll to position [0, 6407]
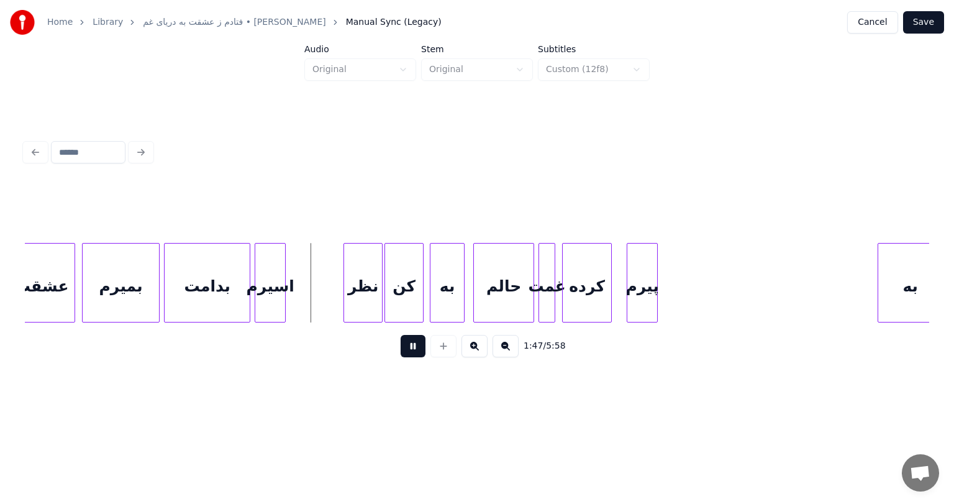
click at [414, 353] on button at bounding box center [412, 346] width 25 height 22
click at [275, 278] on div "اسیرم" at bounding box center [270, 285] width 30 height 84
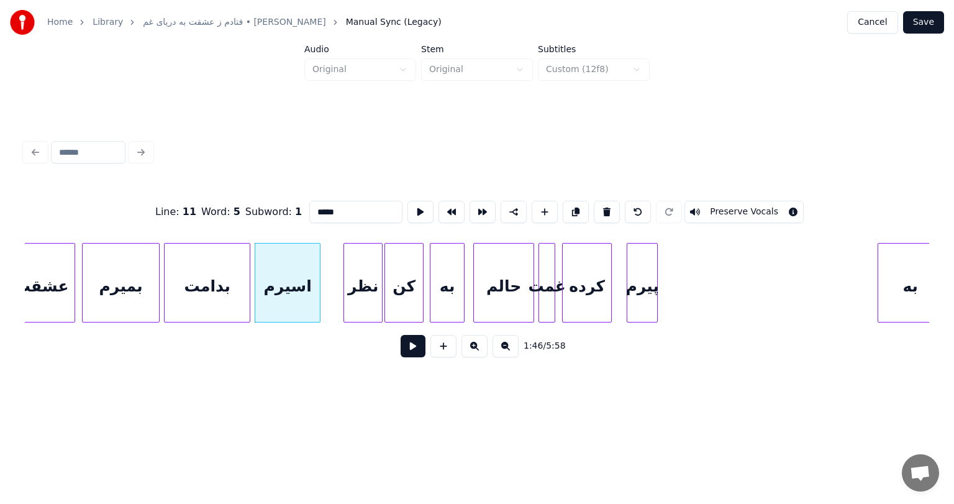
click at [317, 279] on div at bounding box center [318, 282] width 4 height 78
click at [407, 354] on button at bounding box center [412, 346] width 25 height 22
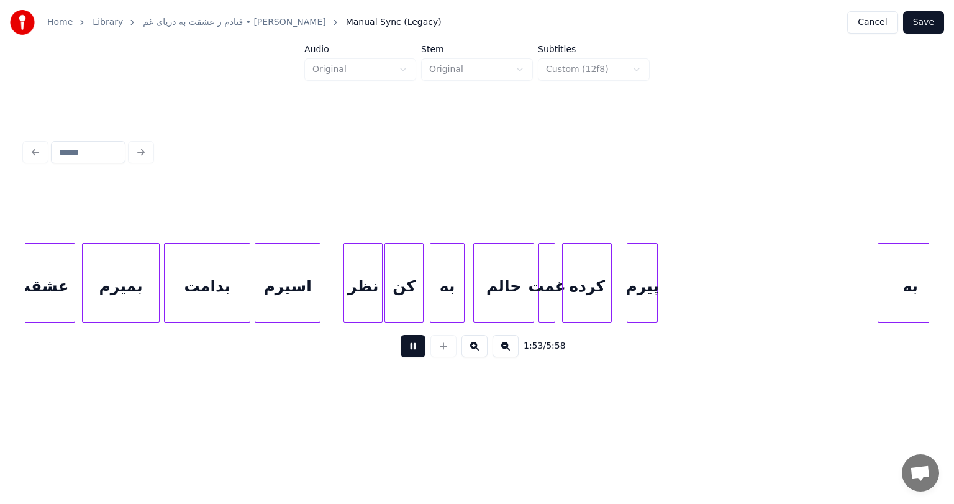
click at [416, 350] on button at bounding box center [412, 346] width 25 height 22
click at [645, 281] on div "پیرم" at bounding box center [642, 285] width 30 height 84
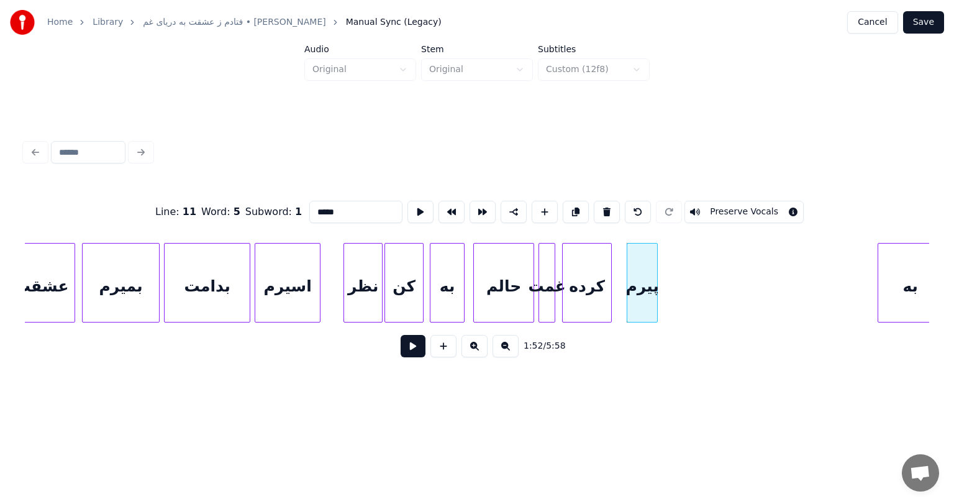
type input "****"
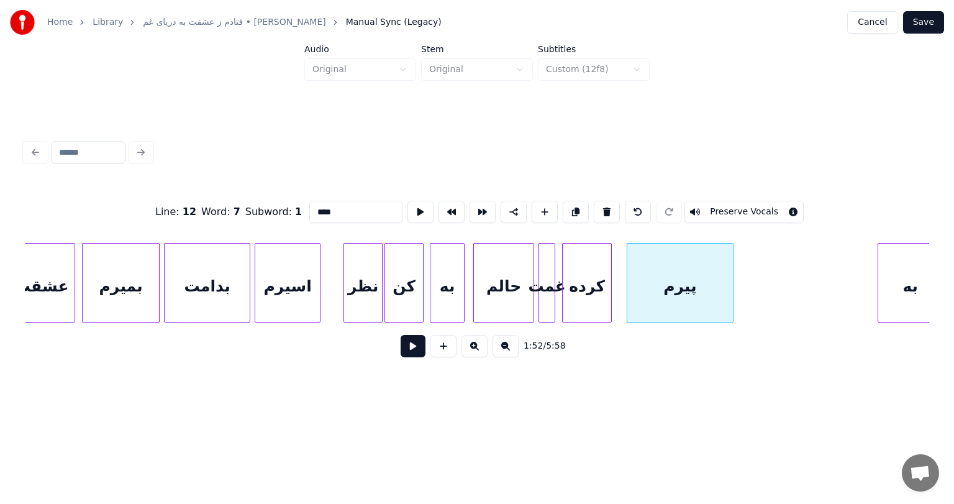
click at [729, 279] on div at bounding box center [731, 282] width 4 height 78
click at [415, 344] on button at bounding box center [412, 346] width 25 height 22
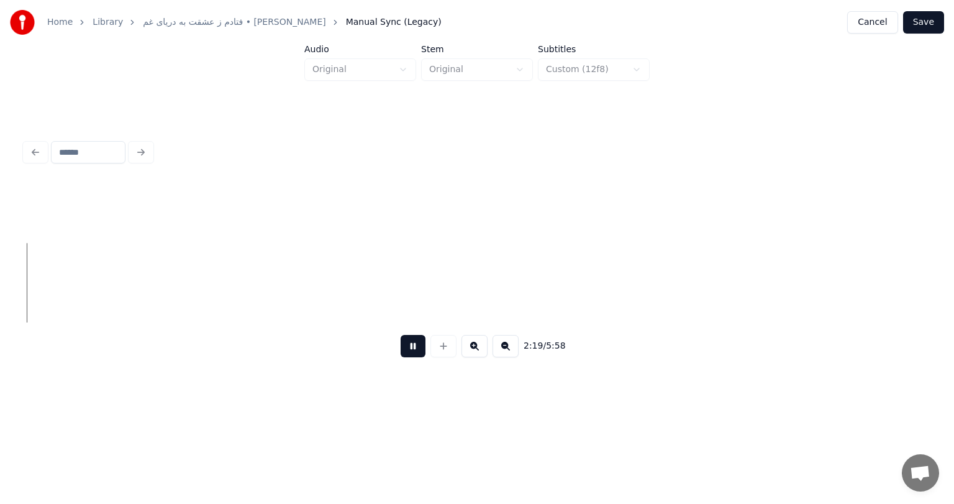
scroll to position [0, 8651]
click at [415, 345] on button at bounding box center [412, 346] width 25 height 22
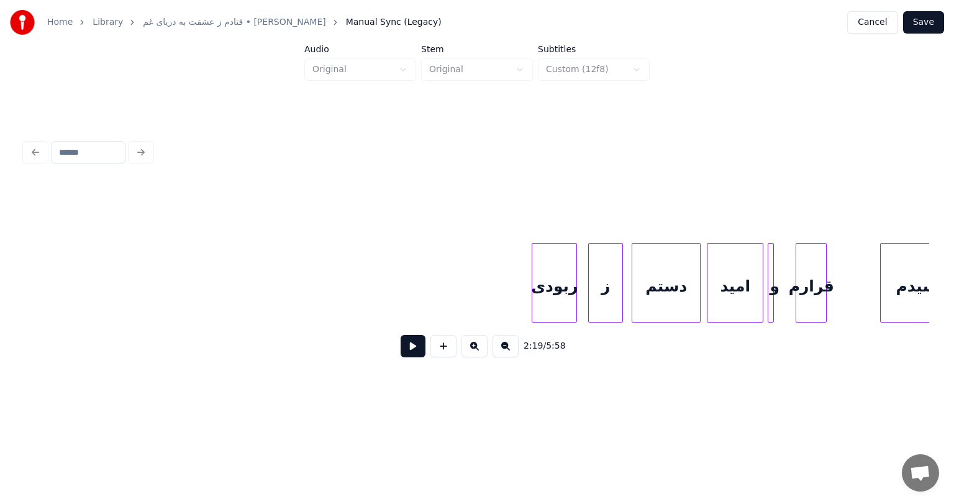
scroll to position [0, 10171]
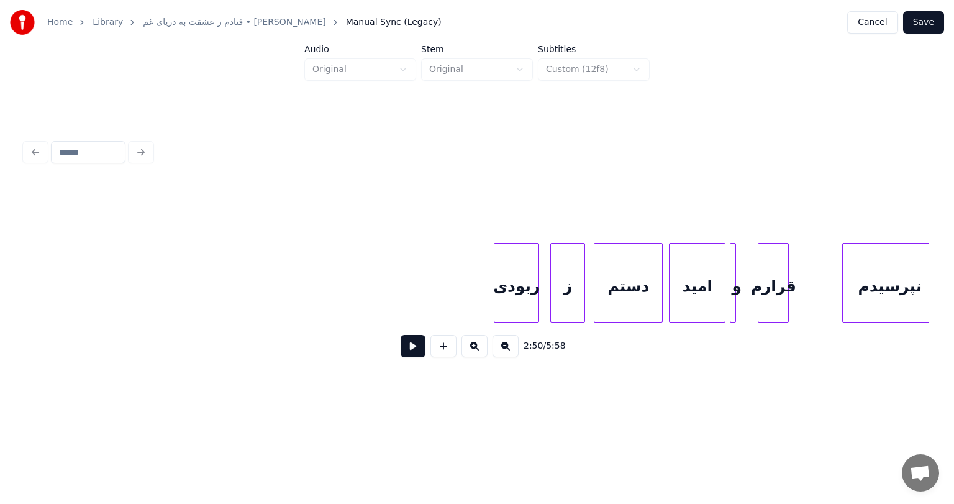
click at [412, 356] on button at bounding box center [412, 346] width 25 height 22
click at [414, 348] on button at bounding box center [412, 346] width 25 height 22
click at [775, 292] on div "قرارم" at bounding box center [773, 285] width 30 height 84
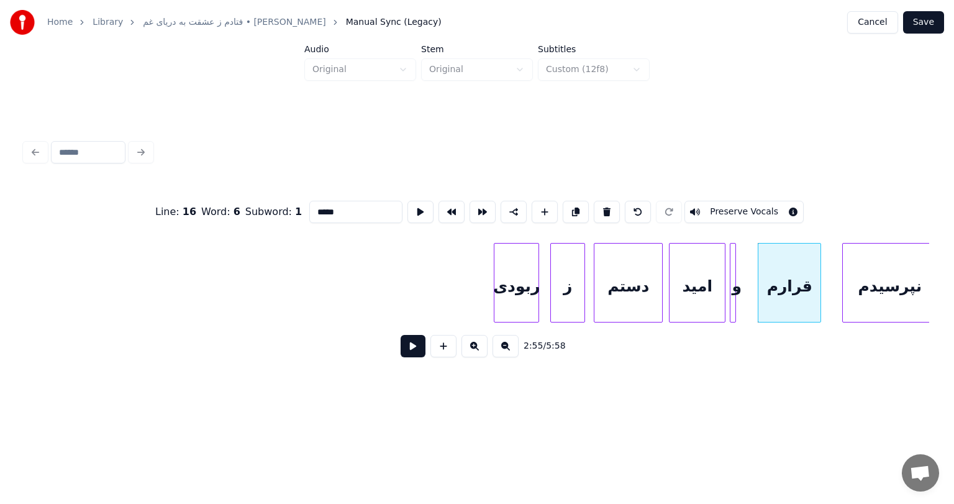
click at [817, 284] on div at bounding box center [818, 282] width 4 height 78
click at [409, 351] on button at bounding box center [412, 346] width 25 height 22
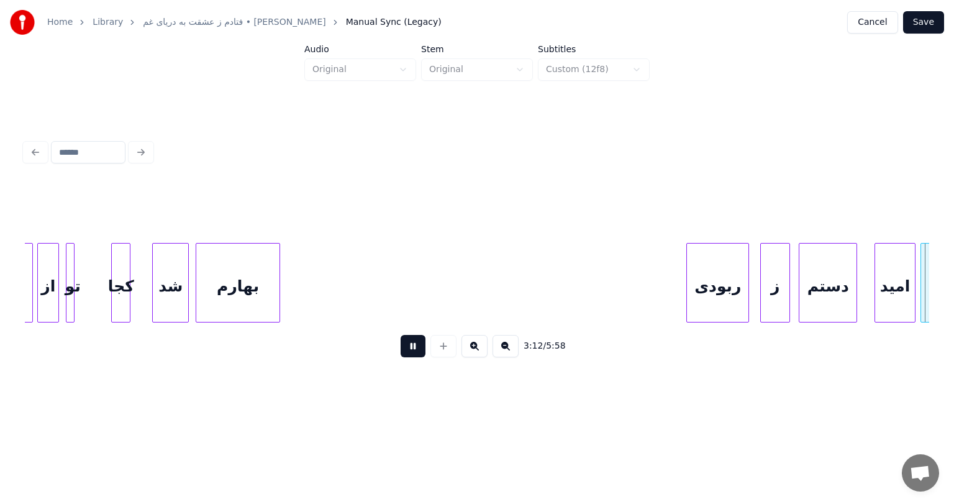
scroll to position [0, 11979]
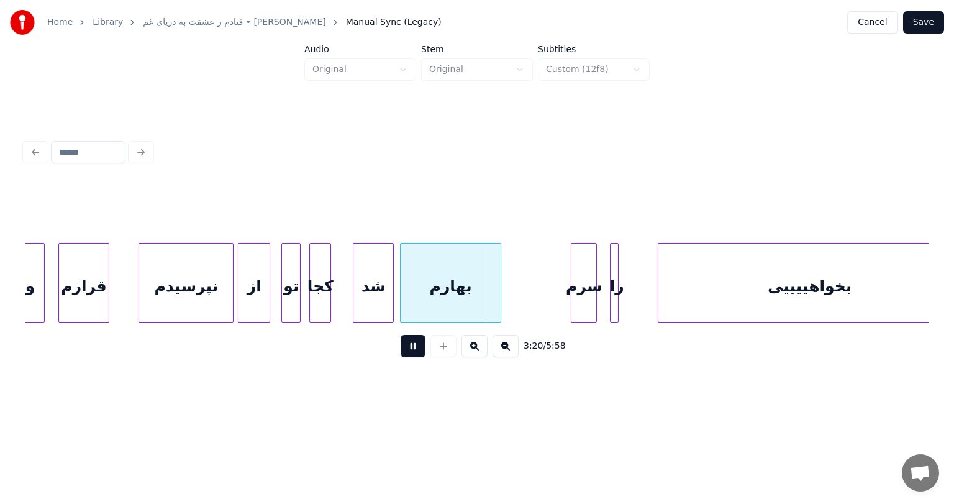
click at [417, 351] on button at bounding box center [412, 346] width 25 height 22
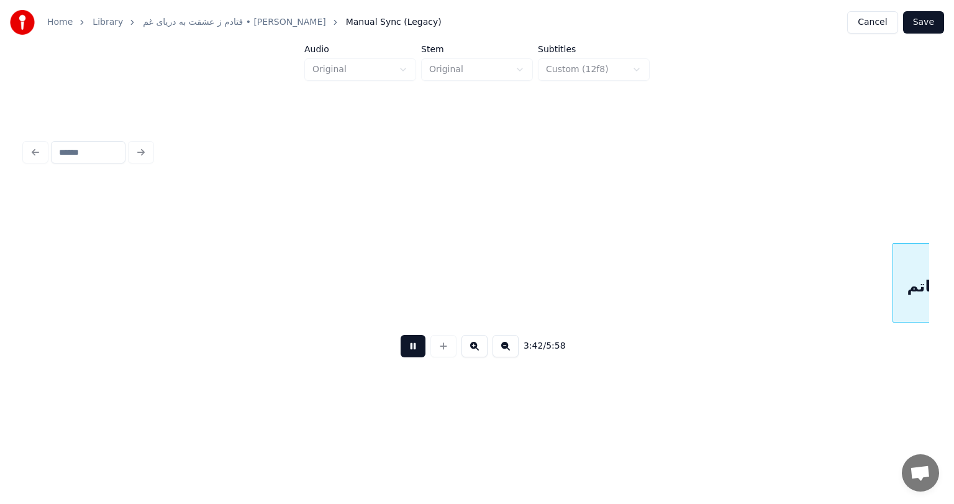
scroll to position [0, 13789]
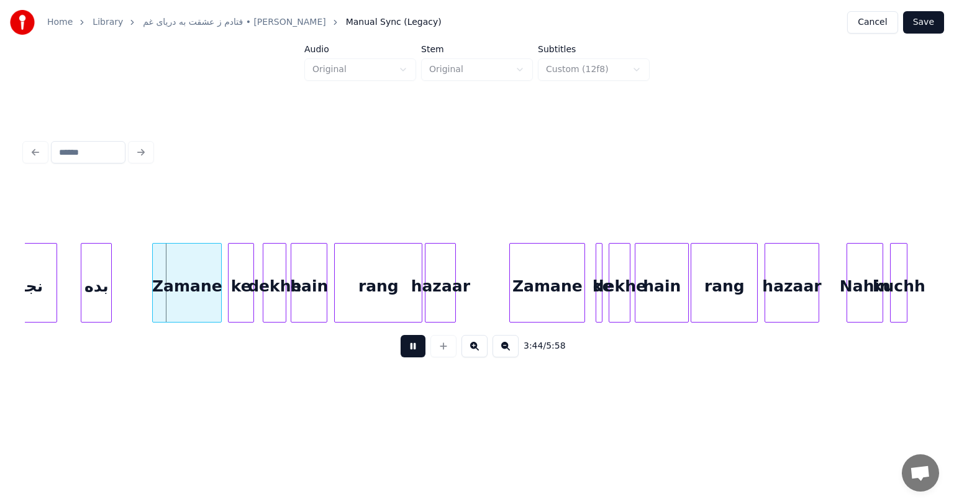
click at [409, 346] on button at bounding box center [412, 346] width 25 height 22
click at [89, 278] on div "بده" at bounding box center [96, 285] width 30 height 84
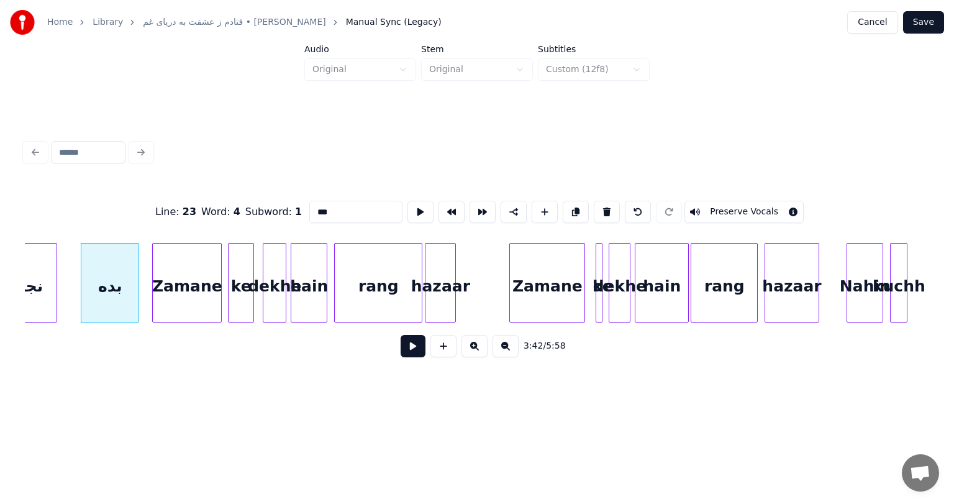
click at [135, 280] on div at bounding box center [137, 282] width 4 height 78
click at [414, 353] on button at bounding box center [412, 346] width 25 height 22
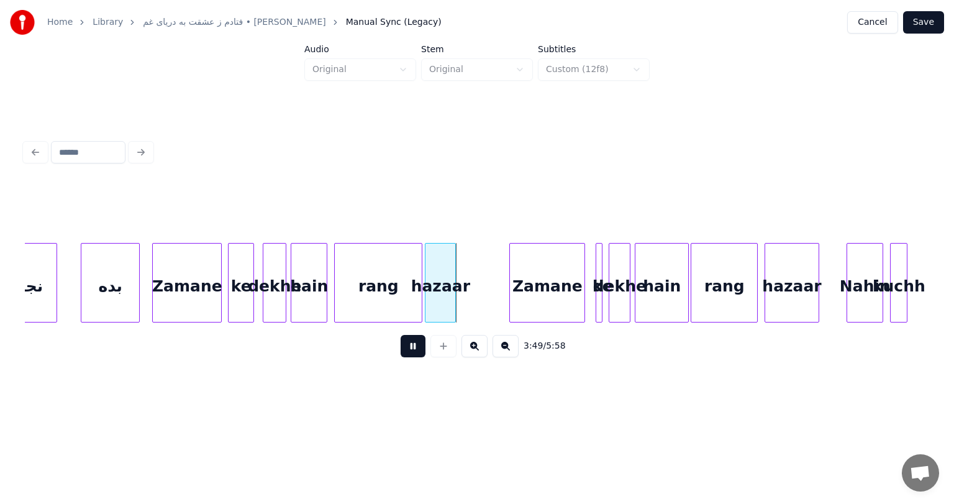
click at [414, 353] on button at bounding box center [412, 346] width 25 height 22
click at [184, 281] on div "Zamane" at bounding box center [187, 285] width 68 height 84
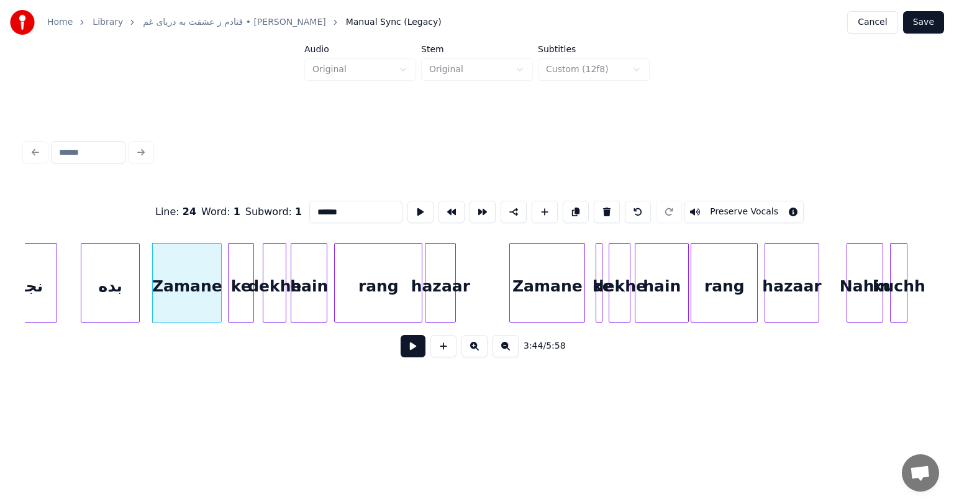
click at [929, 27] on button "Save" at bounding box center [923, 22] width 41 height 22
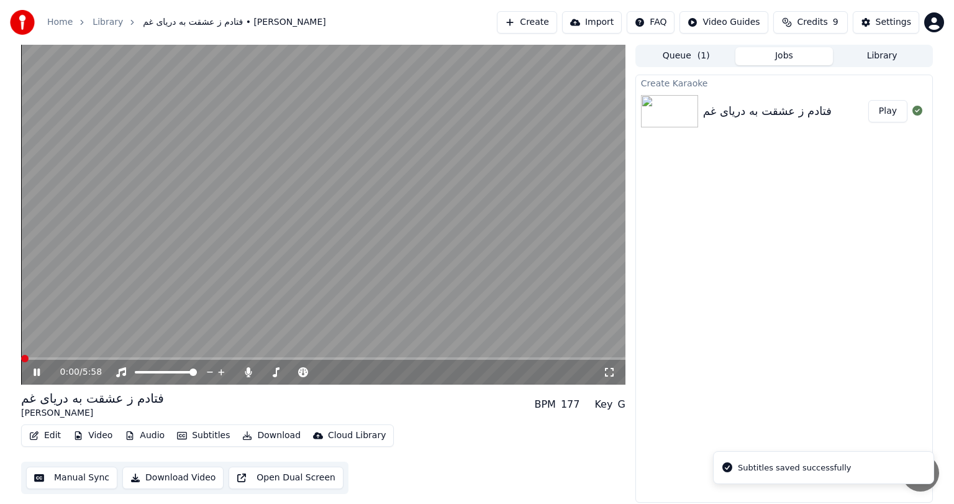
click at [35, 371] on icon at bounding box center [37, 371] width 6 height 7
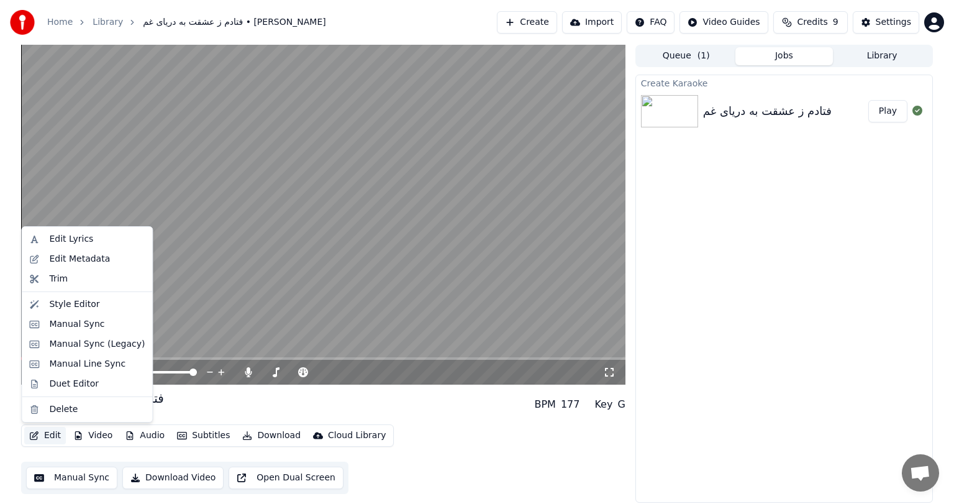
click at [50, 433] on button "Edit" at bounding box center [45, 435] width 42 height 17
click at [97, 363] on div "Manual Line Sync" at bounding box center [87, 364] width 76 height 12
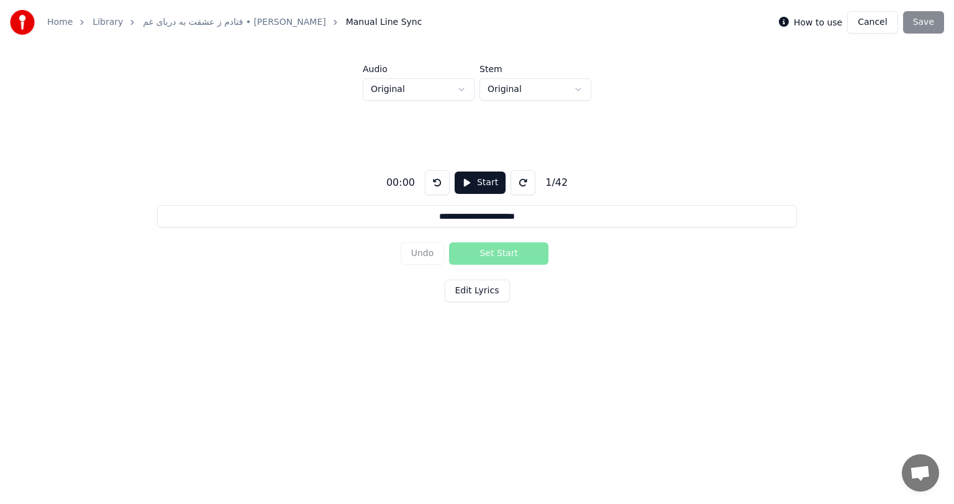
click at [517, 181] on button at bounding box center [522, 182] width 25 height 25
click at [440, 181] on button at bounding box center [437, 182] width 25 height 25
click at [874, 21] on button "Cancel" at bounding box center [872, 22] width 50 height 22
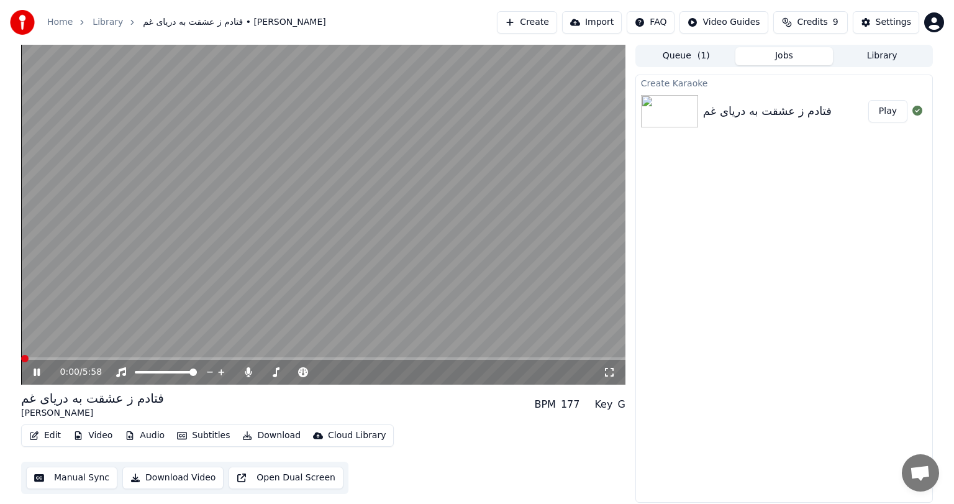
click at [303, 221] on video at bounding box center [323, 215] width 604 height 340
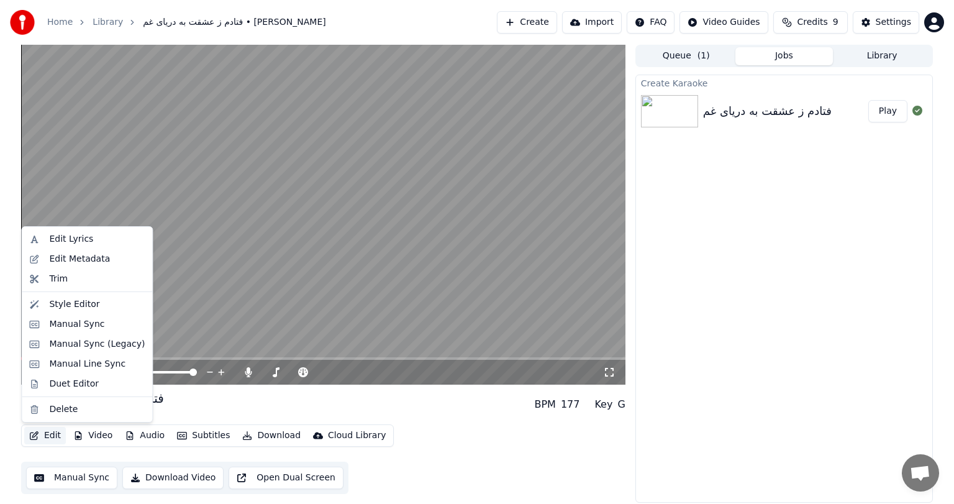
click at [47, 440] on button "Edit" at bounding box center [45, 435] width 42 height 17
click at [77, 256] on div "Edit Metadata" at bounding box center [79, 259] width 61 height 12
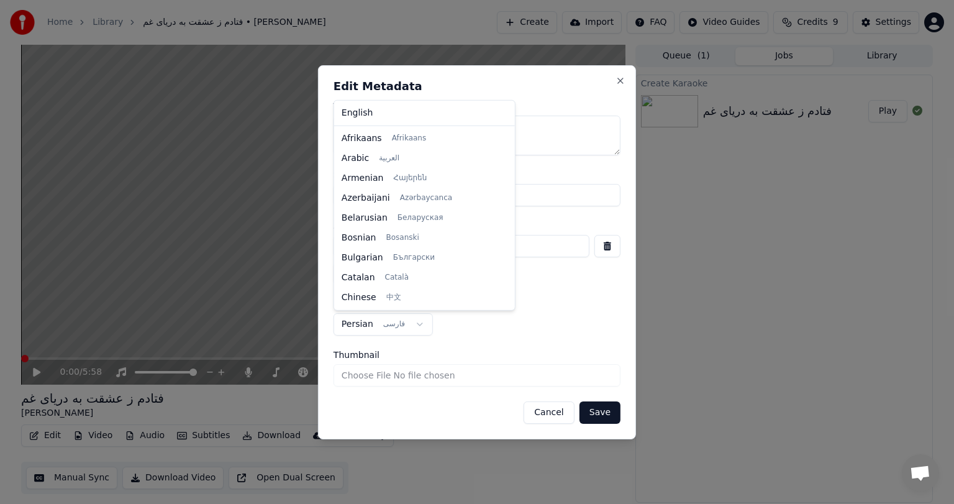
click at [405, 320] on body "**********" at bounding box center [477, 252] width 954 height 504
select select "**"
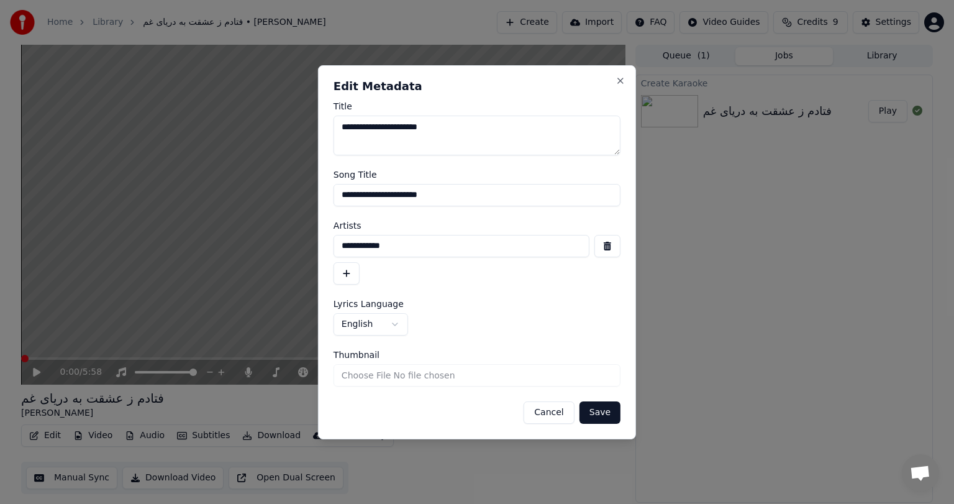
click at [612, 416] on button "Save" at bounding box center [599, 412] width 41 height 22
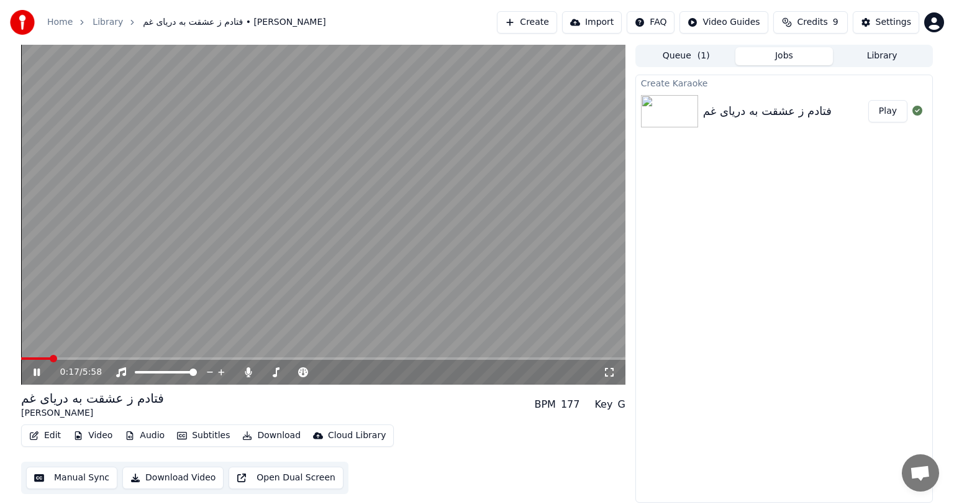
click at [36, 369] on icon at bounding box center [45, 372] width 29 height 10
click at [36, 369] on icon at bounding box center [36, 372] width 7 height 9
click at [367, 356] on video at bounding box center [323, 215] width 604 height 340
click at [364, 358] on span at bounding box center [323, 358] width 604 height 2
click at [261, 266] on video at bounding box center [323, 215] width 604 height 340
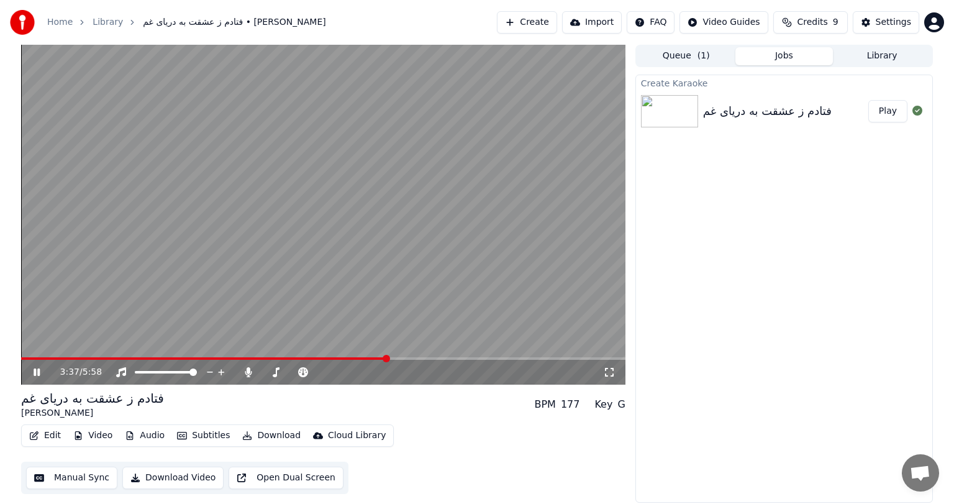
click at [386, 358] on span at bounding box center [323, 358] width 604 height 2
click at [405, 358] on span at bounding box center [323, 358] width 604 height 2
click at [391, 358] on span at bounding box center [206, 358] width 371 height 2
click at [482, 358] on span at bounding box center [323, 358] width 604 height 2
click at [516, 358] on span at bounding box center [323, 358] width 604 height 2
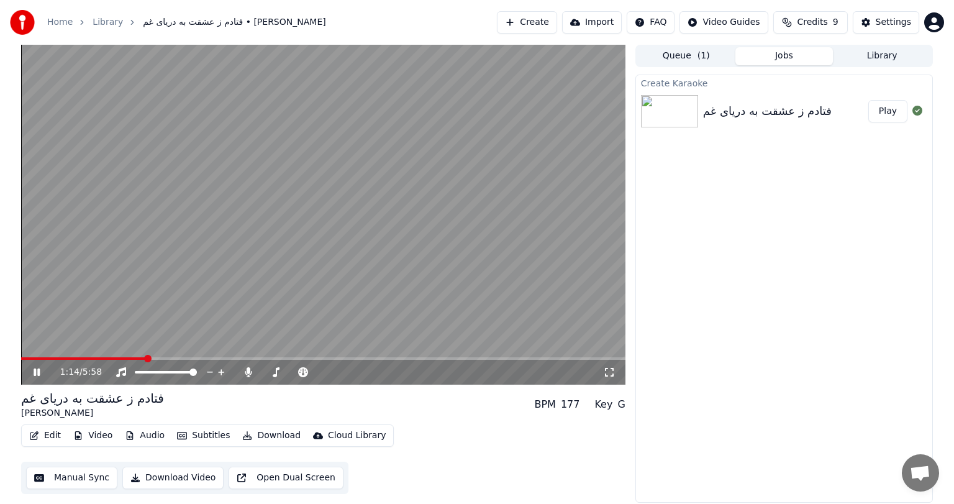
click at [146, 359] on span at bounding box center [83, 358] width 125 height 2
click at [177, 357] on span at bounding box center [323, 358] width 604 height 2
click at [38, 369] on icon at bounding box center [37, 371] width 6 height 7
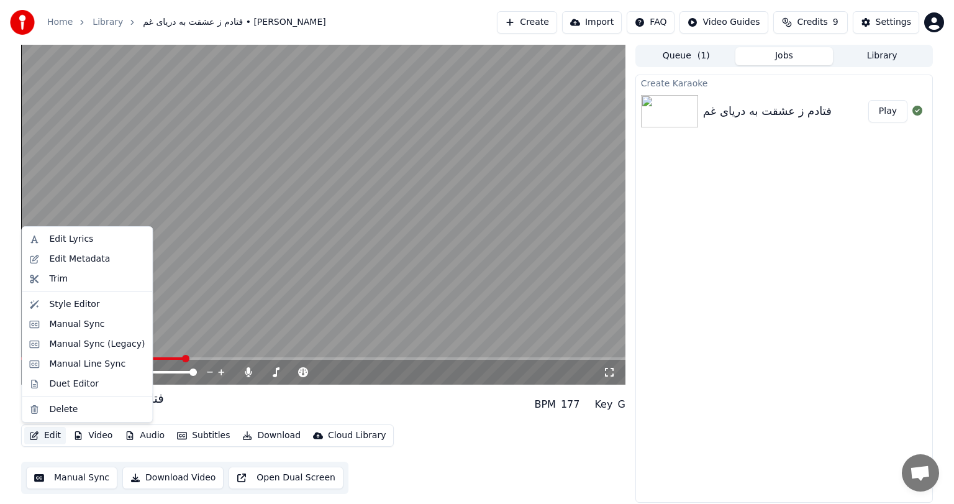
click at [50, 437] on button "Edit" at bounding box center [45, 435] width 42 height 17
click at [93, 253] on div "Edit Metadata" at bounding box center [79, 259] width 61 height 12
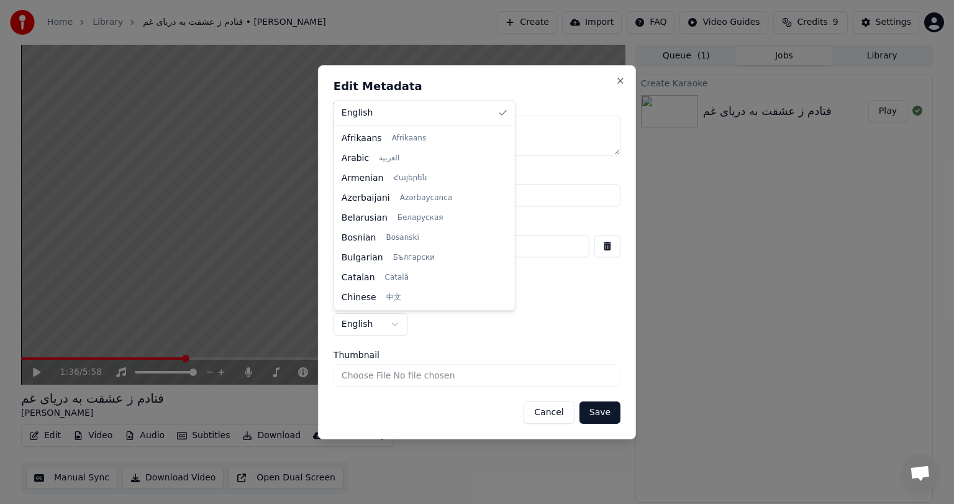
click at [389, 318] on body "**********" at bounding box center [477, 252] width 954 height 504
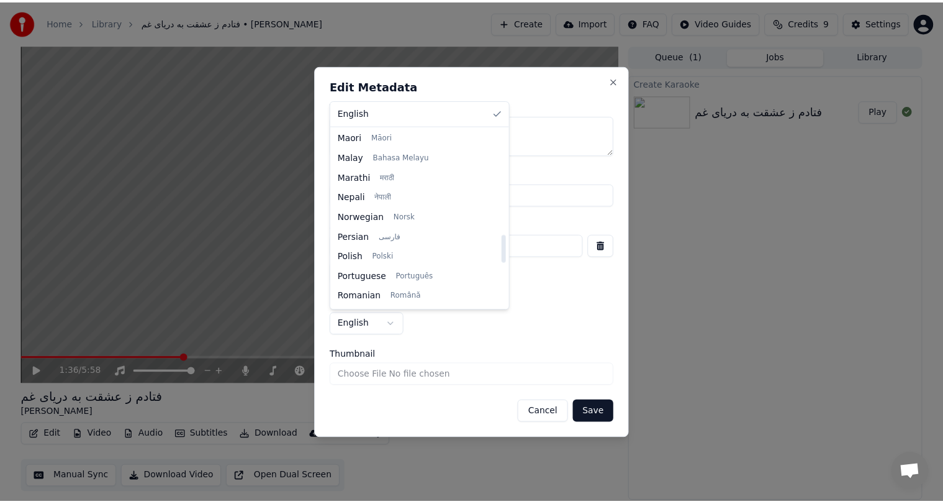
scroll to position [676, 0]
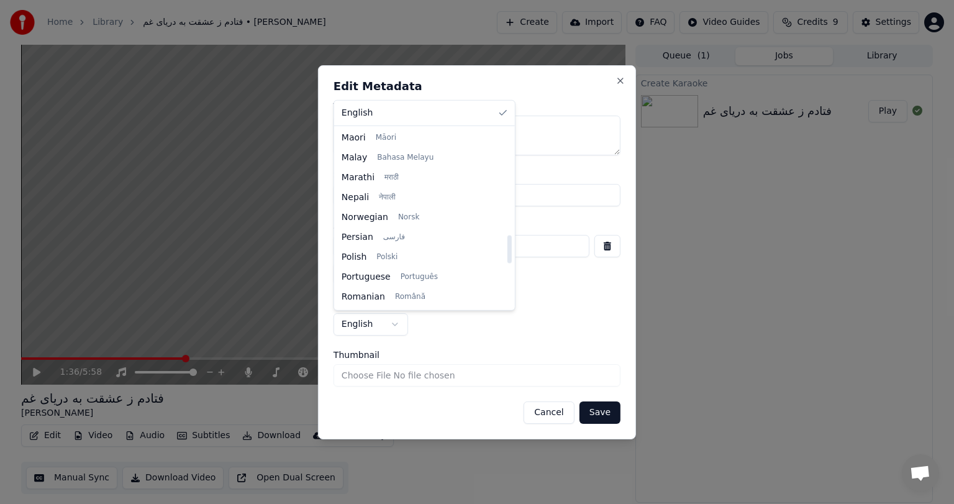
select select "**"
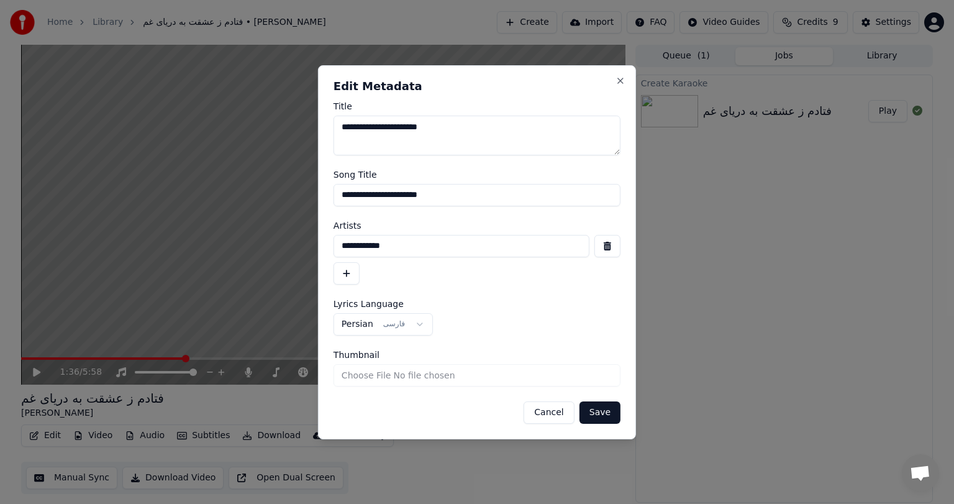
click at [446, 375] on input "Thumbnail" at bounding box center [476, 375] width 287 height 22
type input "**********"
click at [606, 408] on button "Save" at bounding box center [599, 412] width 41 height 22
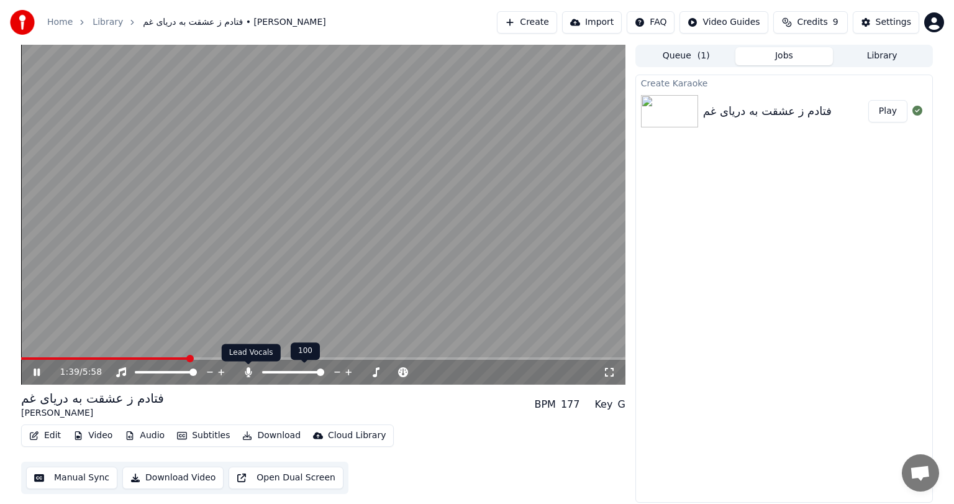
click at [250, 371] on icon at bounding box center [248, 372] width 12 height 10
click at [38, 377] on icon at bounding box center [45, 372] width 29 height 10
click at [33, 355] on span at bounding box center [36, 358] width 7 height 7
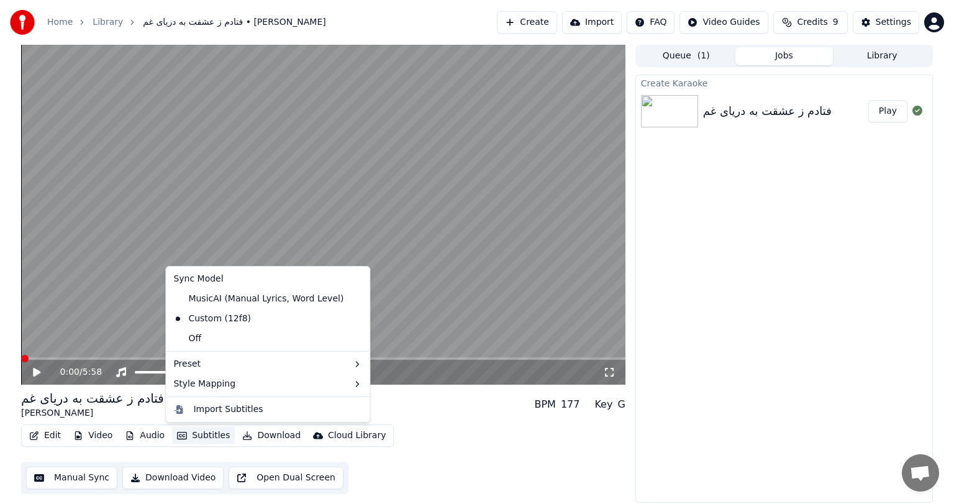
click at [201, 433] on button "Subtitles" at bounding box center [203, 435] width 63 height 17
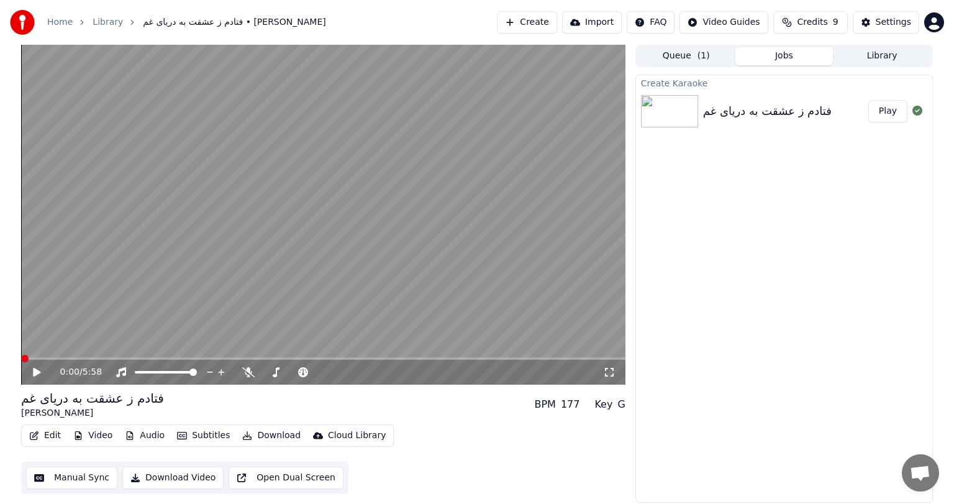
click at [427, 443] on div "Edit Video Audio Subtitles Download Cloud Library Manual Sync Download Video Op…" at bounding box center [323, 459] width 604 height 70
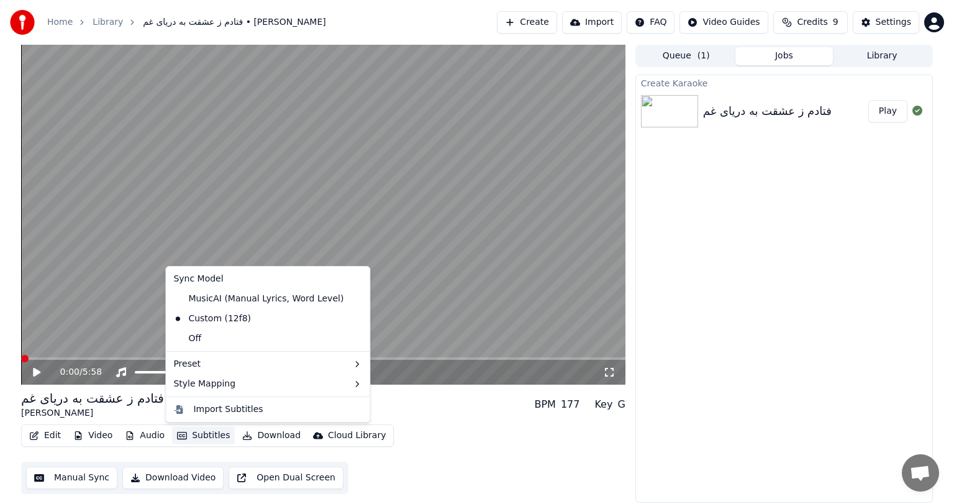
click at [211, 436] on button "Subtitles" at bounding box center [203, 435] width 63 height 17
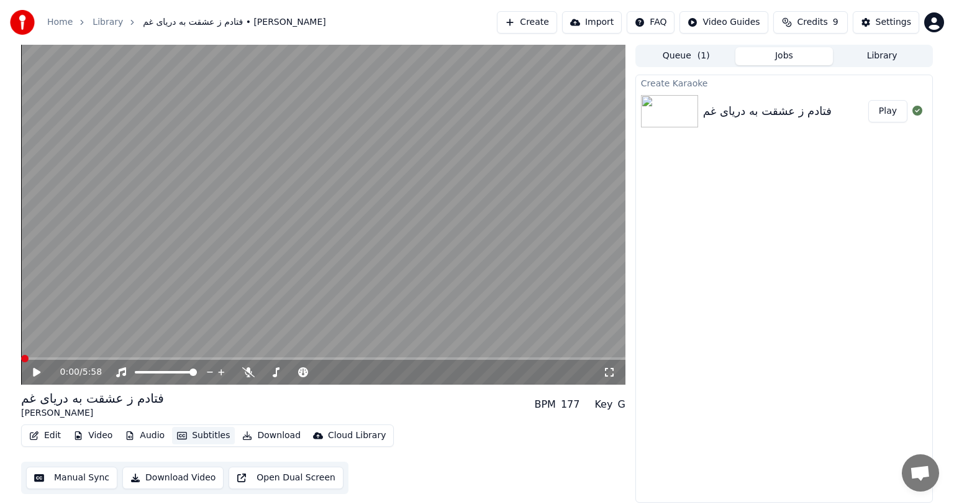
click at [211, 436] on button "Subtitles" at bounding box center [203, 435] width 63 height 17
click at [169, 473] on button "Download Video" at bounding box center [172, 477] width 101 height 22
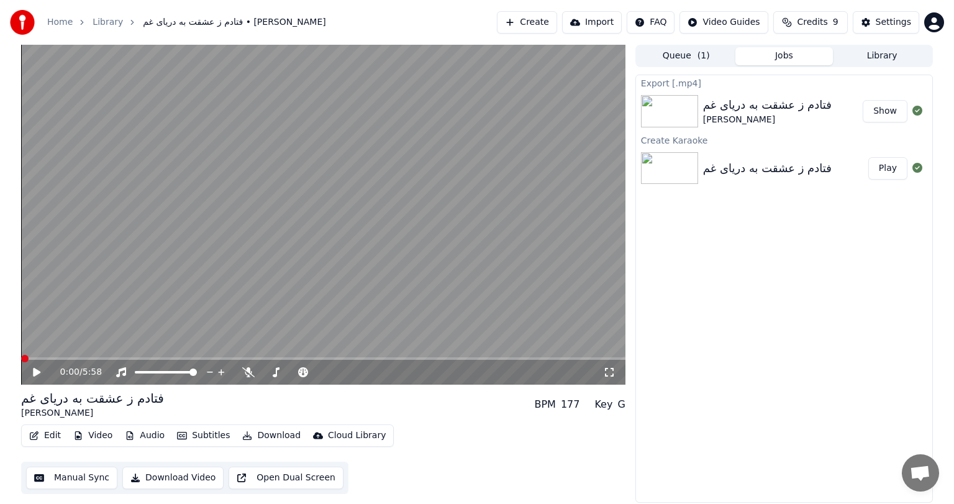
click at [122, 466] on button "Download Video" at bounding box center [172, 477] width 101 height 22
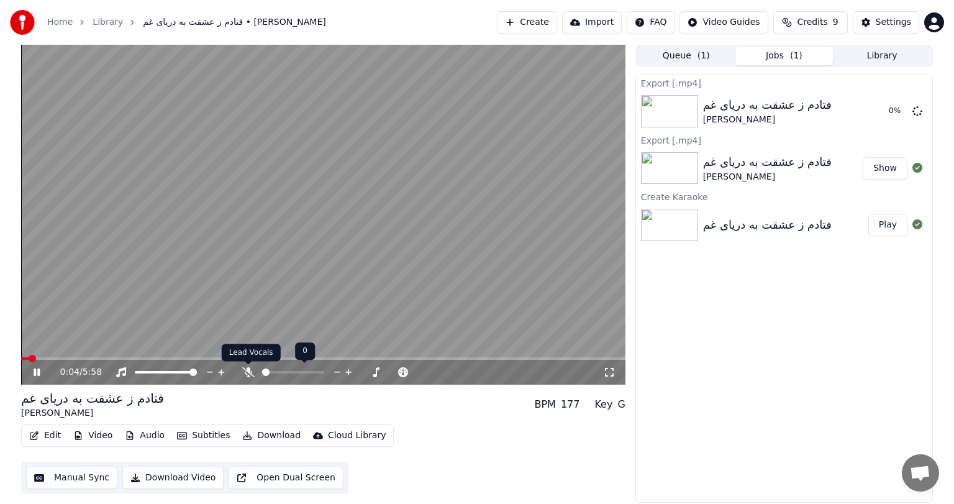
click at [252, 372] on icon at bounding box center [248, 372] width 12 height 10
click at [253, 370] on icon at bounding box center [248, 372] width 12 height 10
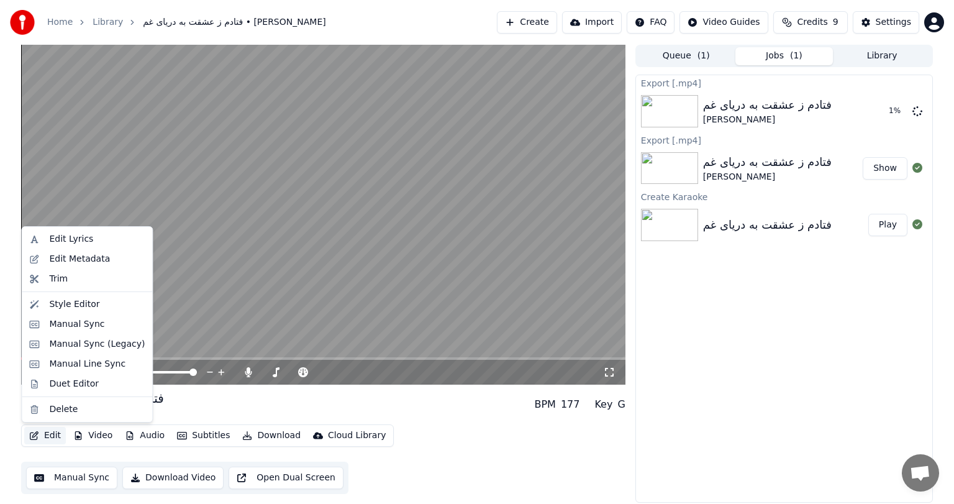
click at [43, 433] on button "Edit" at bounding box center [45, 435] width 42 height 17
click at [85, 325] on div "Manual Sync" at bounding box center [76, 324] width 55 height 12
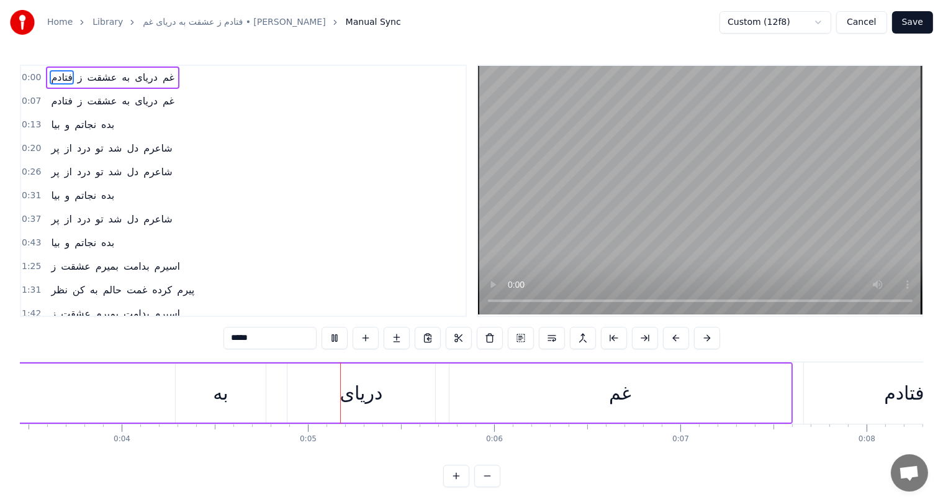
scroll to position [0, 790]
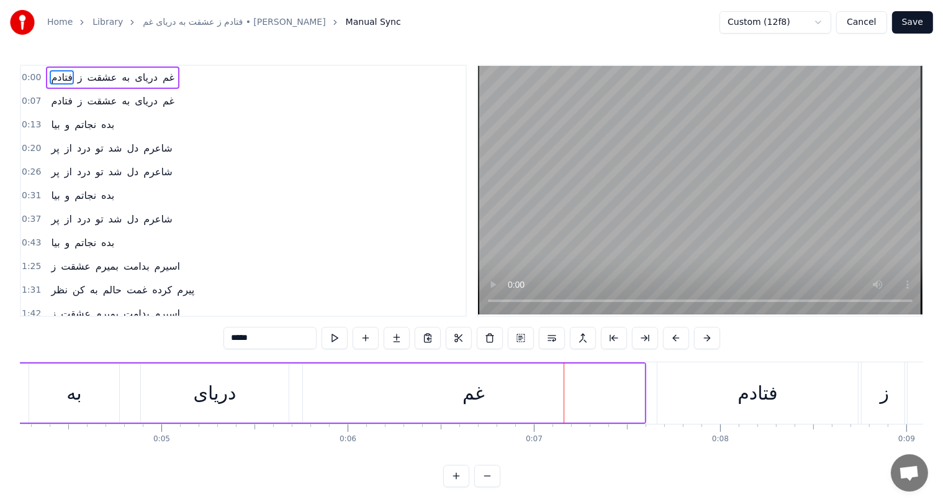
click at [475, 395] on div "غم" at bounding box center [474, 393] width 22 height 28
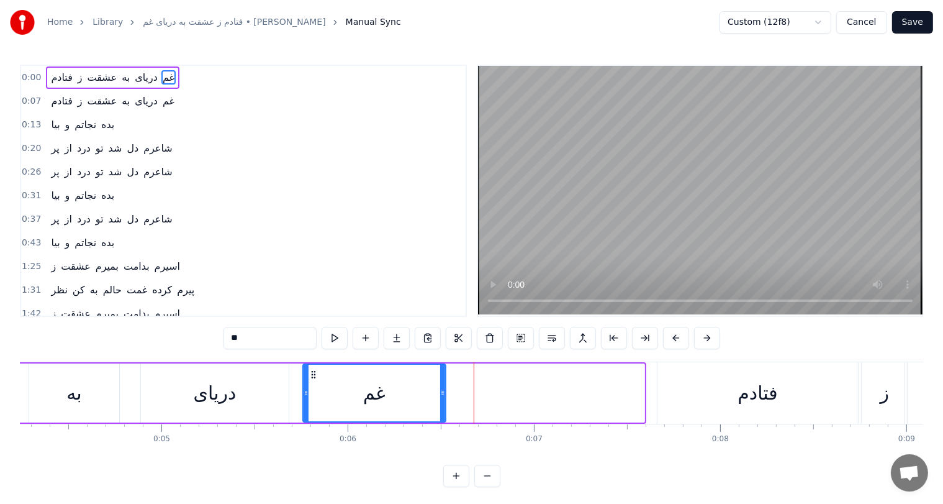
drag, startPoint x: 643, startPoint y: 394, endPoint x: 445, endPoint y: 409, distance: 199.2
click at [445, 409] on div at bounding box center [442, 392] width 5 height 57
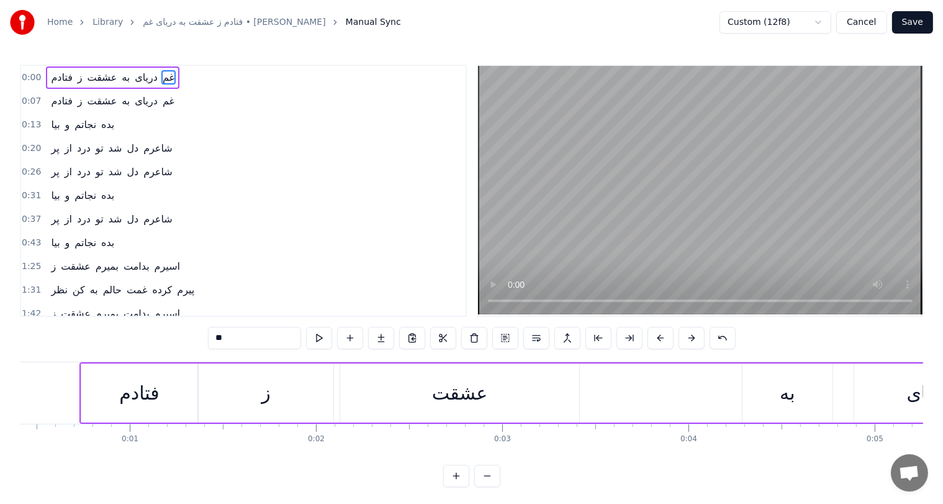
scroll to position [0, 75]
click at [376, 389] on div "عشقت" at bounding box center [460, 392] width 239 height 59
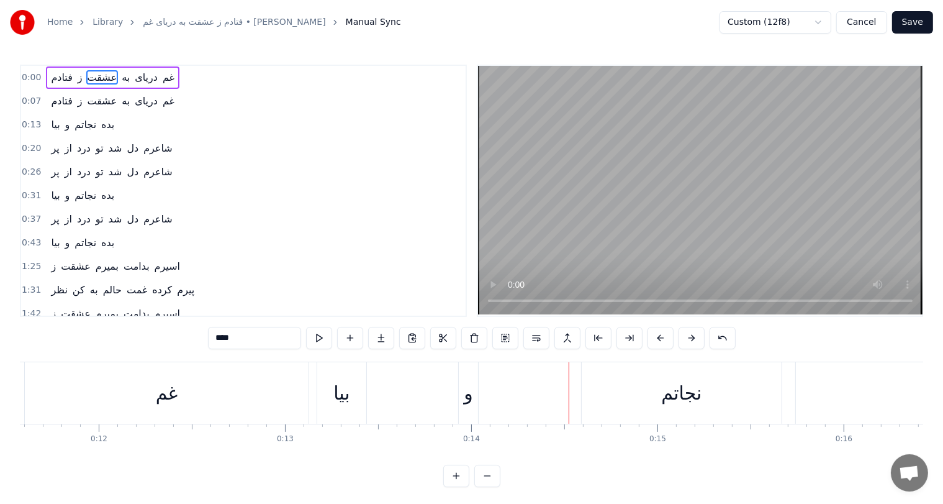
scroll to position [0, 2155]
click at [180, 397] on div "غم" at bounding box center [168, 392] width 284 height 61
type input "**"
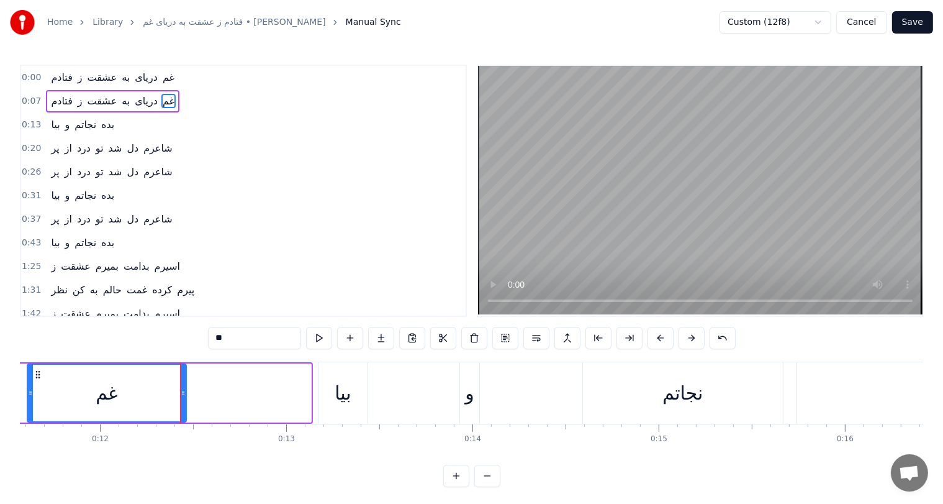
drag, startPoint x: 307, startPoint y: 397, endPoint x: 182, endPoint y: 390, distance: 125.0
click at [182, 390] on div at bounding box center [183, 392] width 5 height 57
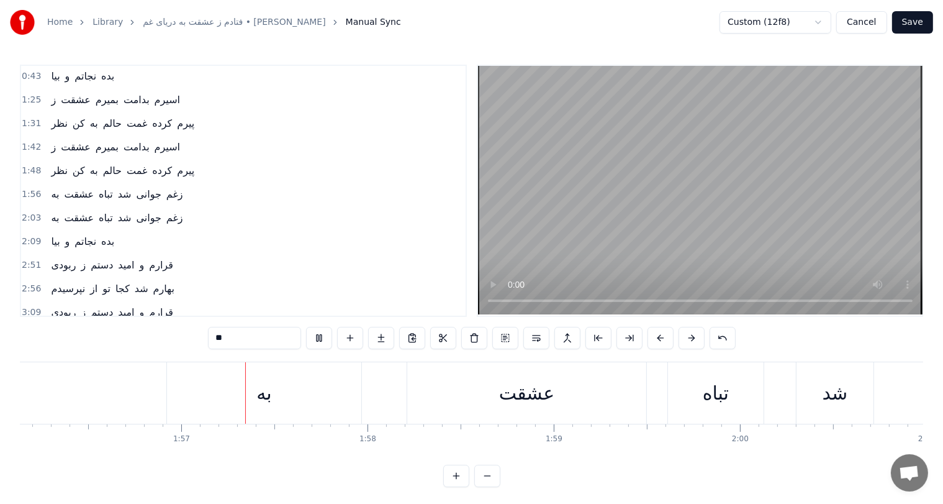
scroll to position [0, 21657]
click at [235, 397] on div "به" at bounding box center [238, 393] width 15 height 28
type input "**"
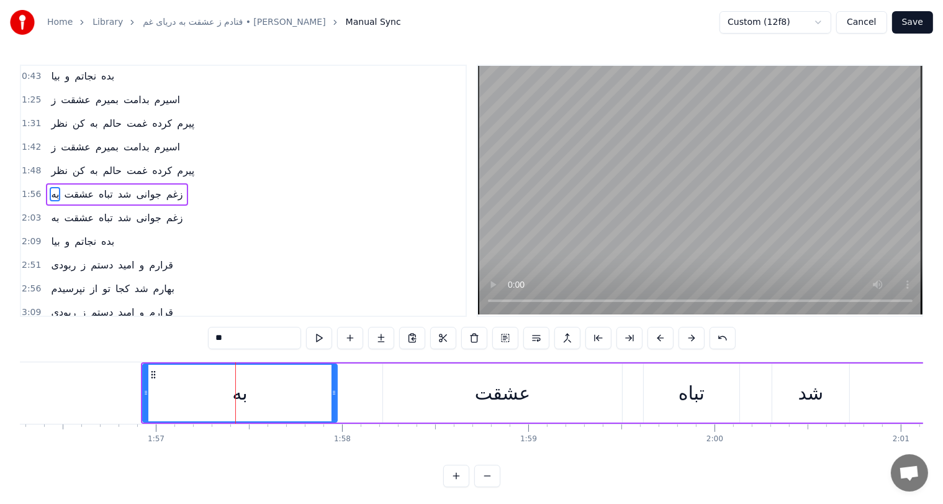
scroll to position [160, 0]
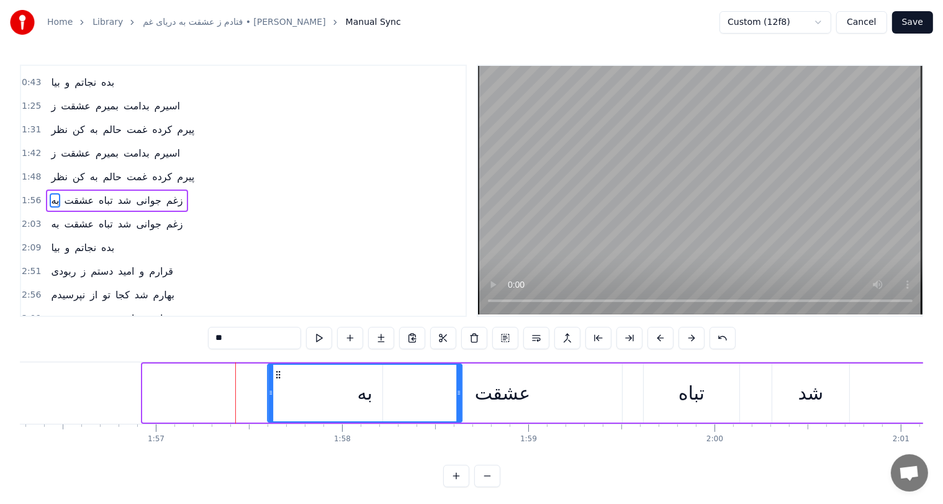
drag, startPoint x: 151, startPoint y: 373, endPoint x: 276, endPoint y: 371, distance: 124.8
click at [276, 371] on icon at bounding box center [278, 374] width 10 height 10
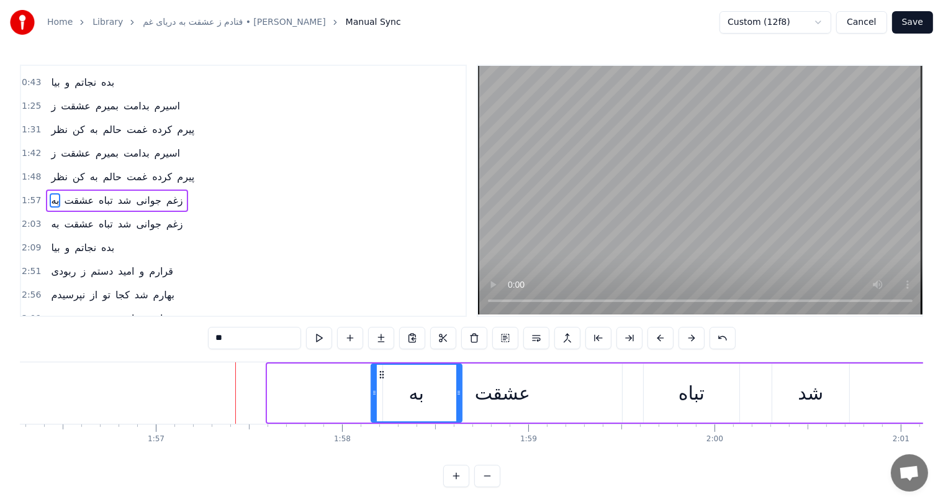
drag, startPoint x: 268, startPoint y: 392, endPoint x: 372, endPoint y: 395, distance: 103.7
click at [372, 395] on icon at bounding box center [374, 392] width 5 height 10
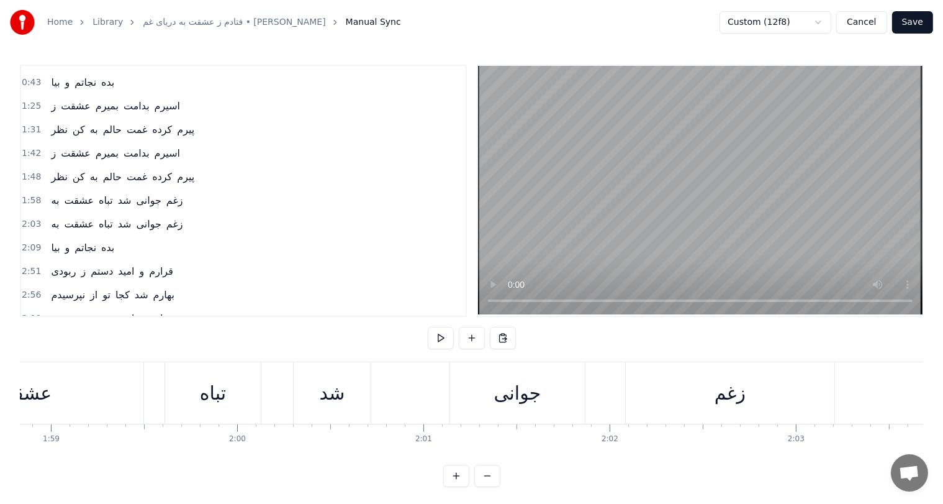
scroll to position [0, 22126]
click at [181, 374] on div "تباه" at bounding box center [222, 392] width 96 height 61
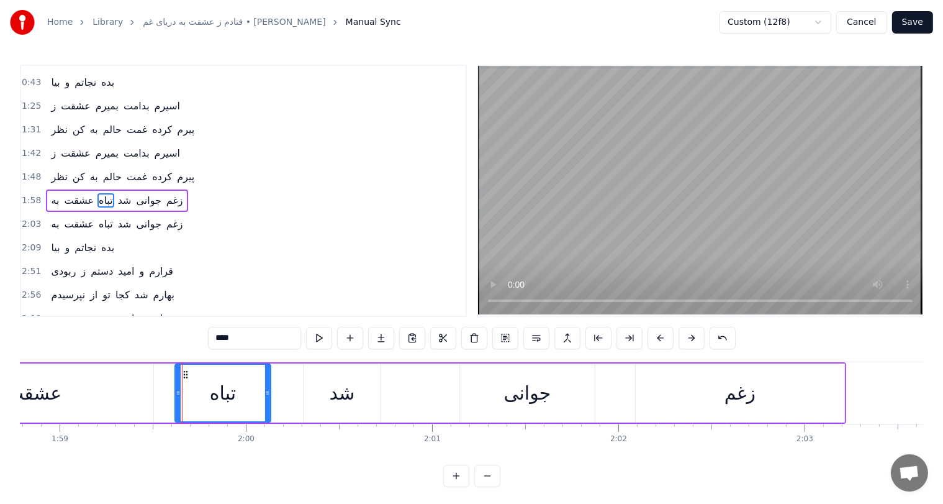
click at [528, 382] on div "جوانی" at bounding box center [527, 393] width 47 height 28
type input "*****"
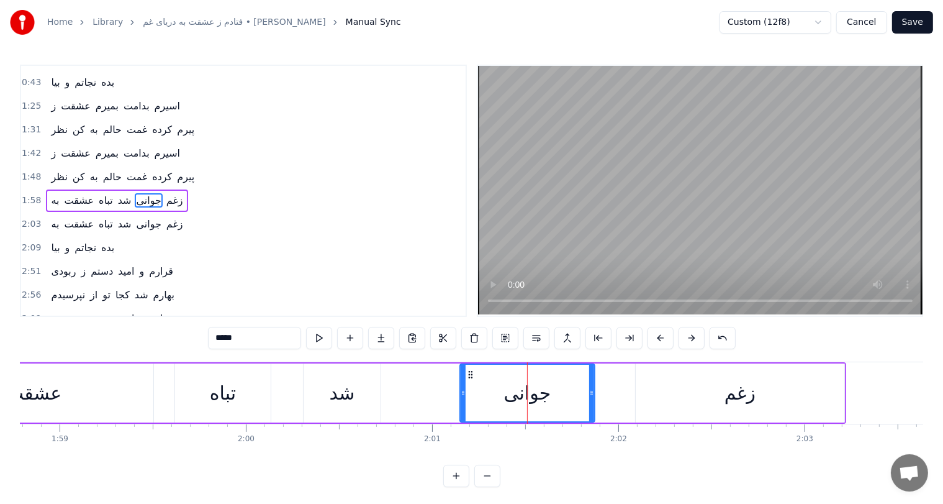
click at [464, 374] on div at bounding box center [463, 392] width 5 height 57
drag, startPoint x: 464, startPoint y: 374, endPoint x: 455, endPoint y: 374, distance: 9.3
click at [455, 374] on div "جوانی" at bounding box center [522, 392] width 143 height 57
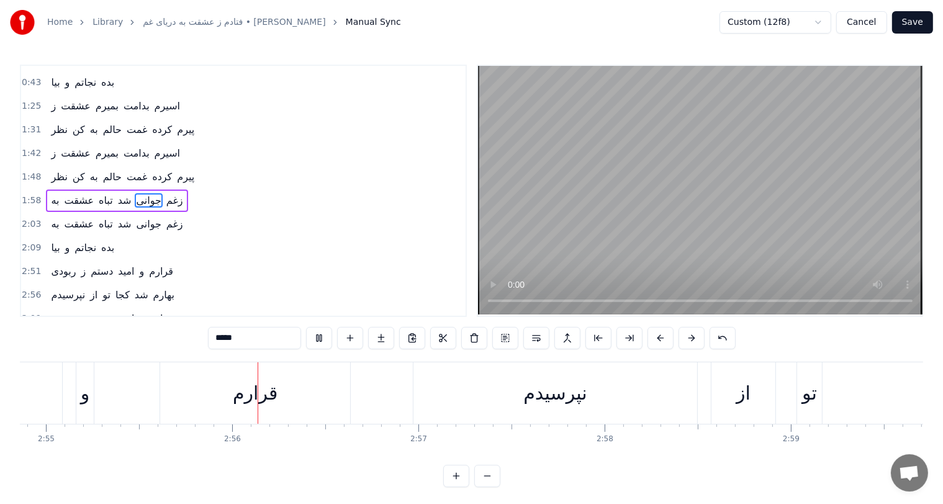
scroll to position [0, 32654]
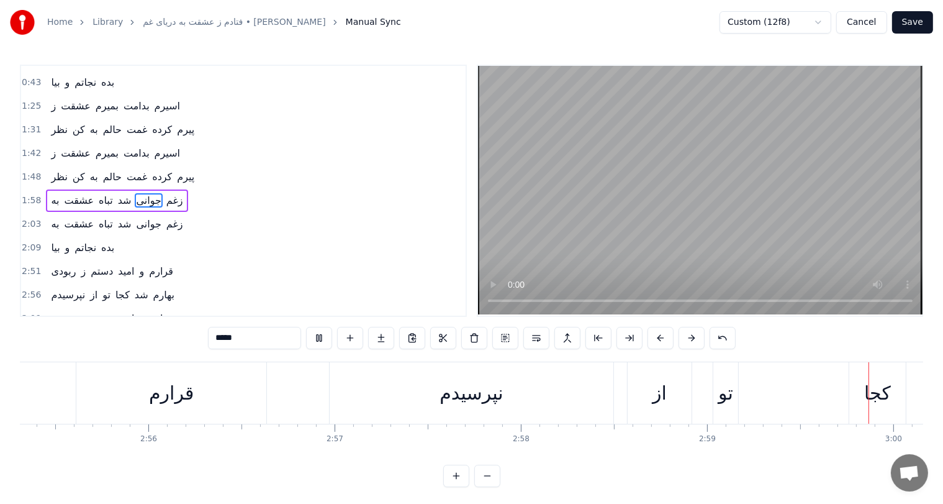
click at [432, 283] on div "2:56 نپرسیدم از تو کجا شد بهارم" at bounding box center [243, 295] width 445 height 24
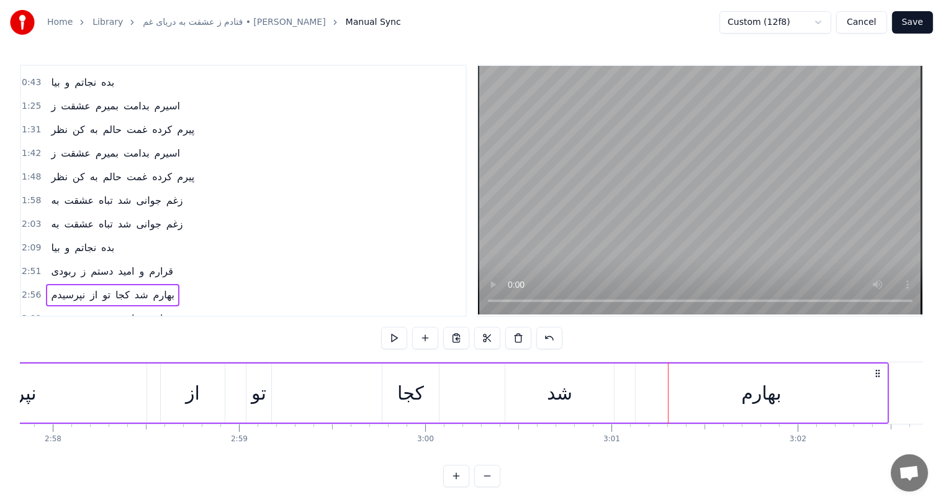
scroll to position [0, 33120]
click at [414, 395] on div "کجا" at bounding box center [413, 393] width 27 height 28
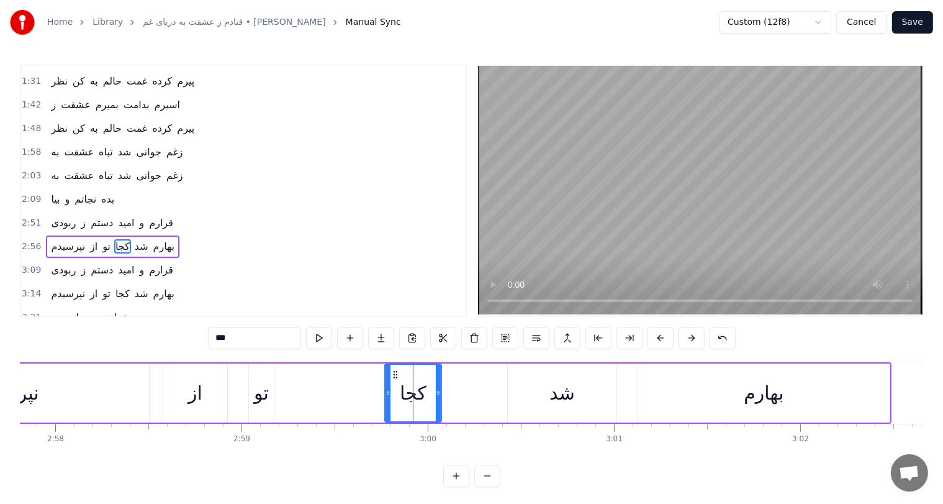
scroll to position [251, 0]
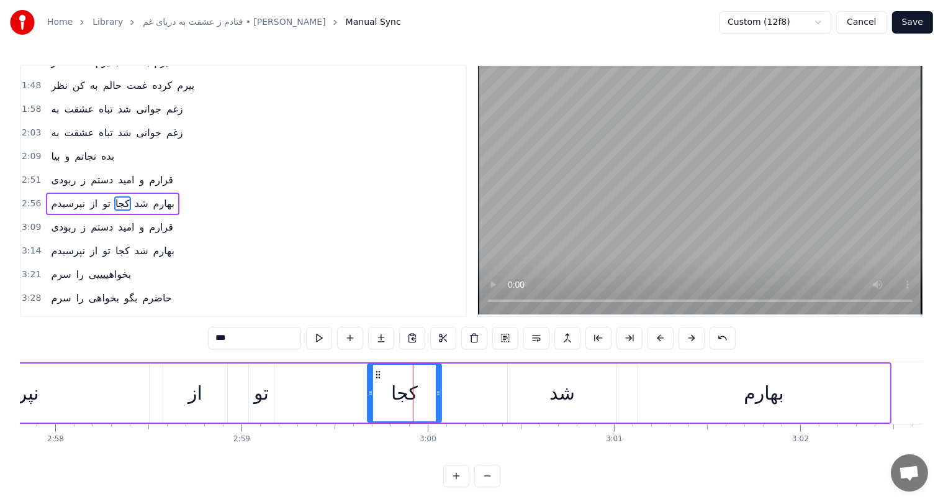
drag, startPoint x: 387, startPoint y: 394, endPoint x: 370, endPoint y: 395, distance: 17.4
click at [370, 395] on icon at bounding box center [370, 392] width 5 height 10
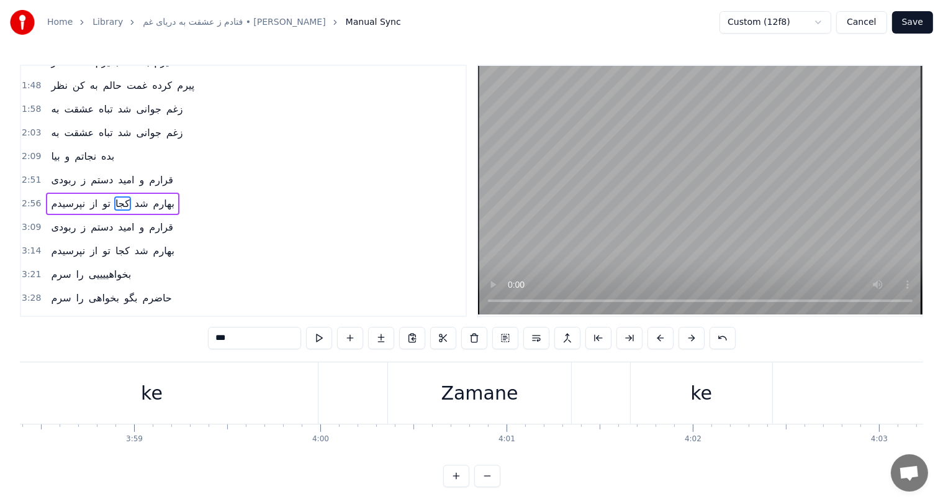
scroll to position [0, 44403]
click at [156, 392] on div "ke" at bounding box center [153, 393] width 22 height 28
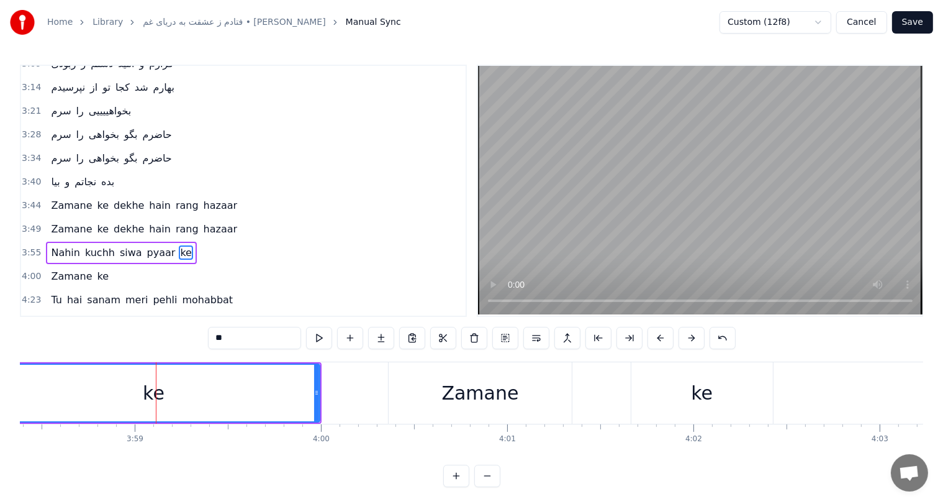
scroll to position [457, 0]
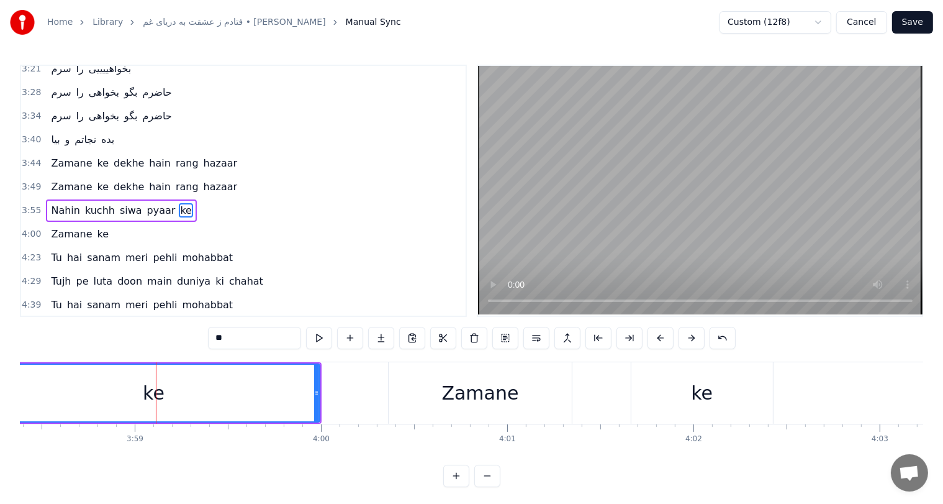
click at [260, 339] on input "**" at bounding box center [254, 338] width 93 height 22
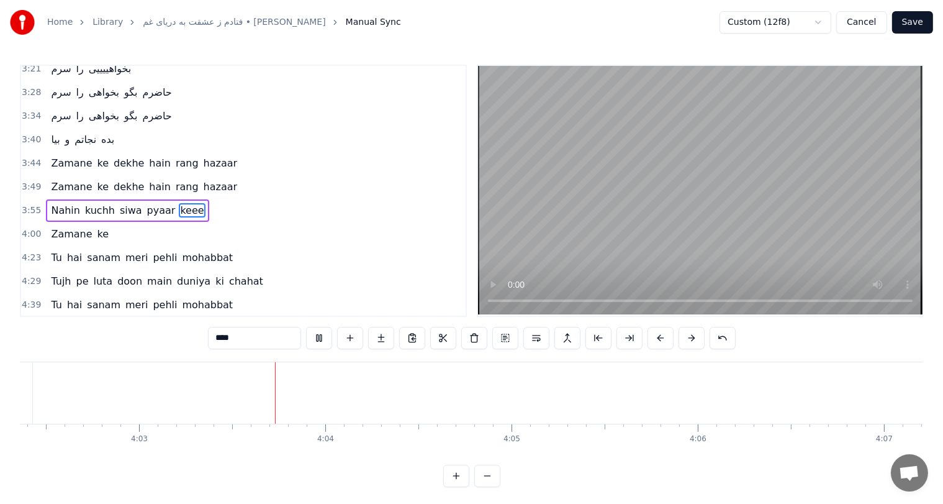
scroll to position [0, 45217]
click at [50, 250] on span "Tu" at bounding box center [56, 257] width 13 height 14
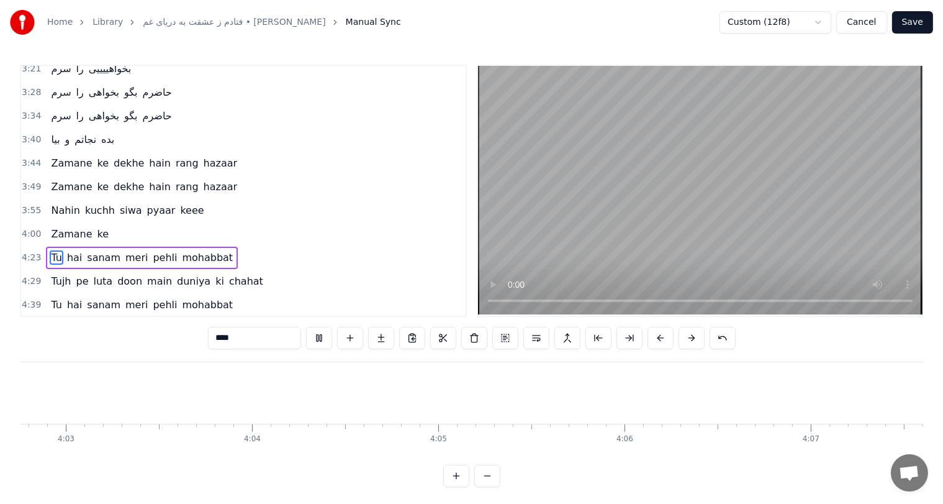
type input "**"
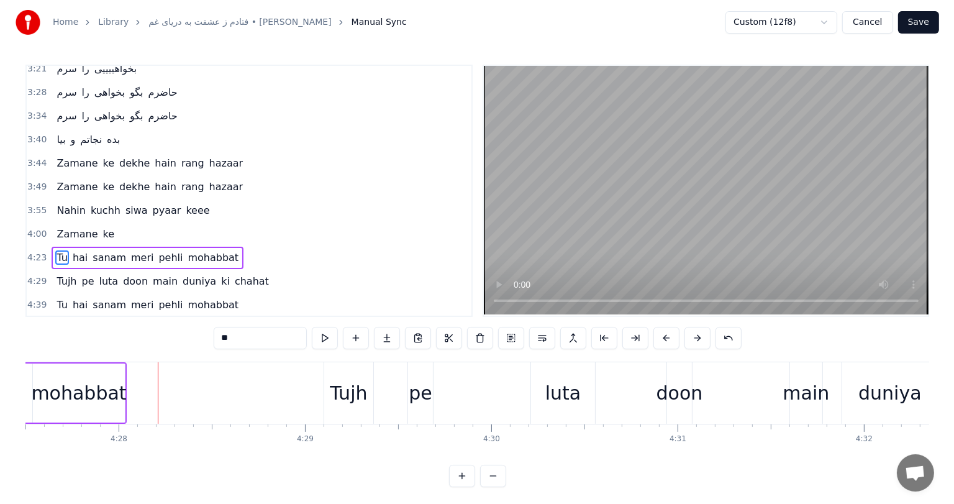
scroll to position [0, 49827]
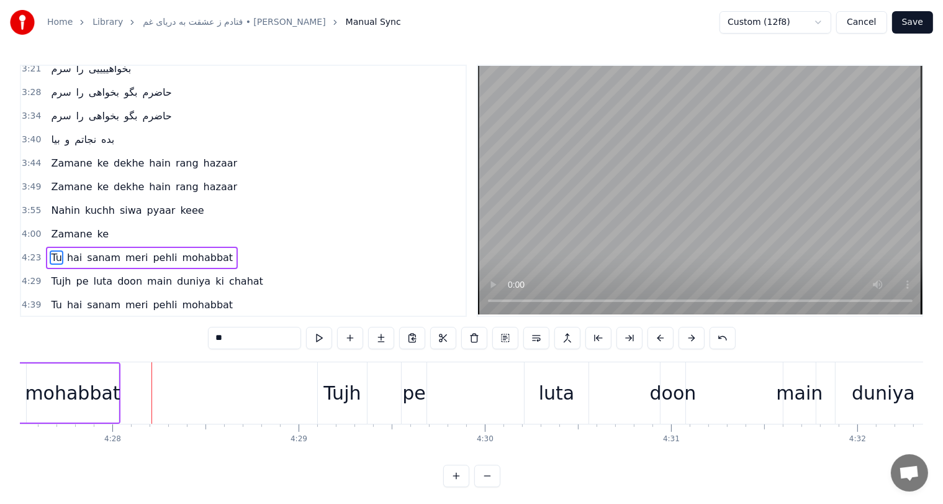
click at [918, 22] on button "Save" at bounding box center [912, 22] width 41 height 22
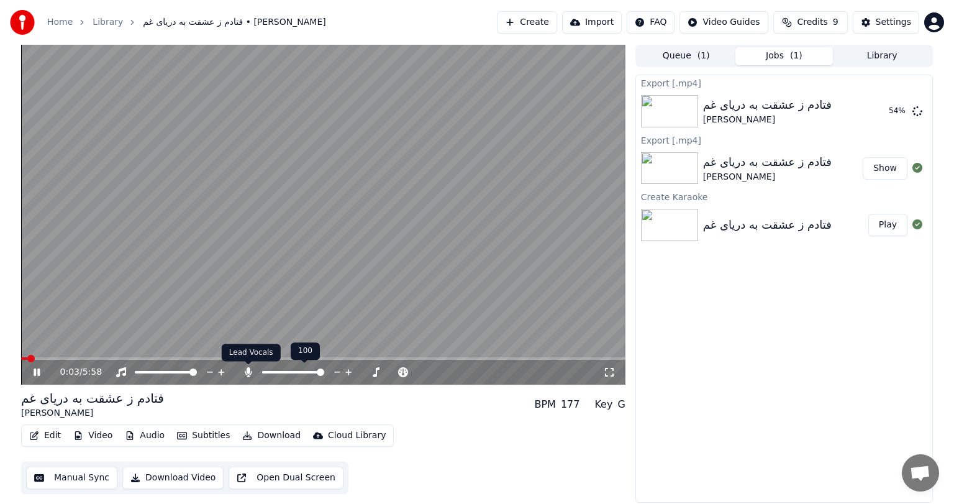
click at [246, 370] on icon at bounding box center [248, 372] width 12 height 10
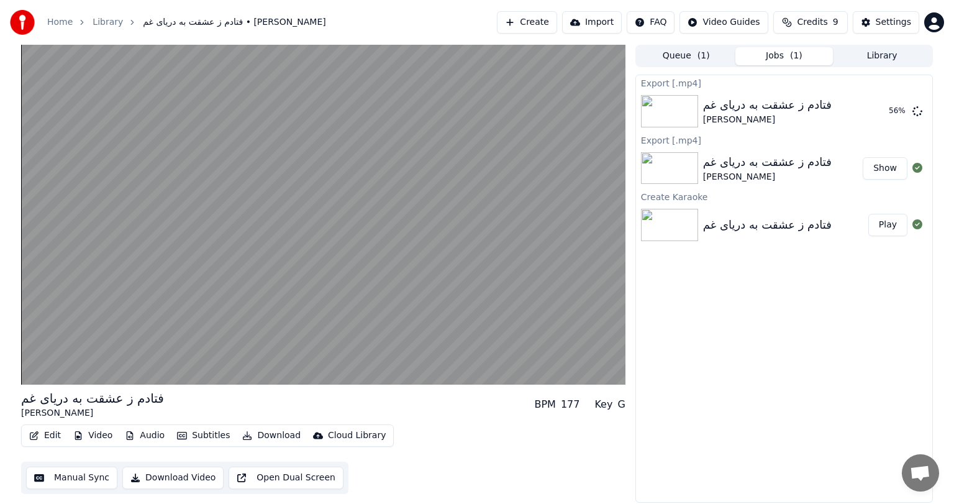
click at [171, 477] on button "Download Video" at bounding box center [172, 477] width 101 height 22
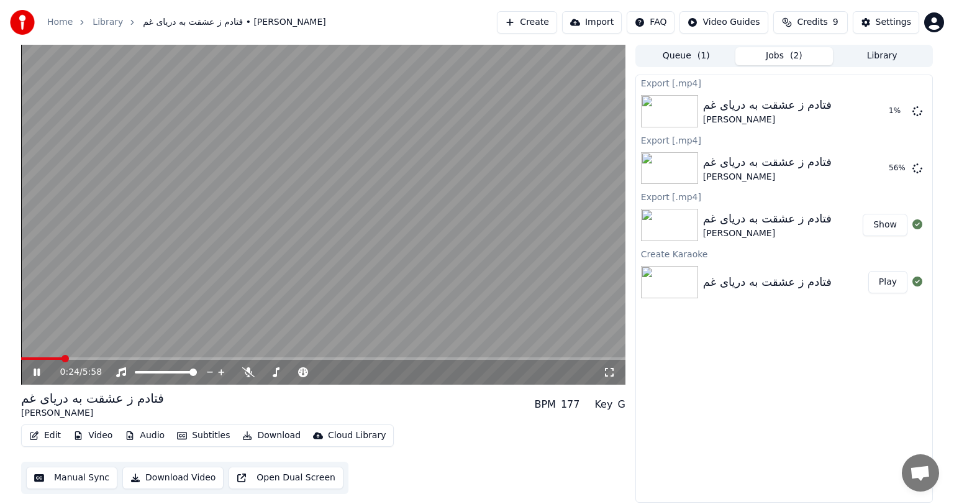
click at [37, 371] on icon at bounding box center [37, 371] width 6 height 7
click at [21, 356] on span at bounding box center [24, 358] width 7 height 7
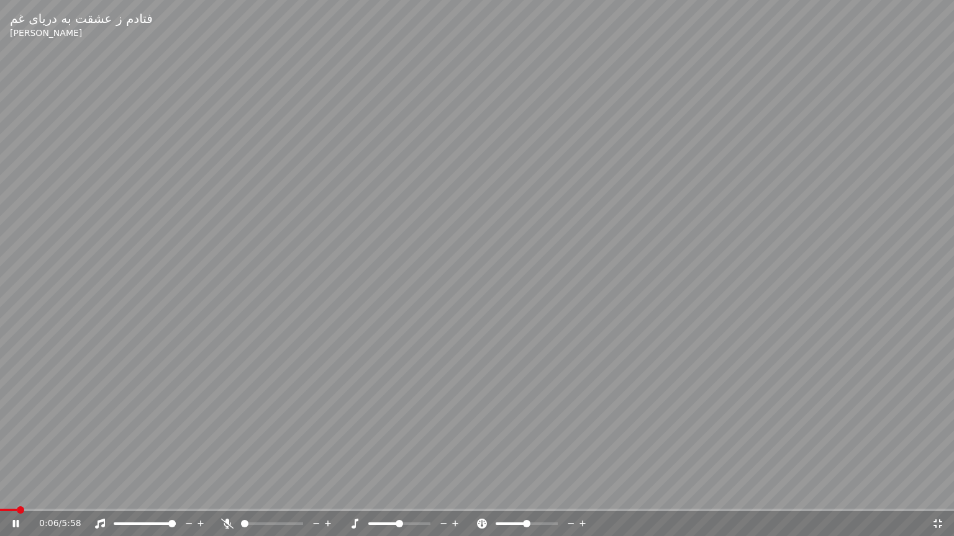
click at [464, 425] on video at bounding box center [477, 268] width 954 height 536
click at [938, 503] on icon at bounding box center [937, 524] width 12 height 10
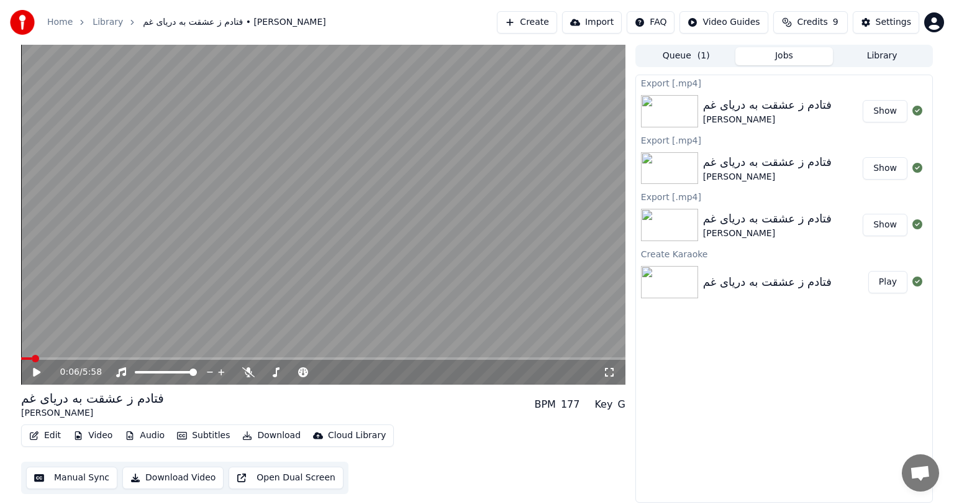
click at [892, 108] on button "Show" at bounding box center [884, 111] width 45 height 22
